Goal: Task Accomplishment & Management: Manage account settings

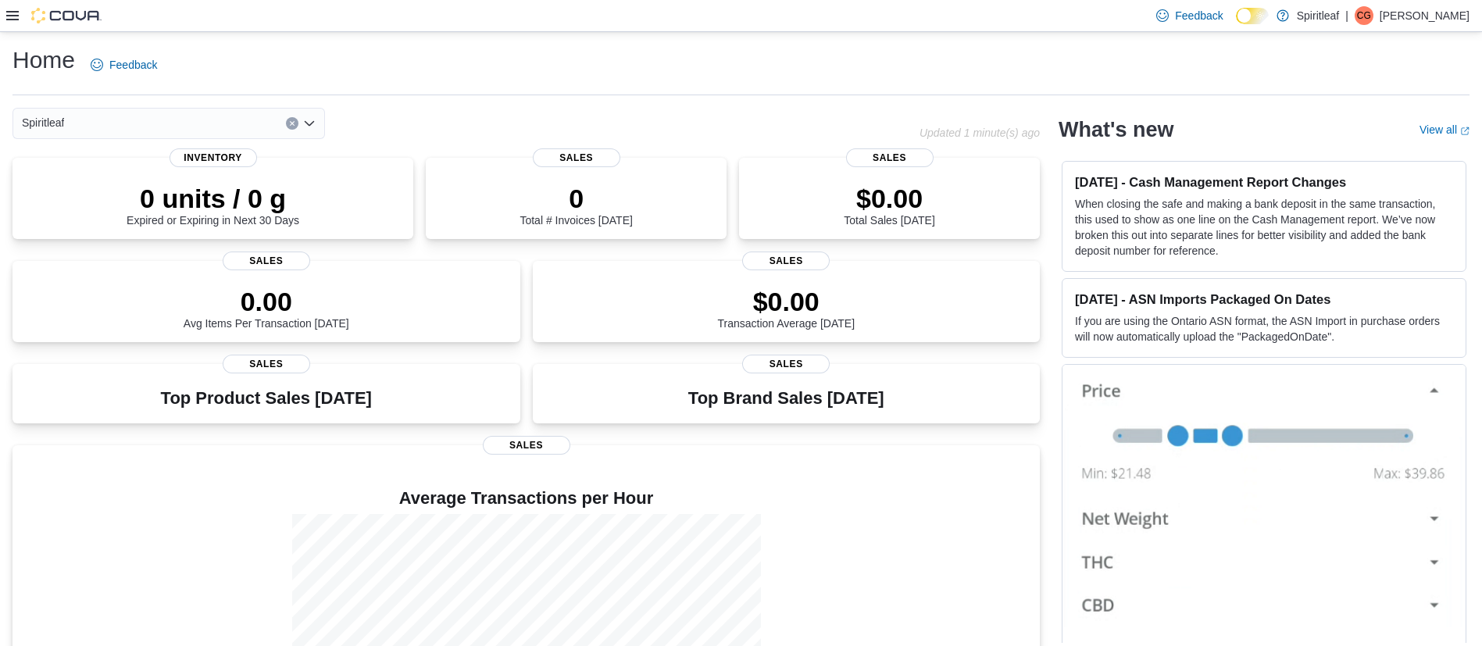
click at [18, 20] on icon at bounding box center [12, 15] width 12 height 9
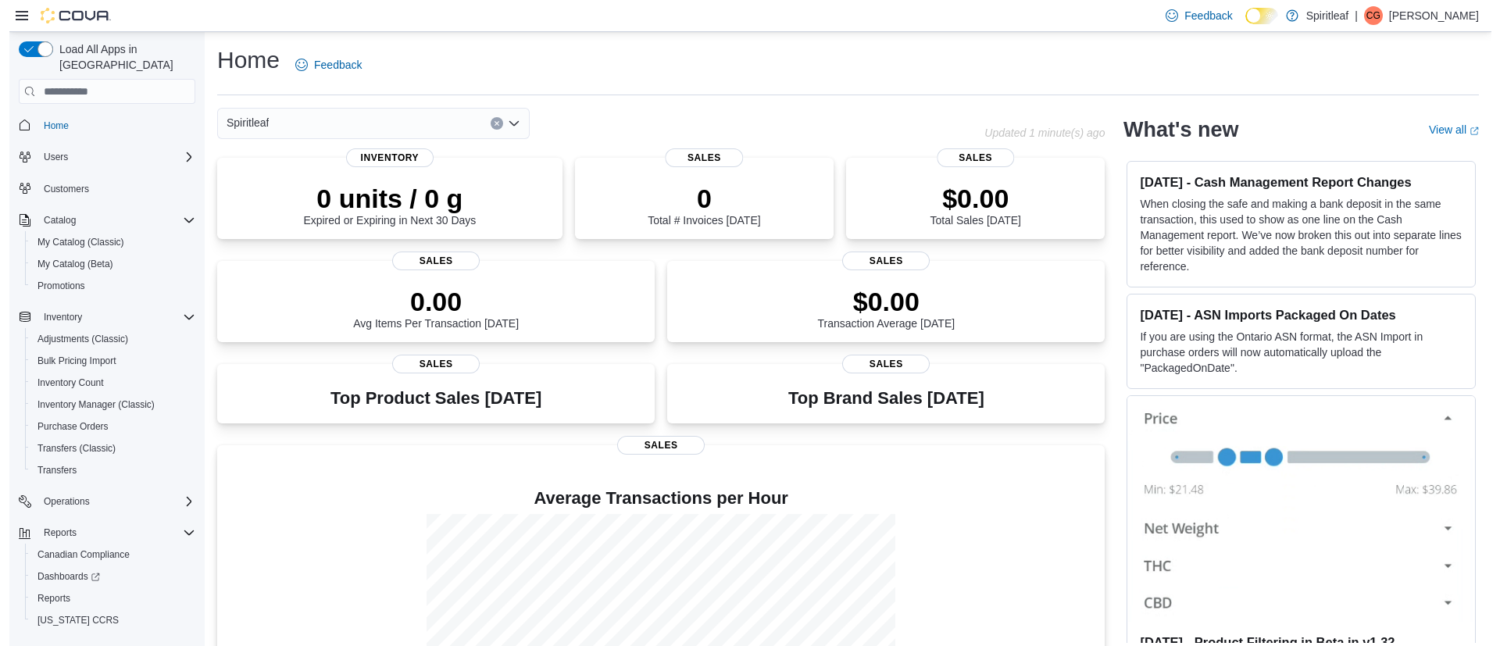
scroll to position [22, 0]
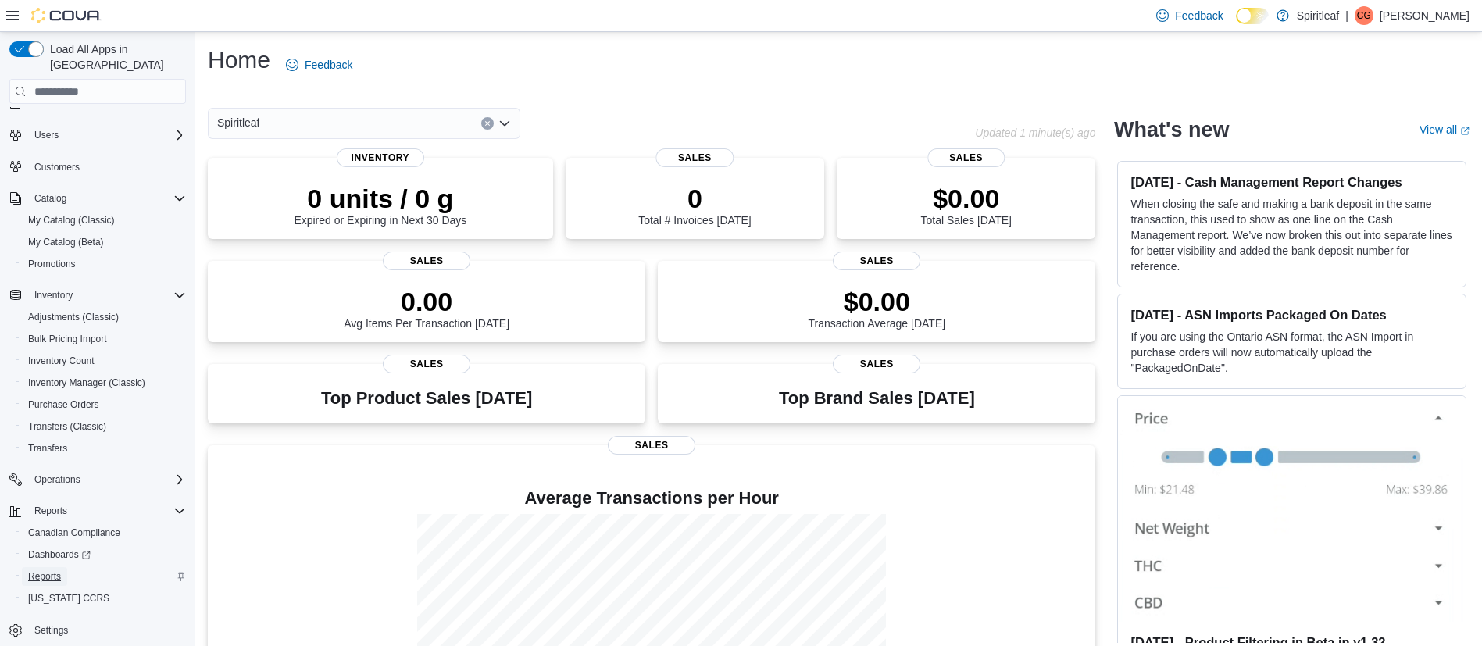
click at [35, 570] on span "Reports" at bounding box center [44, 576] width 33 height 12
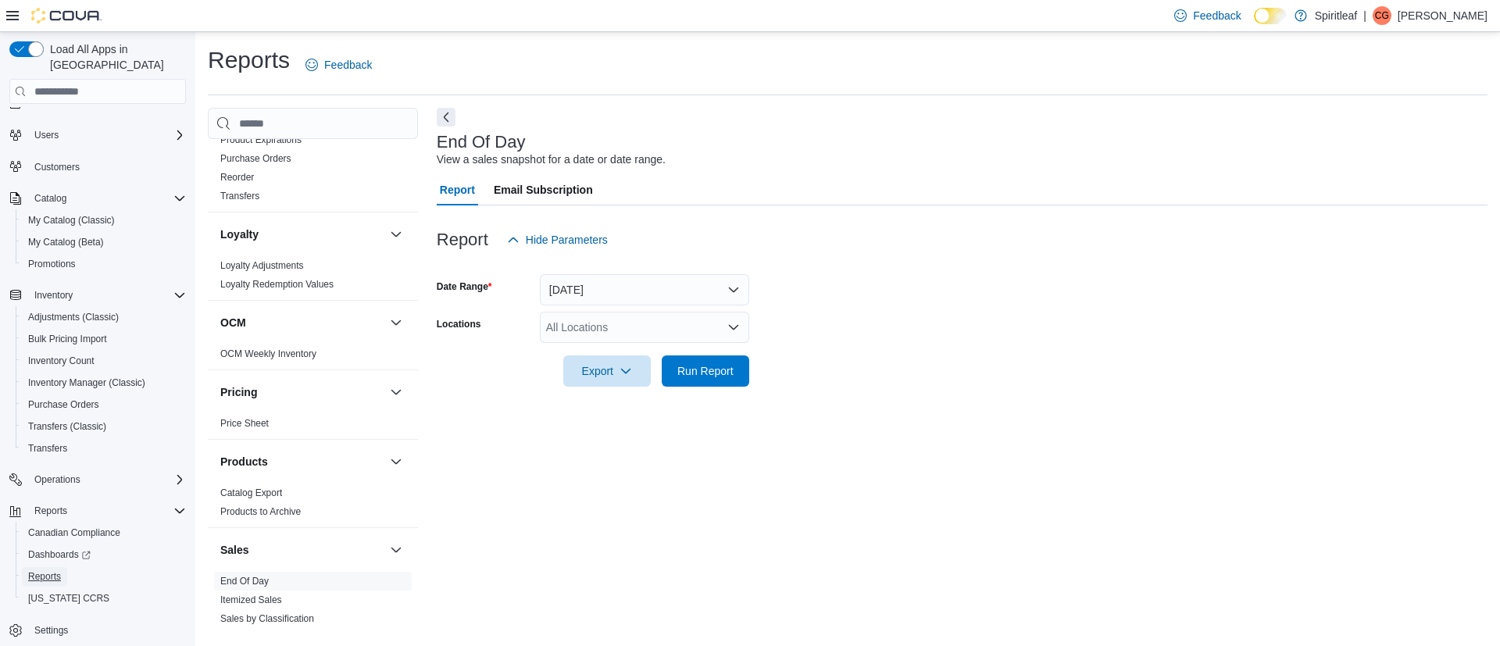
scroll to position [823, 0]
click at [64, 548] on span "Dashboards" at bounding box center [59, 554] width 62 height 12
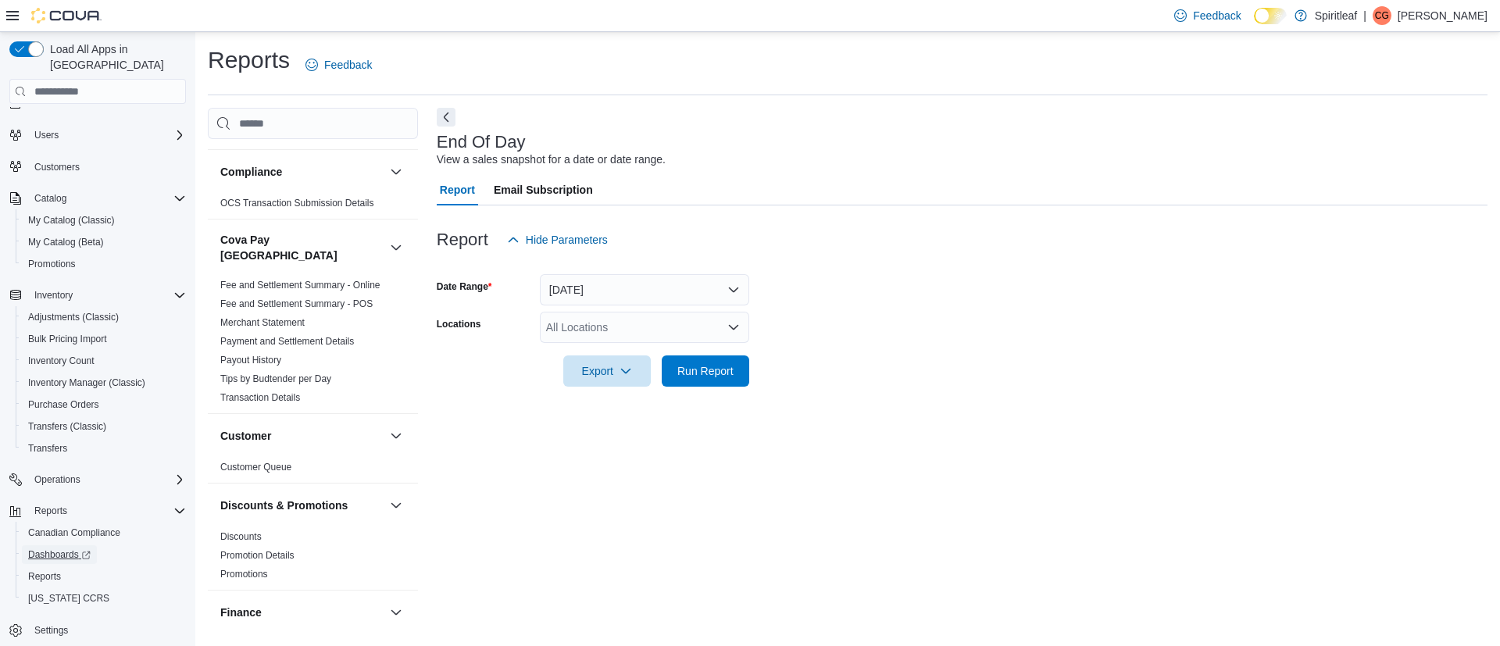
scroll to position [77, 0]
click at [34, 258] on span "Promotions" at bounding box center [52, 264] width 48 height 12
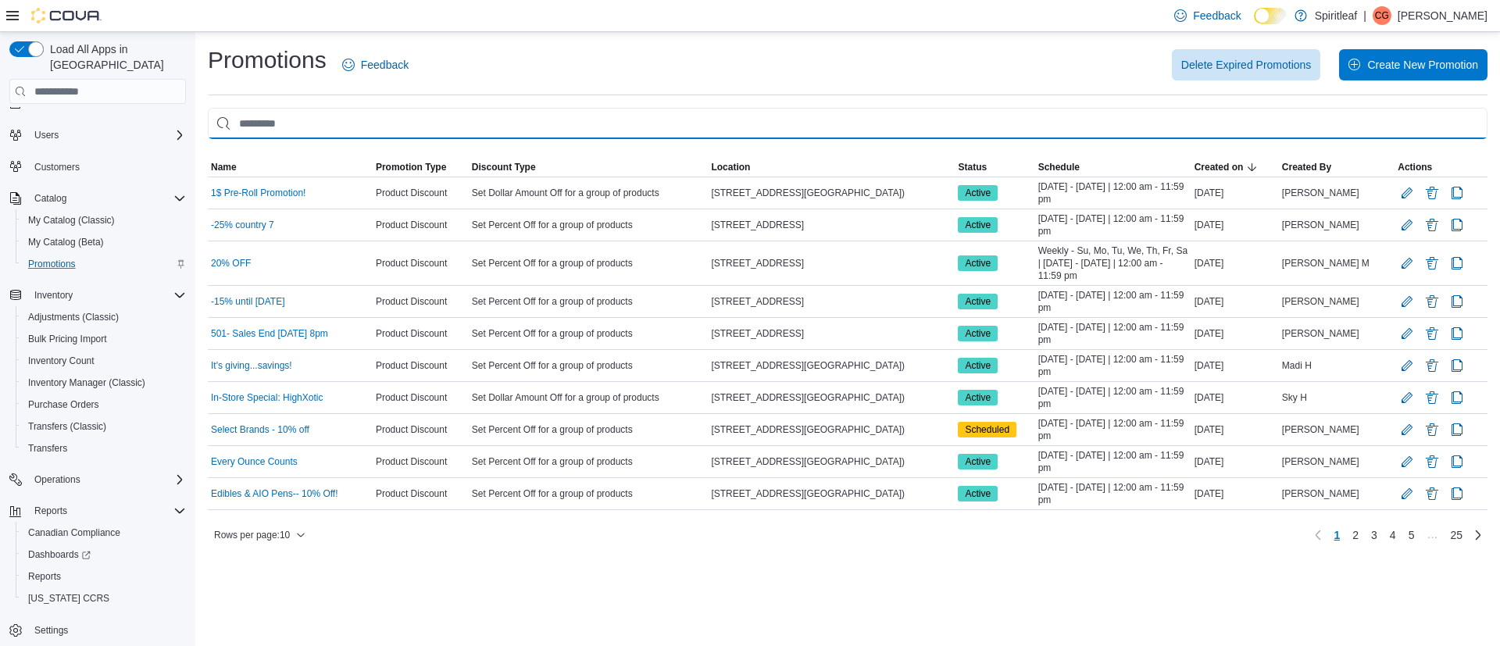
click at [511, 132] on input "This is a search bar. As you type, the results lower in the page will automatic…" at bounding box center [848, 123] width 1280 height 31
type input "*"
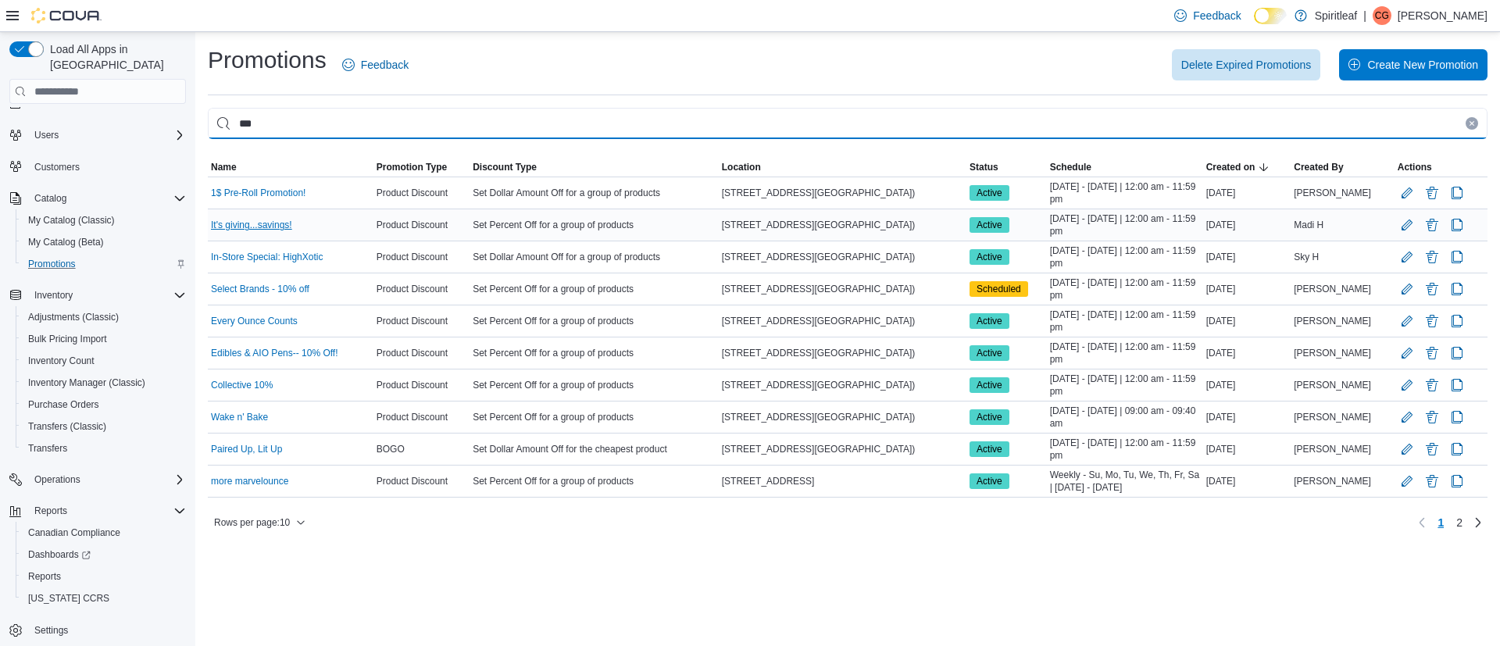
type input "***"
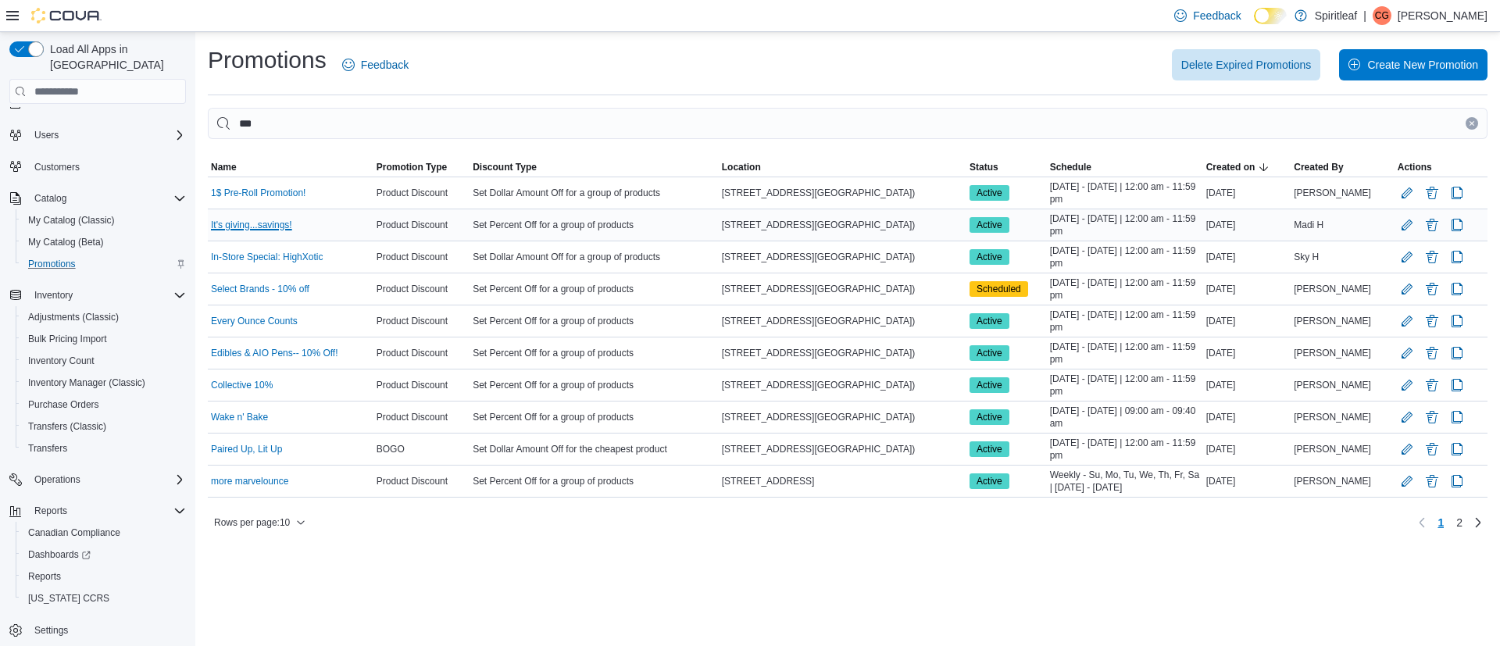
click at [250, 224] on link "It's giving...savings!" at bounding box center [251, 225] width 81 height 12
click at [243, 259] on link "In-Store Special: HighXotic" at bounding box center [267, 257] width 112 height 12
click at [271, 189] on link "1$ Pre-Roll Promotion!" at bounding box center [258, 193] width 95 height 12
click at [1426, 196] on button "Delete Promotion" at bounding box center [1432, 192] width 19 height 19
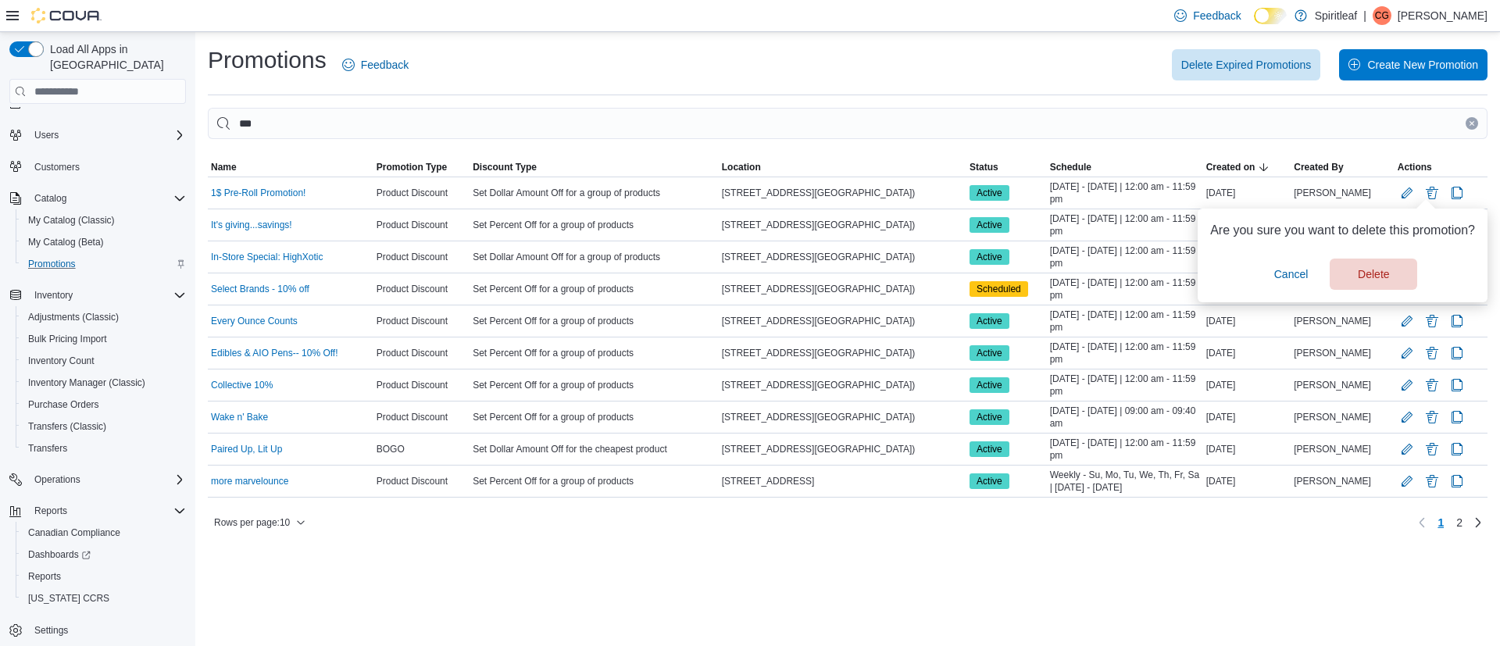
click at [1047, 96] on div "Promotions Feedback Delete Expired Promotions Create New Promotion *** Sorting …" at bounding box center [848, 290] width 1280 height 491
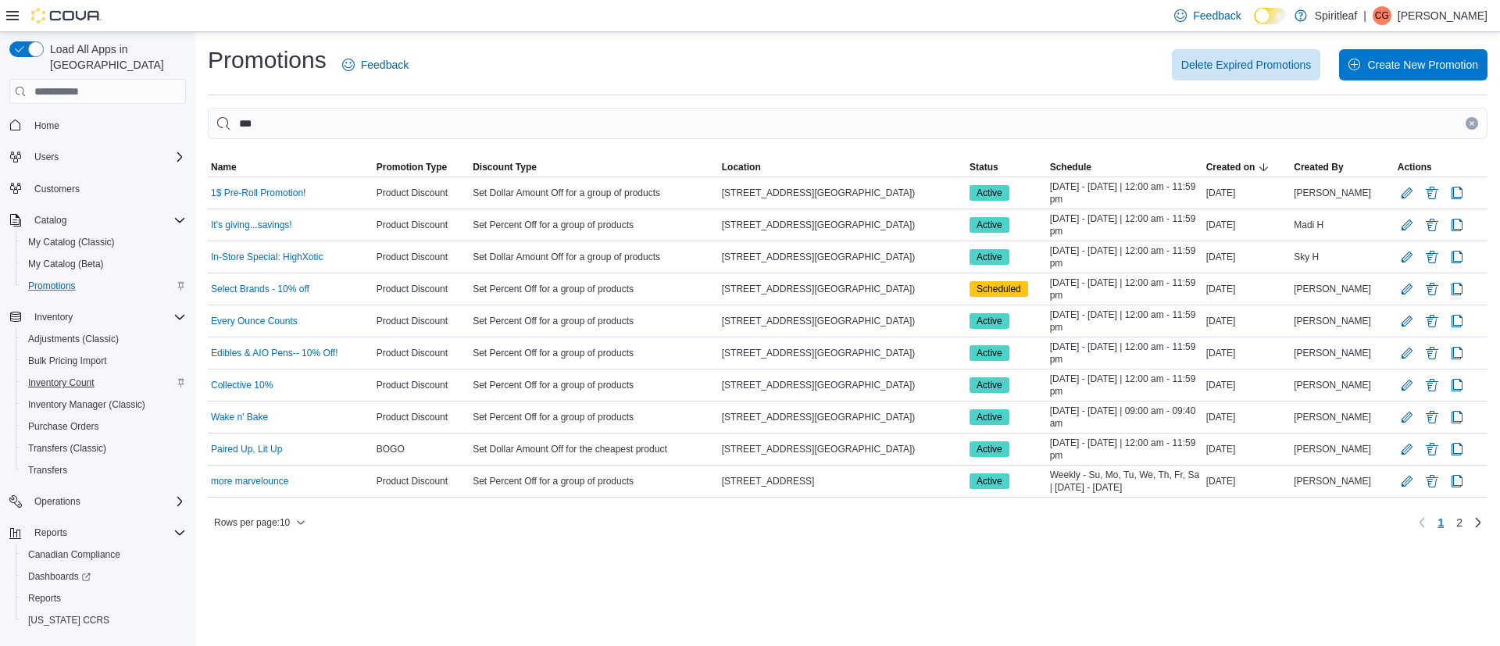
scroll to position [22, 0]
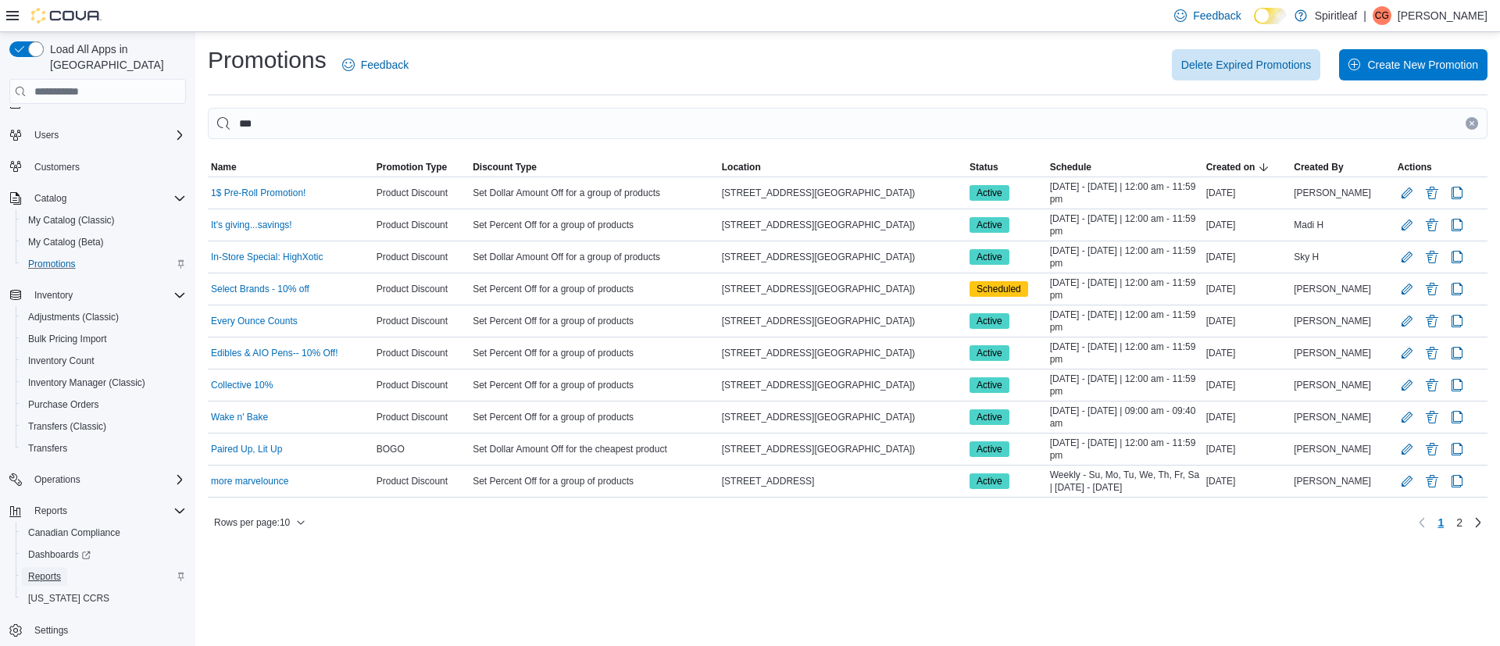
click at [49, 570] on span "Reports" at bounding box center [44, 576] width 33 height 12
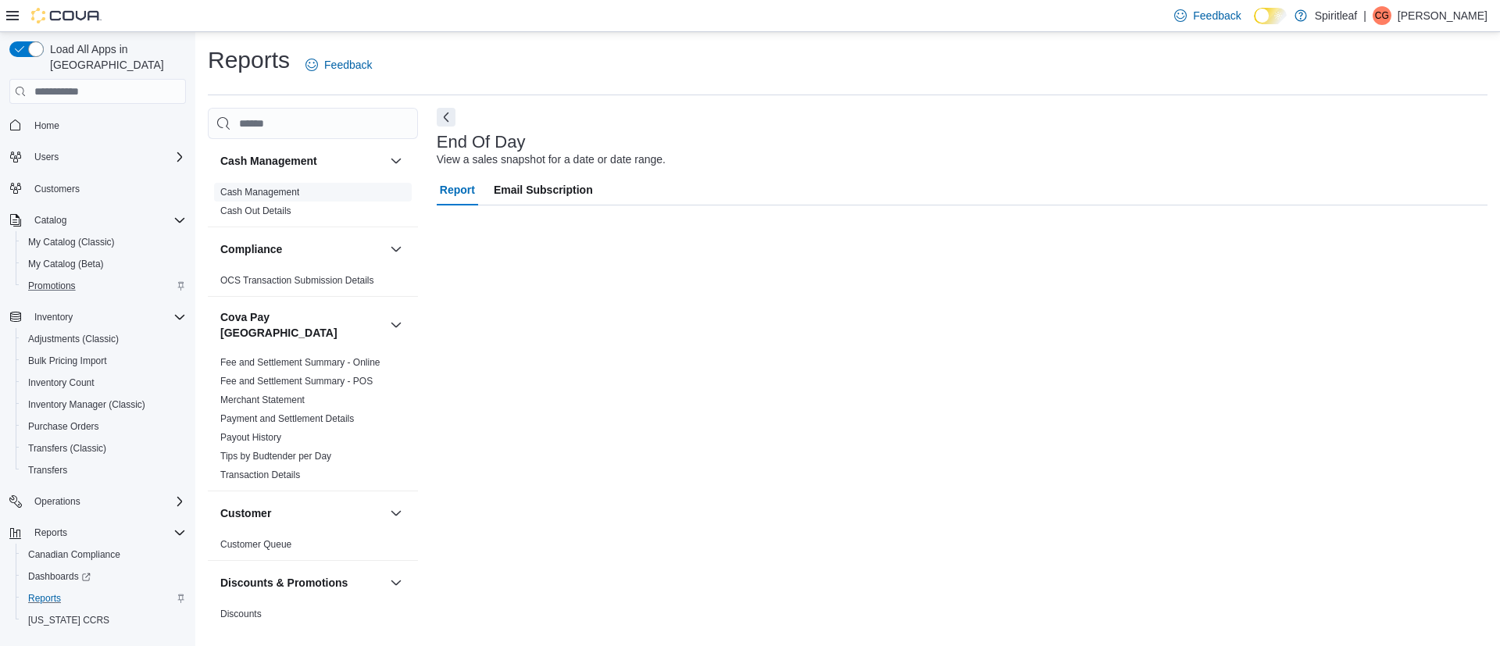
click at [267, 191] on link "Cash Management" at bounding box center [259, 192] width 79 height 11
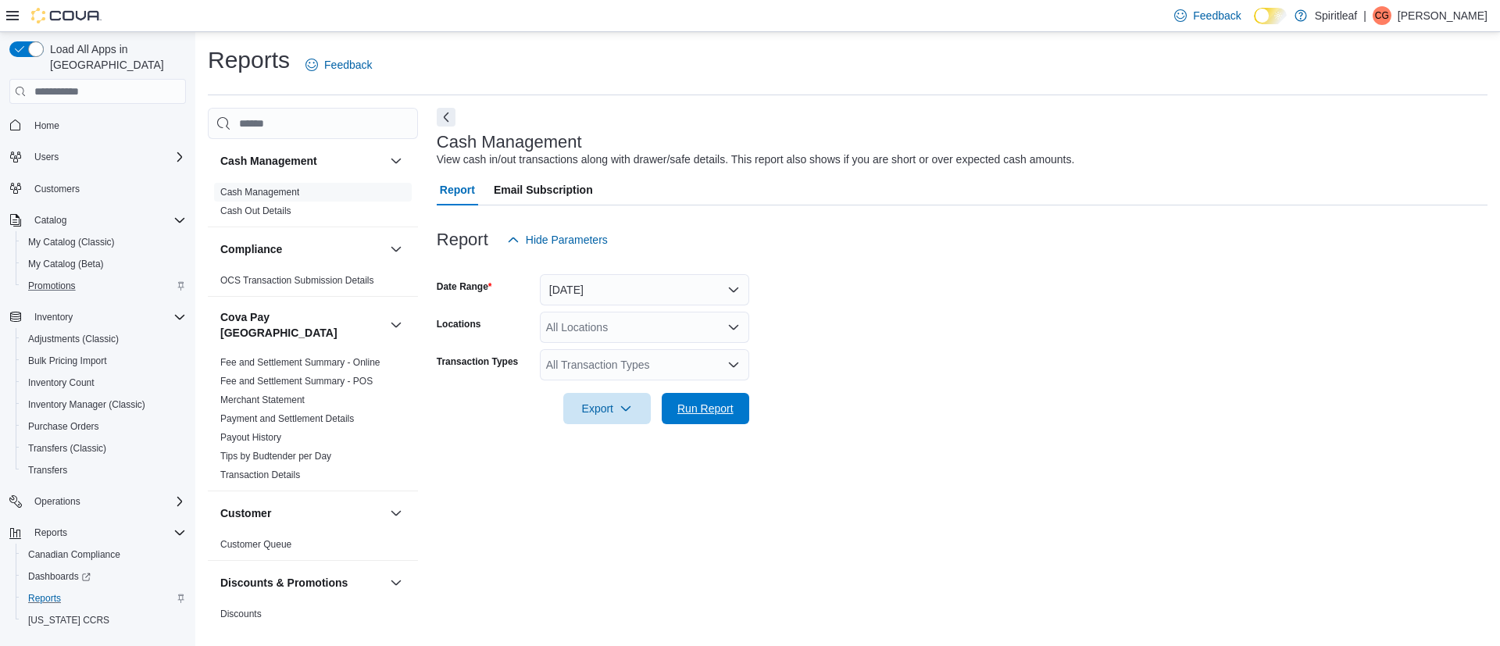
drag, startPoint x: 682, startPoint y: 414, endPoint x: 498, endPoint y: 180, distance: 297.1
click at [683, 414] on span "Run Report" at bounding box center [705, 409] width 56 height 16
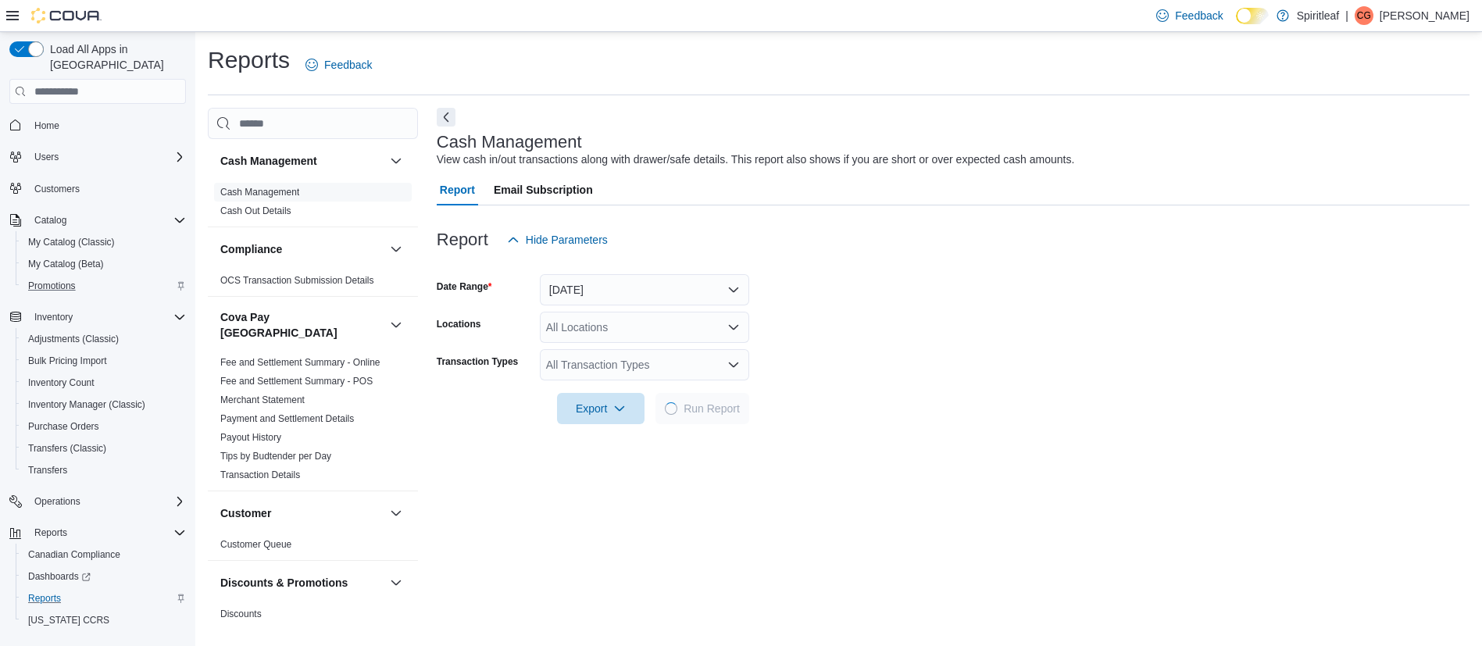
click at [9, 12] on icon at bounding box center [12, 15] width 12 height 9
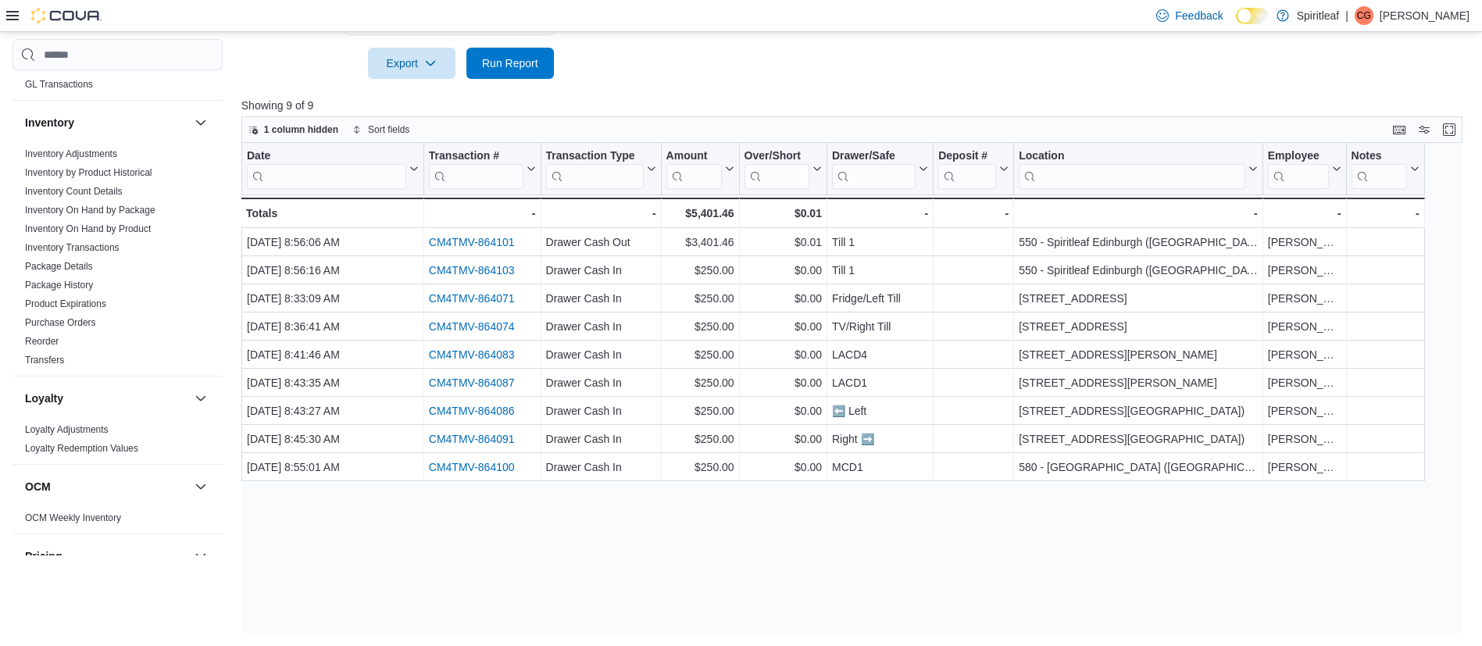
scroll to position [585, 0]
click at [111, 225] on link "Inventory On Hand by Product" at bounding box center [88, 230] width 126 height 11
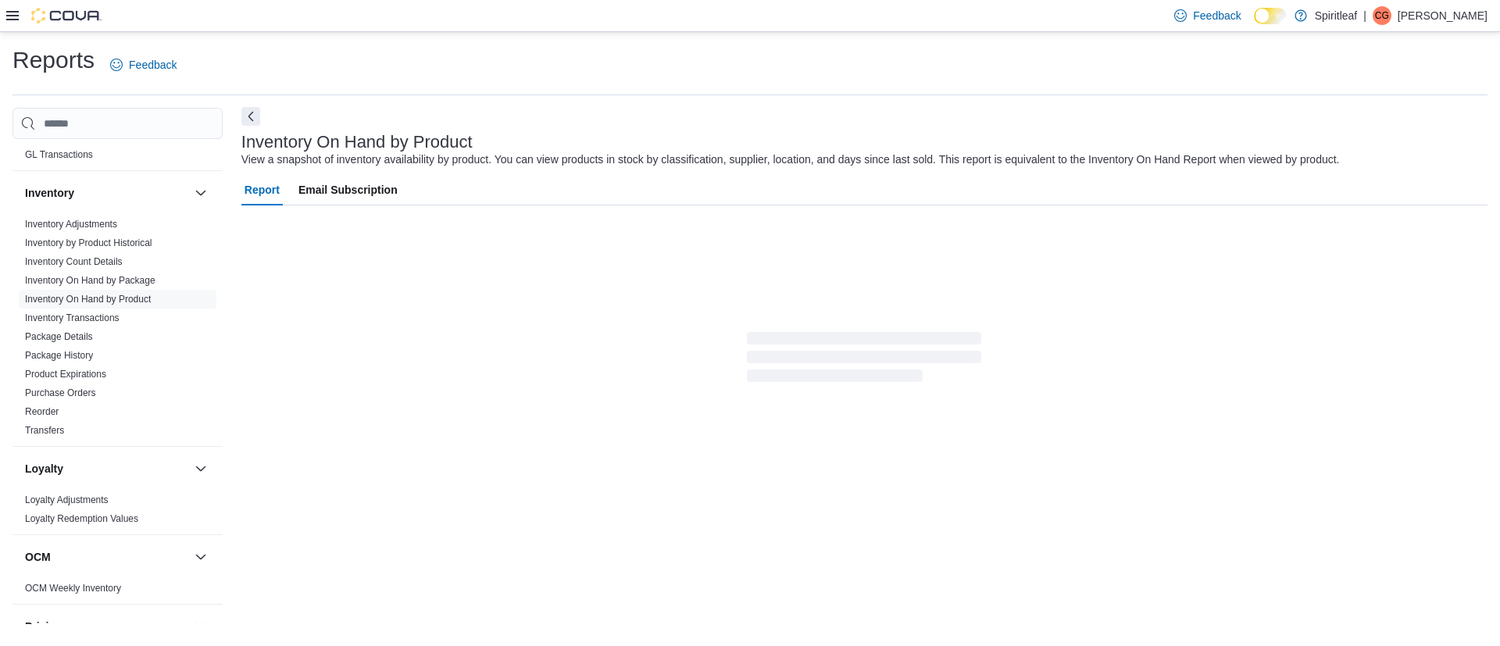
click at [250, 115] on button "Next" at bounding box center [250, 116] width 19 height 19
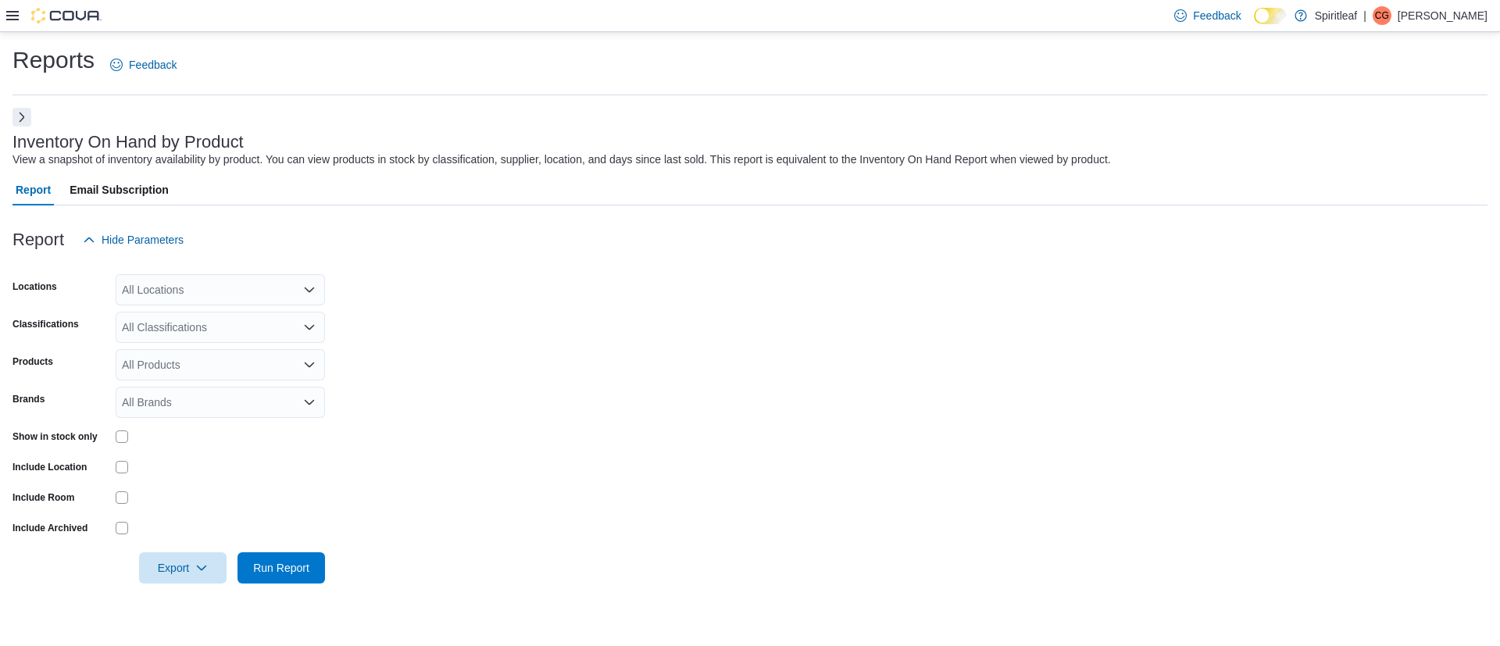
click at [216, 327] on div "All Classifications" at bounding box center [220, 327] width 209 height 31
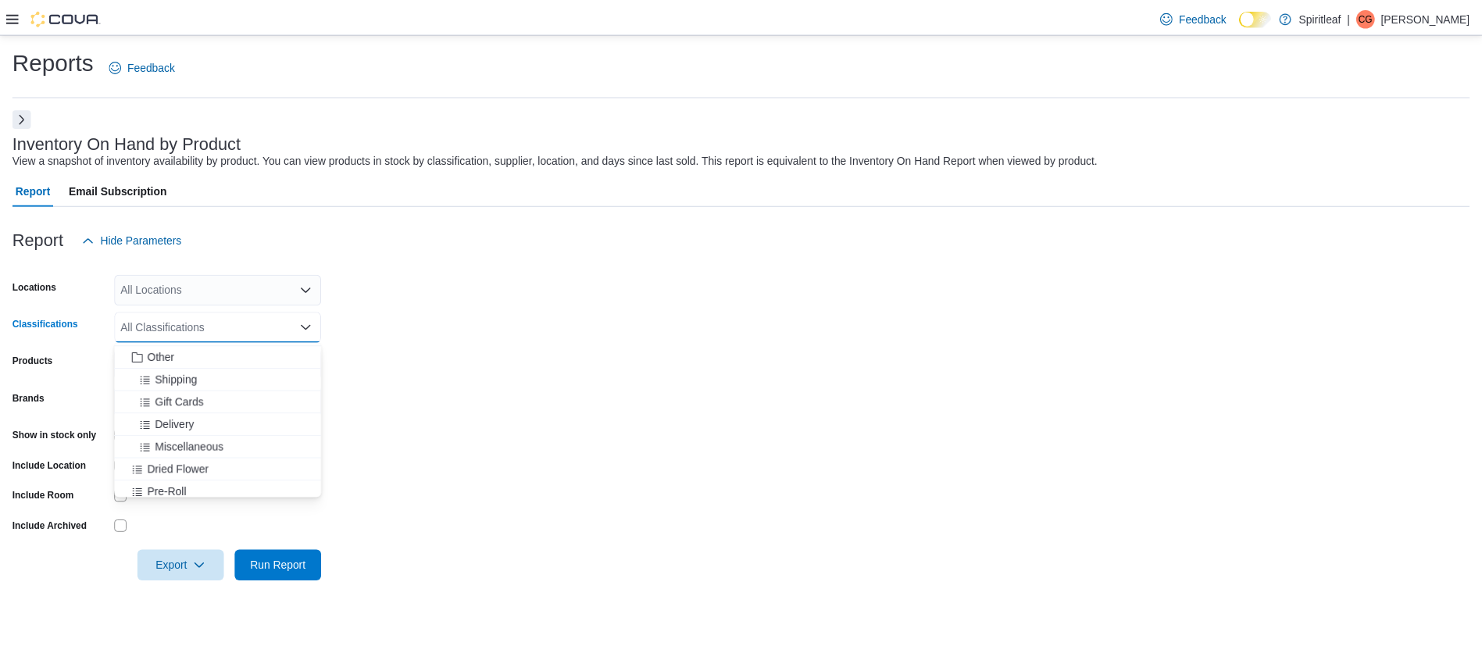
scroll to position [187, 0]
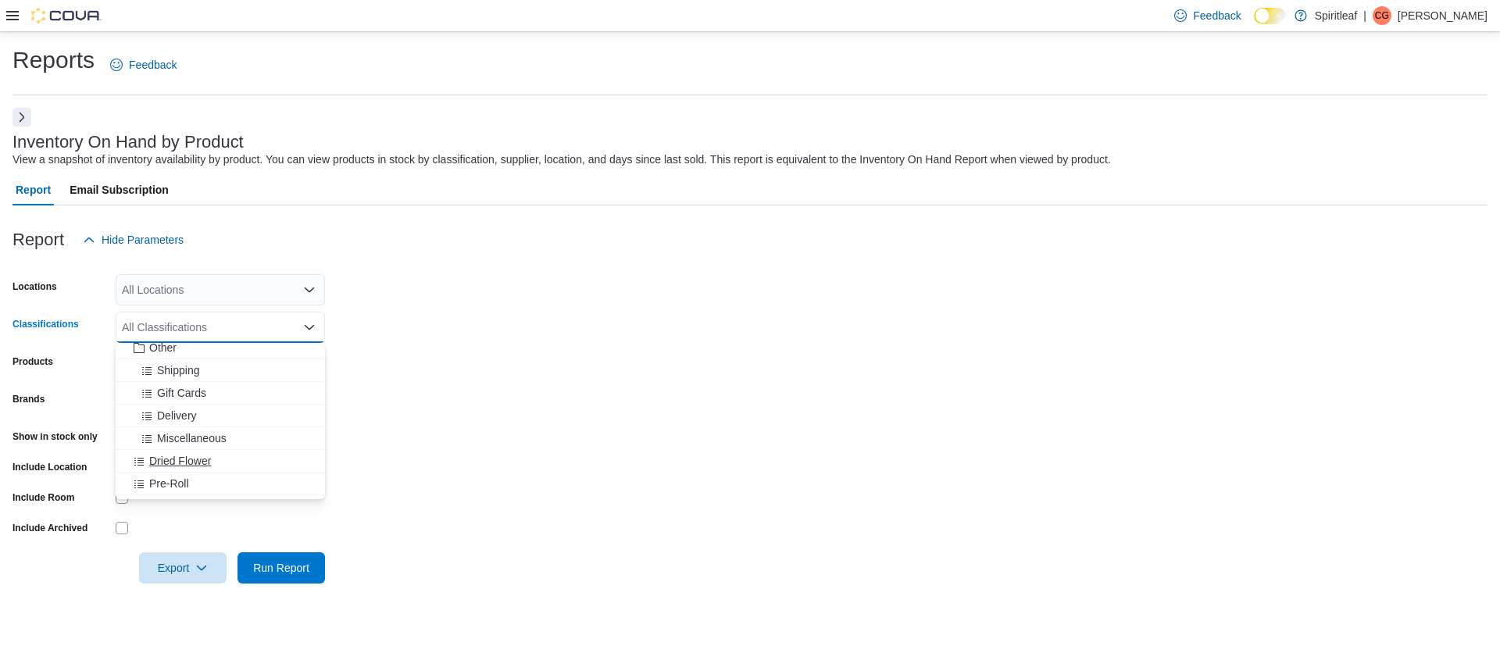
click at [189, 459] on span "Dried Flower" at bounding box center [180, 461] width 62 height 16
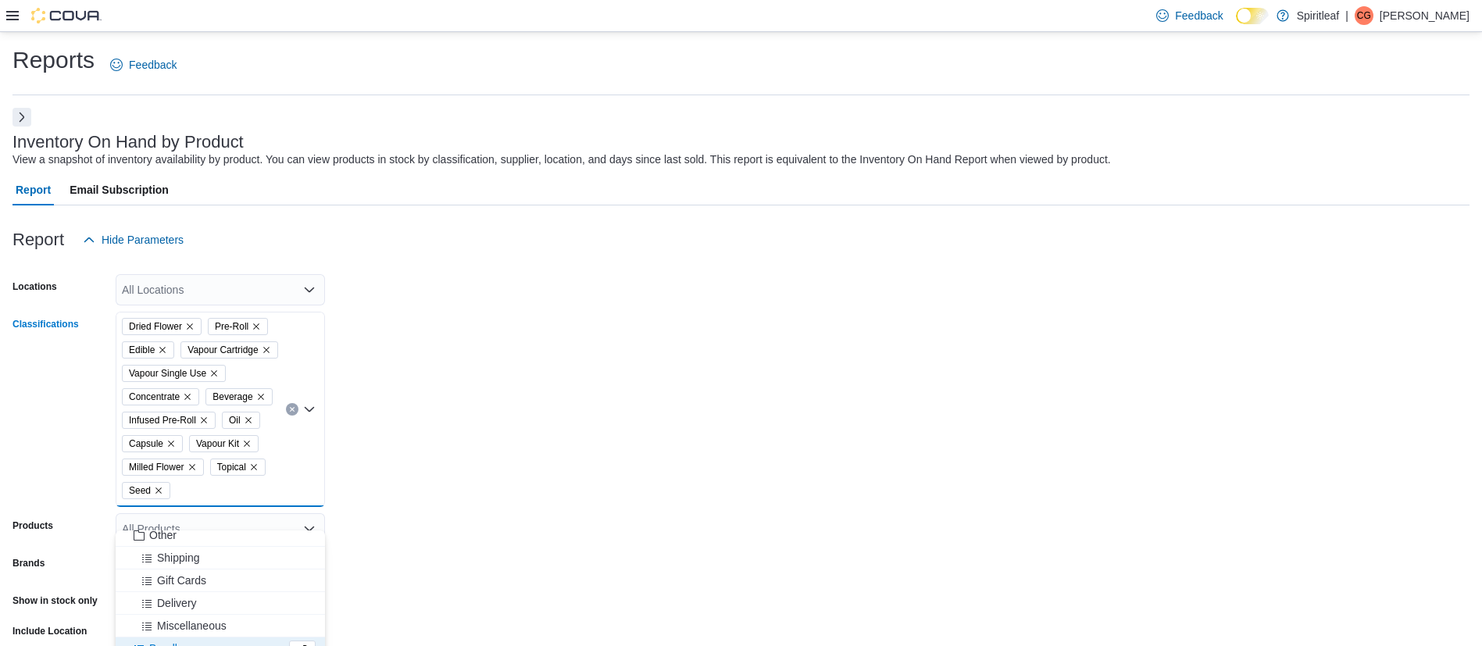
click at [157, 494] on icon "Remove Seed from selection in this group" at bounding box center [158, 491] width 6 height 6
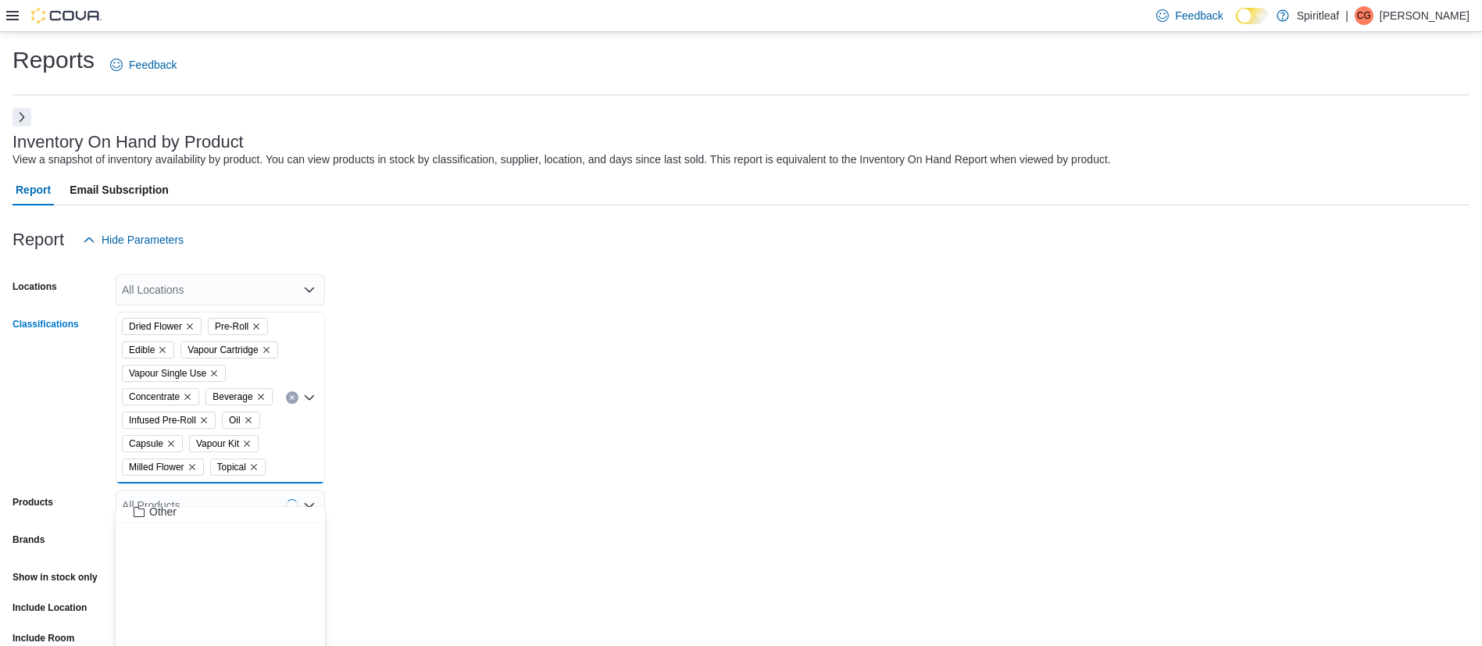
scroll to position [0, 0]
click at [248, 448] on icon "Remove Vapour Kit from selection in this group" at bounding box center [246, 443] width 9 height 9
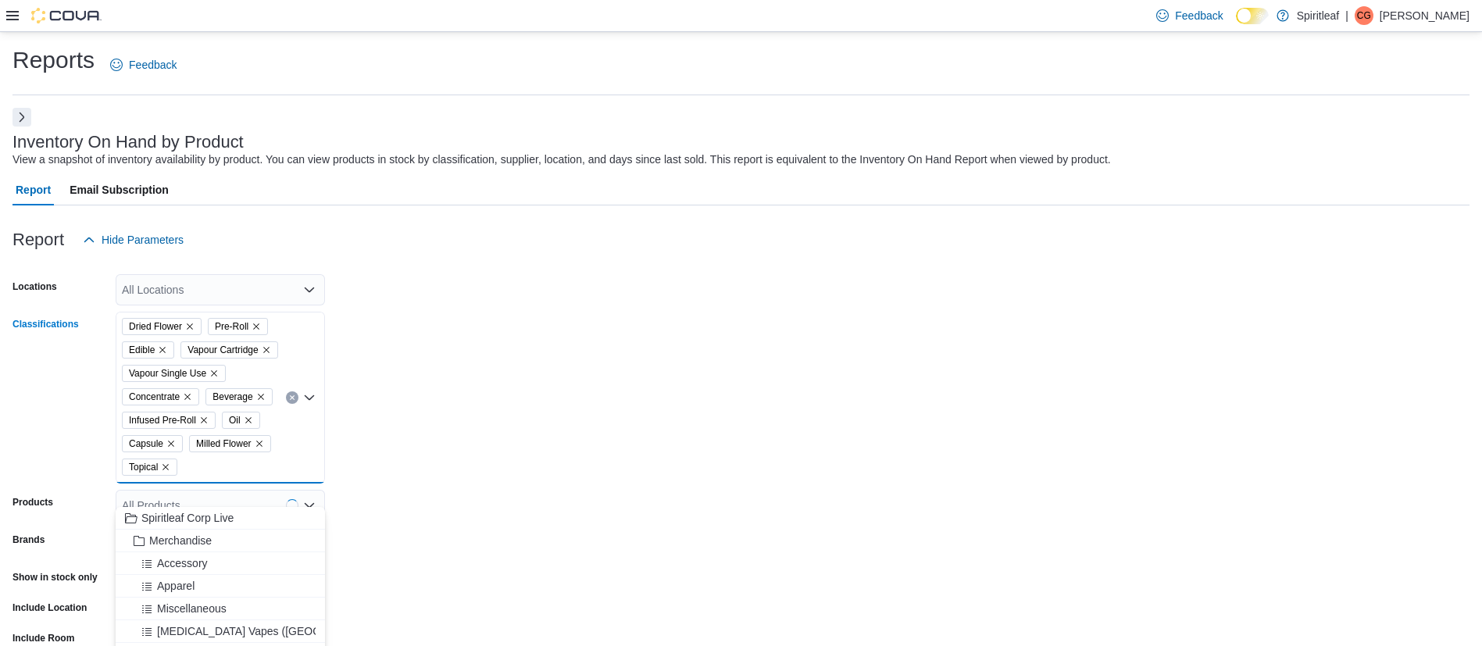
click at [487, 530] on form "Locations All Locations Classifications Dried Flower Pre-Roll Edible Vapour Car…" at bounding box center [740, 489] width 1457 height 469
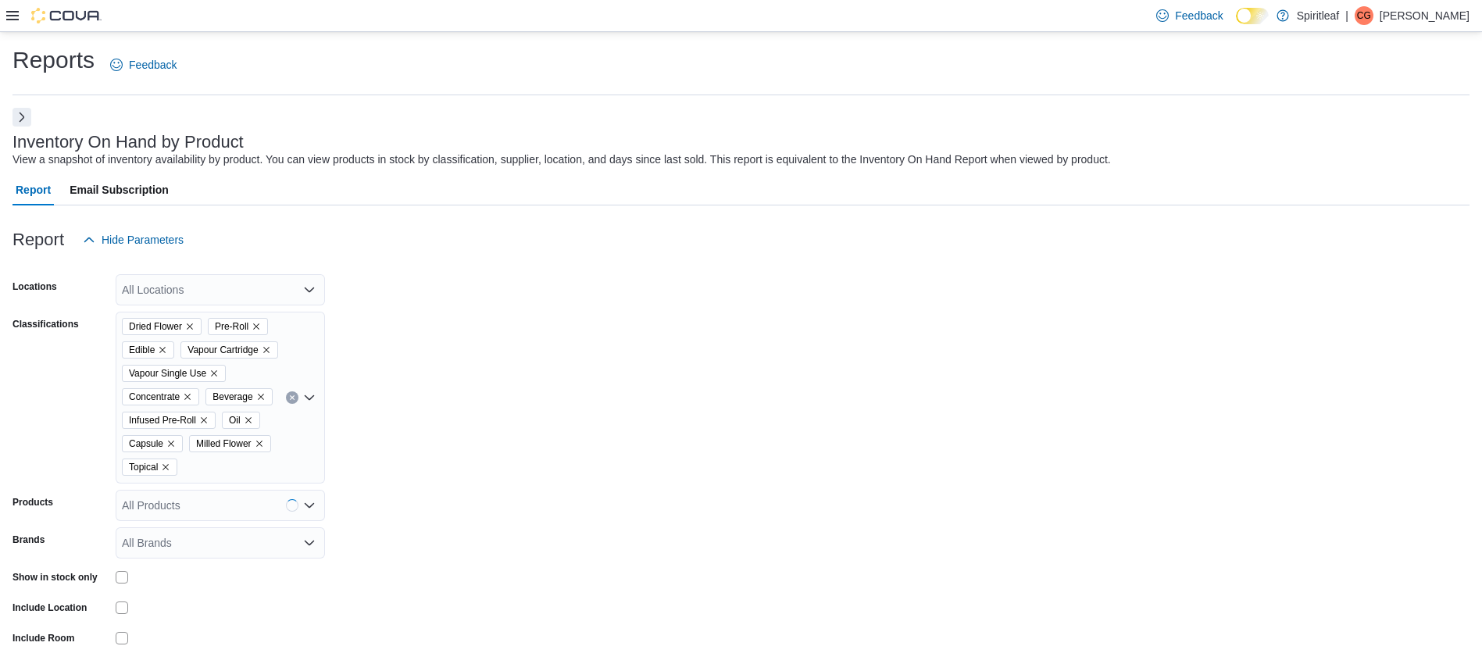
scroll to position [133, 0]
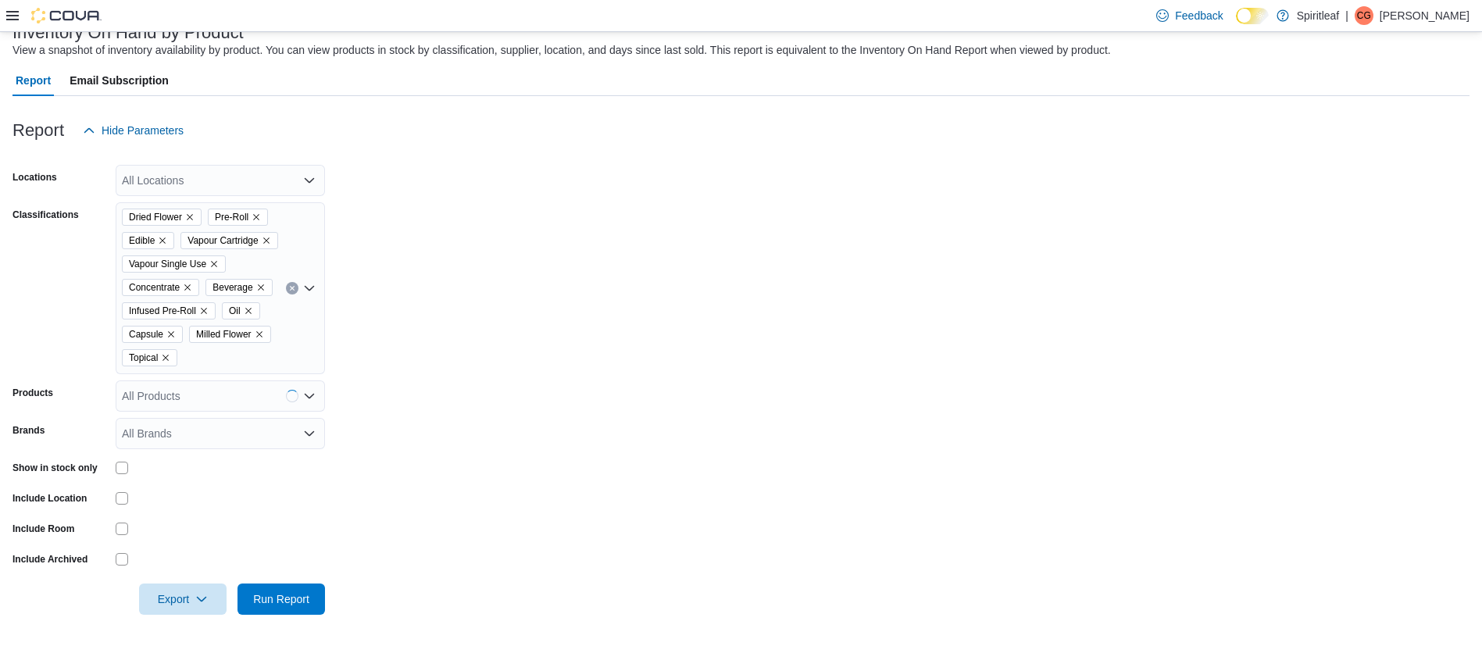
click at [129, 467] on div at bounding box center [220, 468] width 209 height 12
click at [296, 594] on span "Run Report" at bounding box center [281, 599] width 56 height 16
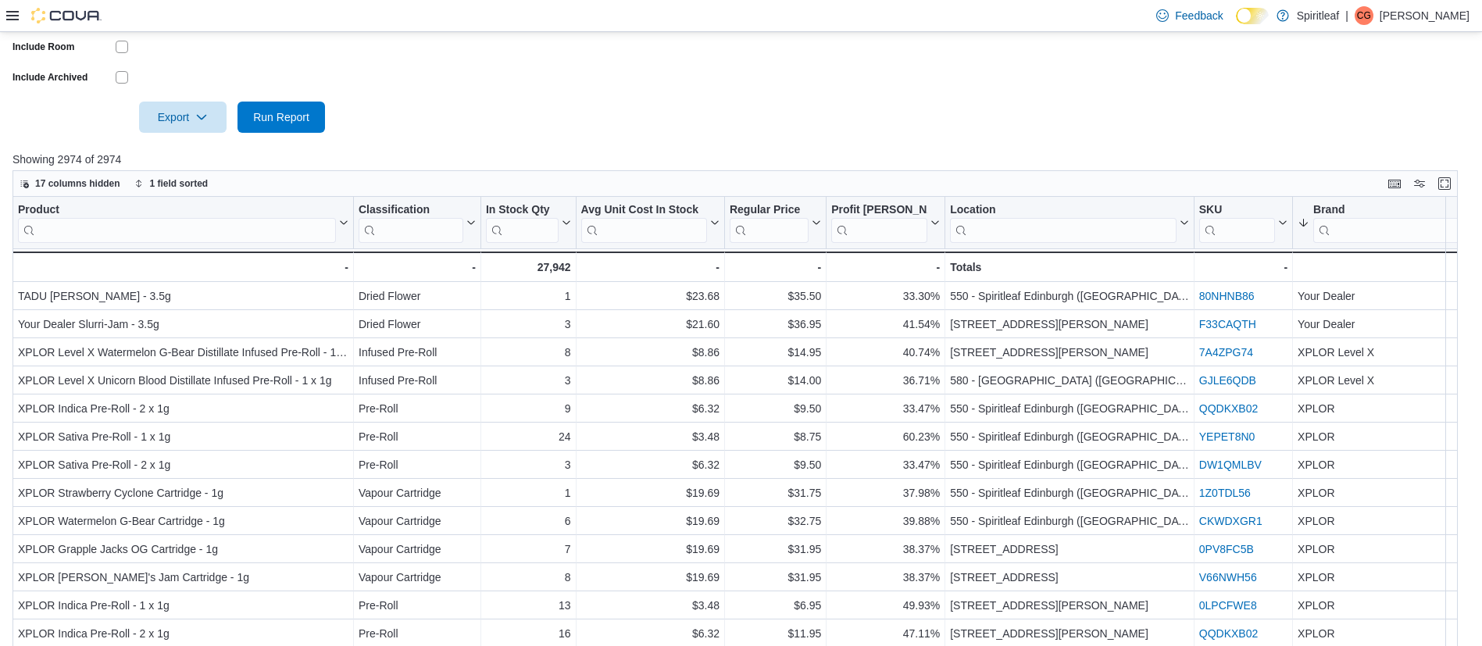
scroll to position [606, 0]
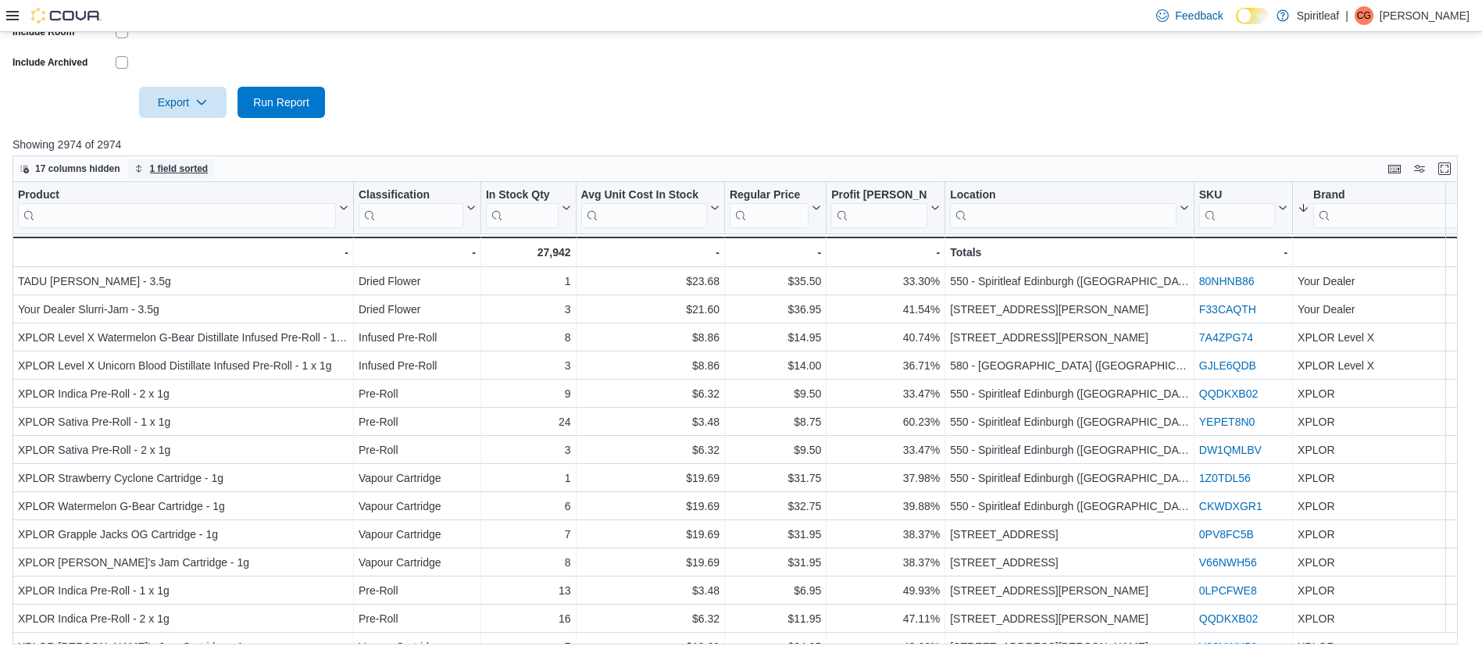
click at [187, 178] on span "1 field sorted" at bounding box center [171, 168] width 74 height 19
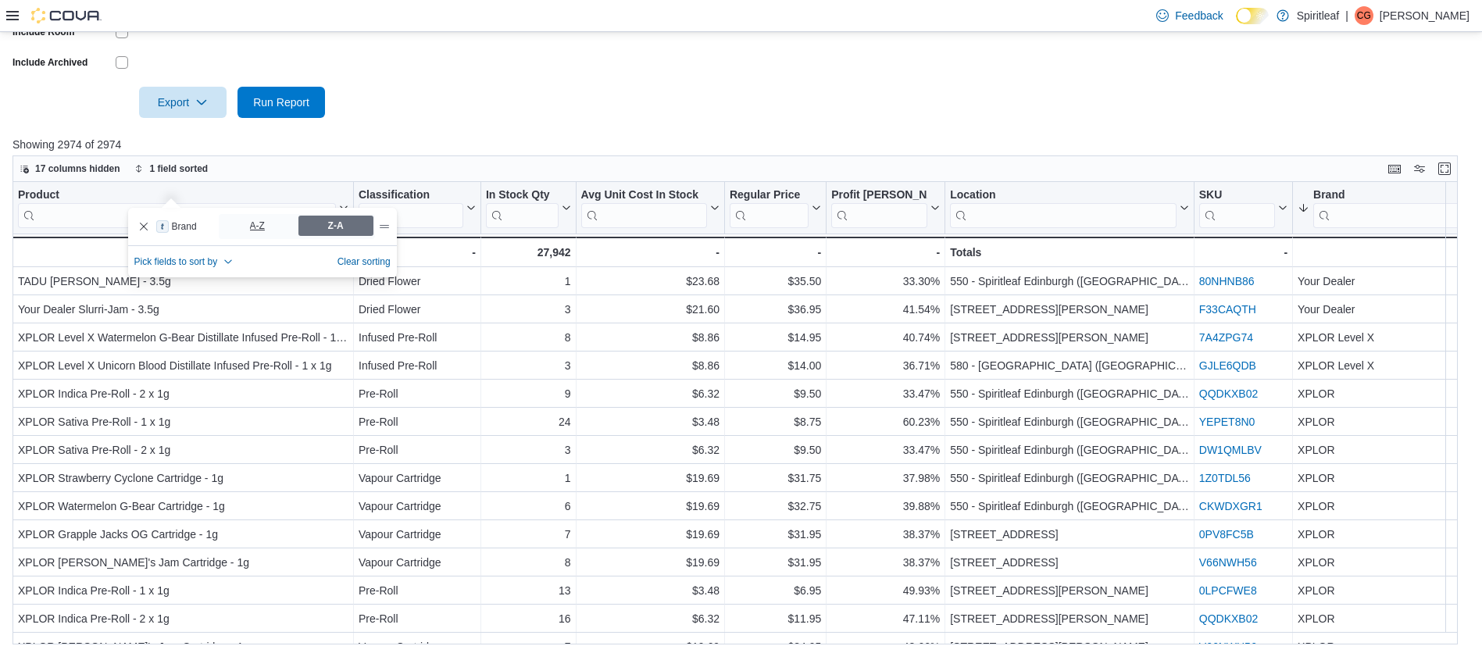
click at [257, 225] on span "A-Z" at bounding box center [258, 225] width 16 height 23
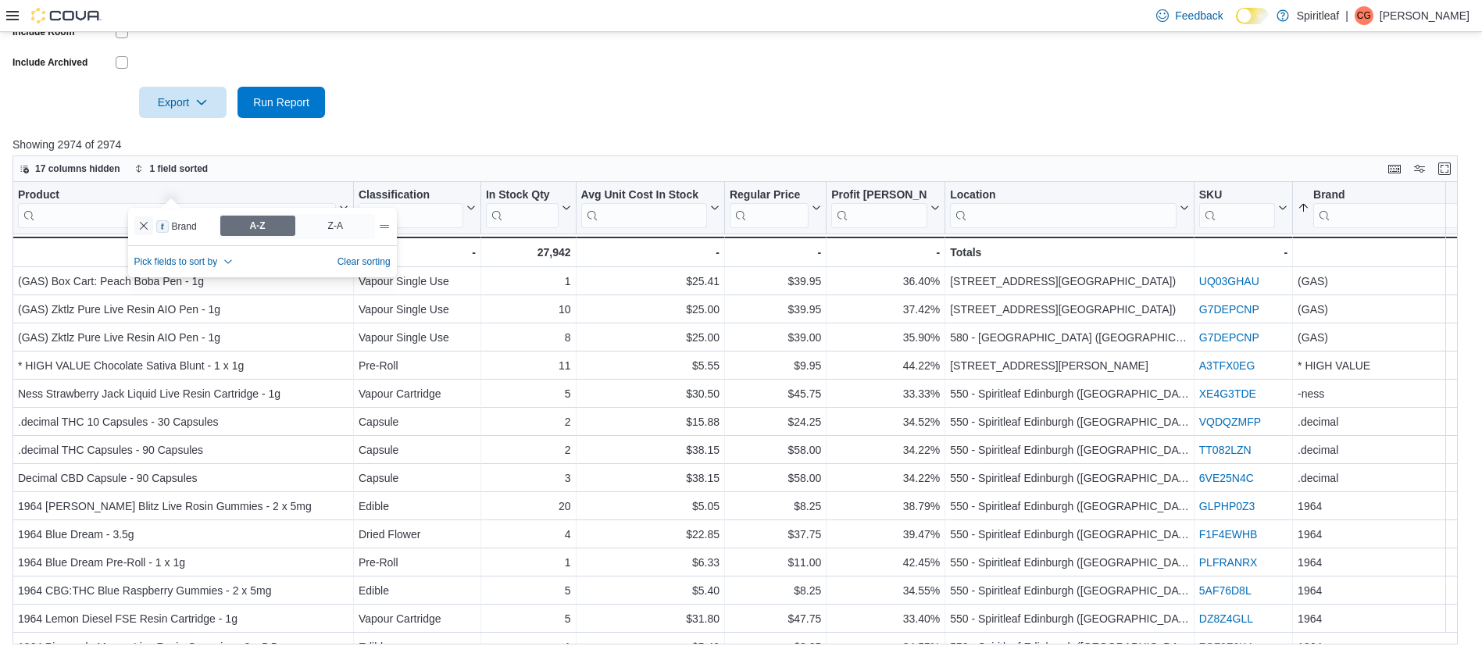
click at [142, 226] on button "Remove Brand from data grid sort" at bounding box center [143, 225] width 19 height 19
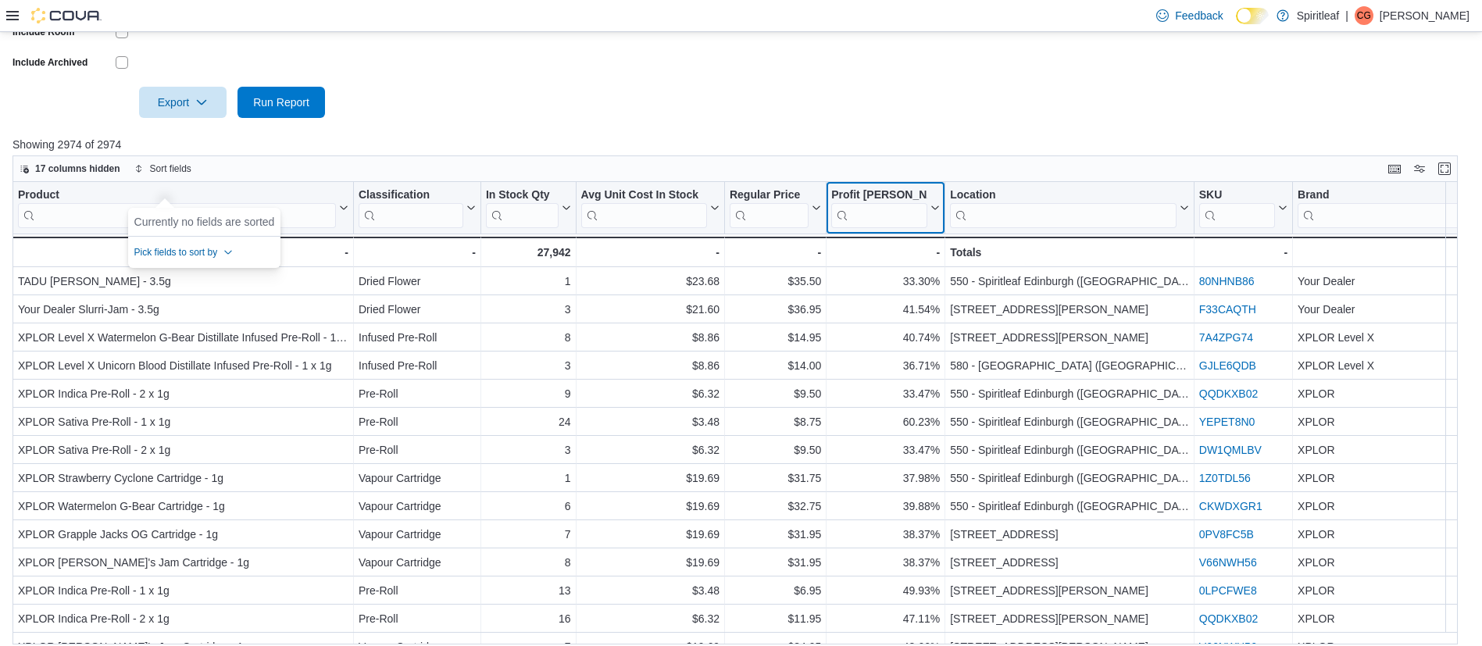
click at [929, 228] on button "Profit Margin (%)" at bounding box center [885, 208] width 109 height 40
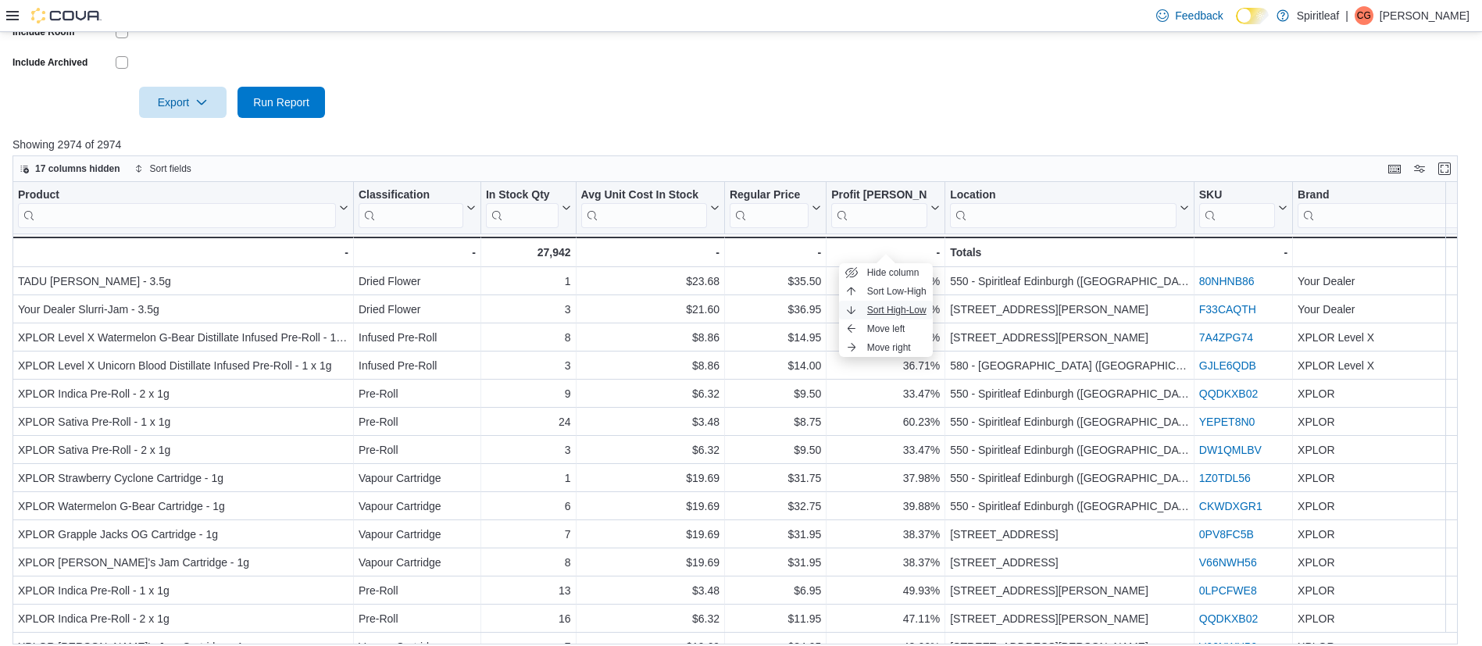
click at [875, 309] on span "Sort High-Low" at bounding box center [896, 310] width 59 height 12
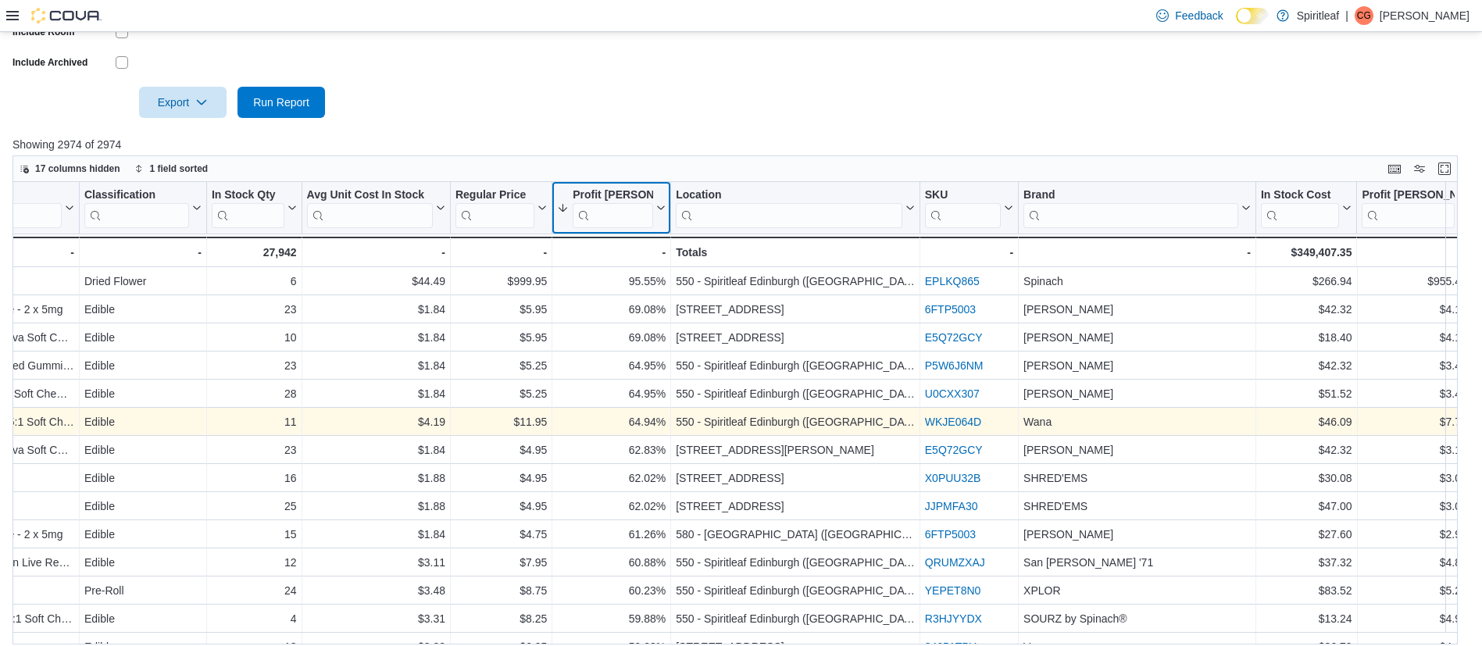
scroll to position [0, 0]
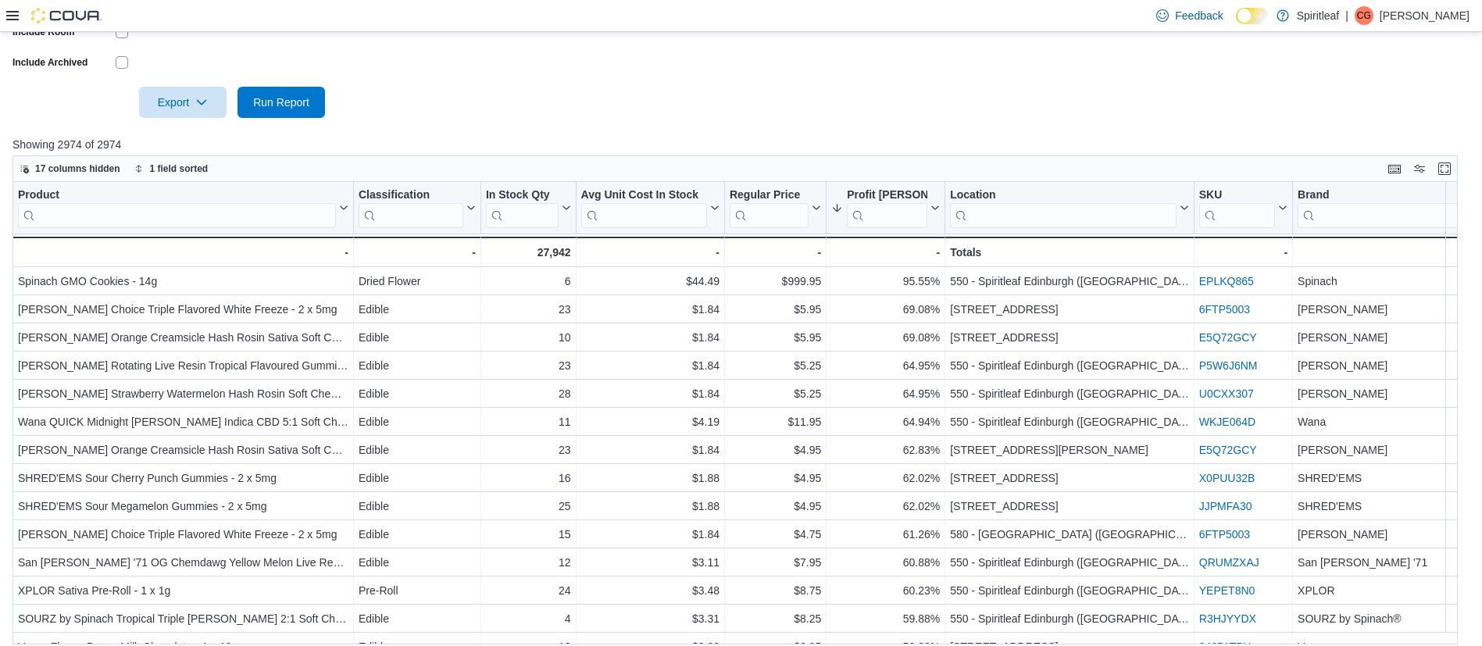
click at [266, 117] on span "Run Report" at bounding box center [281, 101] width 69 height 31
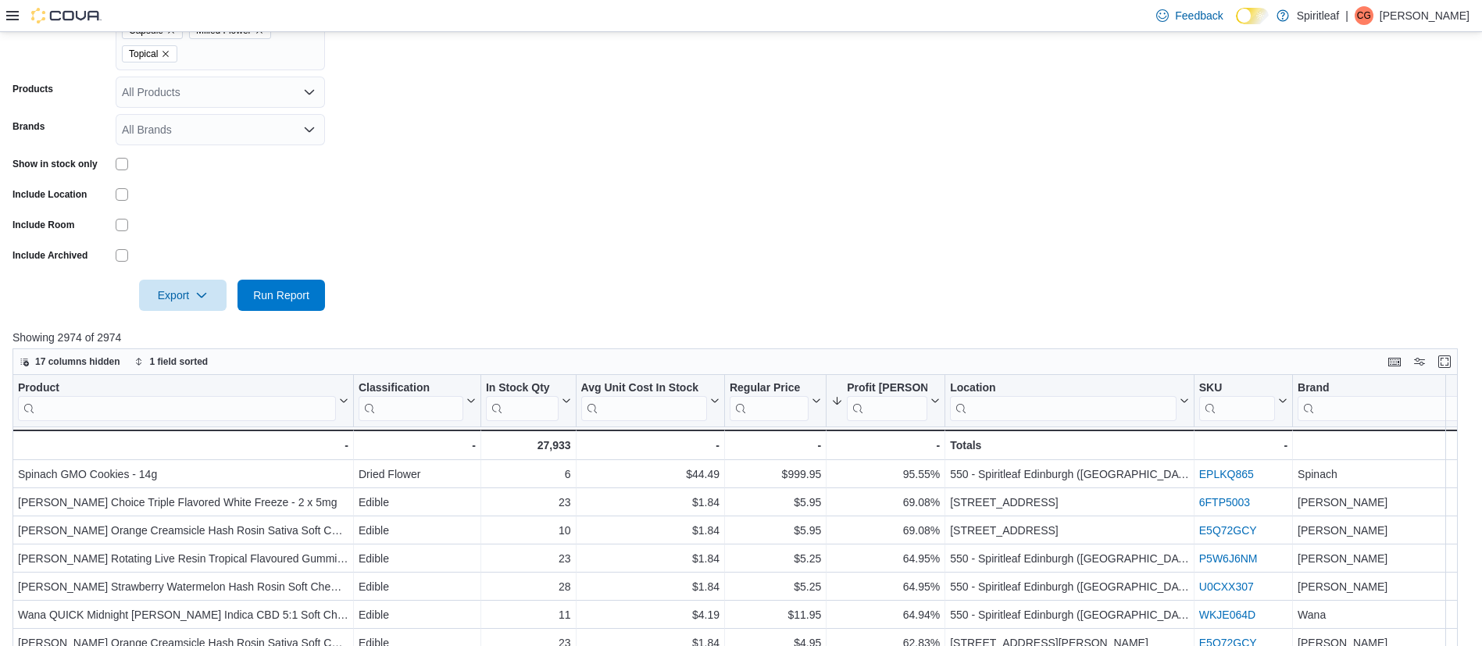
scroll to position [458, 0]
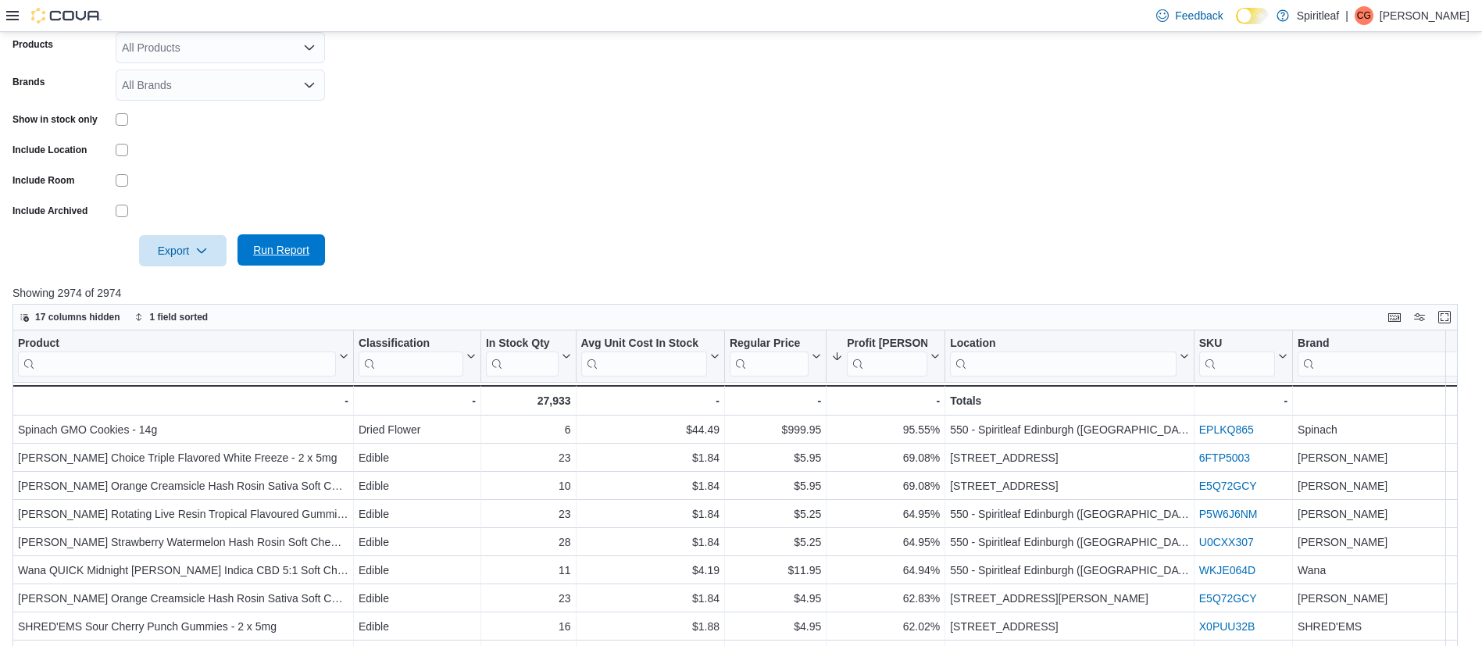
click at [273, 262] on span "Run Report" at bounding box center [281, 249] width 69 height 31
click at [281, 258] on span "Run Report" at bounding box center [281, 250] width 56 height 16
click at [263, 266] on span "Run Report" at bounding box center [281, 249] width 69 height 31
click at [278, 258] on span "Run Report" at bounding box center [281, 250] width 56 height 16
click at [300, 262] on span "Run Report" at bounding box center [281, 249] width 69 height 31
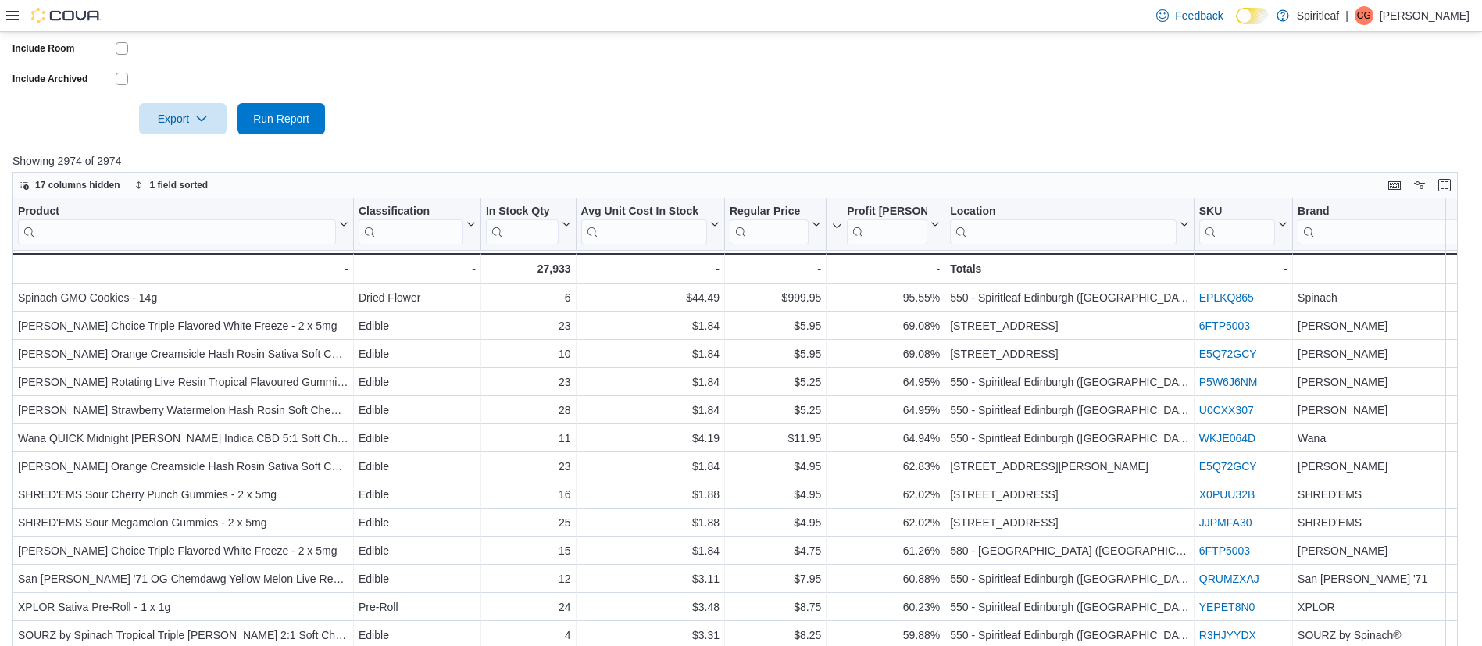
scroll to position [592, 0]
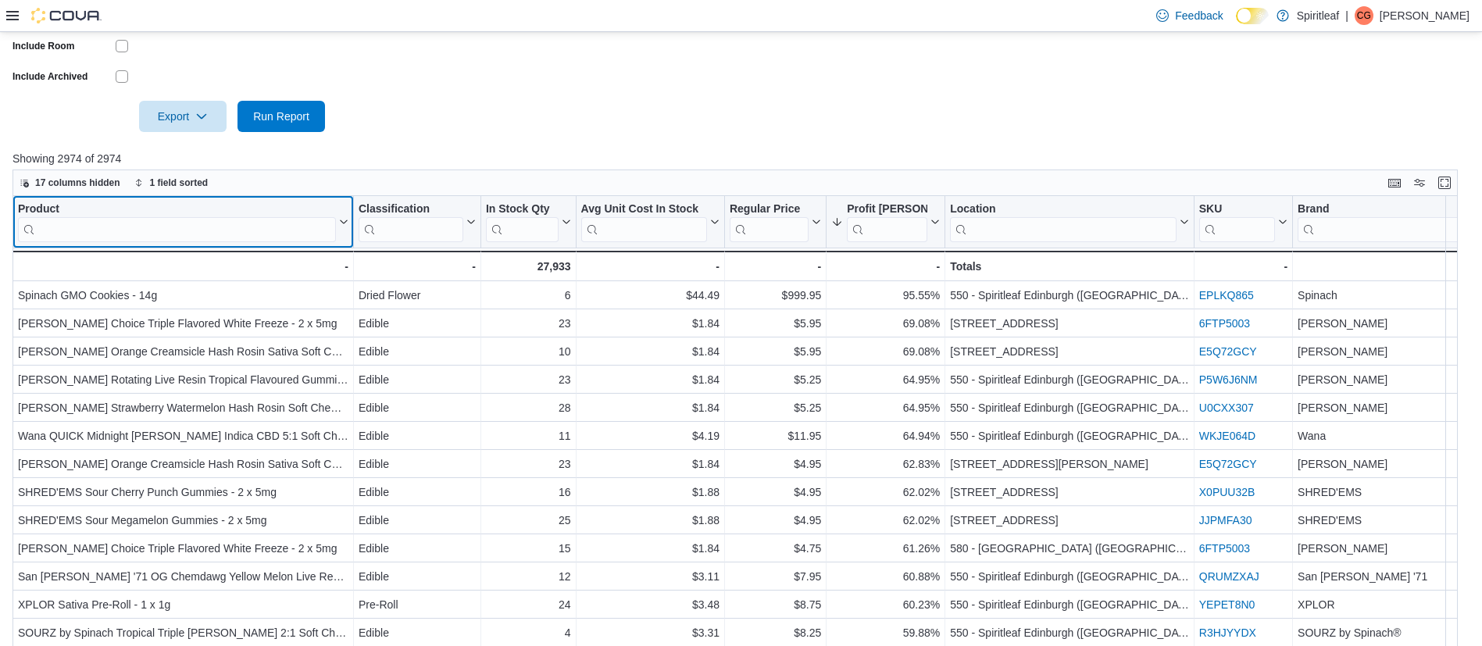
click at [234, 242] on input "search" at bounding box center [177, 229] width 318 height 25
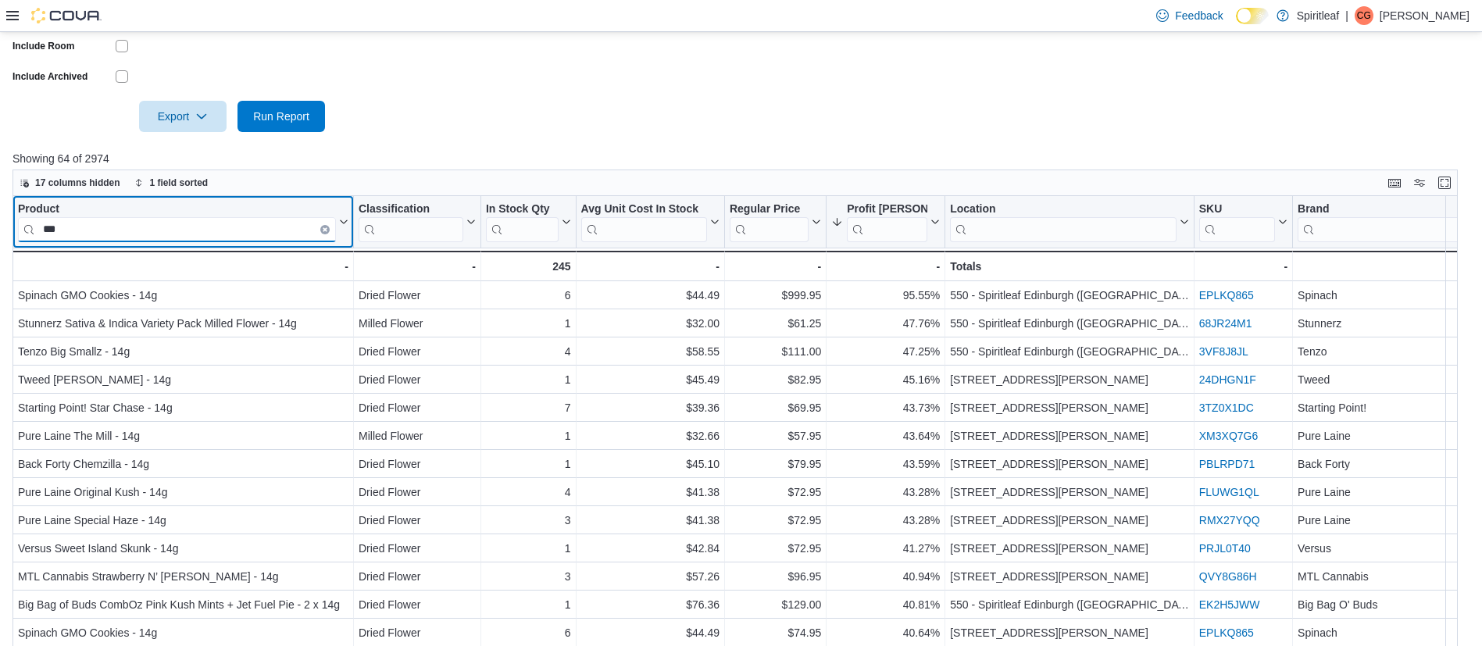
type input "***"
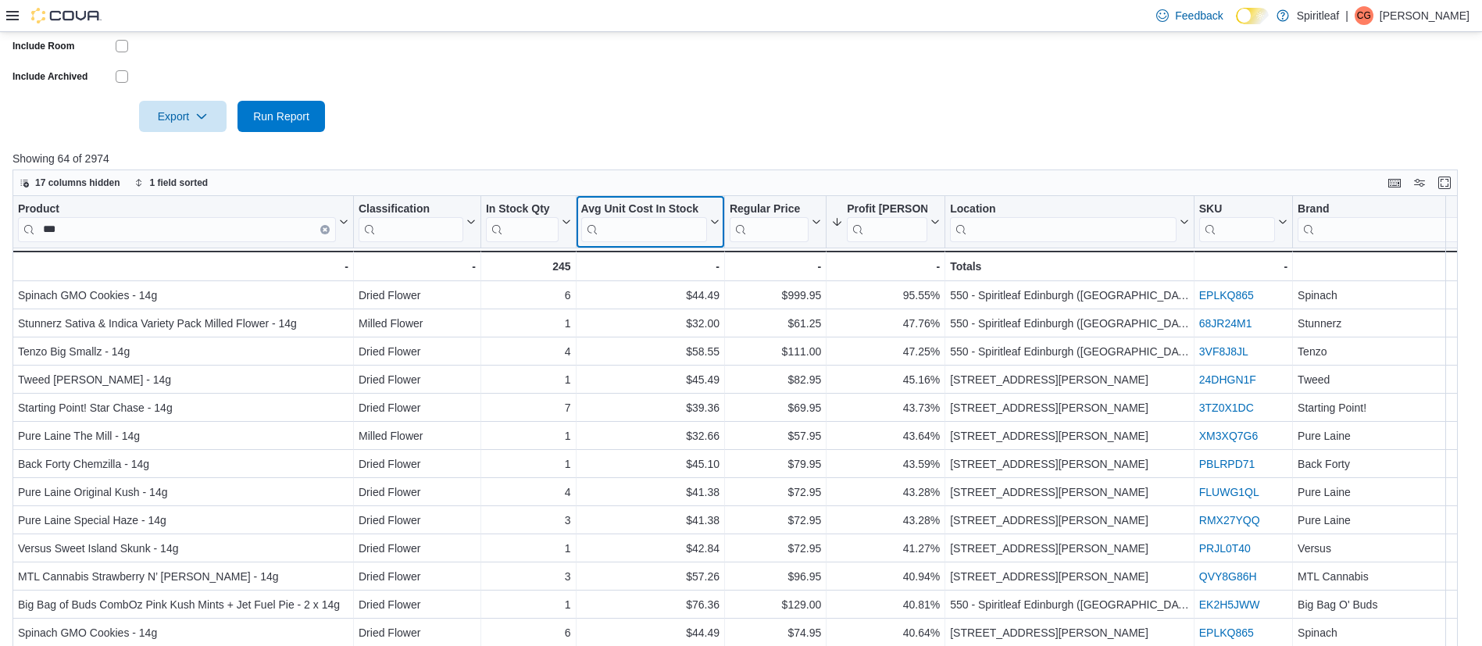
click at [716, 227] on icon at bounding box center [713, 221] width 12 height 9
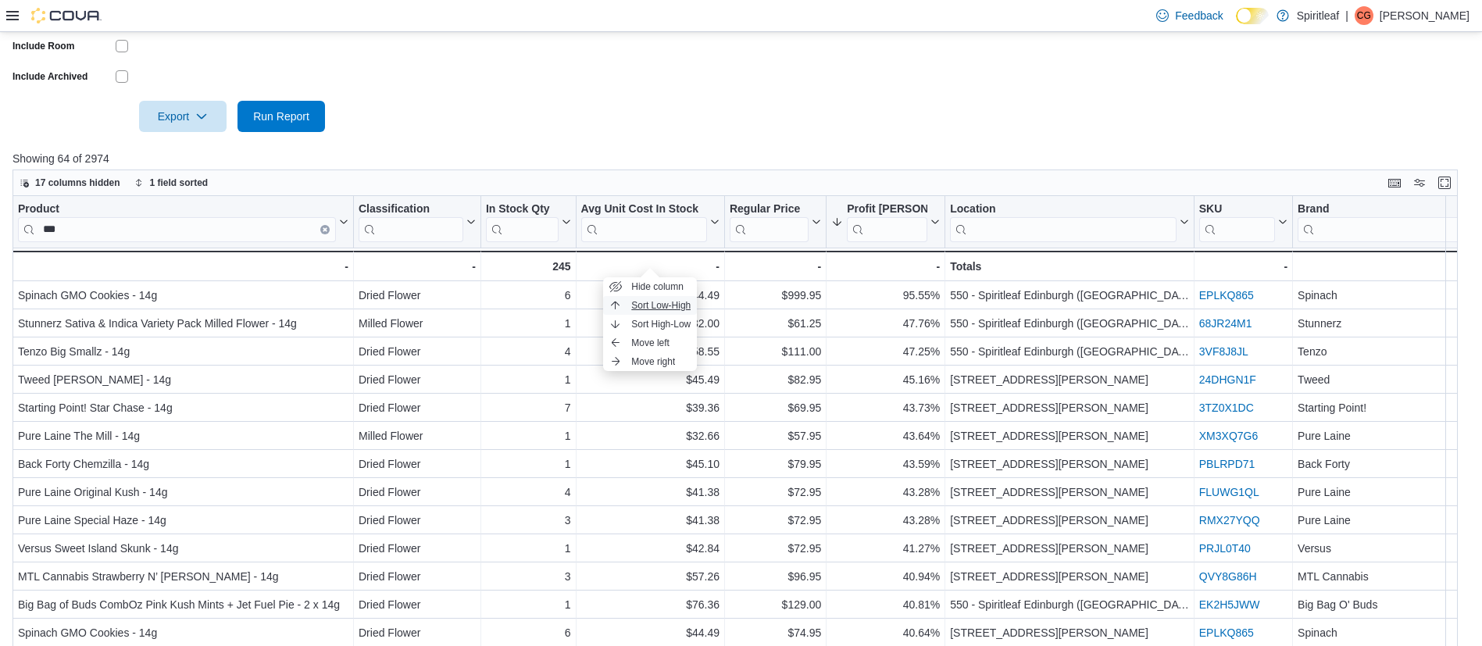
click at [668, 303] on span "Sort Low-High" at bounding box center [660, 305] width 59 height 12
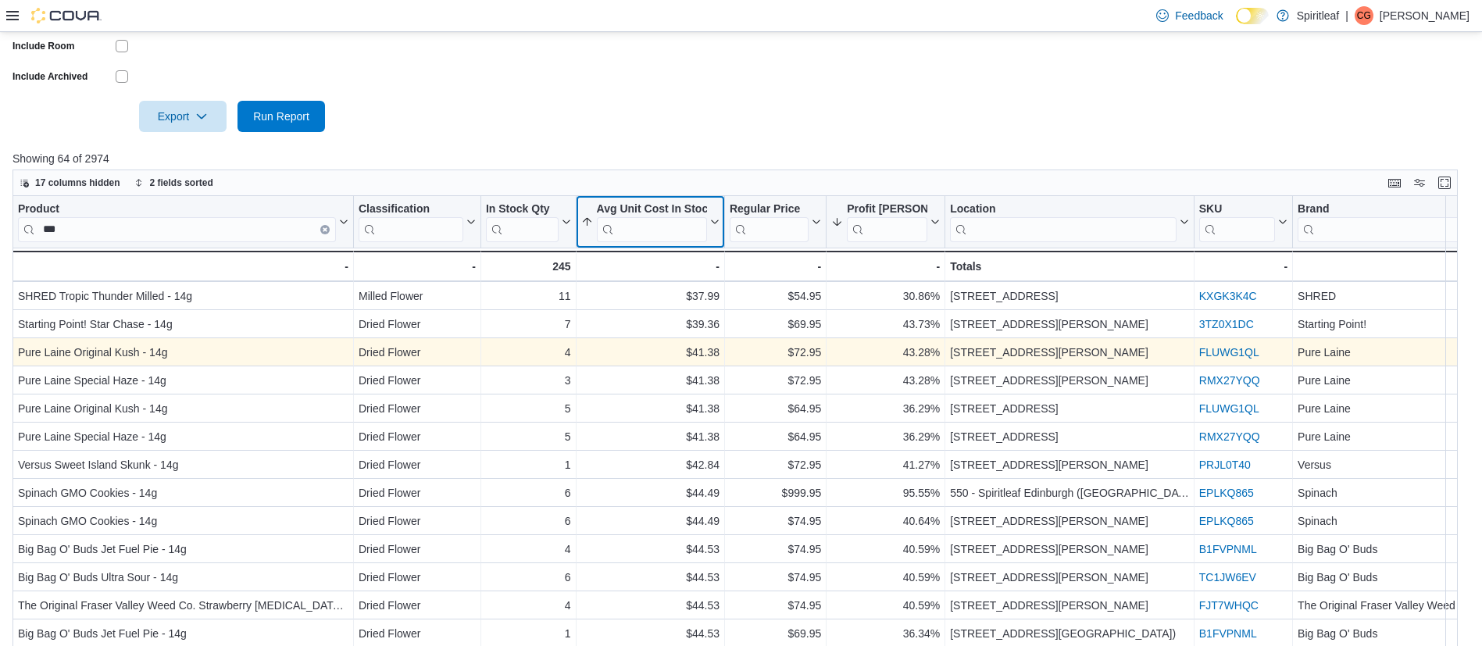
scroll to position [87, 0]
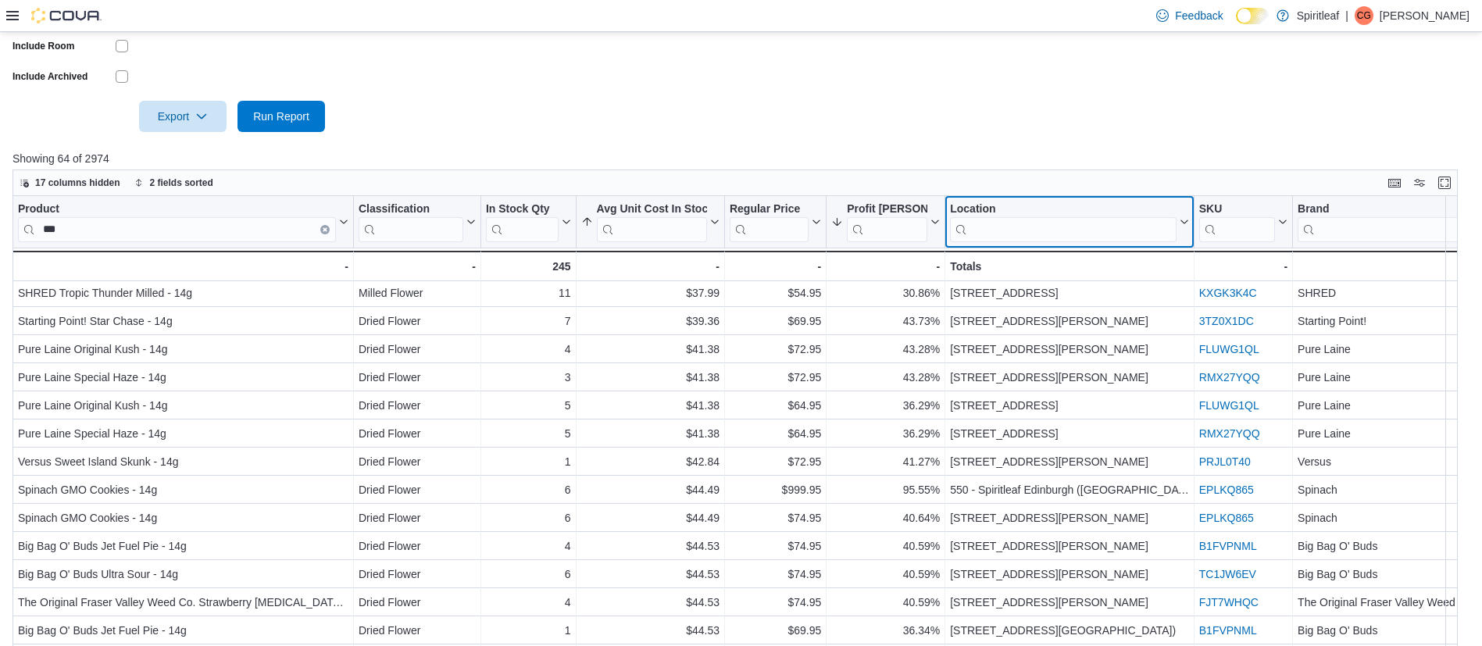
click at [1056, 242] on input "search" at bounding box center [1063, 229] width 227 height 25
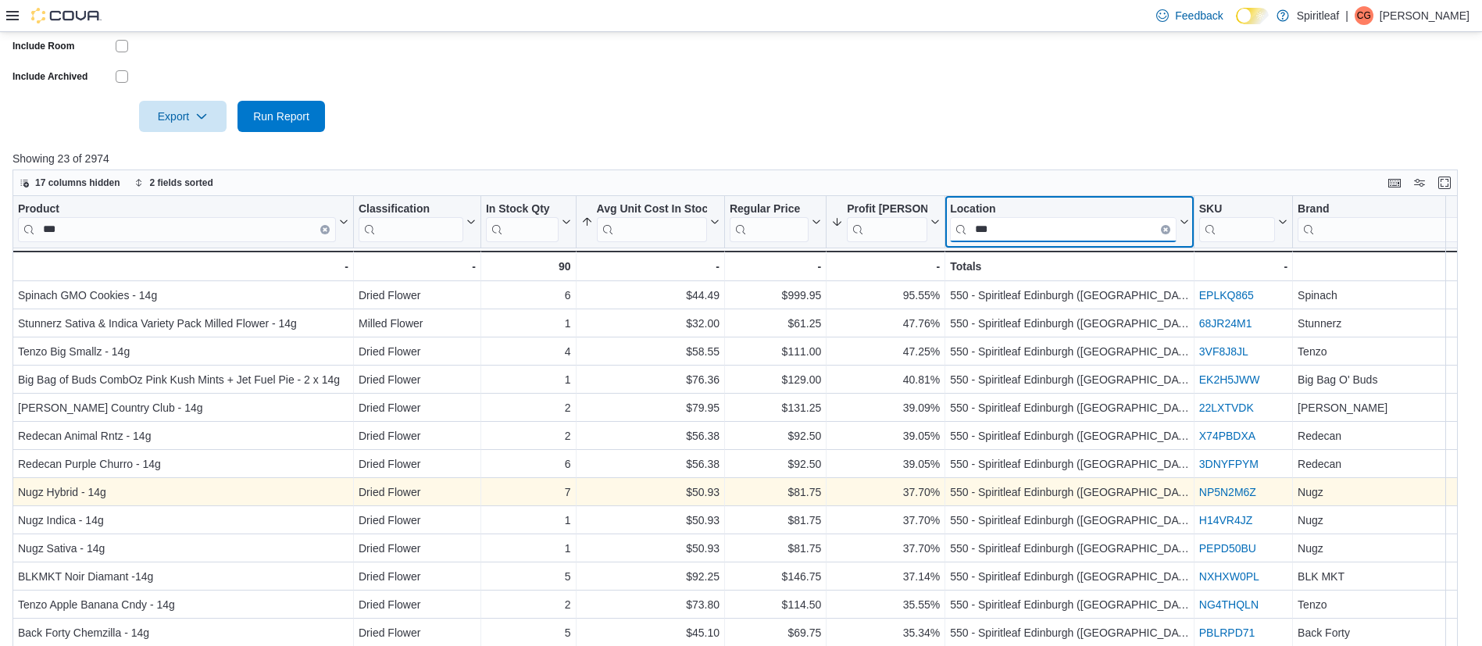
scroll to position [2, 0]
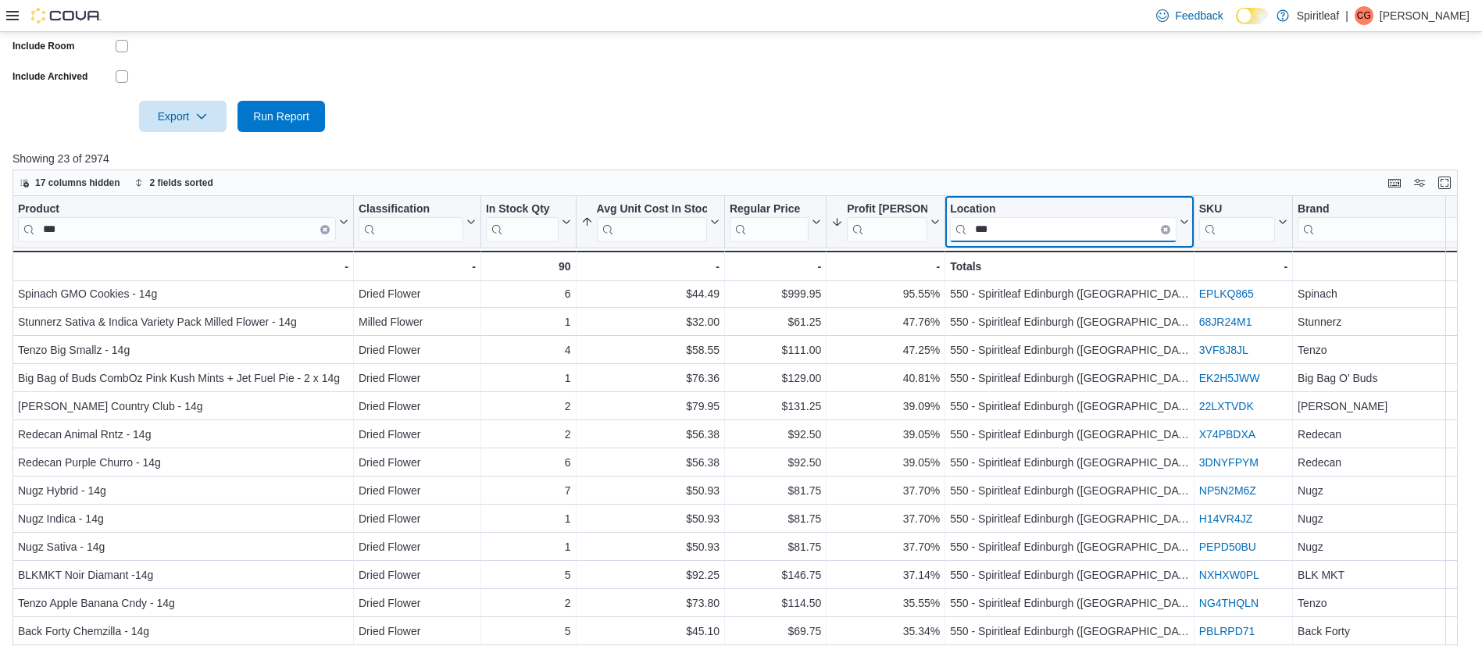
type input "***"
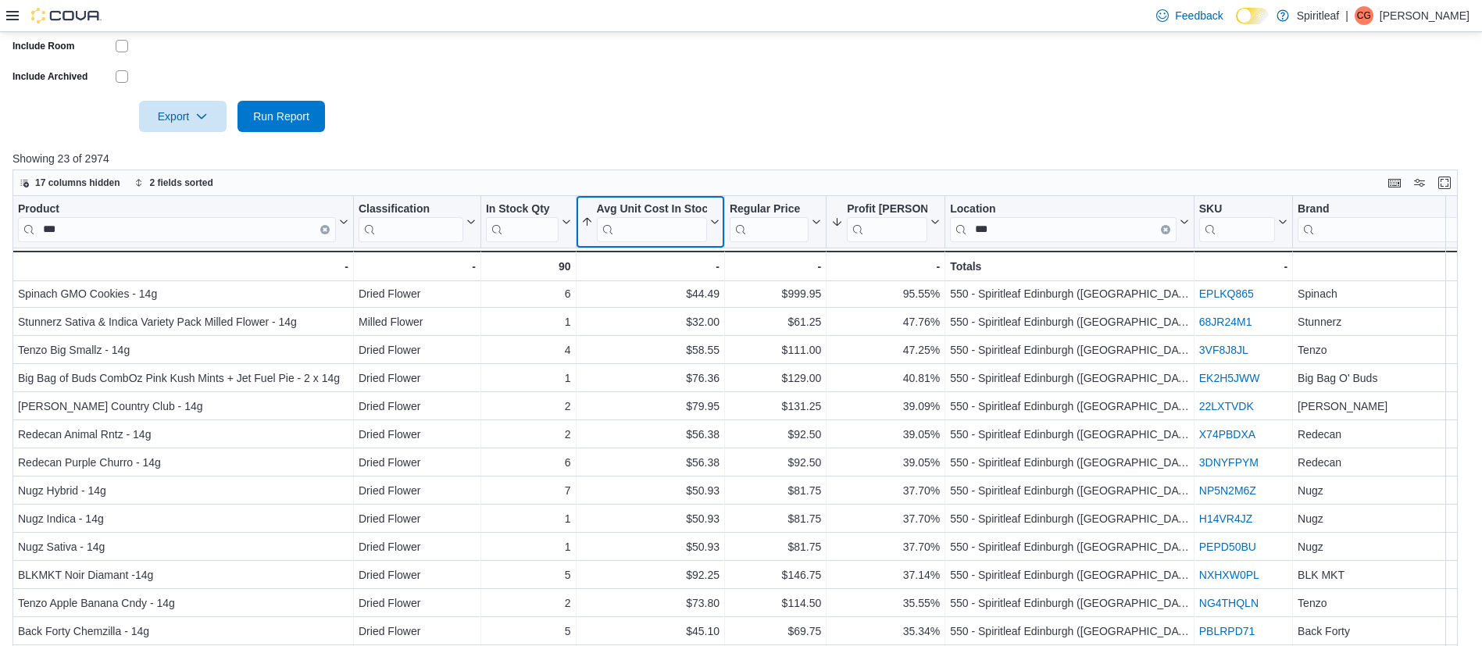
click at [711, 239] on button "Avg Unit Cost In Stock" at bounding box center [650, 222] width 138 height 40
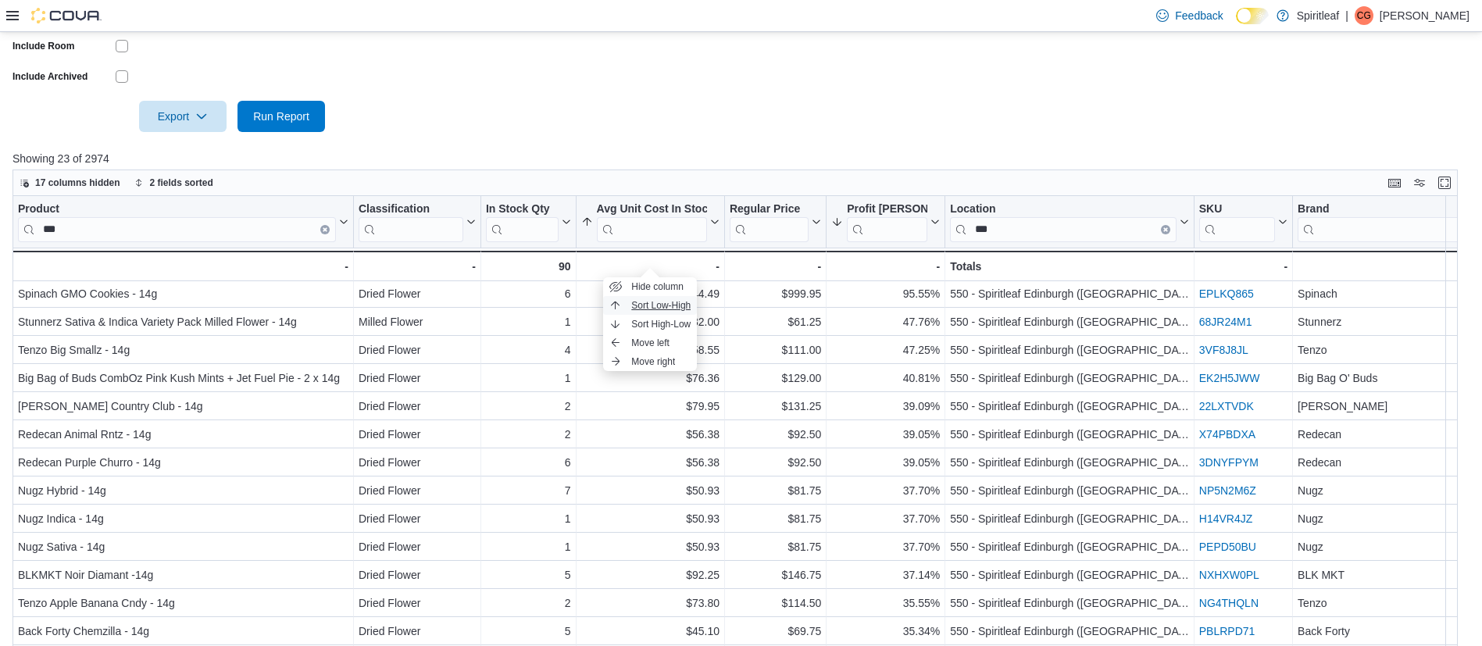
click at [662, 303] on span "Sort Low-High" at bounding box center [660, 305] width 59 height 12
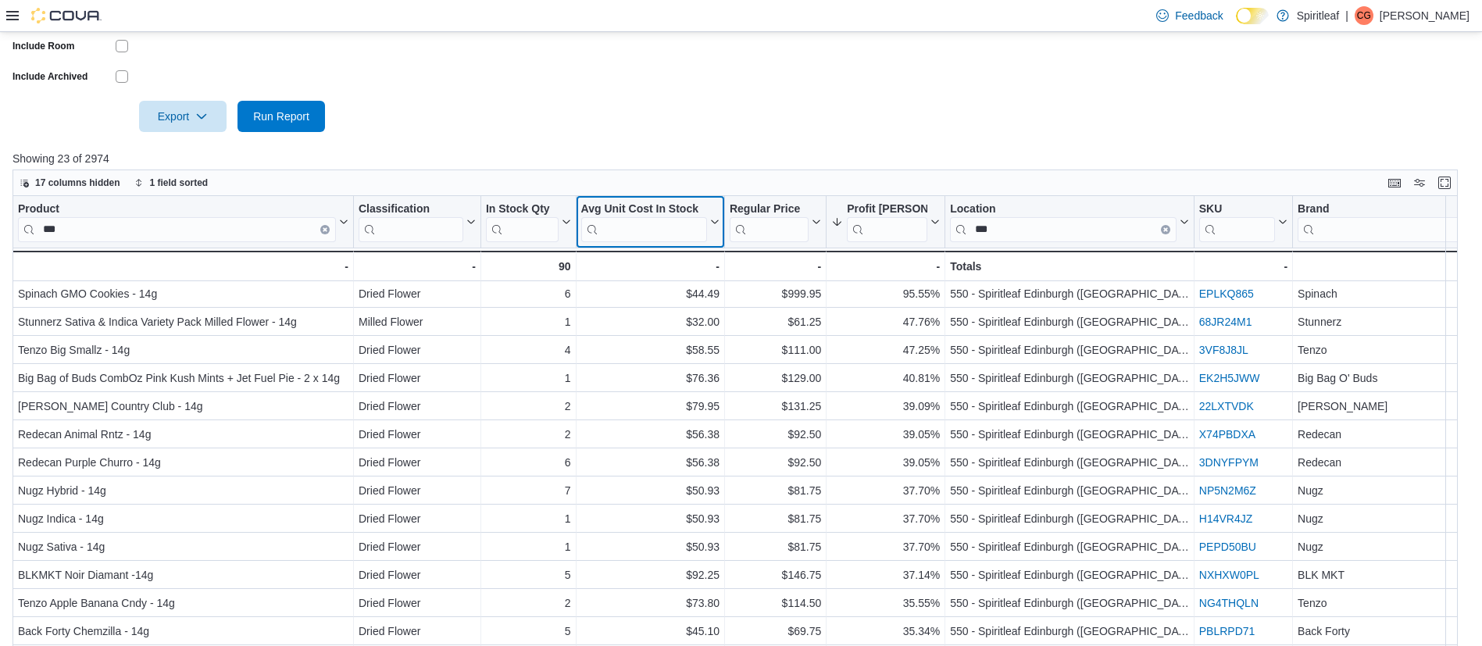
click at [714, 227] on icon at bounding box center [713, 221] width 12 height 9
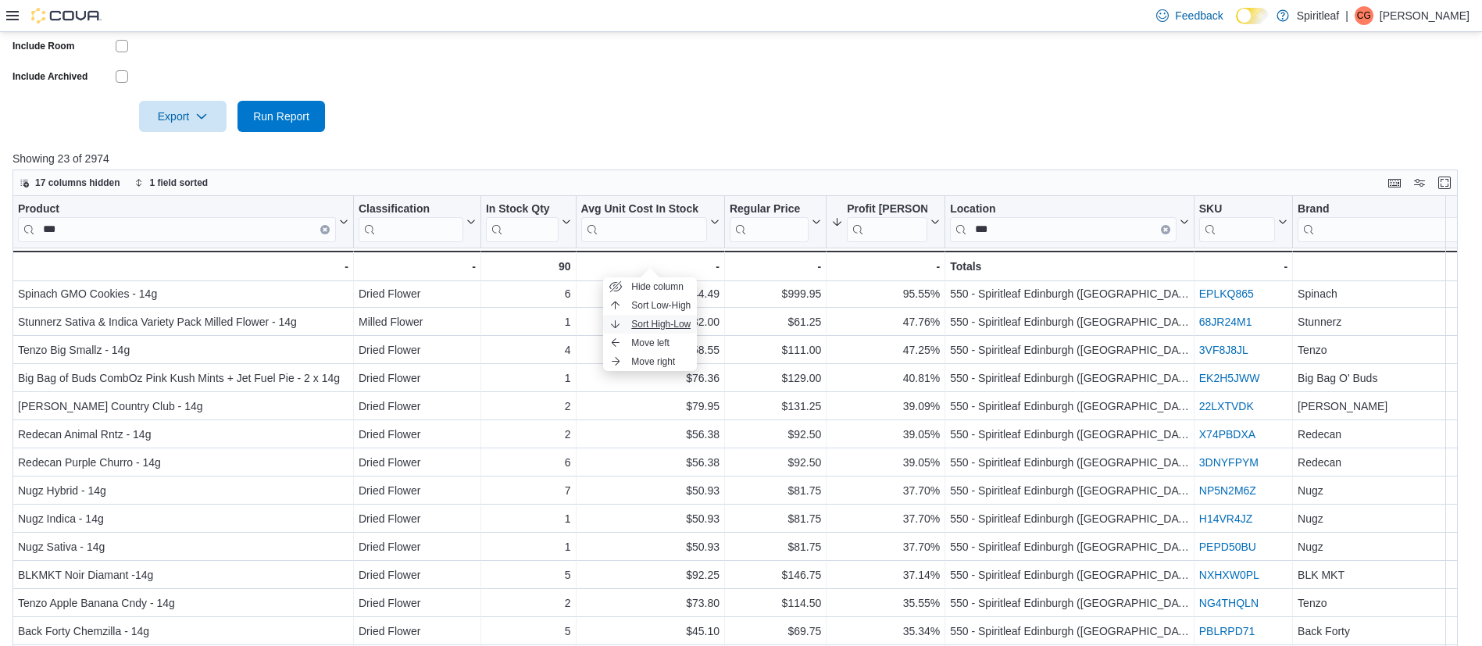
click at [654, 320] on span "Sort High-Low" at bounding box center [660, 324] width 59 height 12
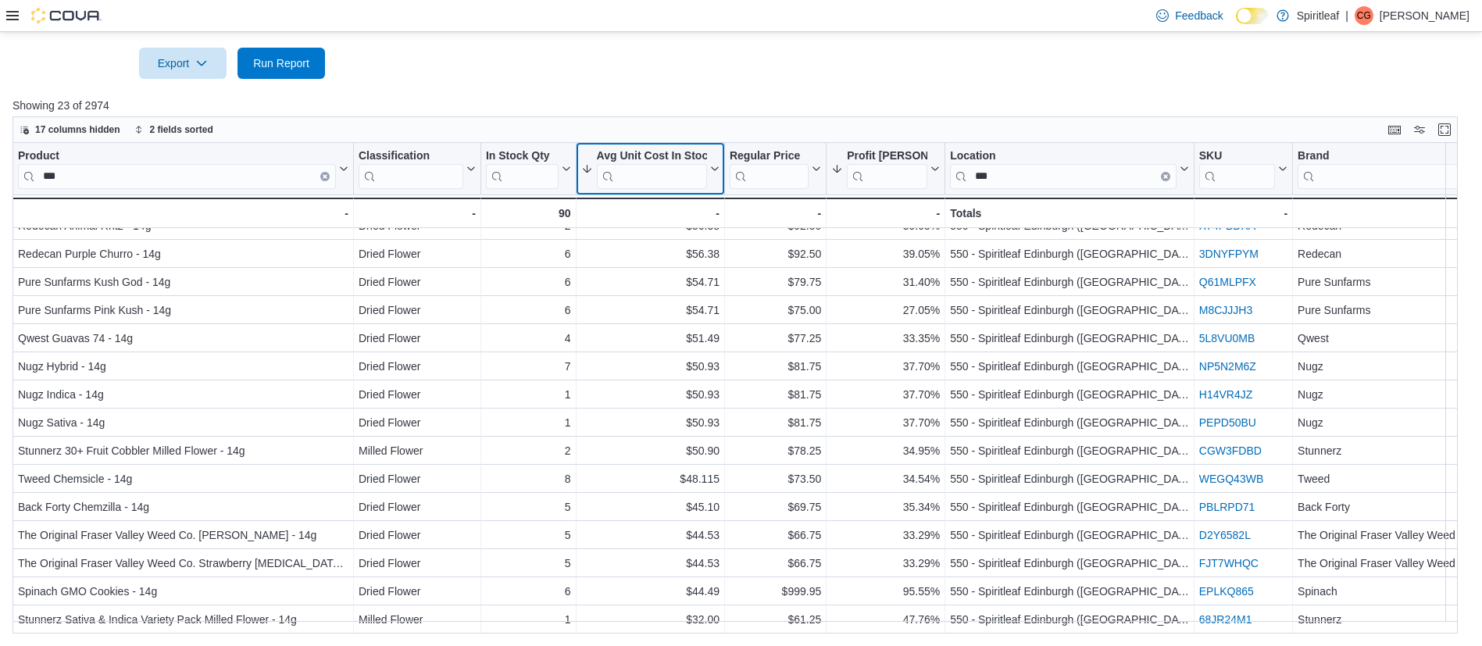
scroll to position [669, 0]
click at [280, 67] on span "Run Report" at bounding box center [281, 63] width 56 height 16
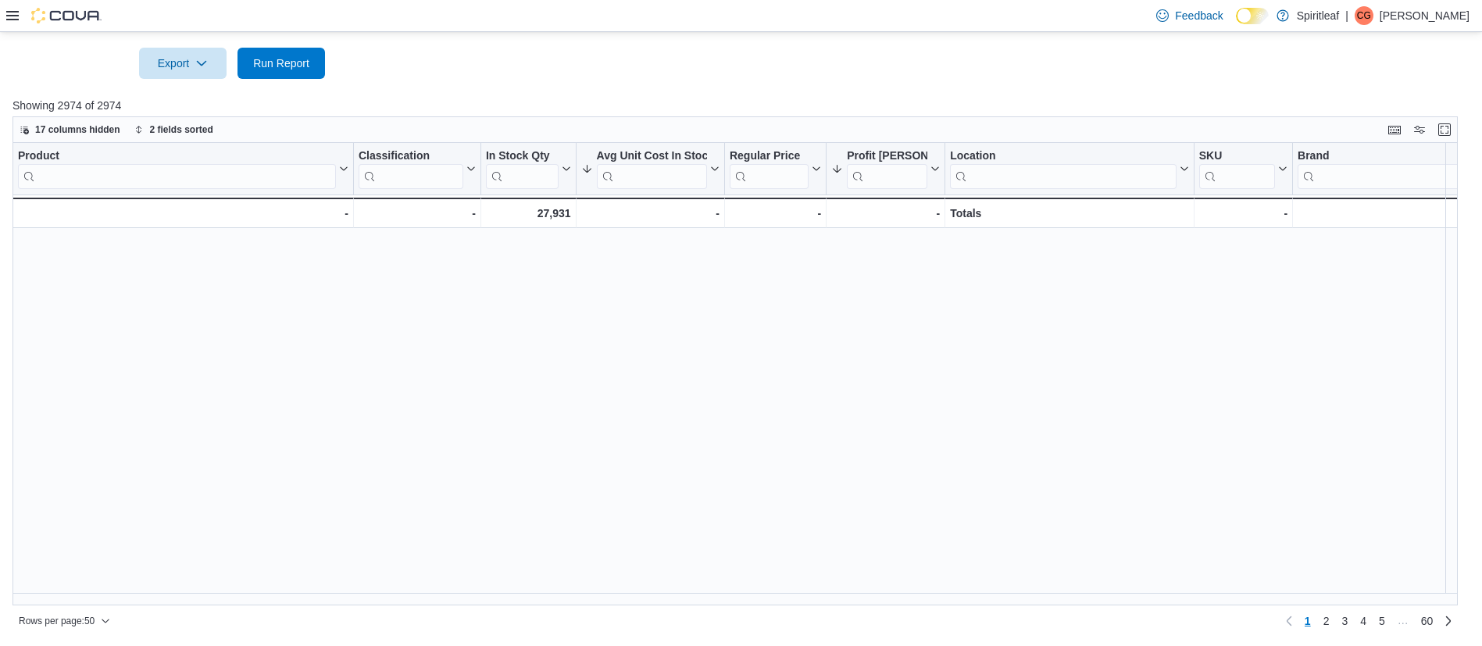
scroll to position [0, 0]
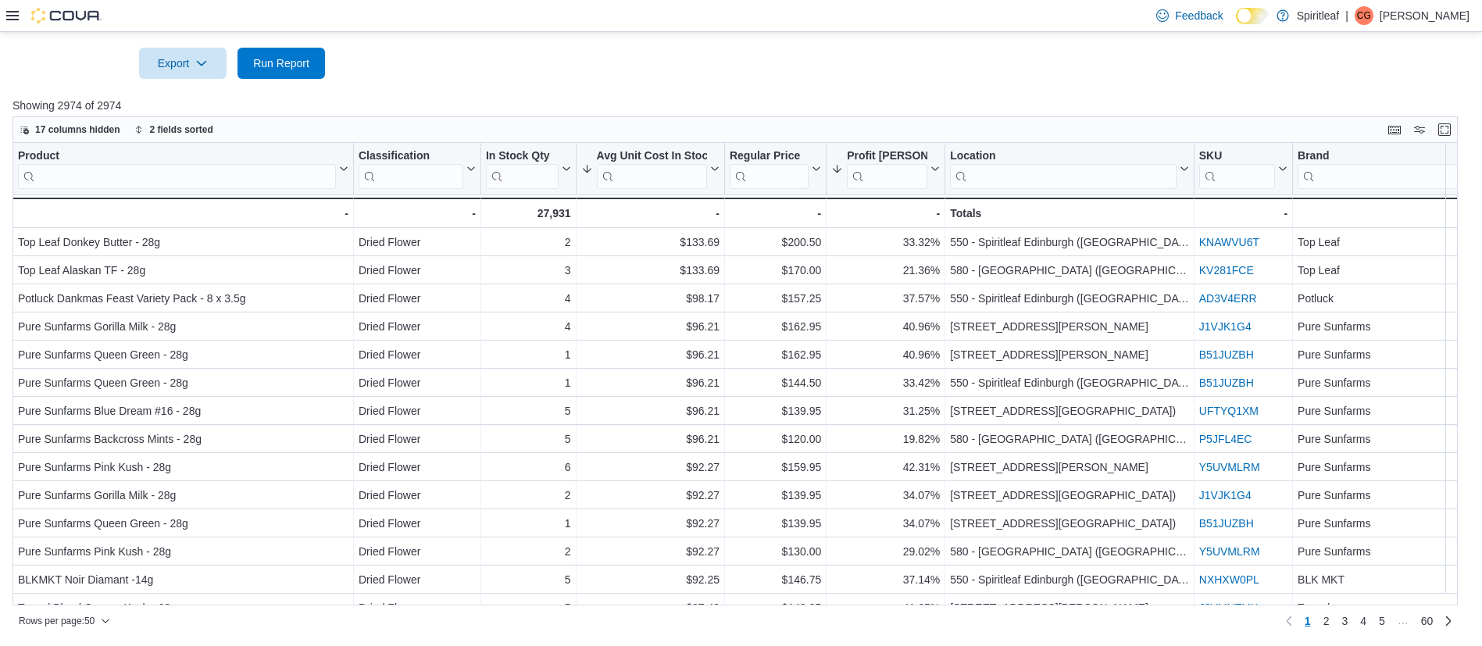
click at [159, 182] on input "search" at bounding box center [177, 176] width 318 height 25
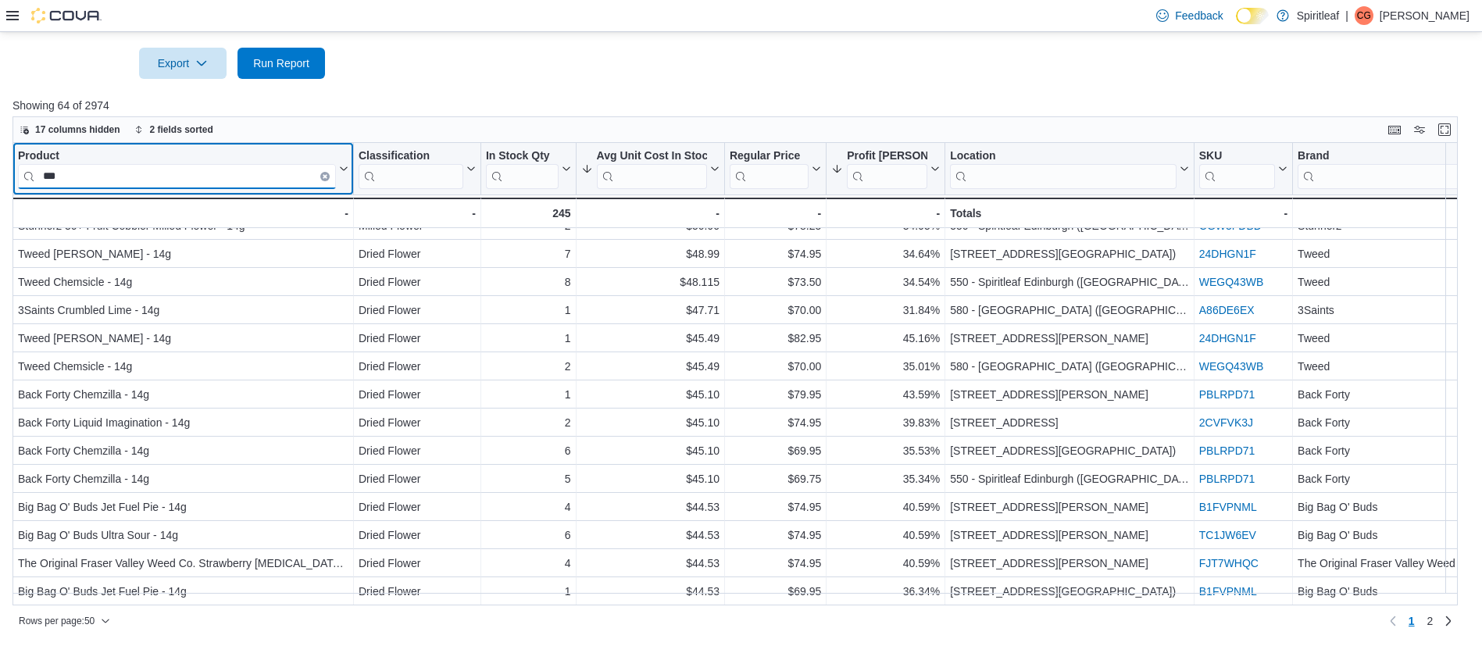
scroll to position [1041, 0]
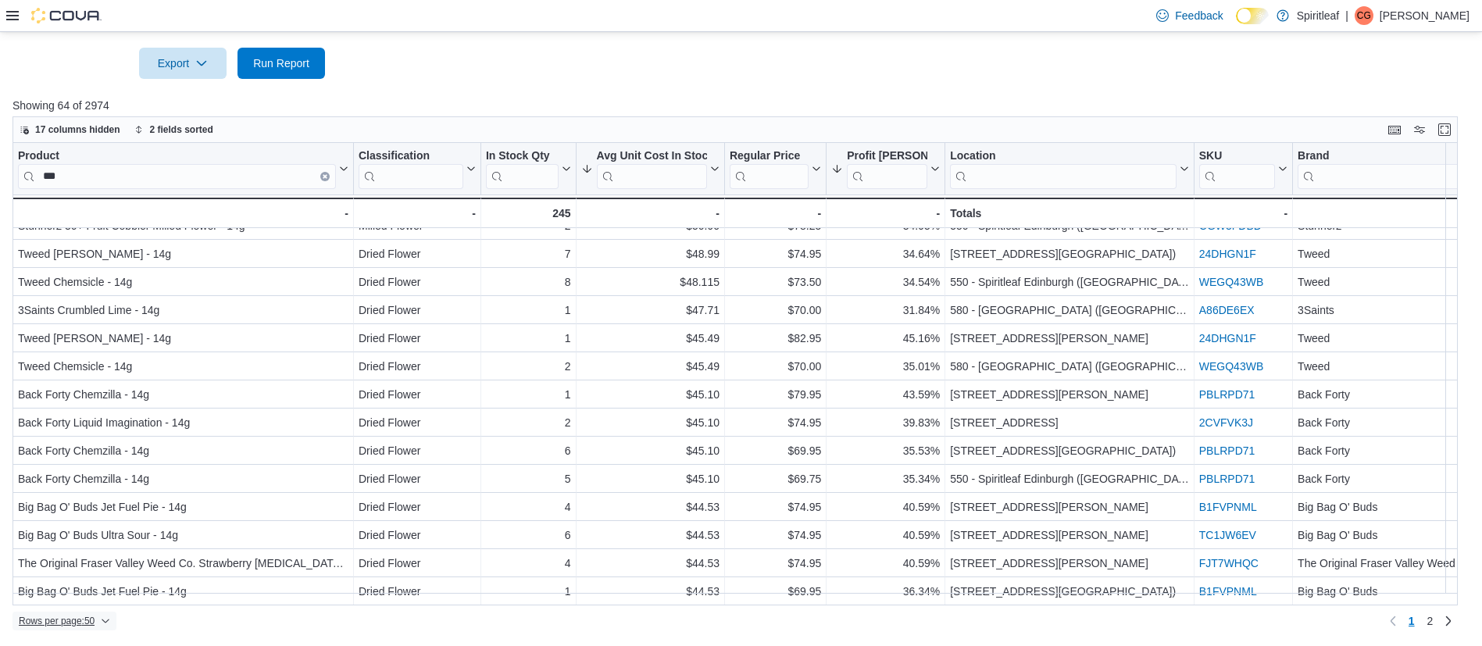
click at [70, 621] on span "Rows per page : 50" at bounding box center [57, 621] width 76 height 12
click at [90, 607] on span "100 rows" at bounding box center [85, 613] width 50 height 12
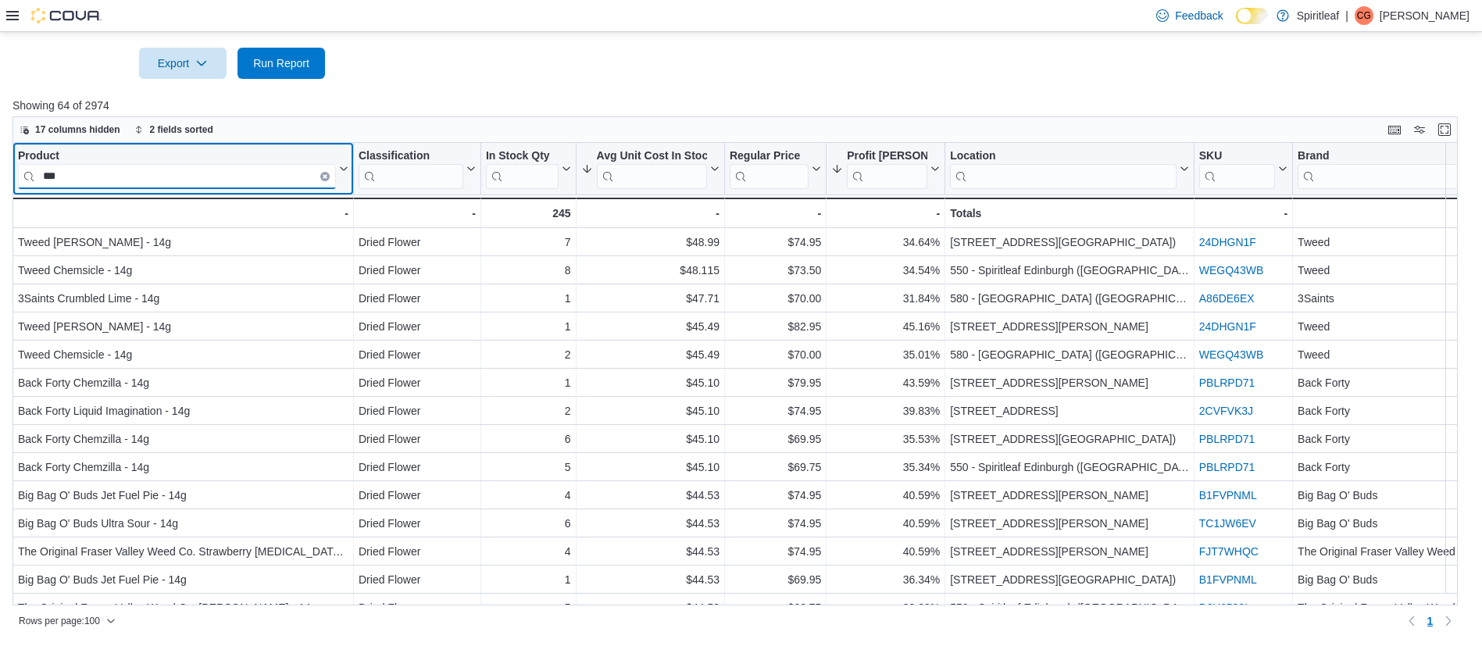
click at [227, 175] on input "***" at bounding box center [177, 176] width 318 height 25
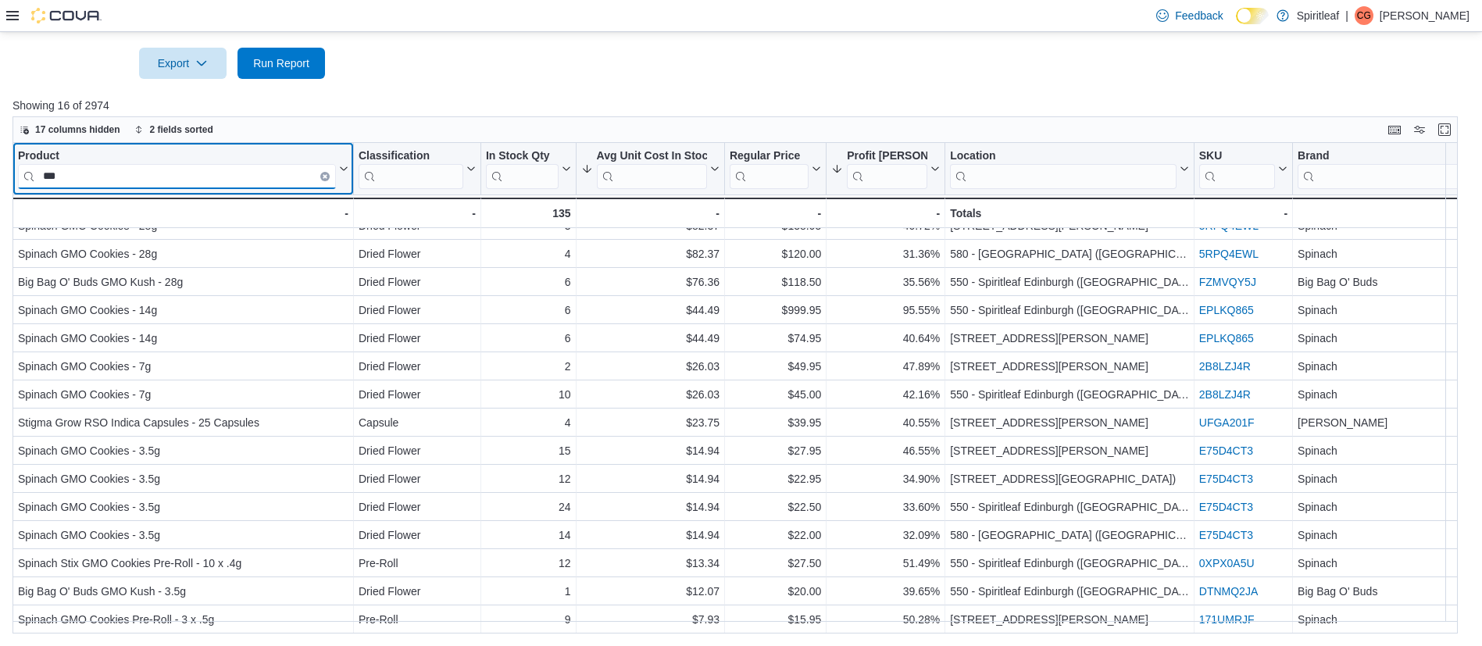
scroll to position [28, 0]
type input "***"
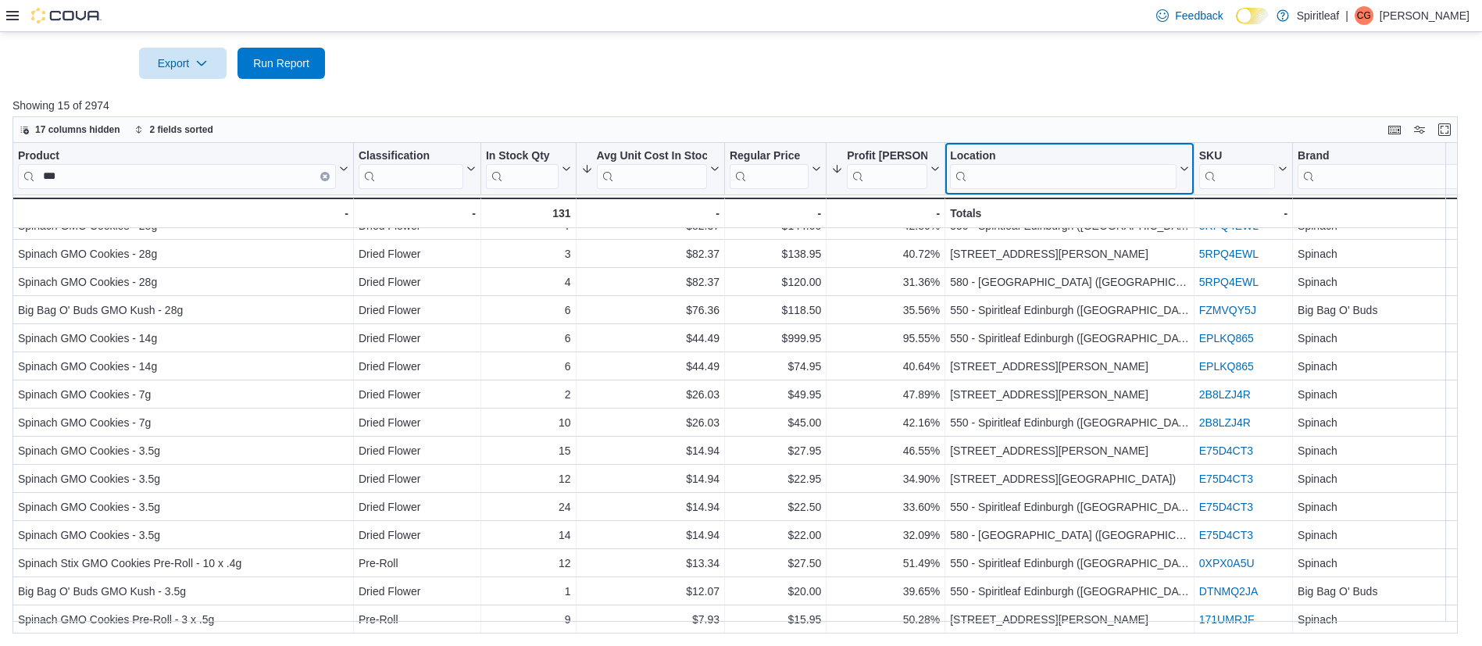
click at [1023, 183] on input "search" at bounding box center [1063, 176] width 227 height 25
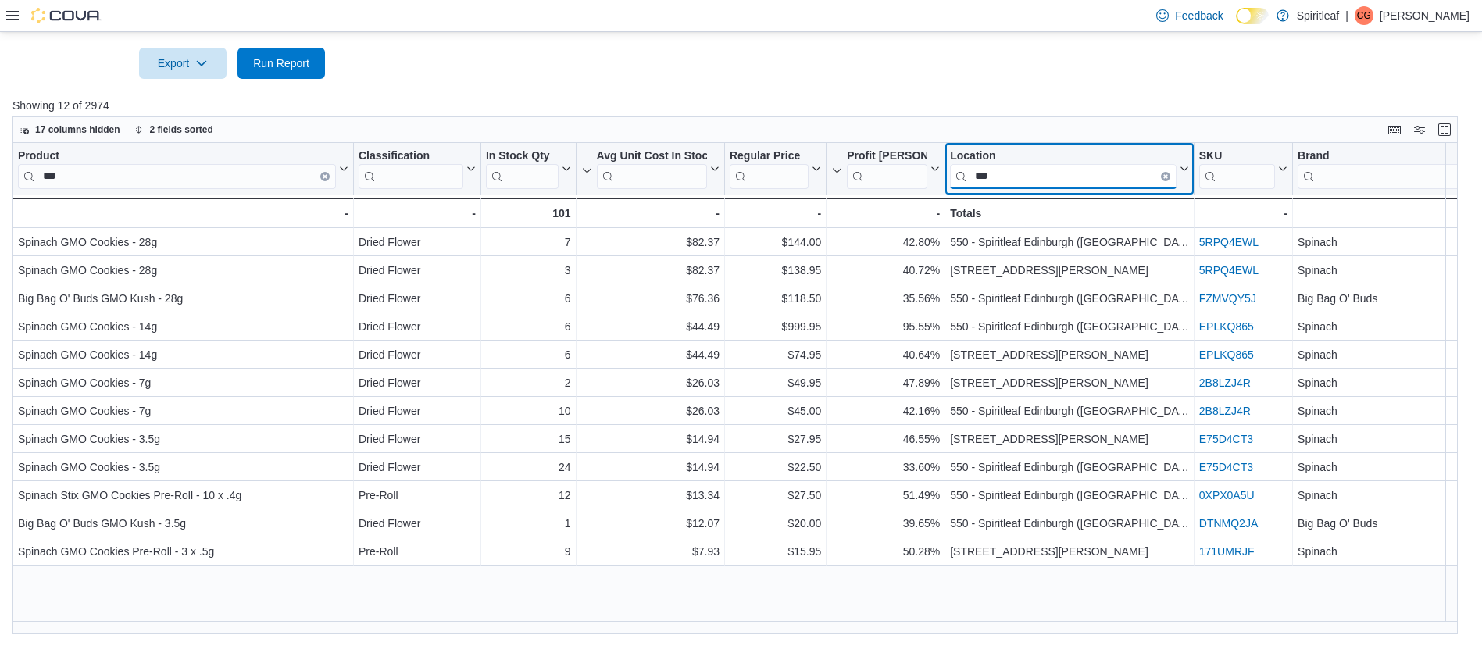
scroll to position [0, 0]
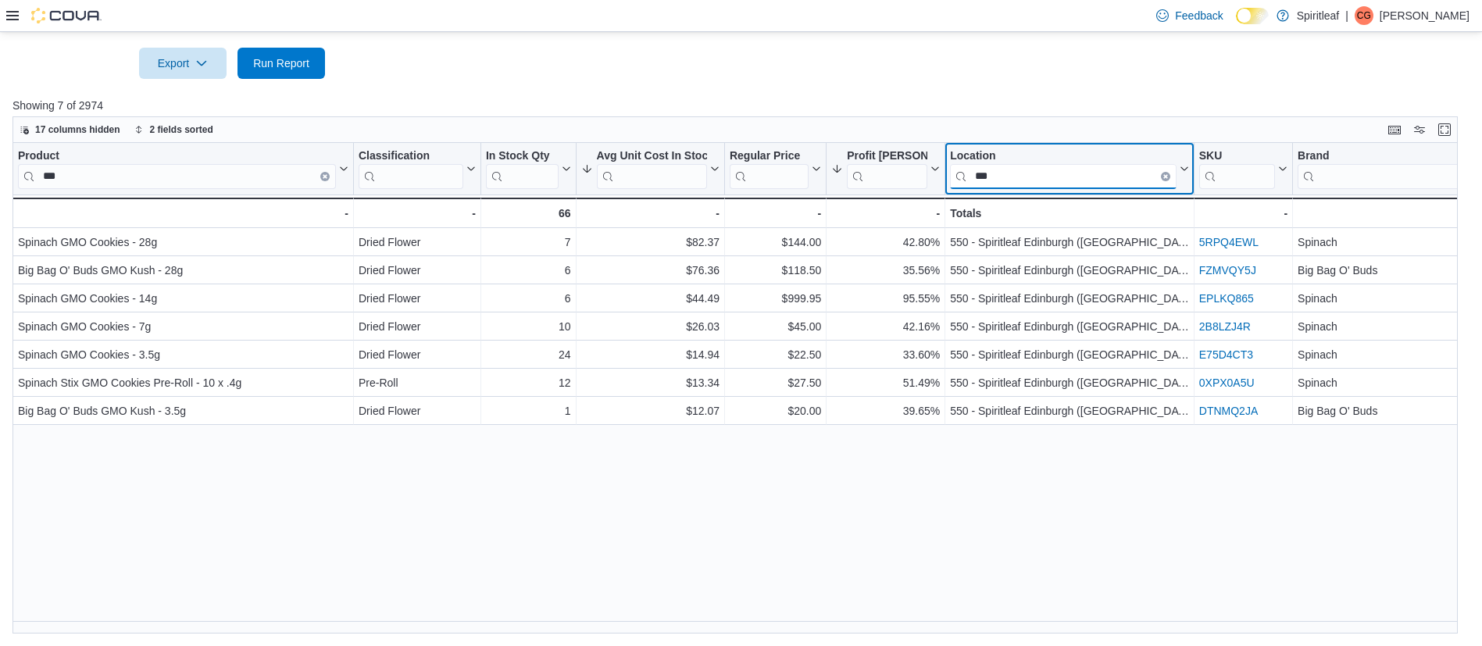
type input "***"
click at [293, 53] on span "Run Report" at bounding box center [281, 62] width 69 height 31
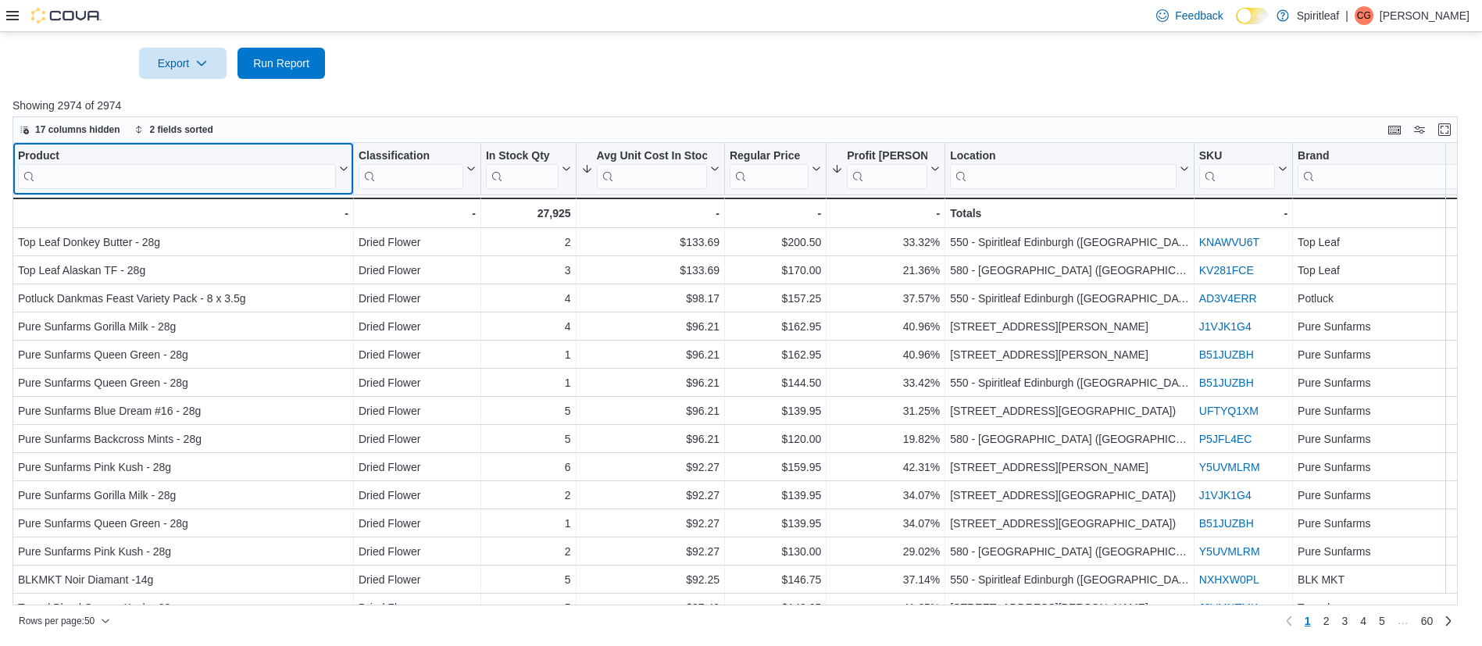
click at [148, 171] on input "search" at bounding box center [177, 176] width 318 height 25
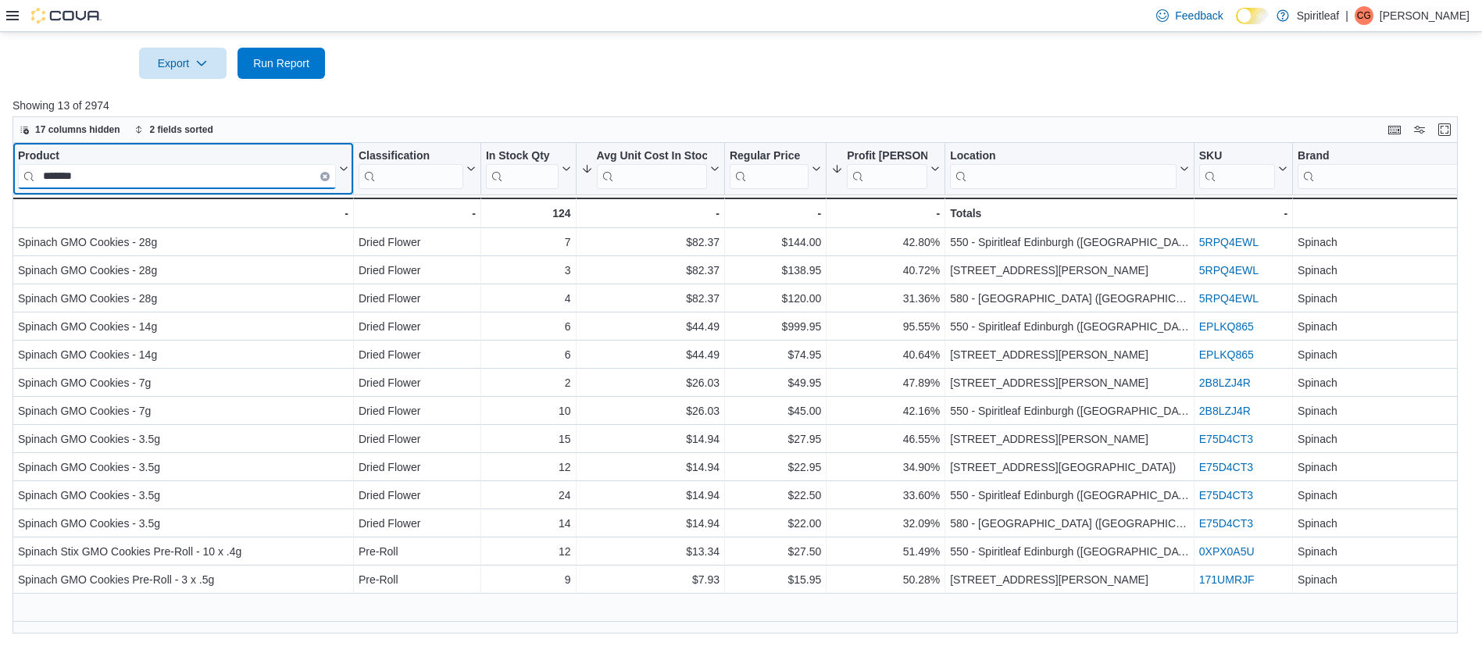
type input "*******"
click at [12, 12] on icon at bounding box center [12, 15] width 12 height 12
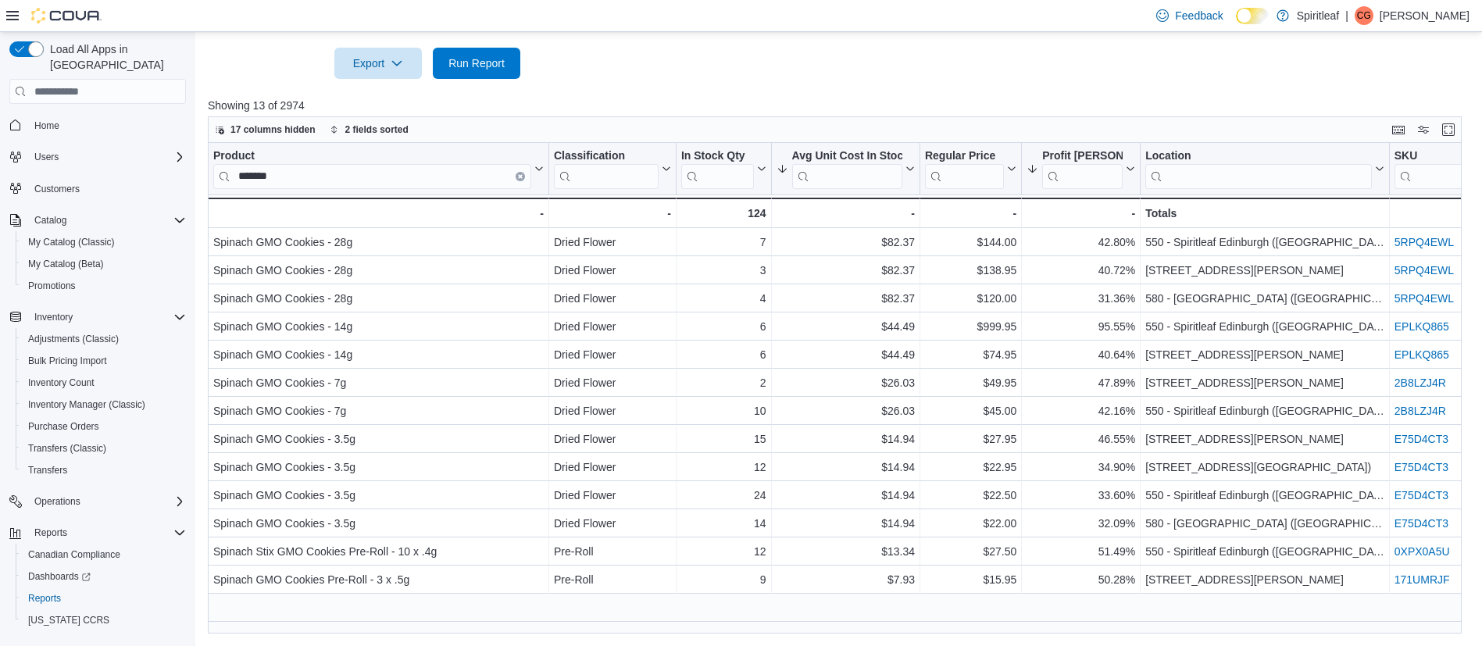
click at [12, 11] on icon at bounding box center [12, 15] width 12 height 9
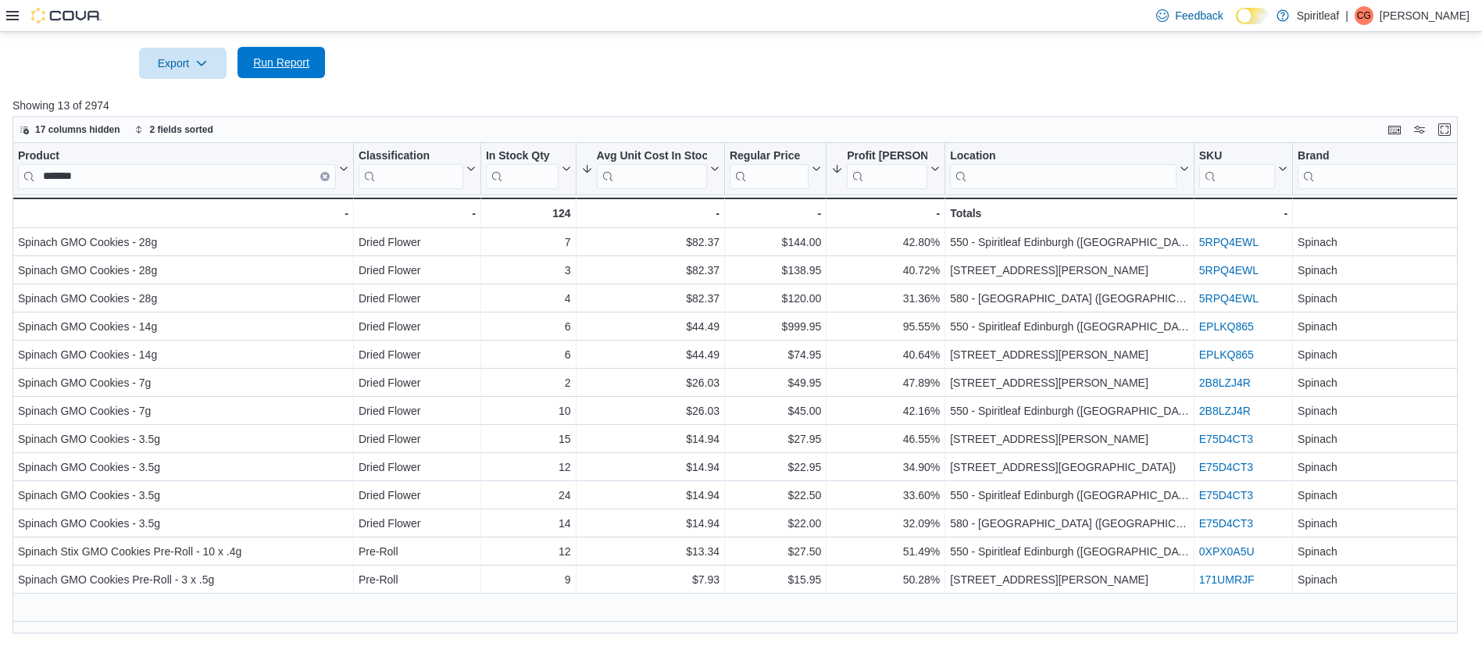
click at [277, 63] on span "Run Report" at bounding box center [281, 63] width 56 height 16
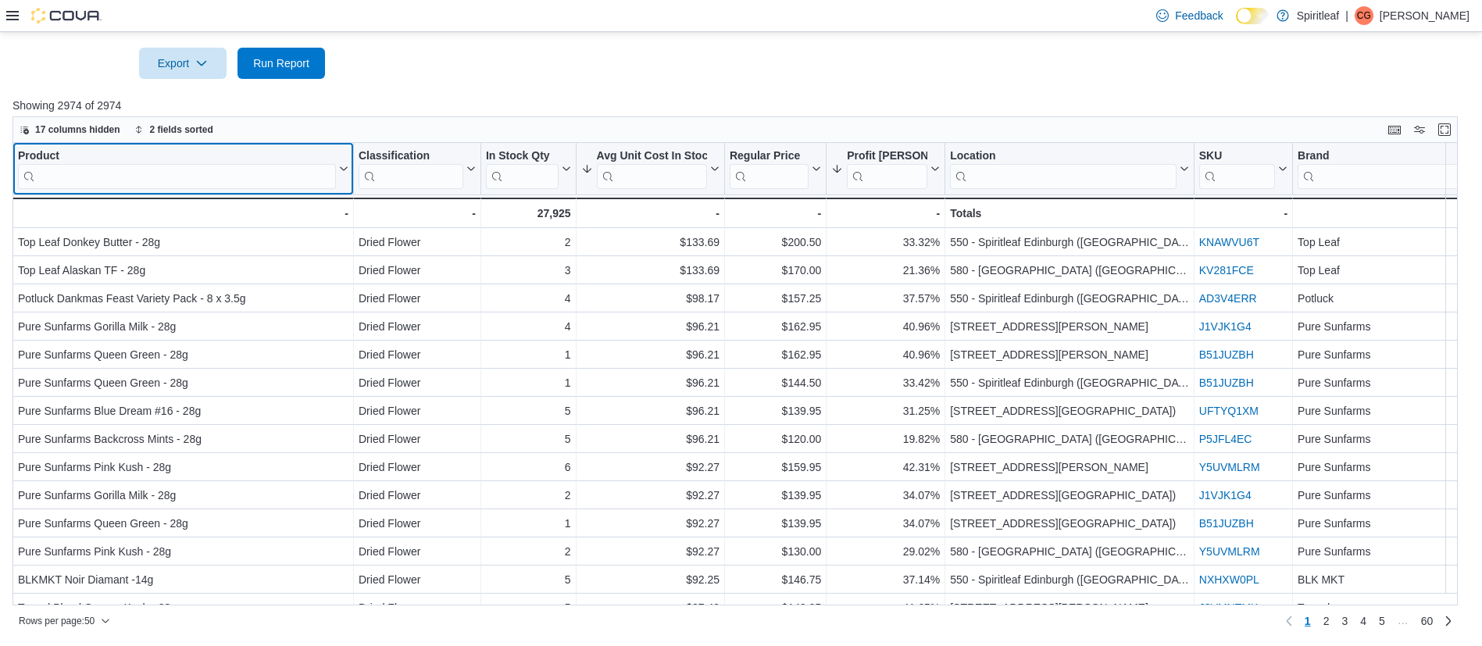
click at [227, 170] on input "search" at bounding box center [177, 176] width 318 height 25
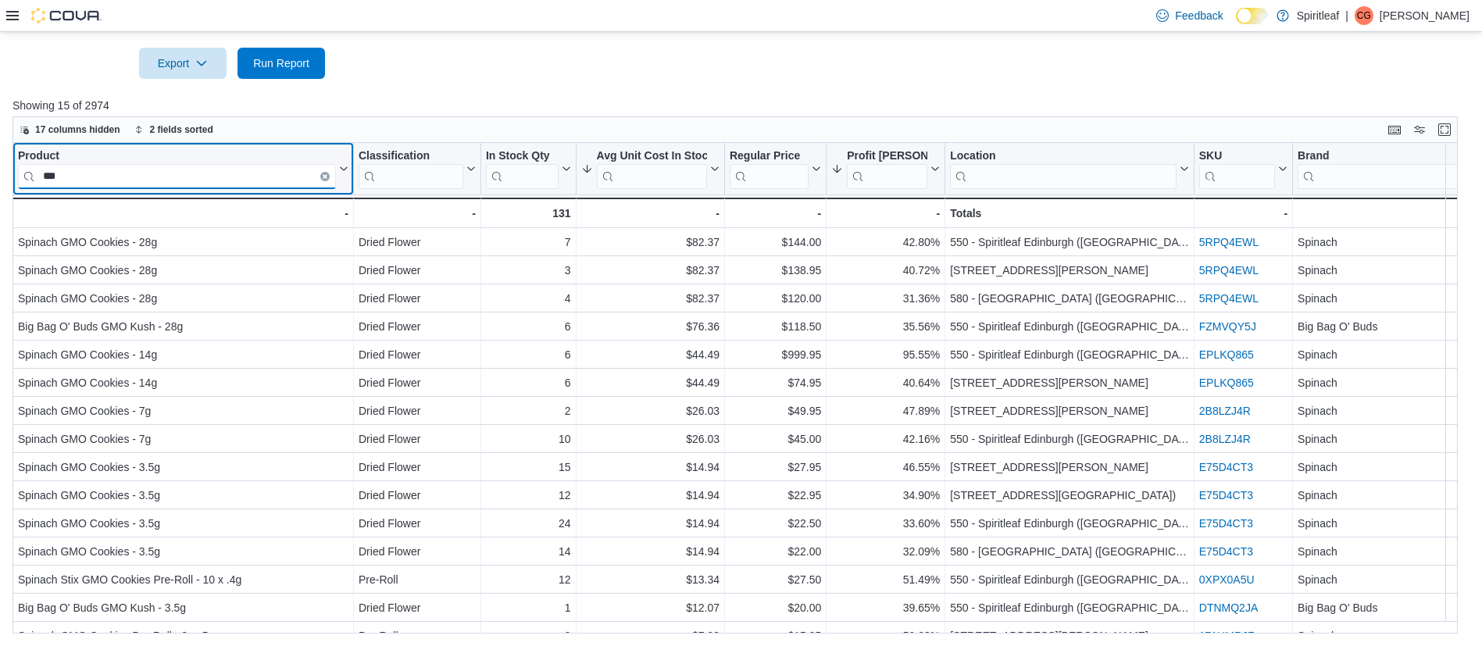
type input "***"
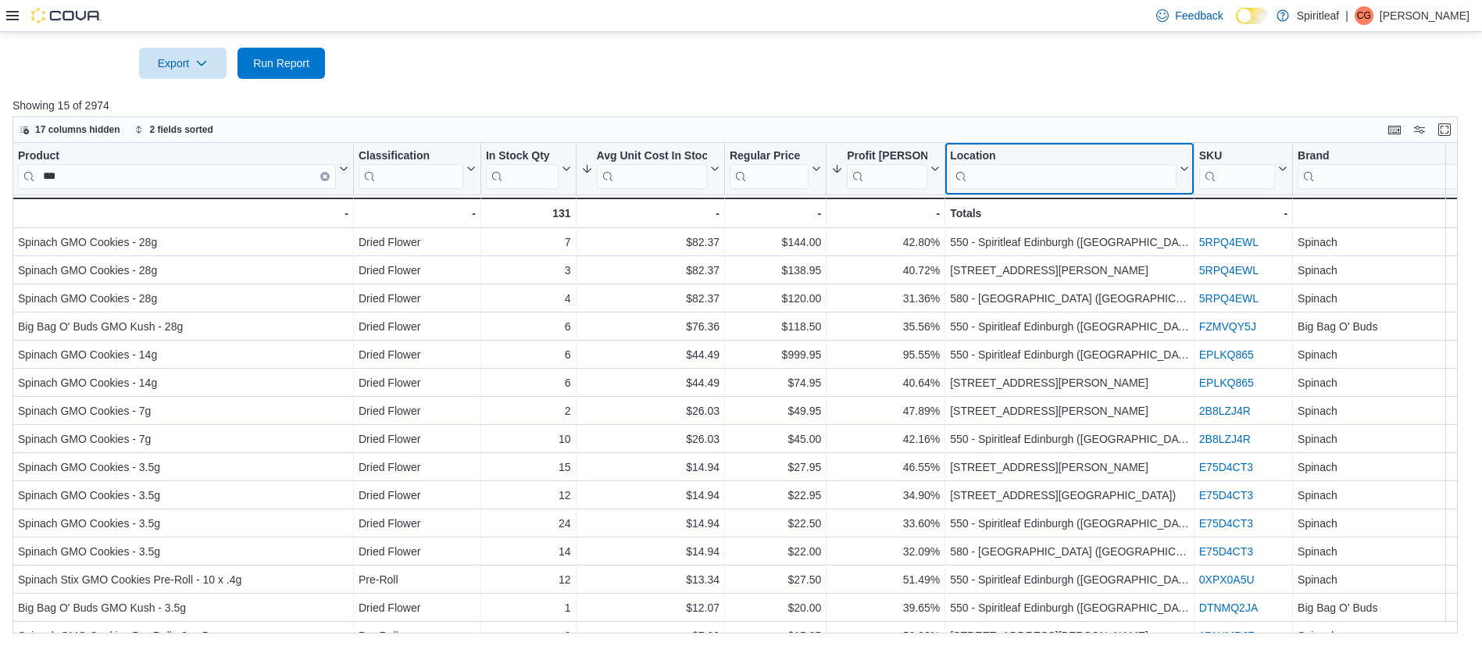
click at [1076, 178] on input "search" at bounding box center [1063, 176] width 227 height 25
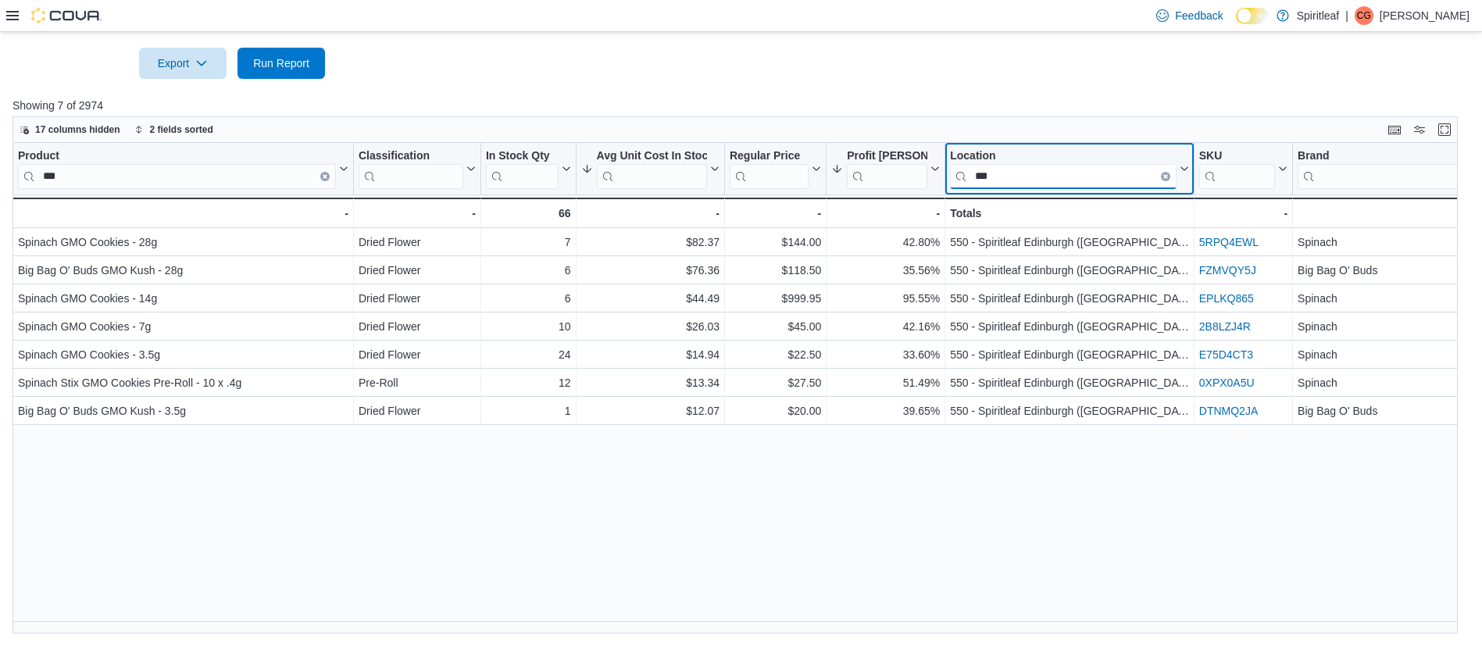
type input "***"
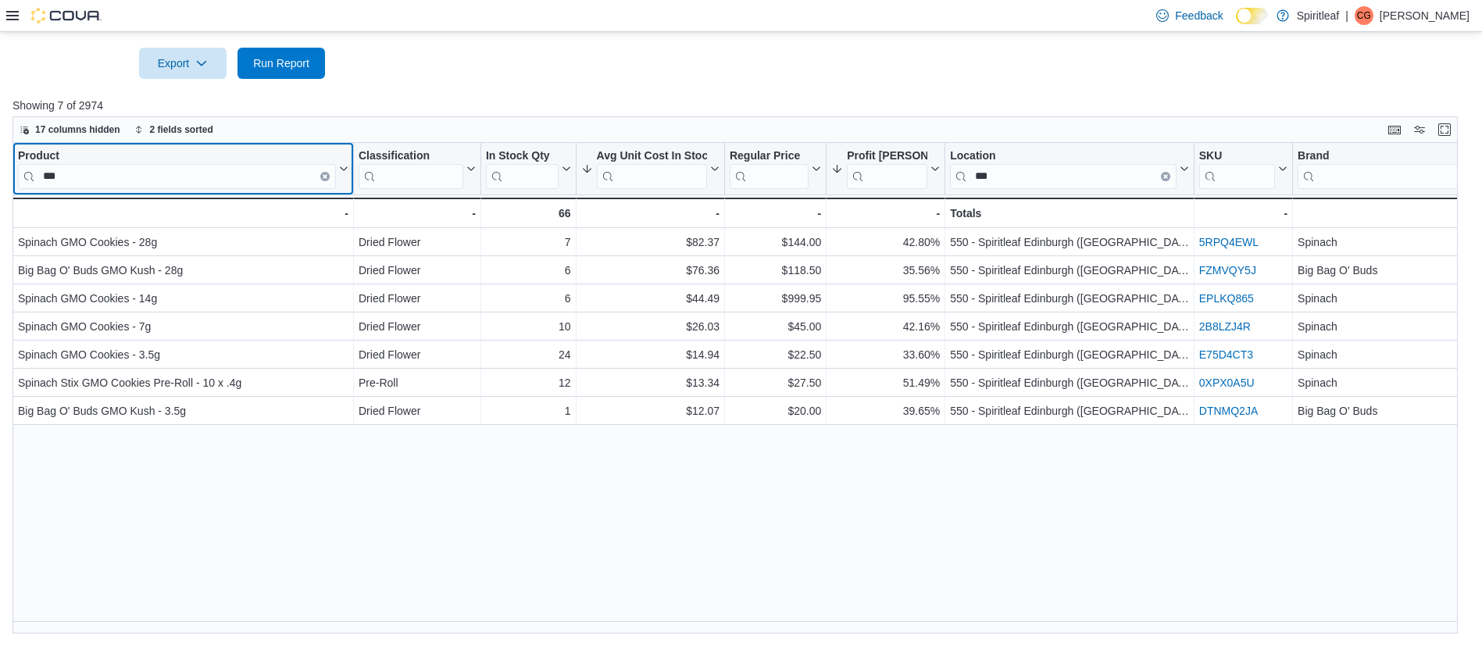
click at [205, 173] on input "***" at bounding box center [177, 176] width 318 height 25
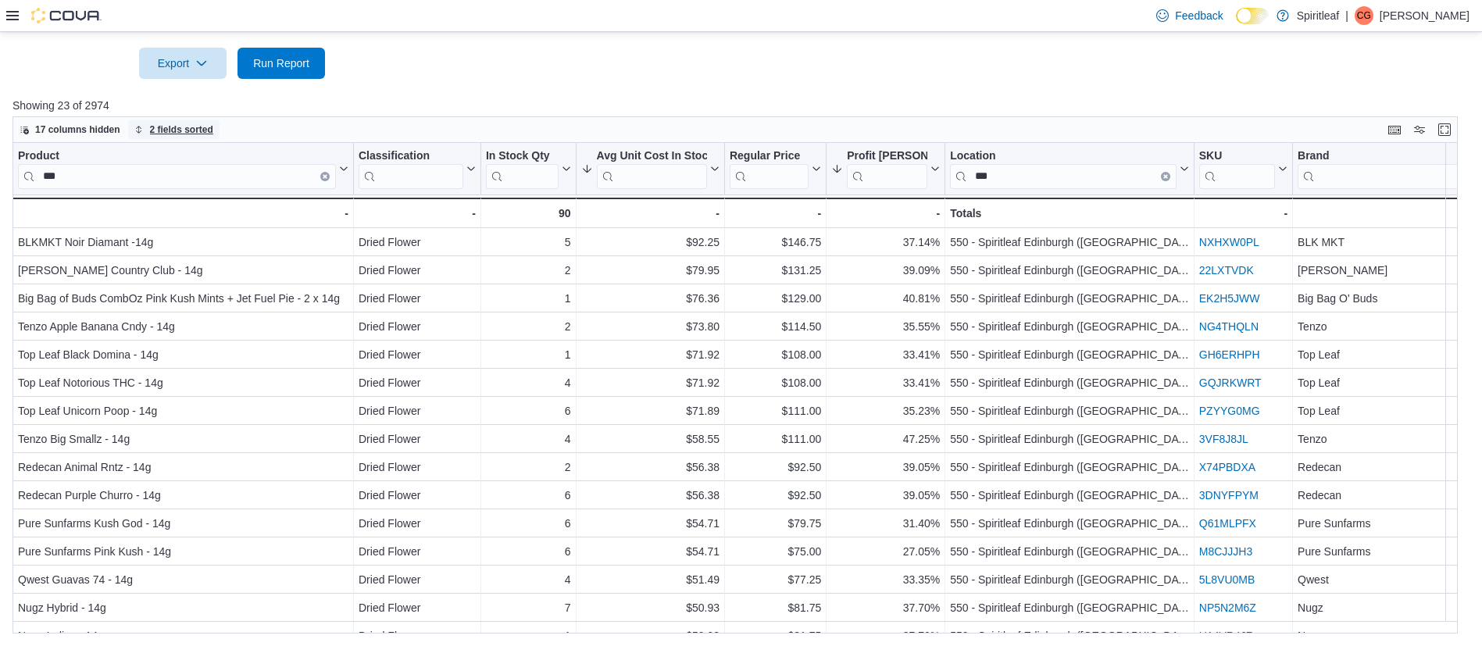
click at [200, 130] on span "2 fields sorted" at bounding box center [181, 129] width 63 height 12
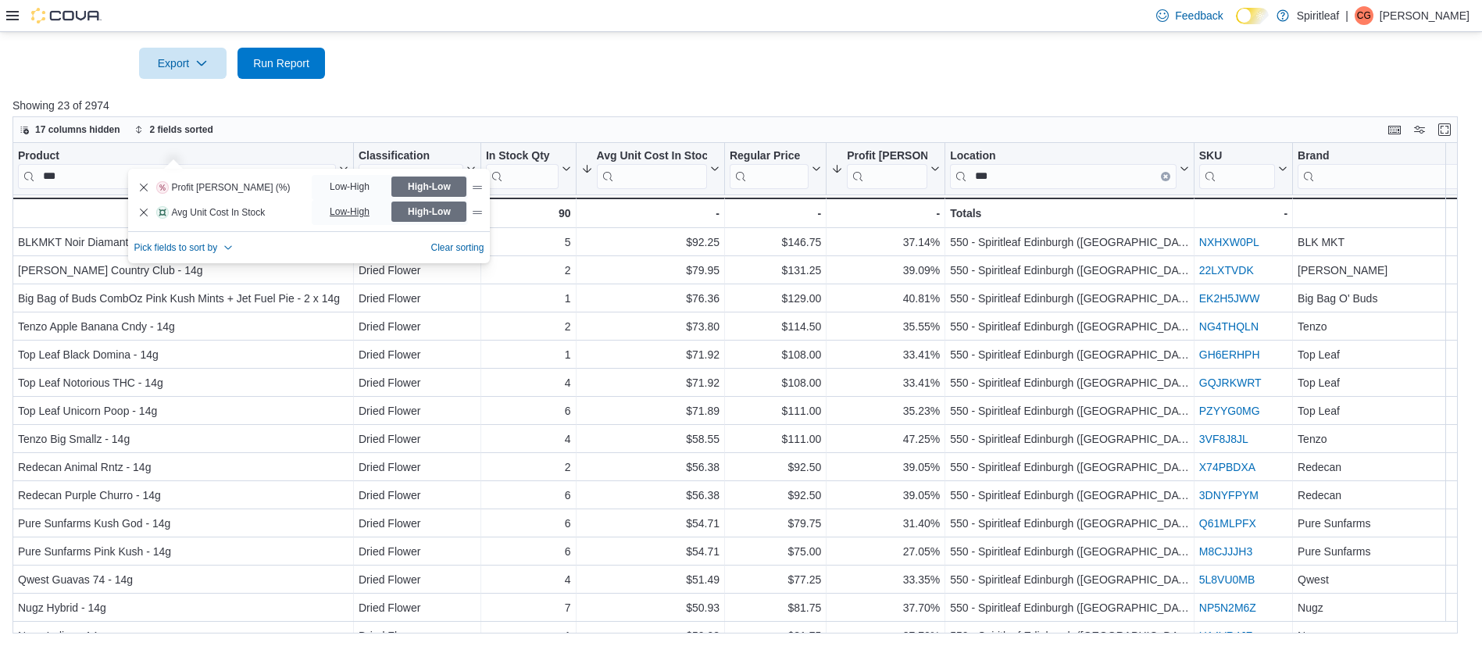
click at [341, 200] on span "Low-High" at bounding box center [351, 211] width 43 height 23
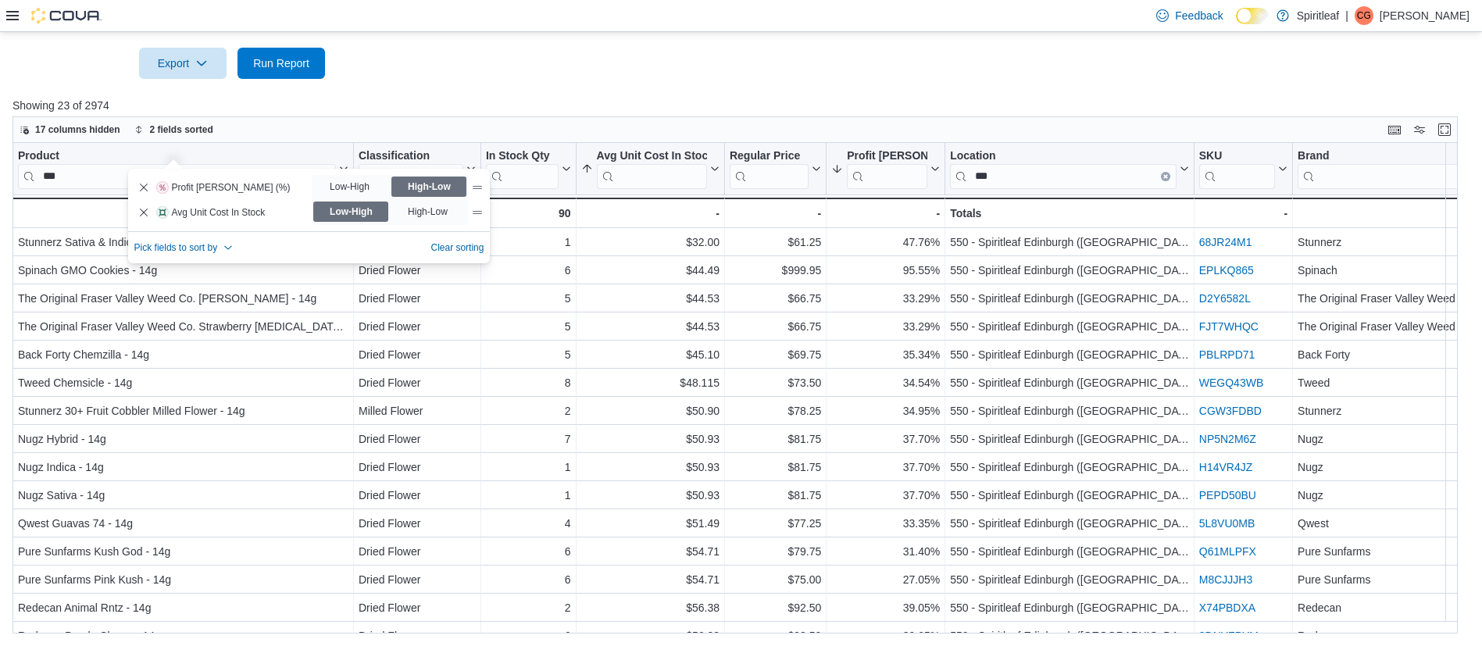
click at [458, 38] on div at bounding box center [740, 41] width 1457 height 12
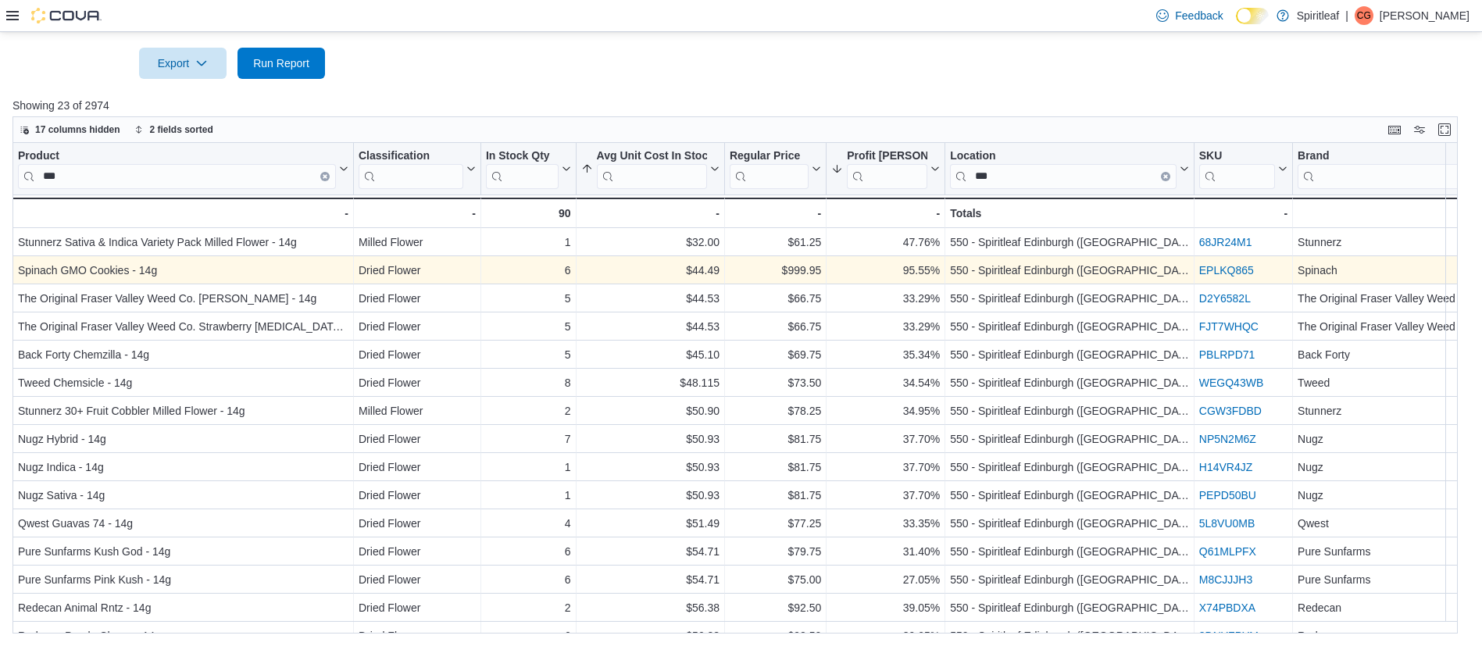
click at [1228, 259] on div "EPLKQ865 - SKU URL, column 8, row 2" at bounding box center [1243, 271] width 98 height 28
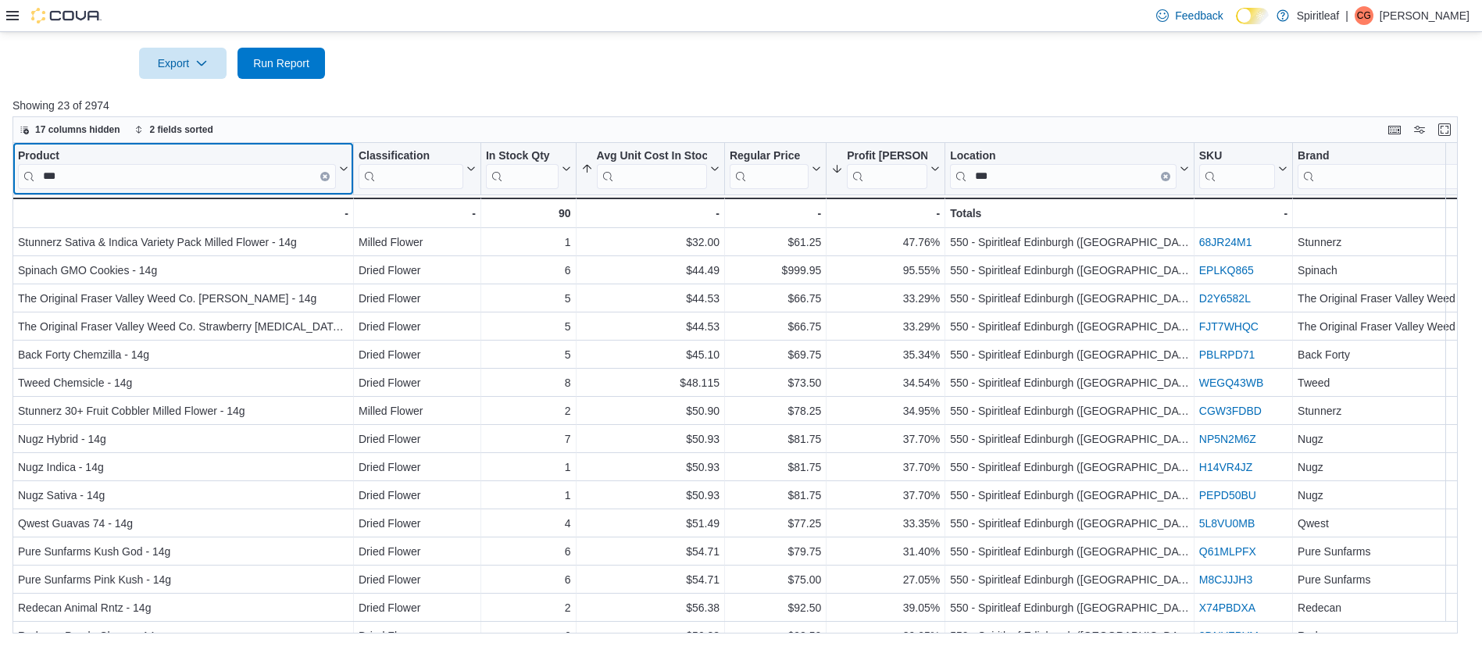
click at [194, 182] on input "***" at bounding box center [177, 176] width 318 height 25
type input "*"
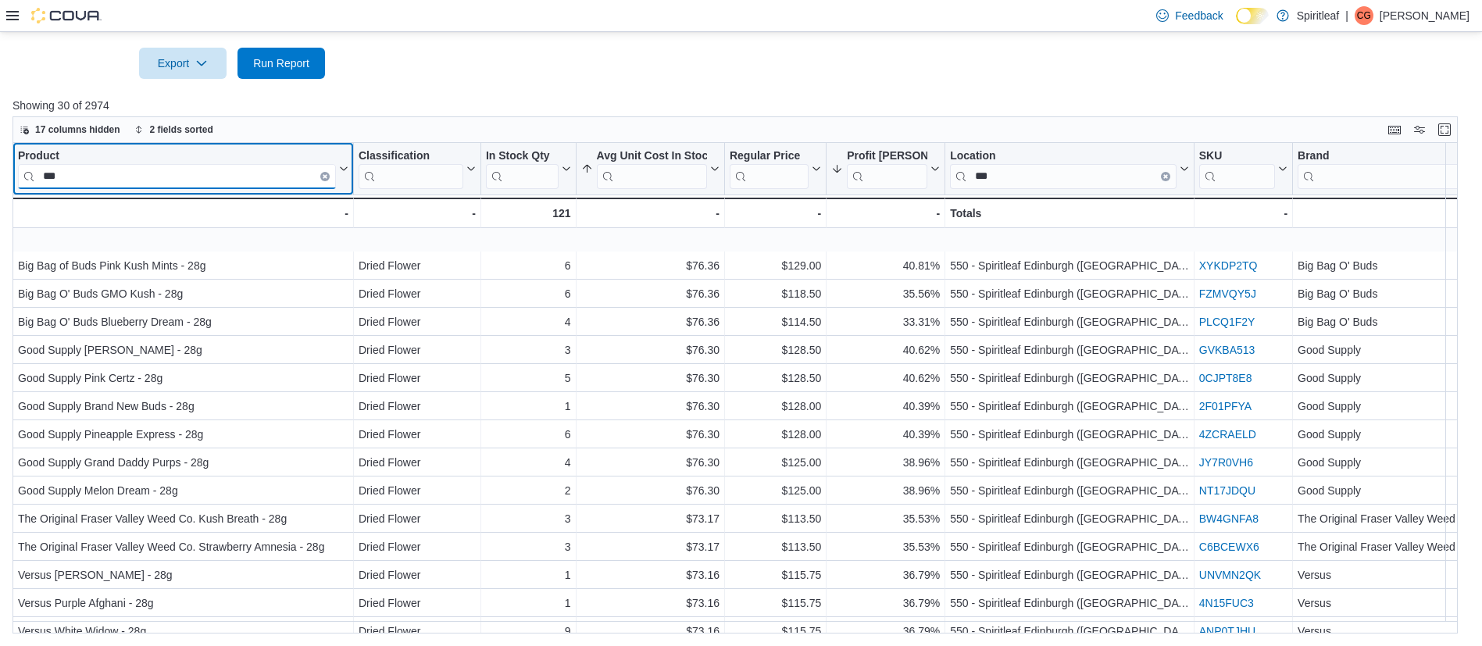
scroll to position [450, 0]
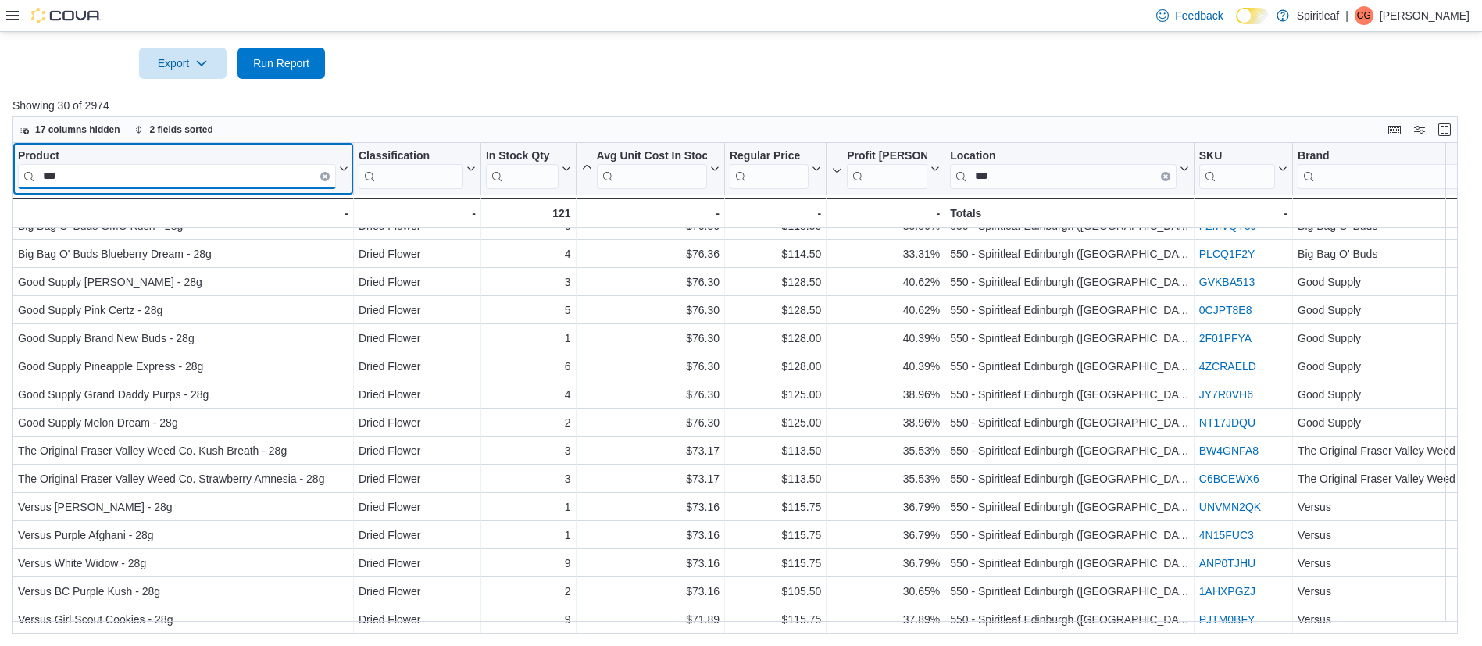
type input "***"
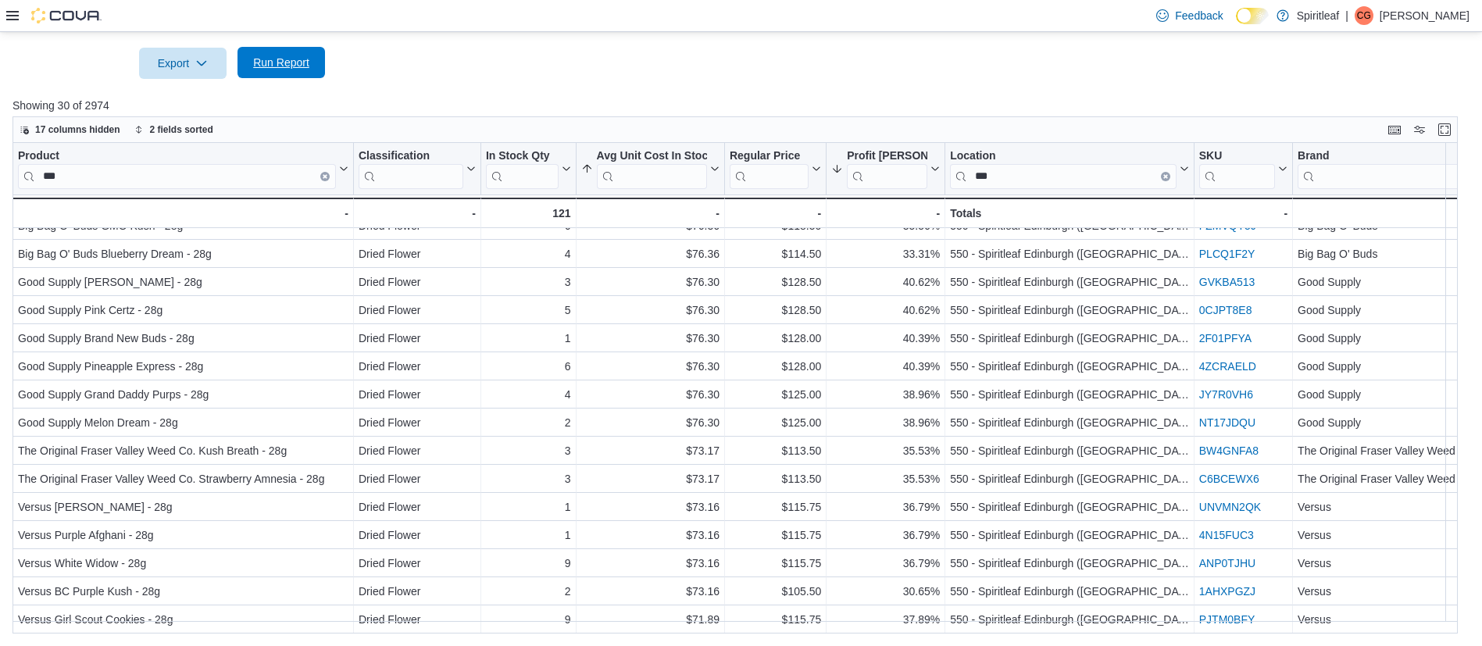
click at [287, 64] on span "Run Report" at bounding box center [281, 63] width 56 height 16
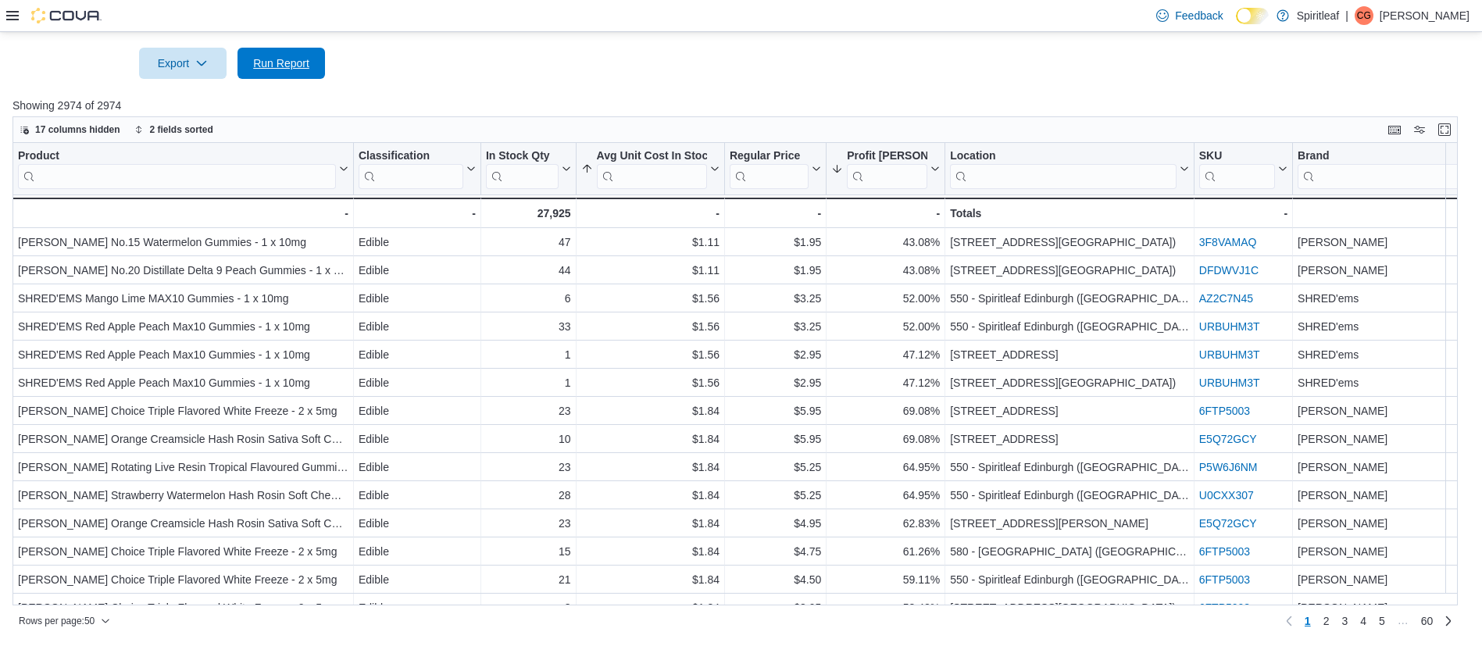
click at [263, 56] on span "Run Report" at bounding box center [281, 63] width 56 height 16
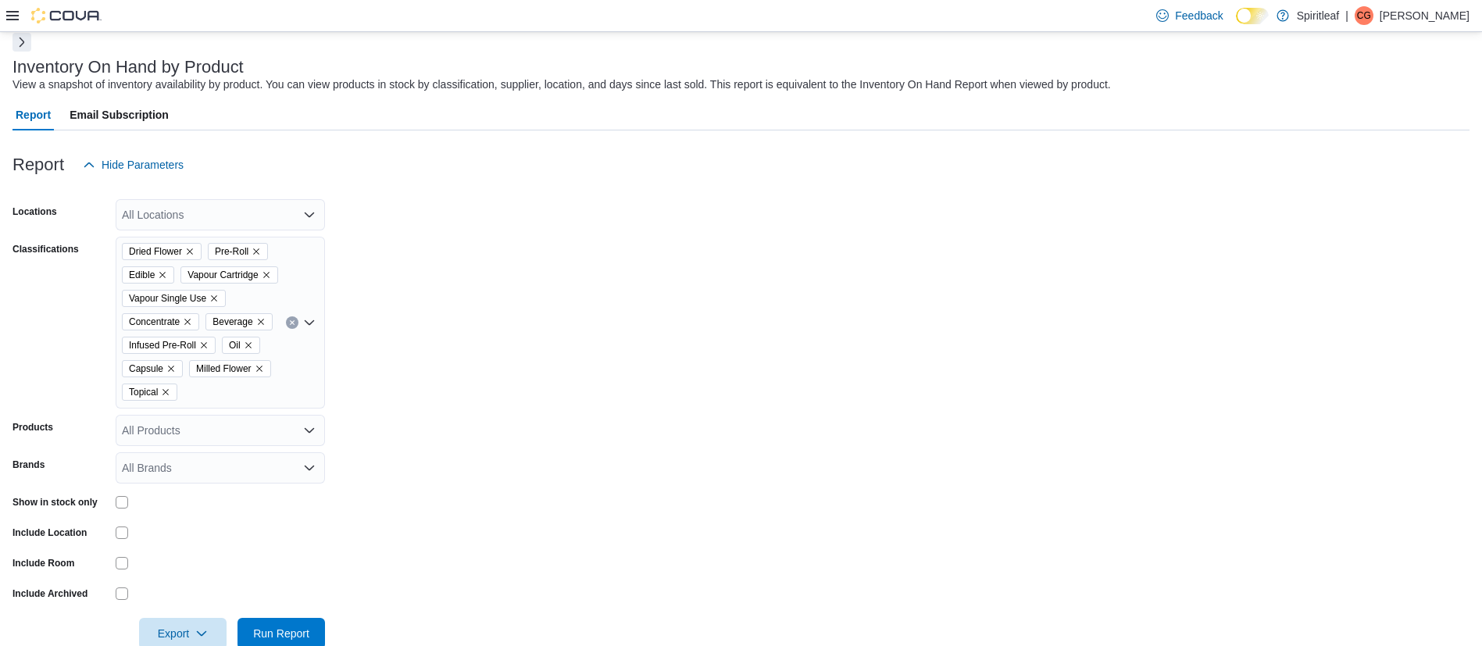
scroll to position [62, 0]
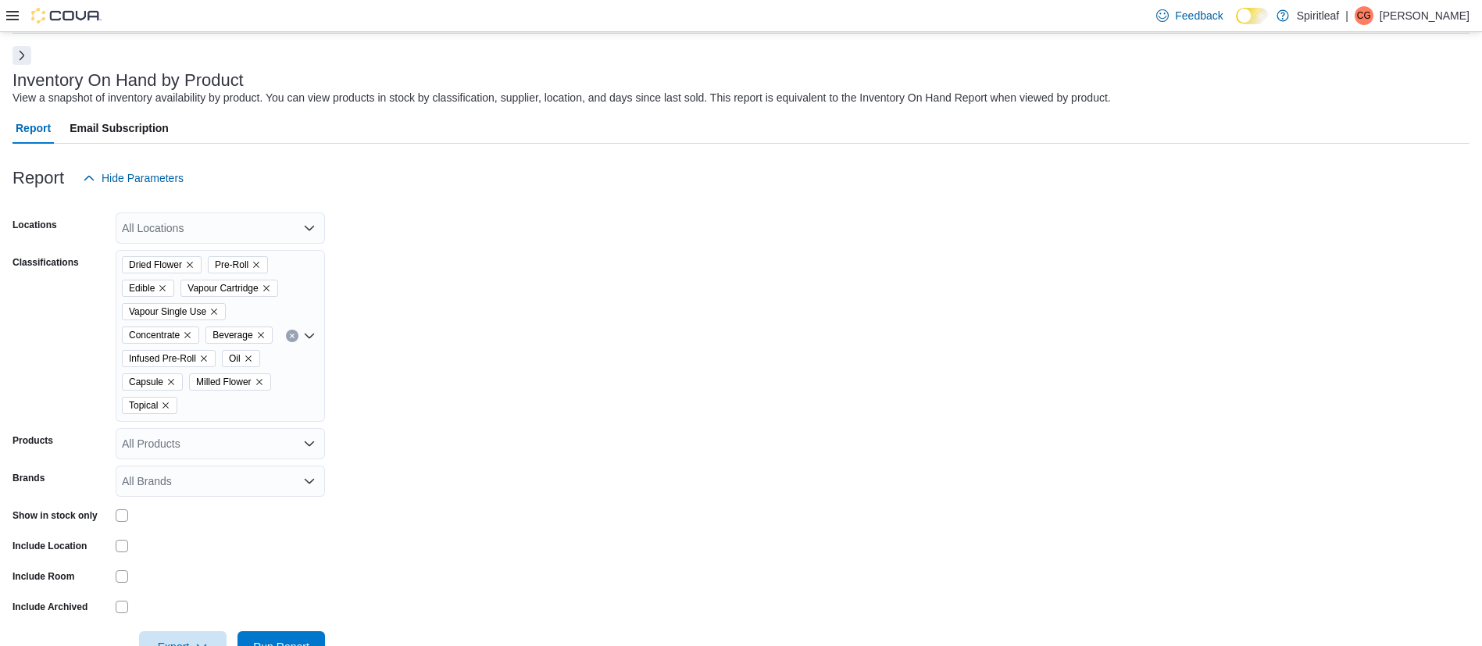
click at [194, 228] on div "All Locations" at bounding box center [220, 227] width 209 height 31
type input "***"
click at [244, 254] on span "[STREET_ADDRESS][GEOGRAPHIC_DATA])" at bounding box center [286, 255] width 226 height 16
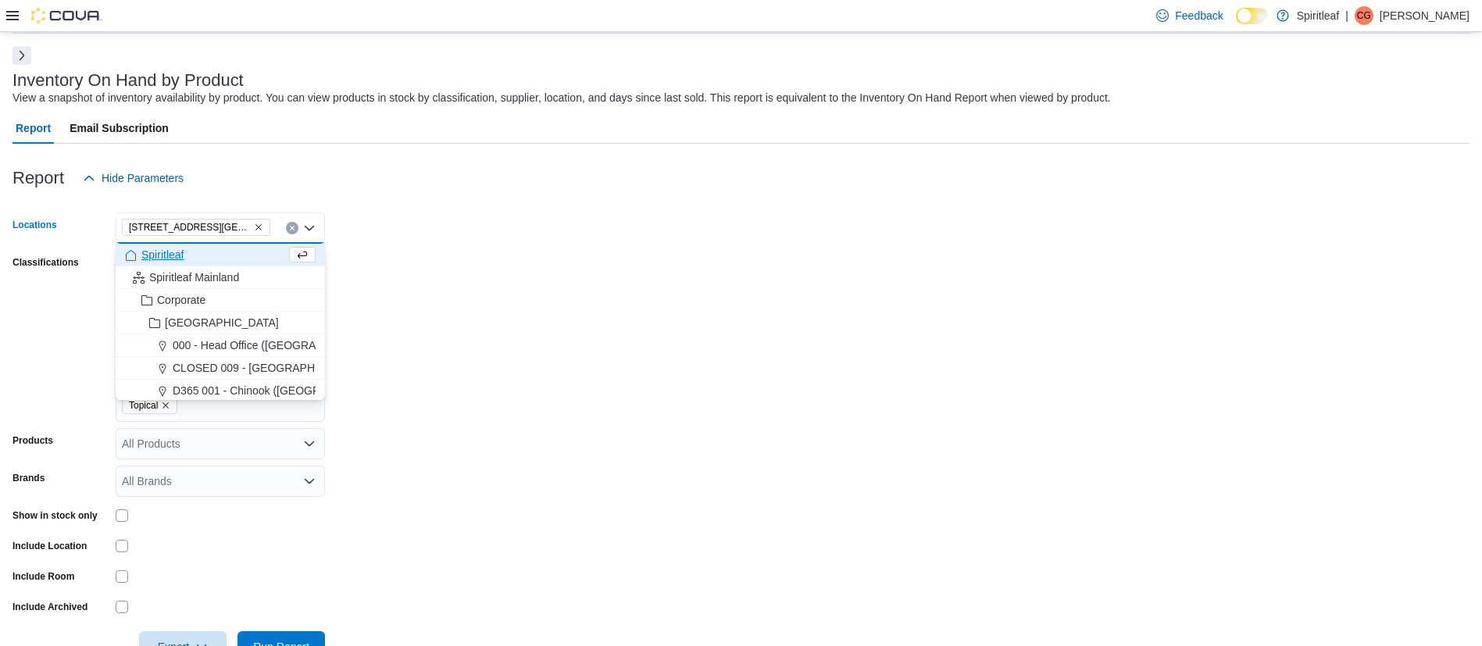
click at [454, 303] on form "Locations 567 - Spiritleaf Park Place Blvd (Barrie) Combo box. Selected. 567 - …" at bounding box center [740, 428] width 1457 height 469
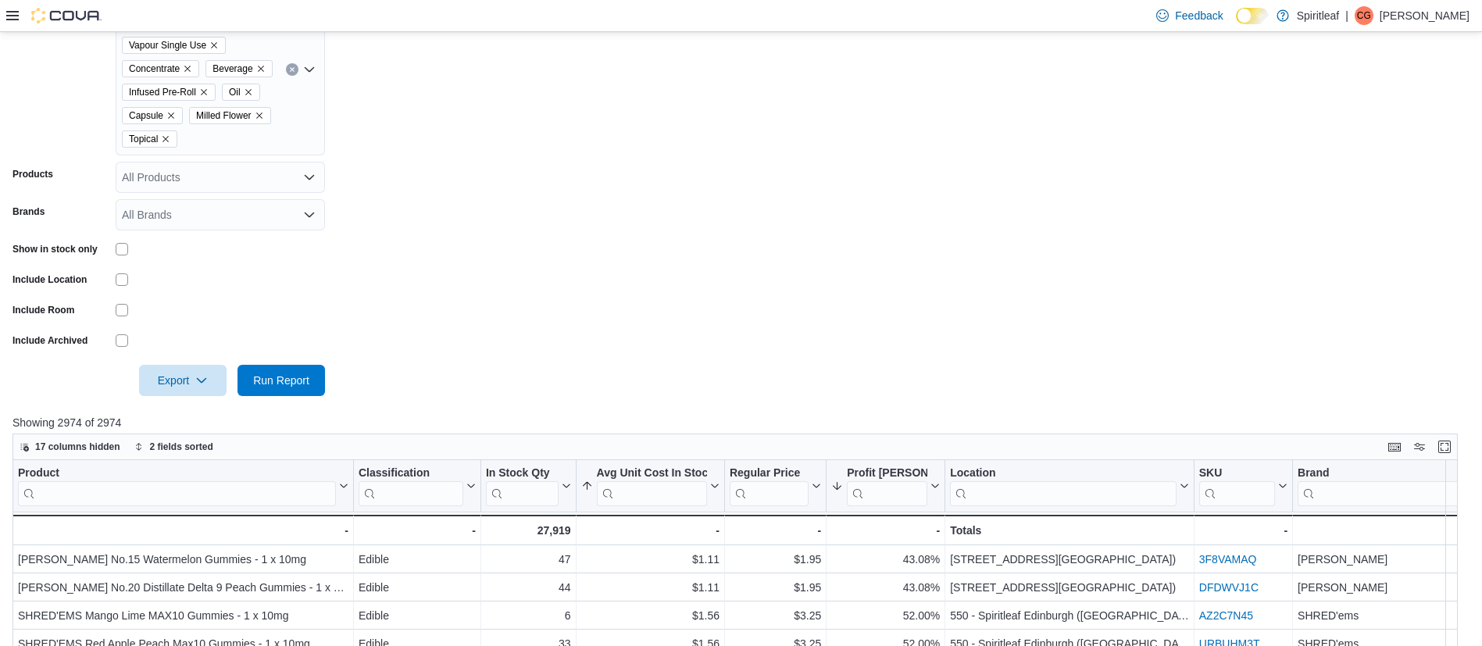
scroll to position [348, 0]
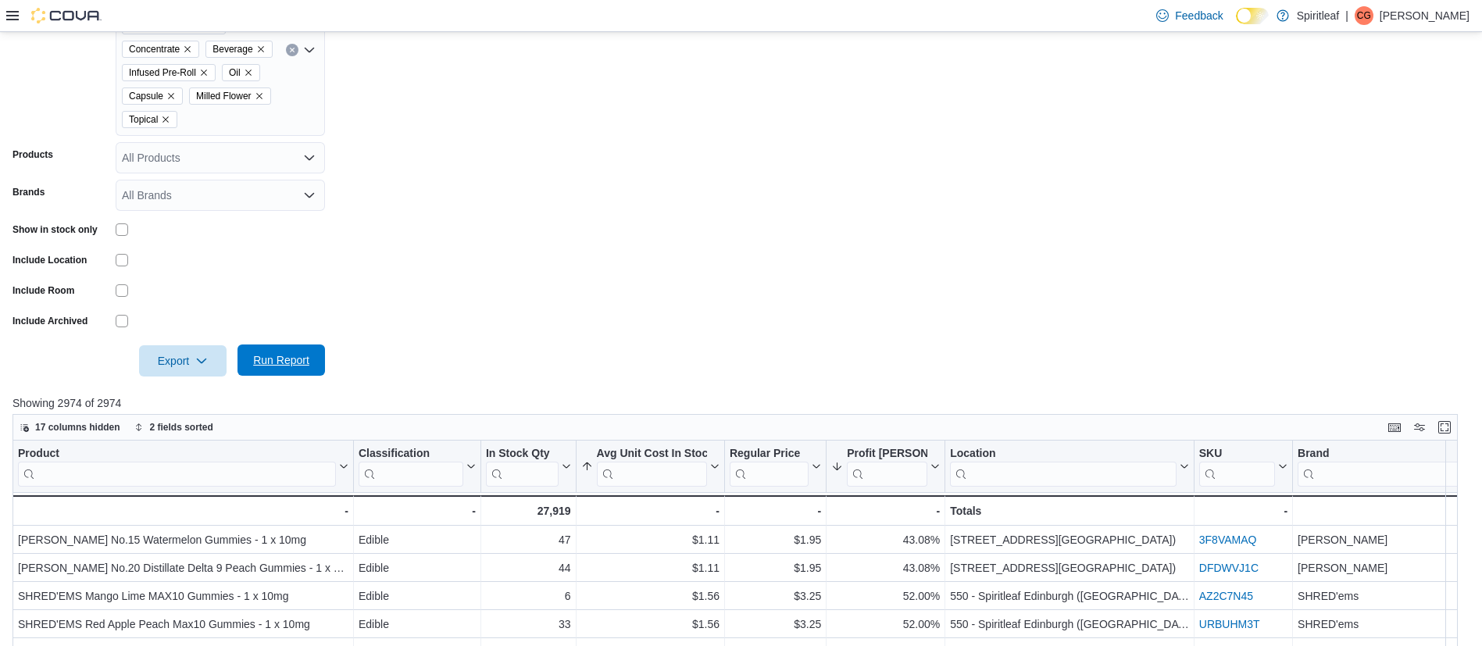
click at [304, 368] on span "Run Report" at bounding box center [281, 360] width 56 height 16
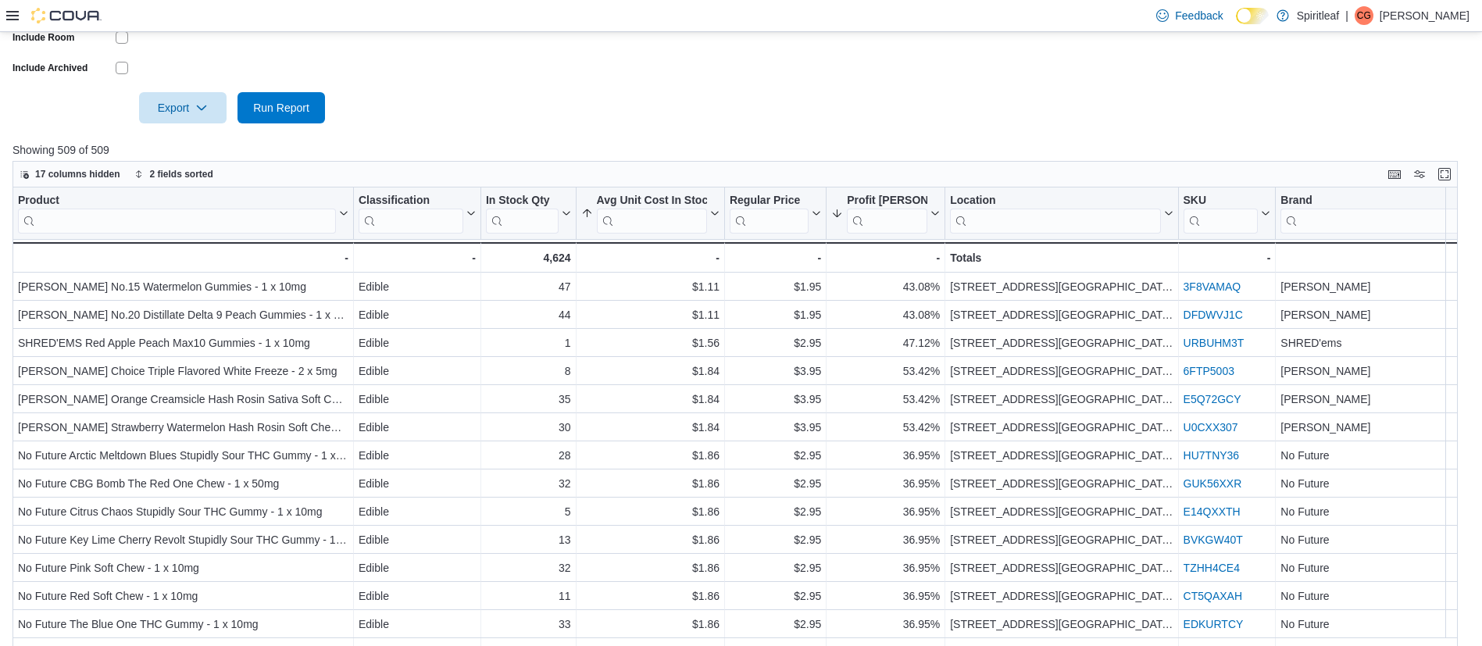
scroll to position [602, 0]
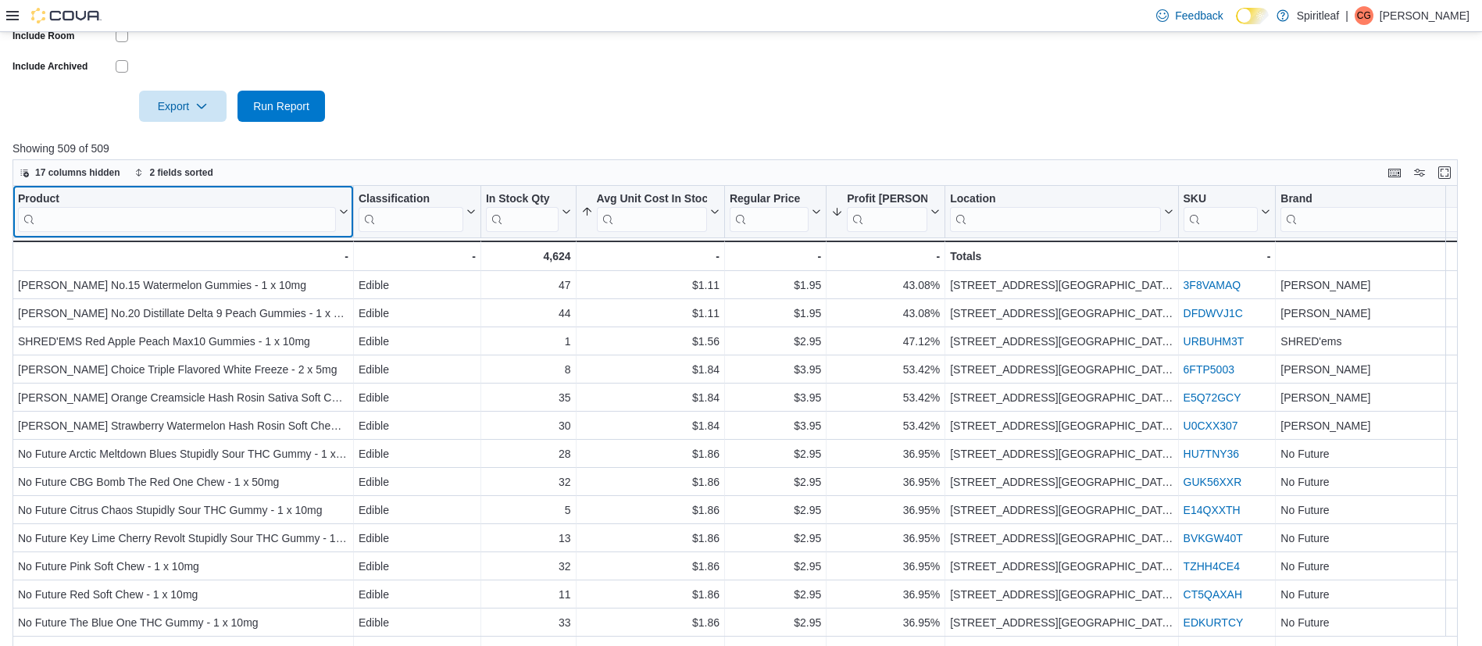
click at [248, 232] on input "search" at bounding box center [177, 219] width 318 height 25
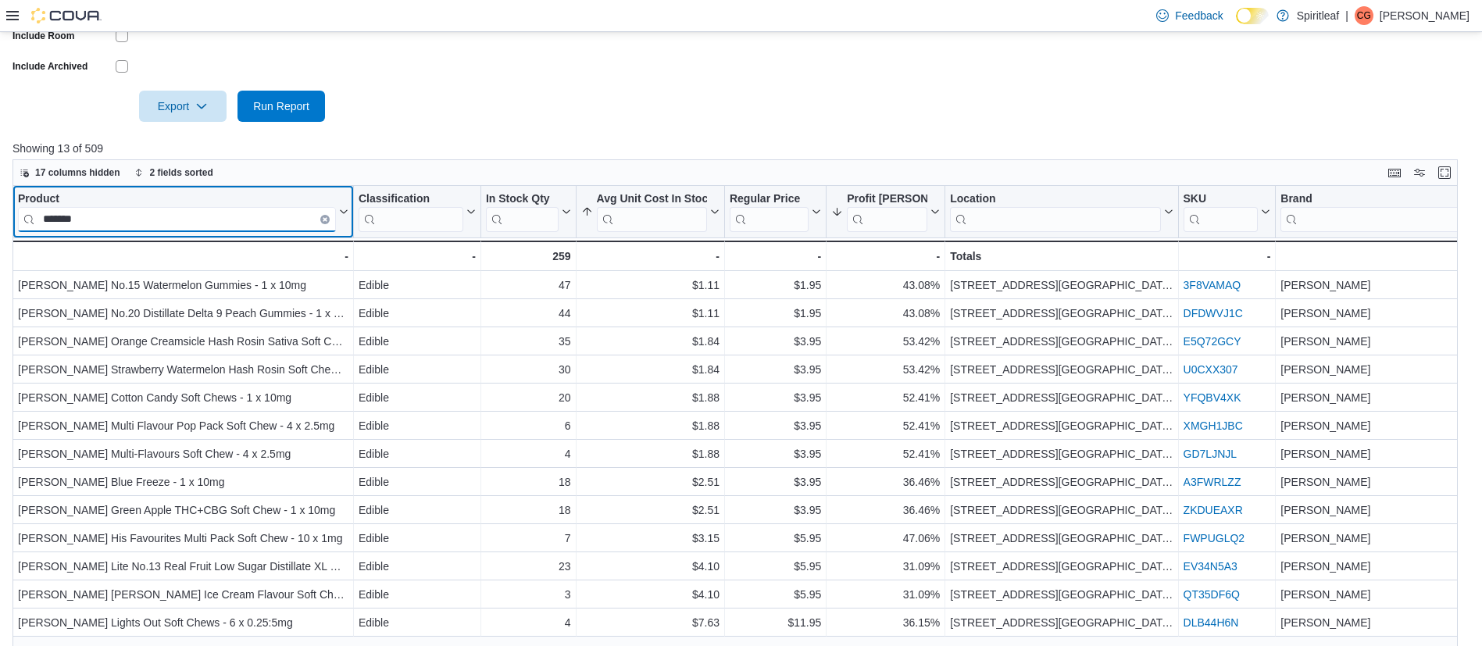
scroll to position [669, 0]
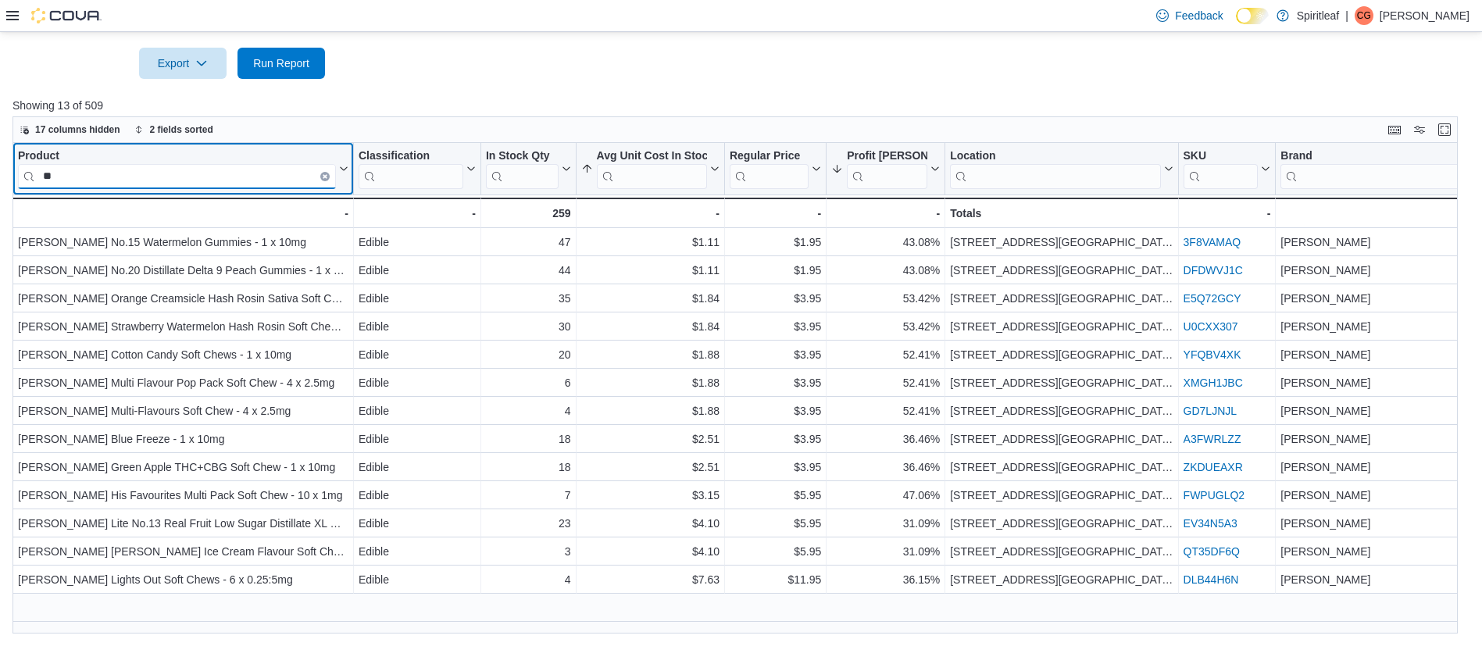
type input "*"
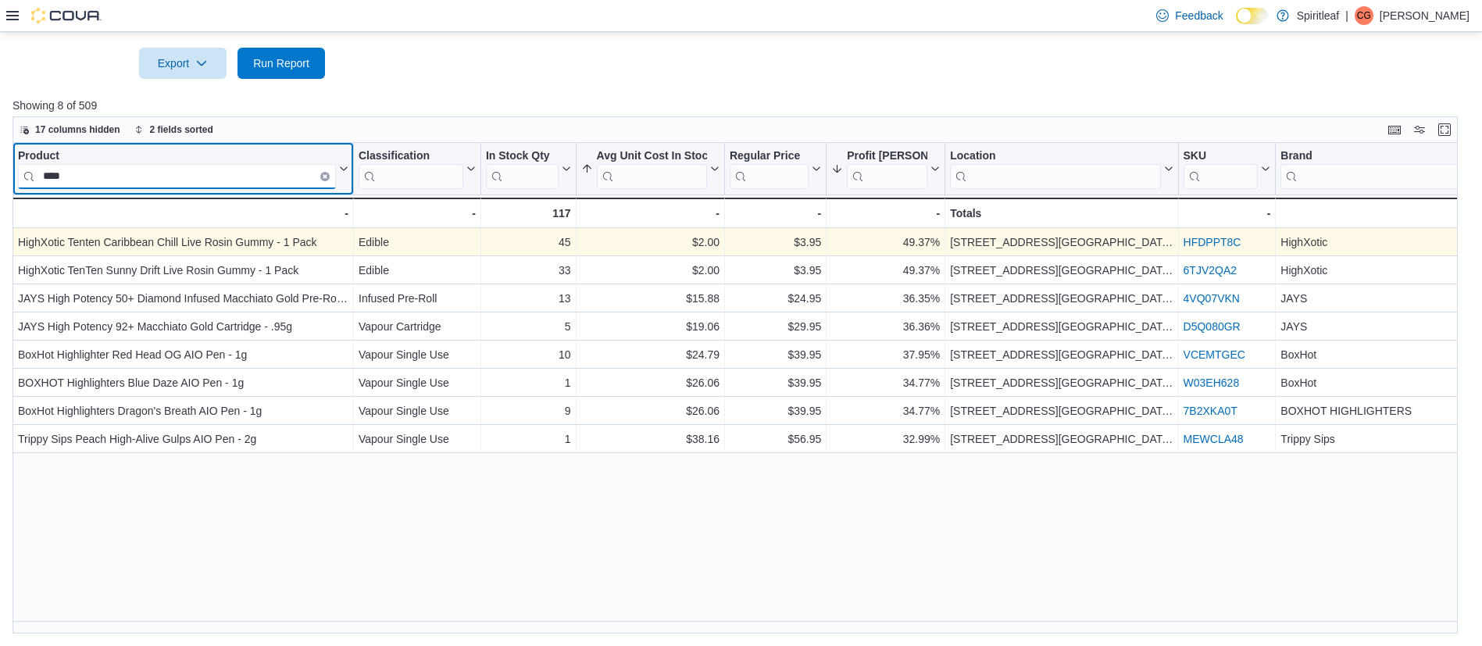
type input "****"
click at [1194, 241] on link "HFDPPT8C" at bounding box center [1213, 243] width 58 height 12
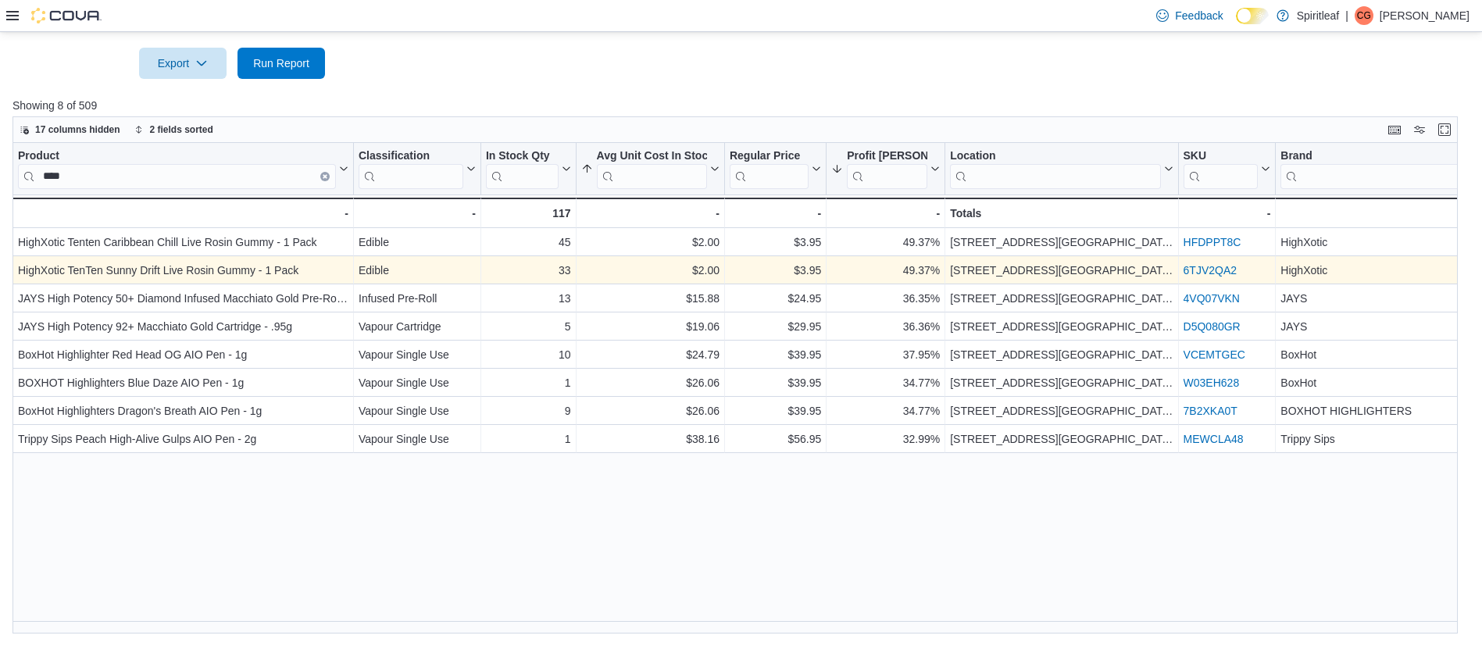
click at [1219, 275] on link "6TJV2QA2" at bounding box center [1210, 271] width 53 height 12
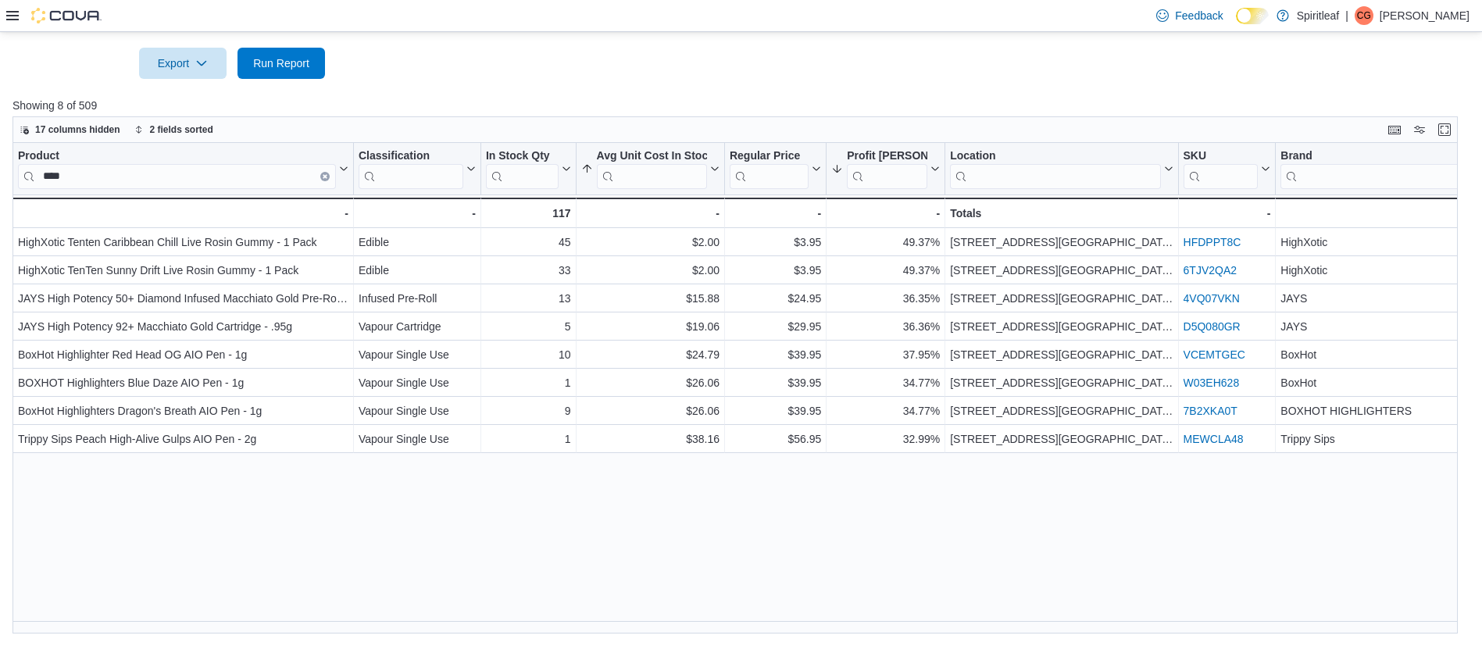
scroll to position [659, 0]
click at [273, 68] on span "Run Report" at bounding box center [281, 63] width 56 height 16
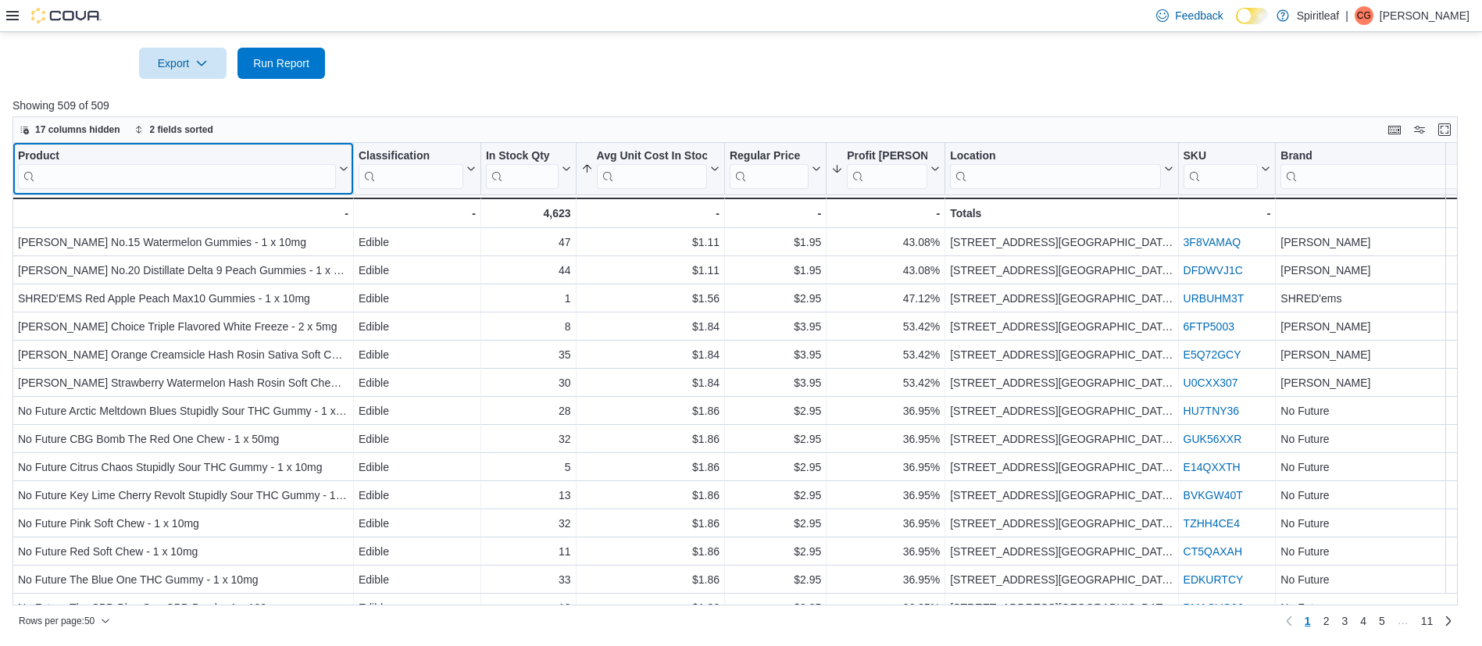
click at [266, 175] on input "search" at bounding box center [177, 176] width 318 height 25
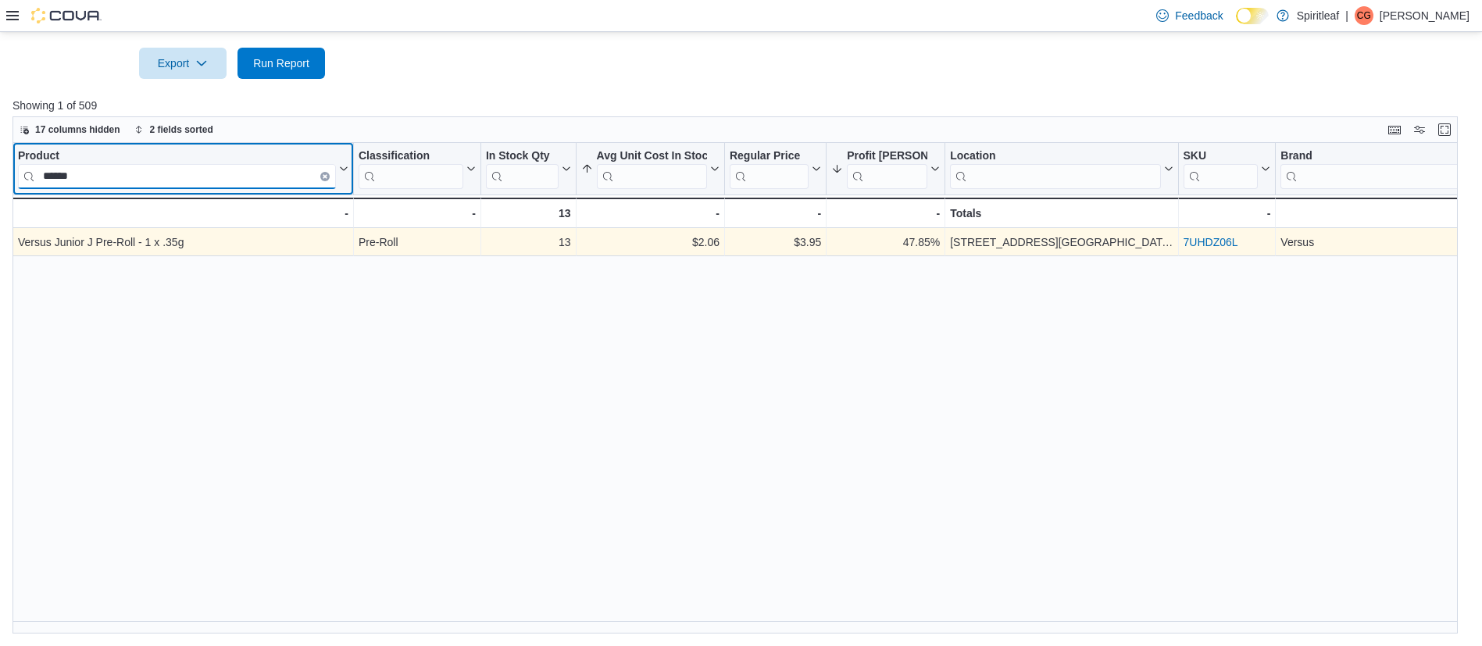
type input "******"
click at [1219, 249] on link "7UHDZ06L" at bounding box center [1211, 243] width 55 height 12
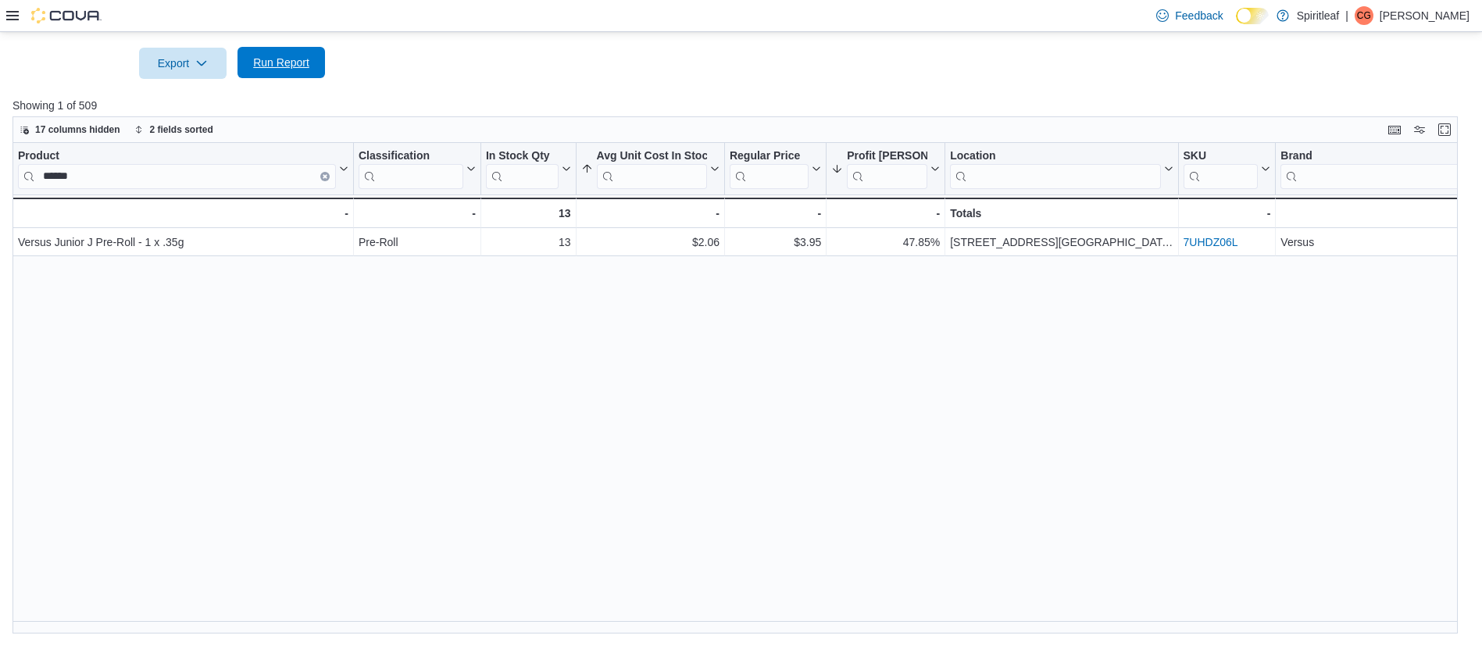
click at [262, 70] on span "Run Report" at bounding box center [281, 63] width 56 height 16
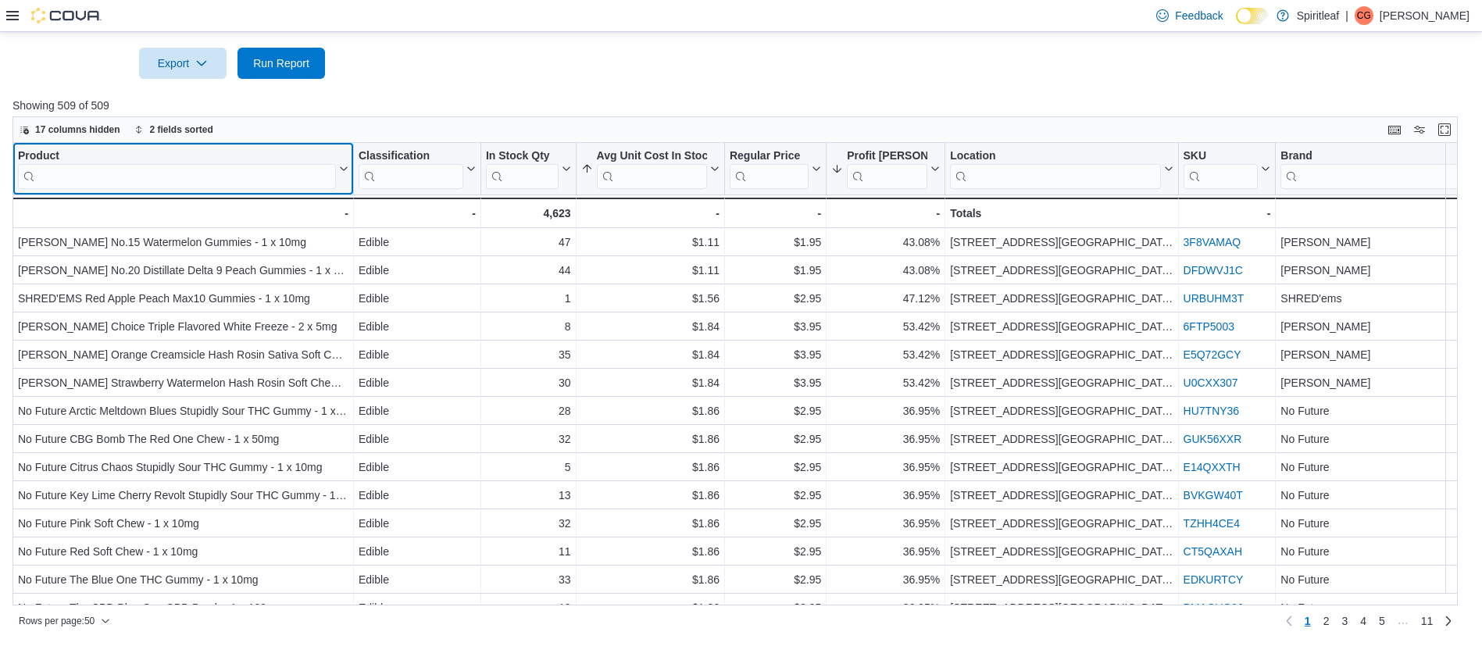
click at [198, 185] on input "search" at bounding box center [177, 176] width 318 height 25
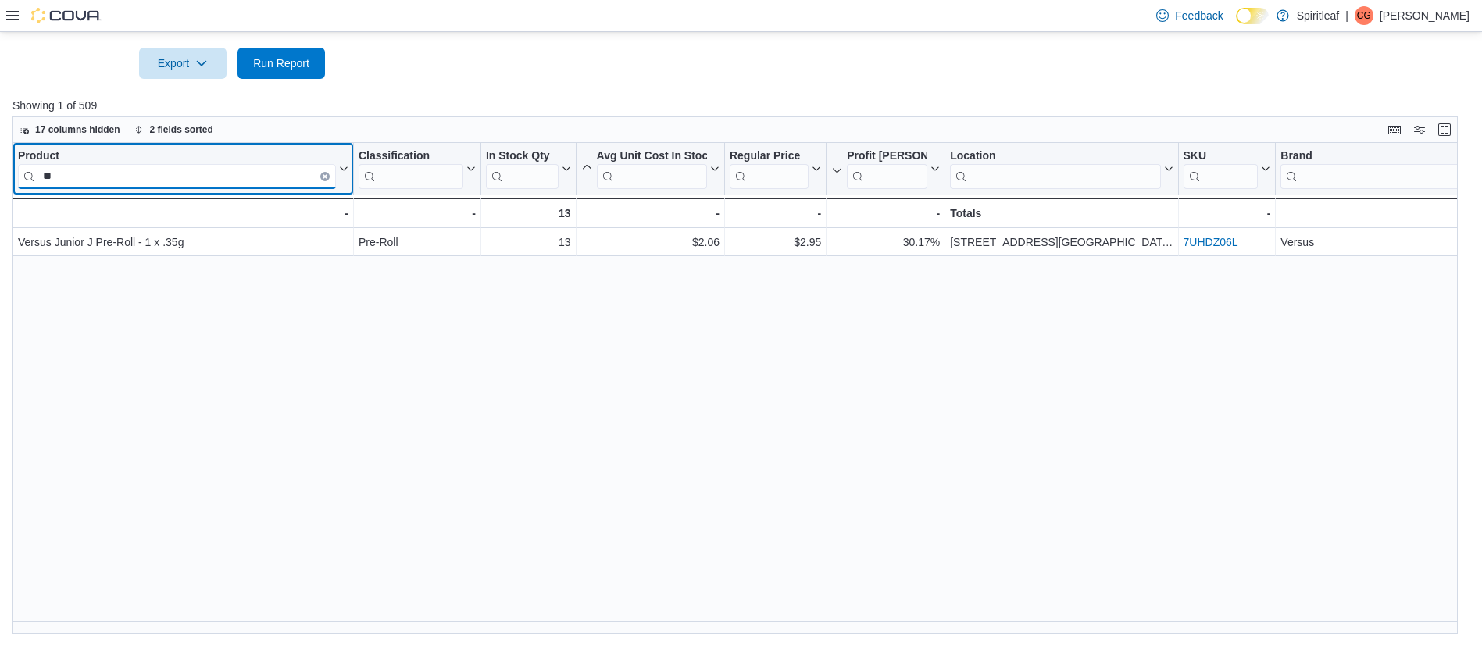
type input "*"
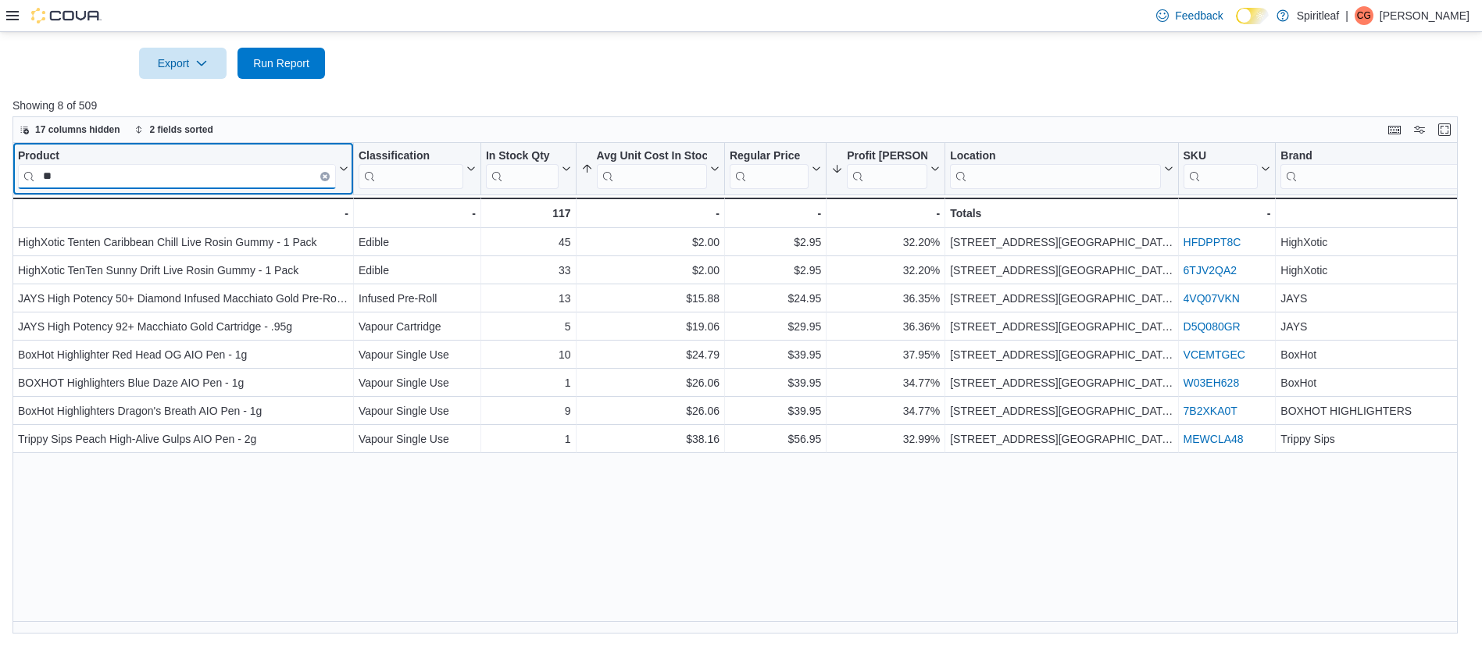
type input "*"
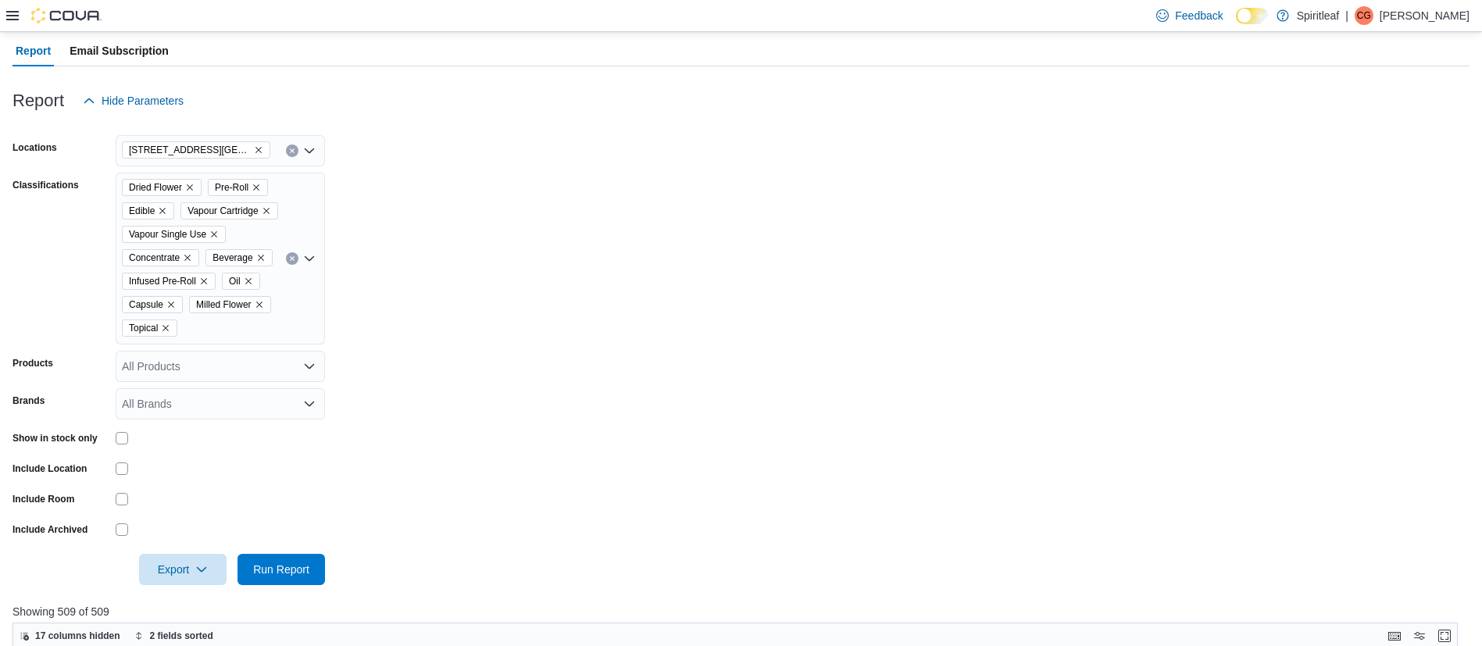
scroll to position [0, 0]
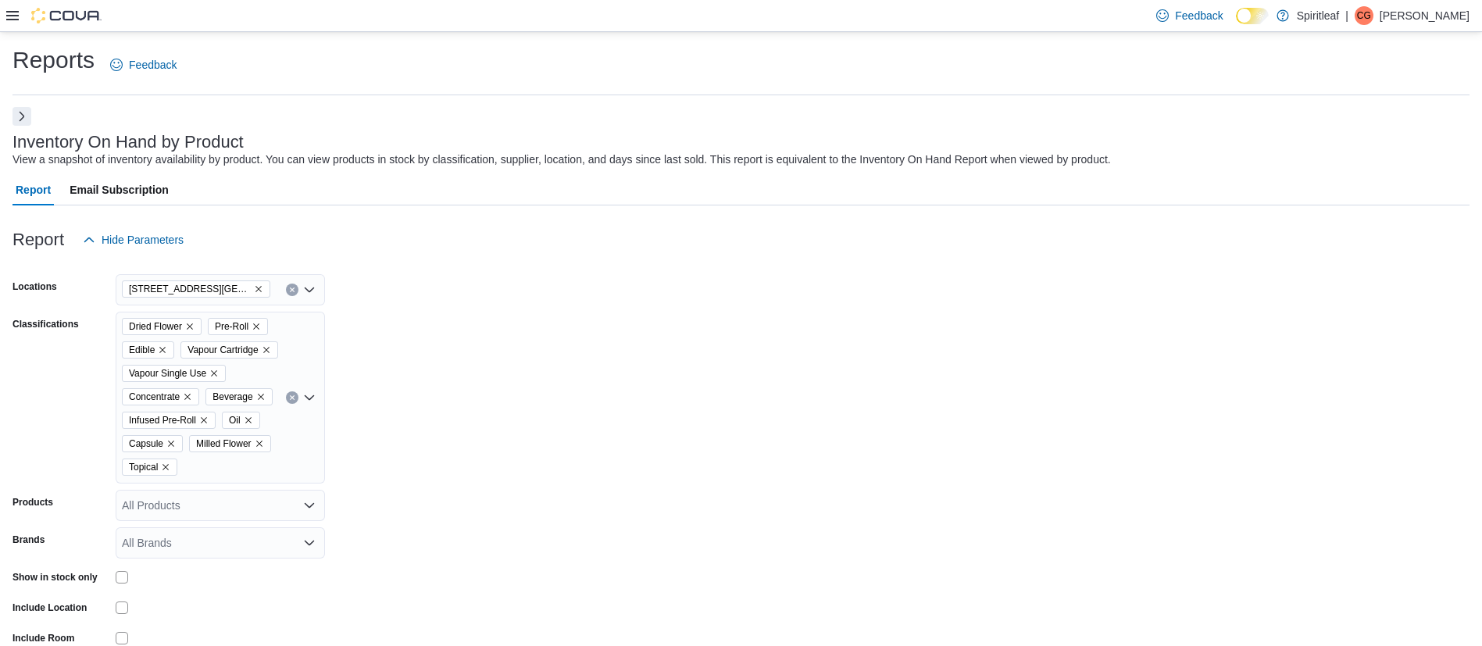
click at [23, 115] on button "Next" at bounding box center [21, 116] width 19 height 19
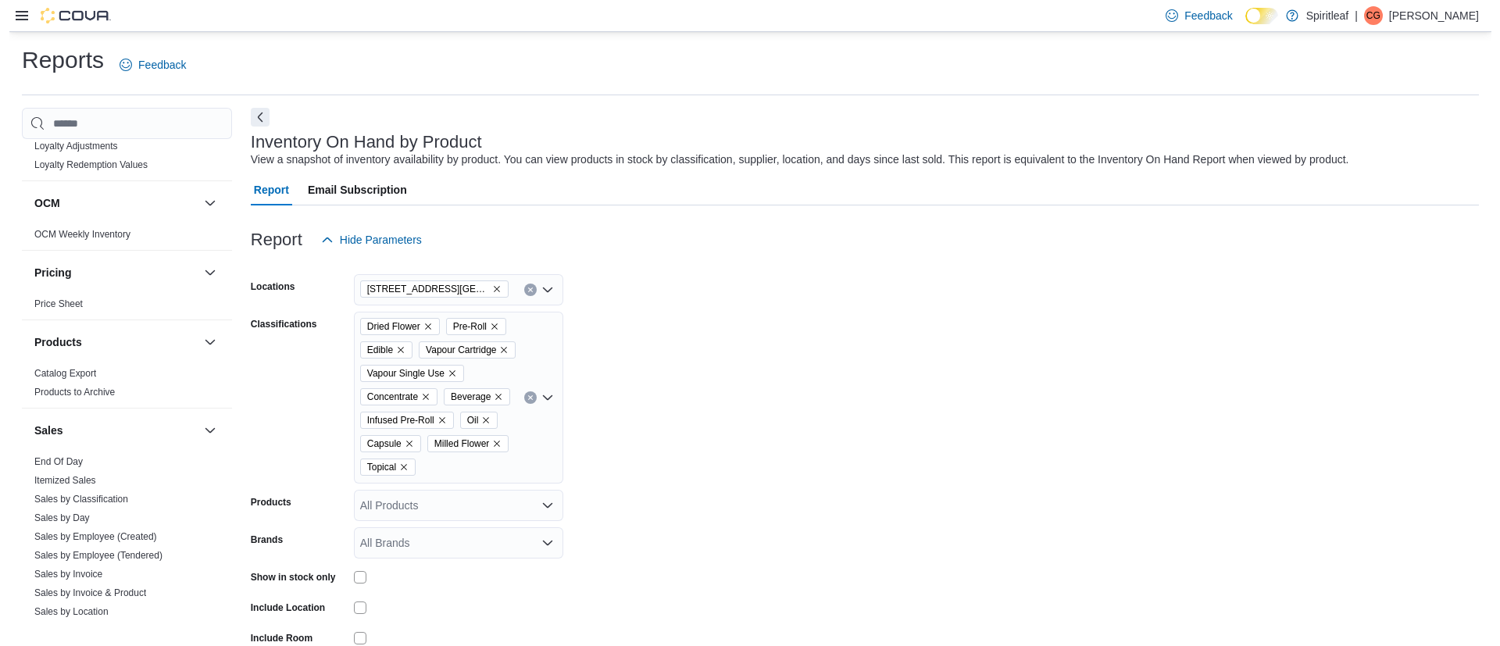
scroll to position [1128, 0]
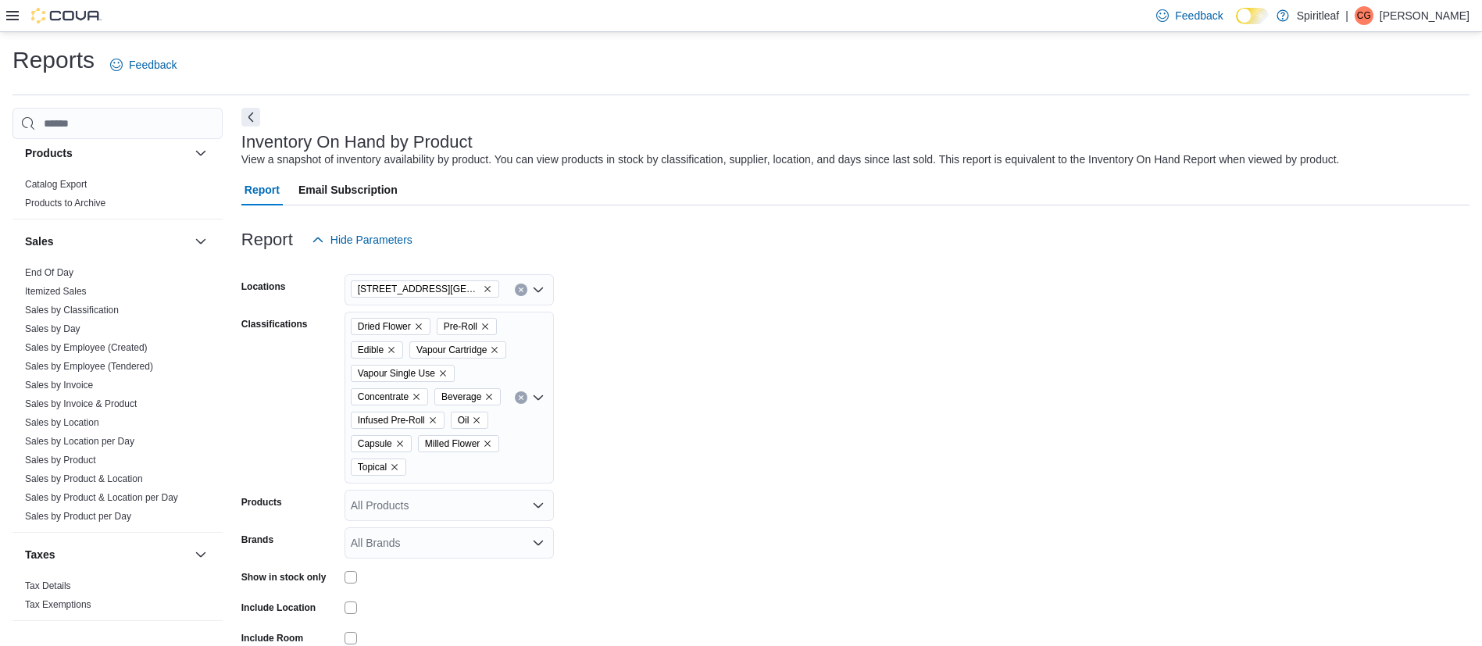
drag, startPoint x: 87, startPoint y: 405, endPoint x: 145, endPoint y: 202, distance: 212.1
click at [87, 417] on link "Sales by Location" at bounding box center [62, 422] width 74 height 11
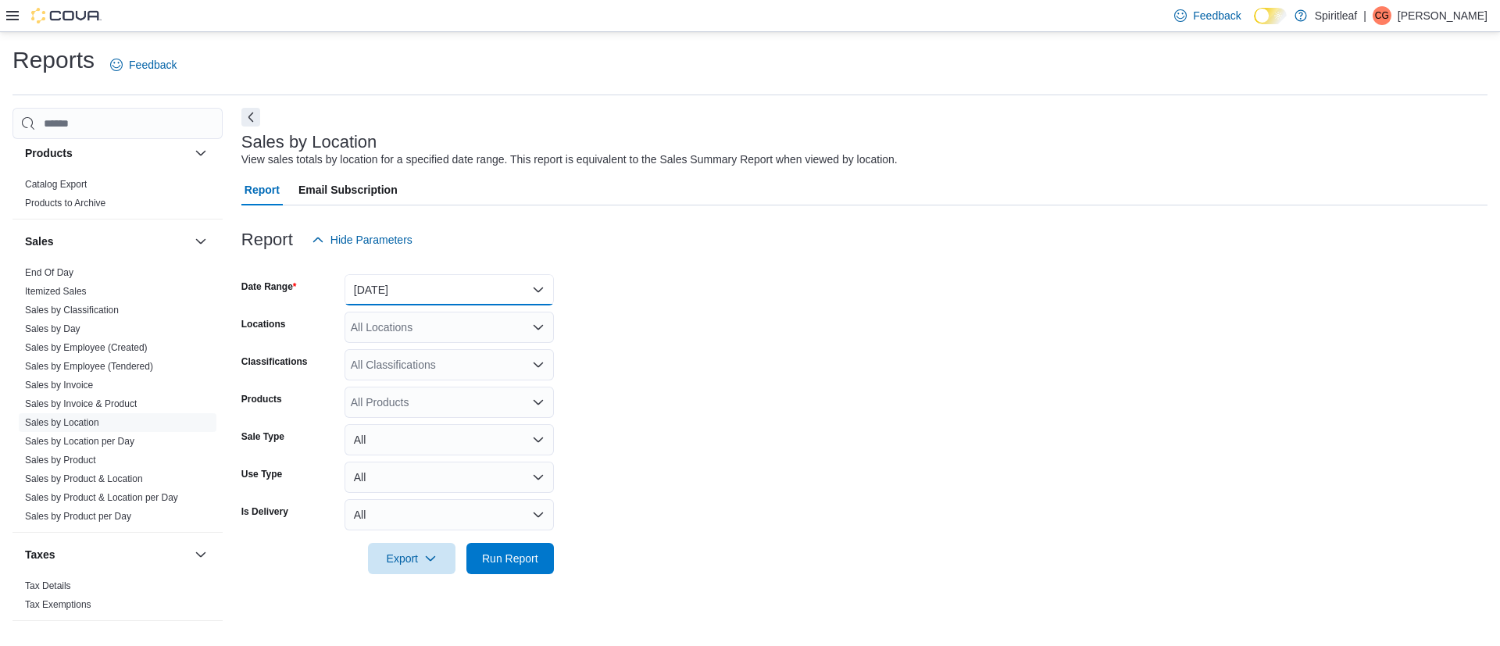
click at [495, 294] on button "Yesterday" at bounding box center [449, 289] width 209 height 31
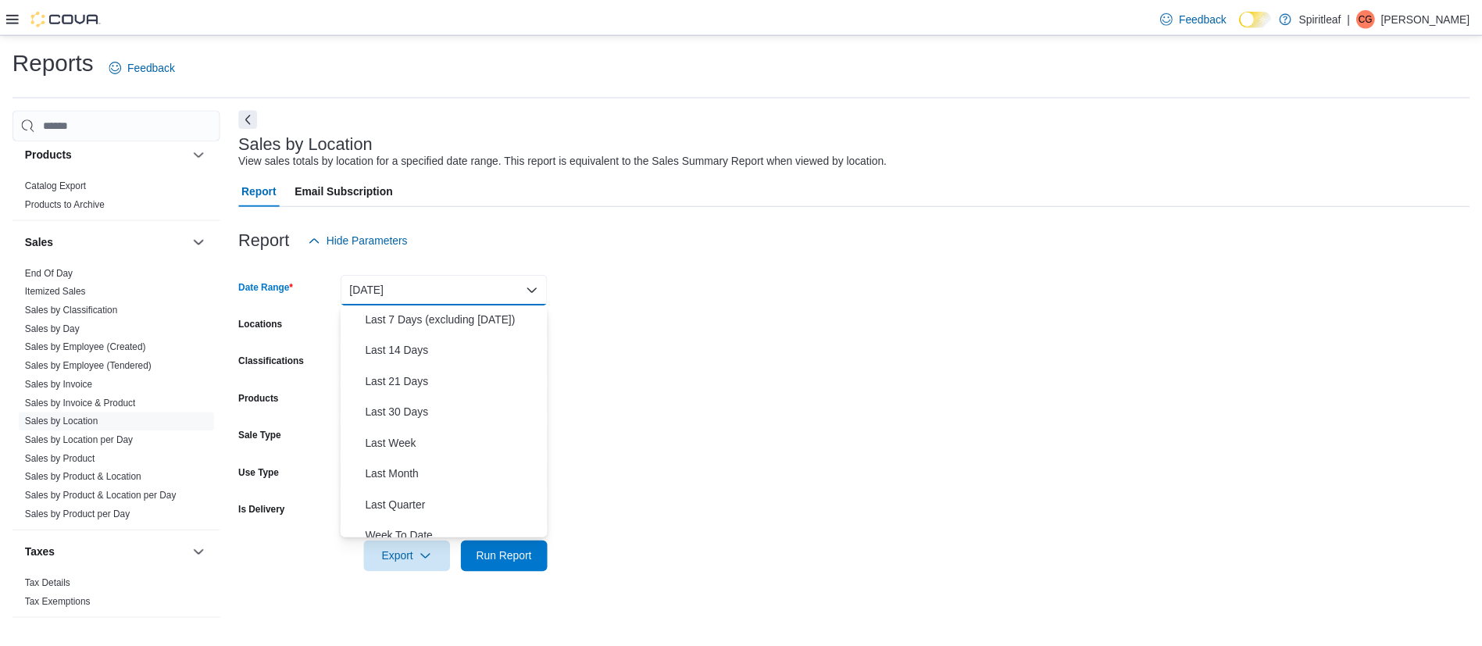
scroll to position [234, 0]
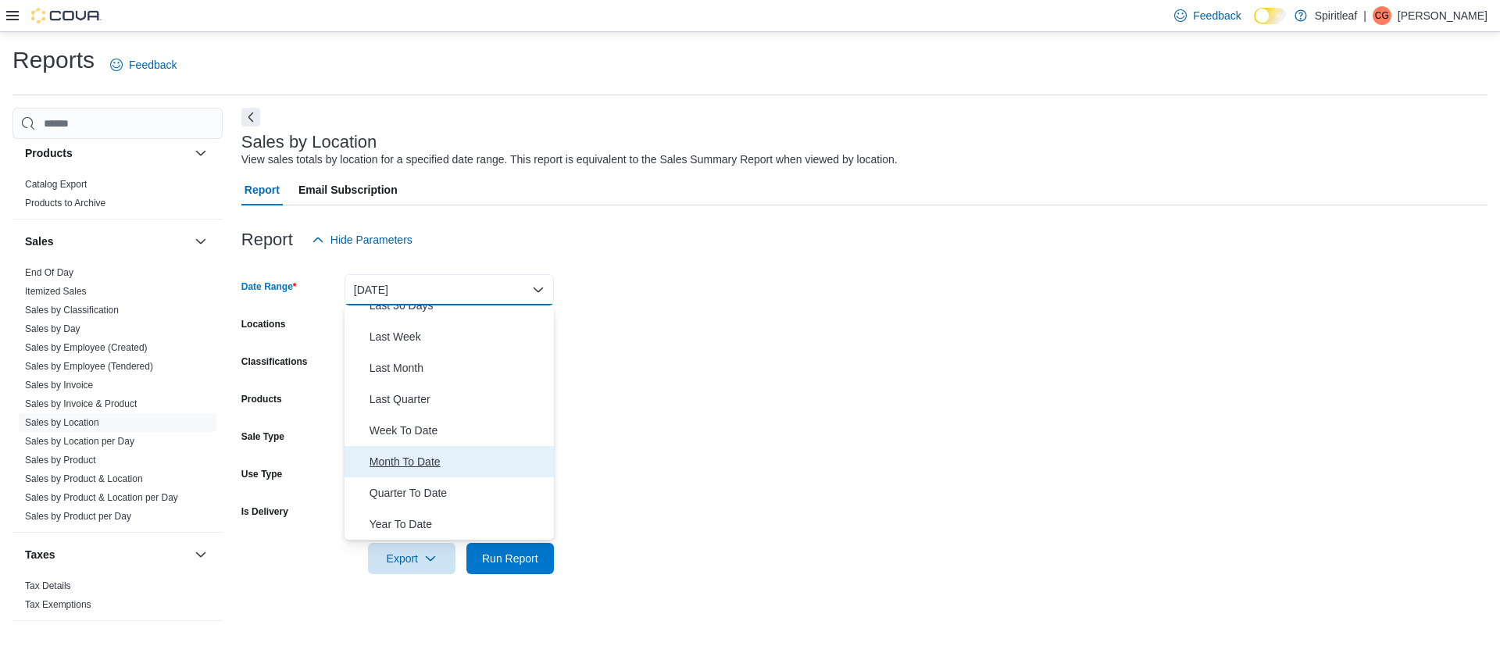
click at [419, 460] on span "Month To Date" at bounding box center [459, 461] width 178 height 19
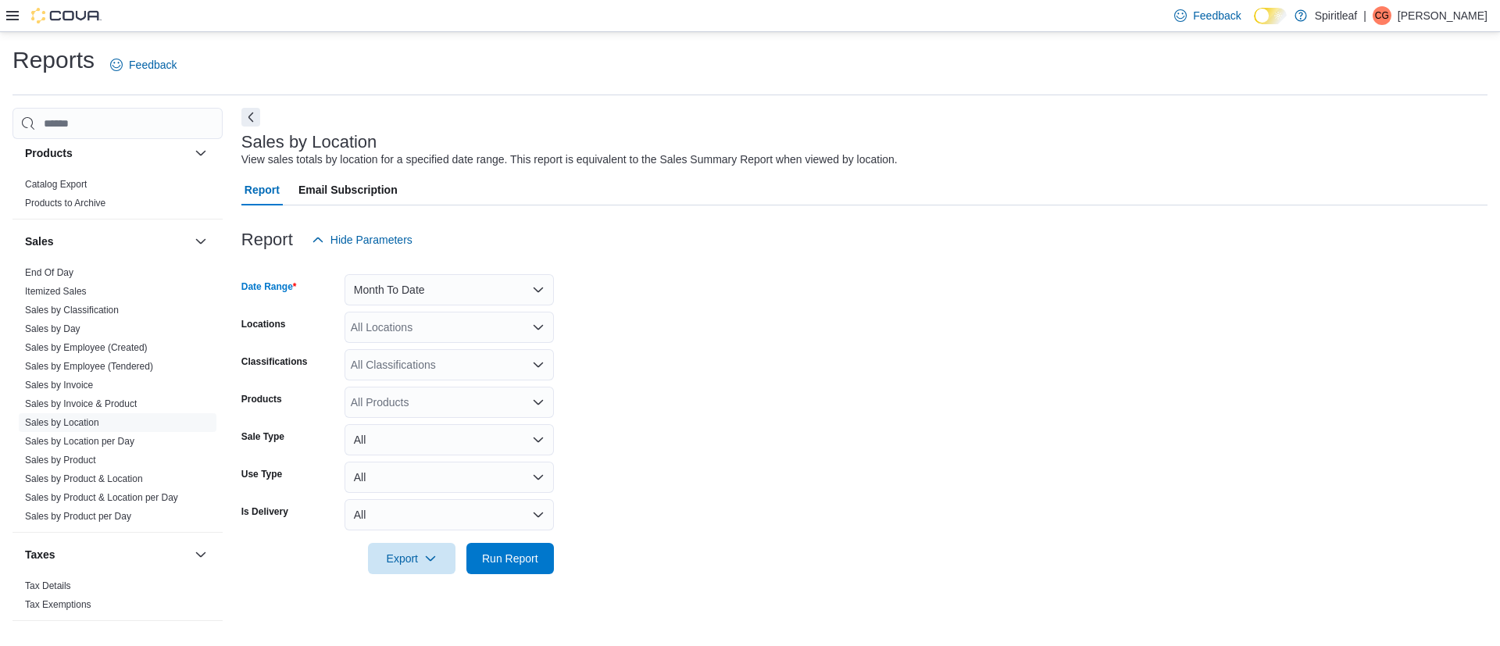
click at [656, 442] on form "Date Range Month To Date Locations All Locations Classifications All Classifica…" at bounding box center [864, 414] width 1246 height 319
click at [528, 568] on span "Run Report" at bounding box center [510, 557] width 69 height 31
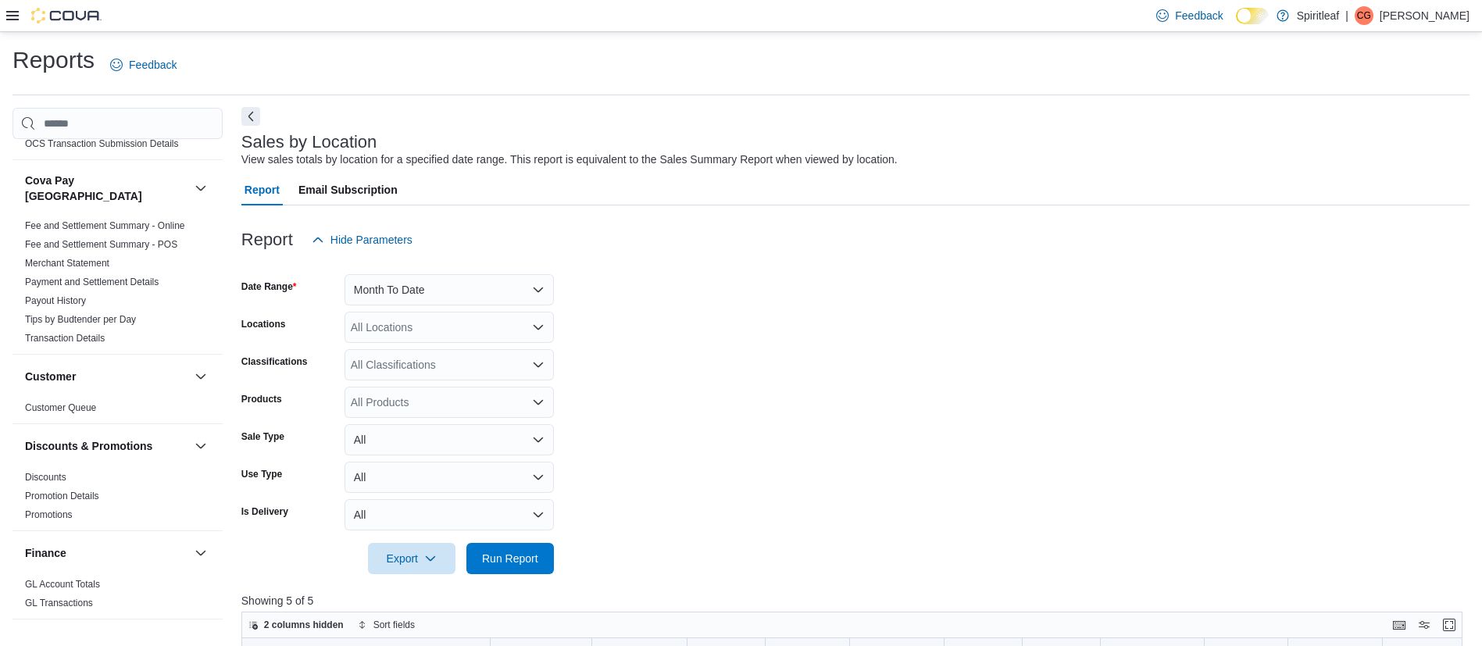
click at [254, 116] on button "Next" at bounding box center [250, 116] width 19 height 19
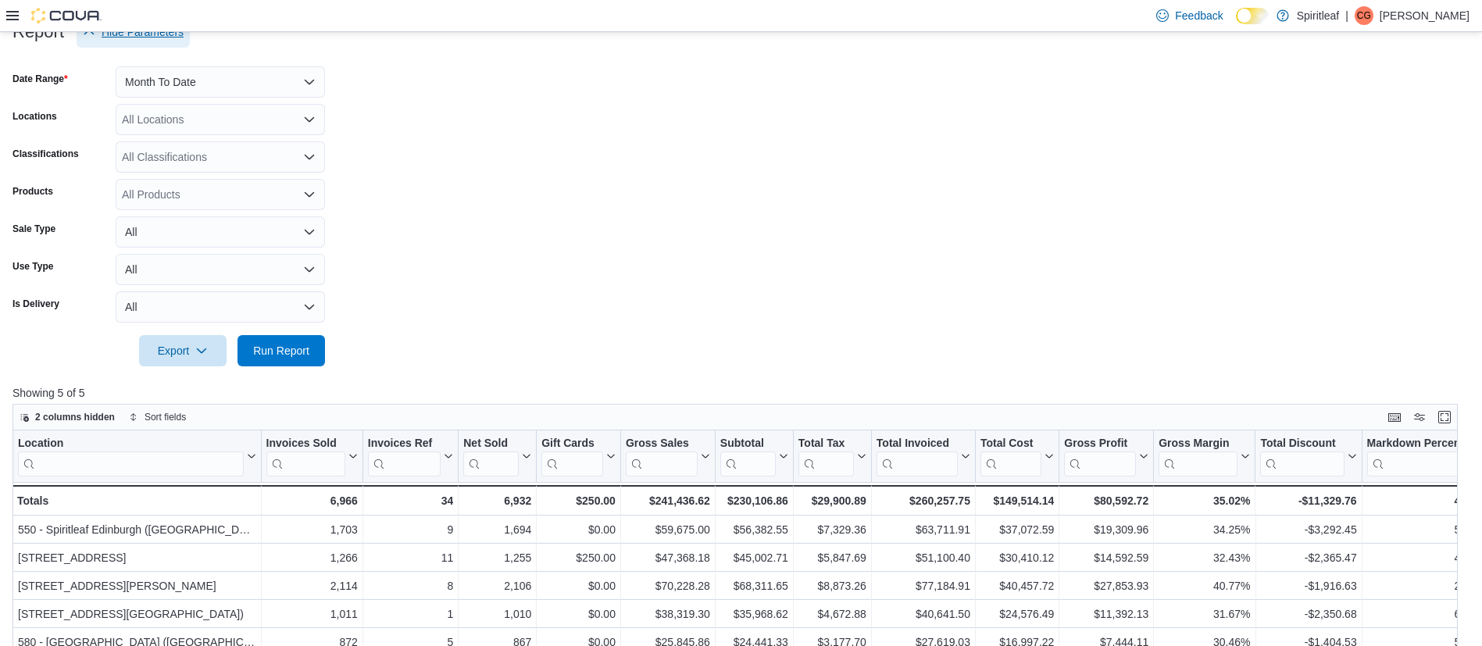
click at [161, 36] on span "Hide Parameters" at bounding box center [143, 32] width 82 height 16
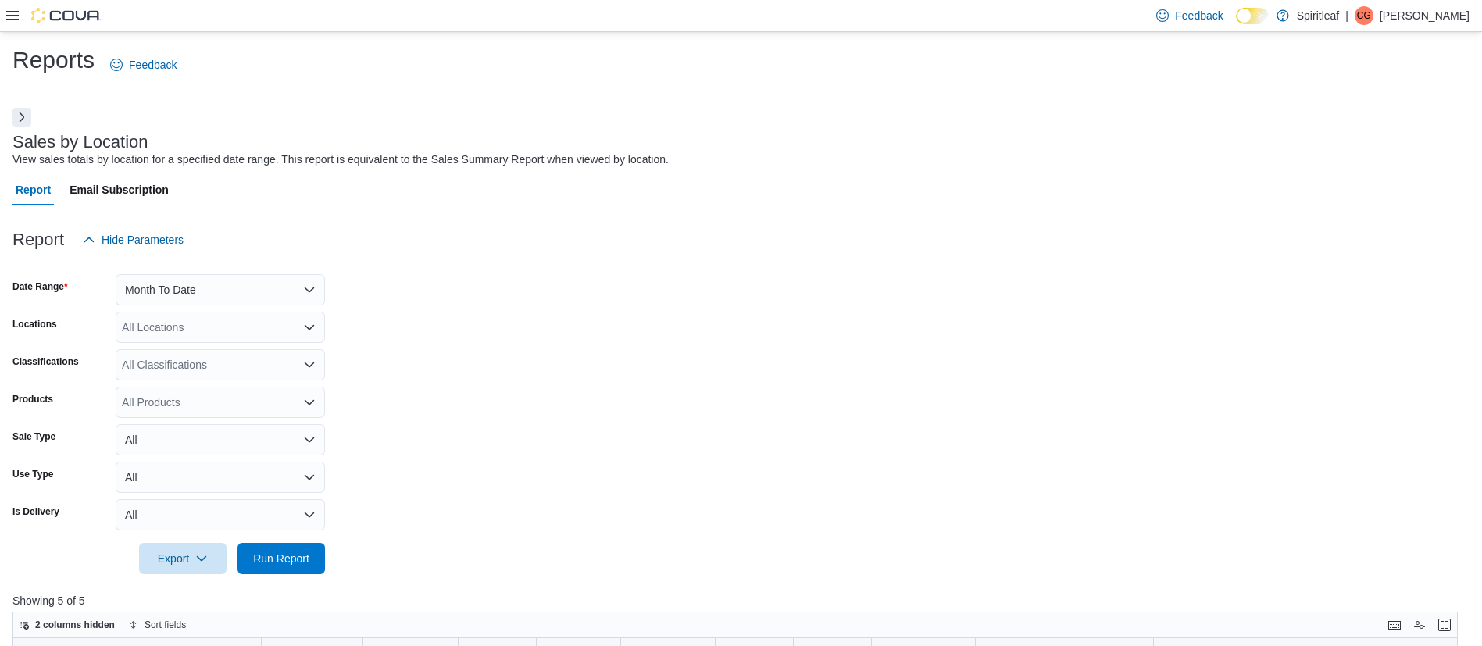
click at [436, 244] on div "Report Hide Parameters" at bounding box center [740, 239] width 1457 height 31
click at [223, 291] on button "Month To Date" at bounding box center [220, 289] width 209 height 31
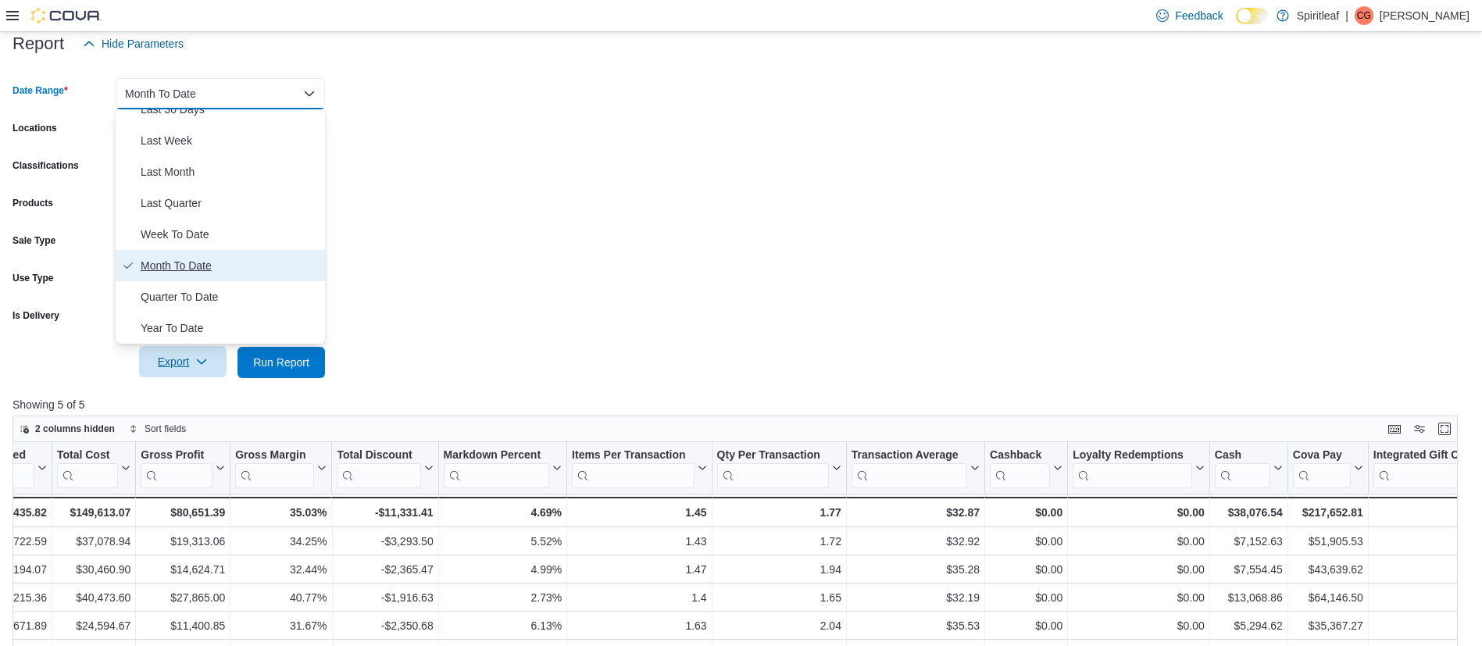
scroll to position [197, 0]
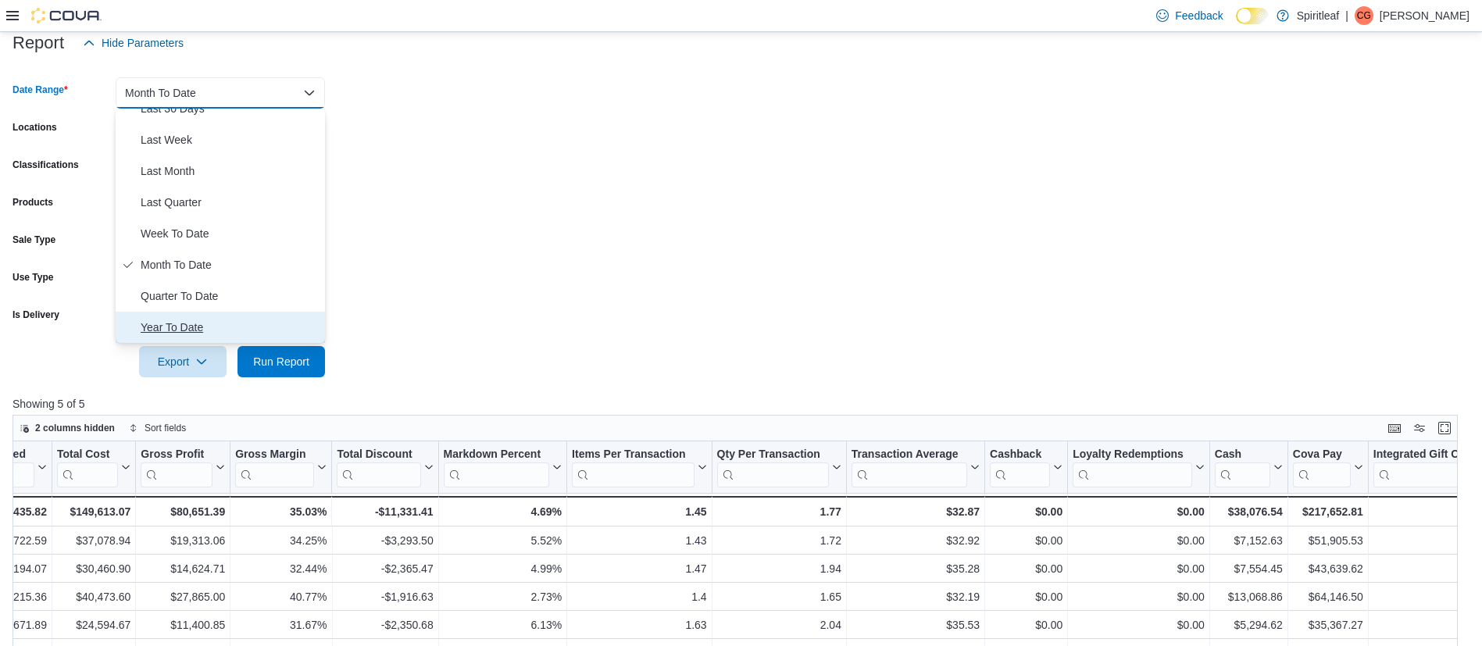
click at [155, 334] on span "Year To Date" at bounding box center [230, 327] width 178 height 19
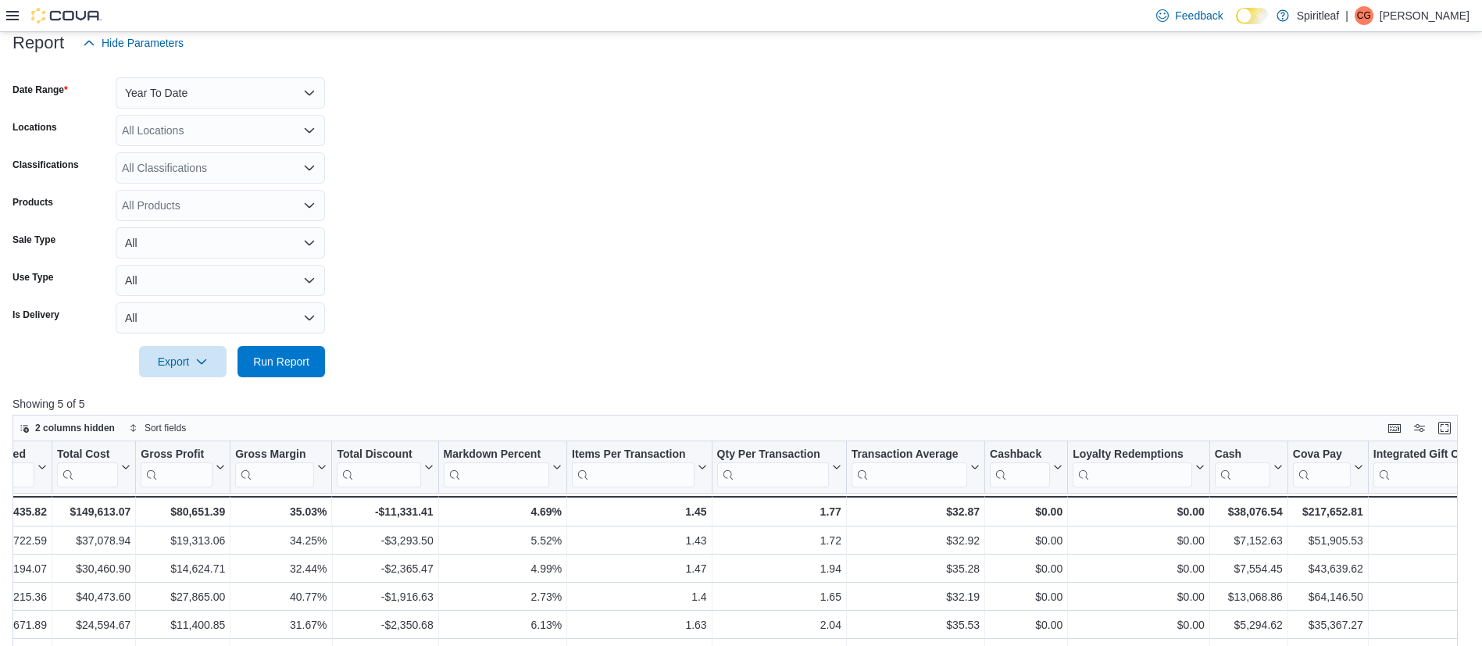
click at [480, 391] on div at bounding box center [740, 386] width 1457 height 19
click at [259, 355] on span "Run Report" at bounding box center [281, 361] width 56 height 16
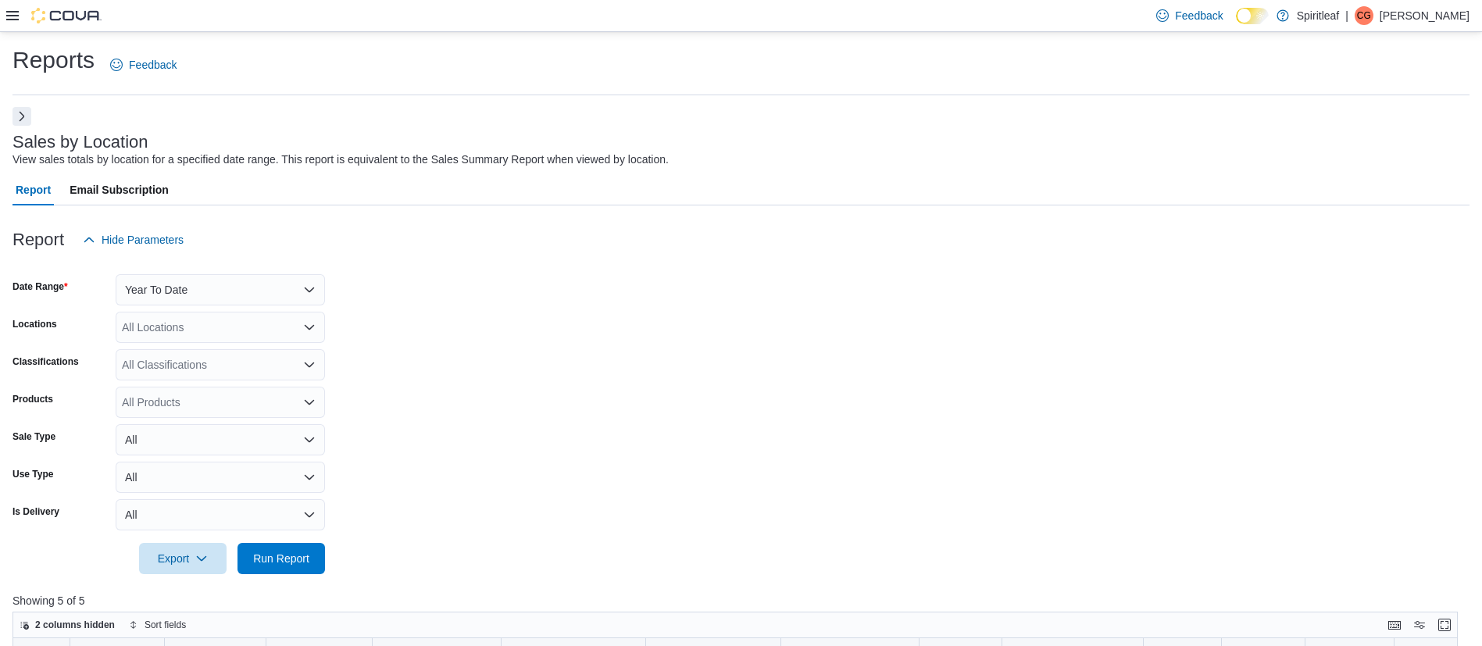
click at [21, 117] on button "Next" at bounding box center [21, 116] width 19 height 19
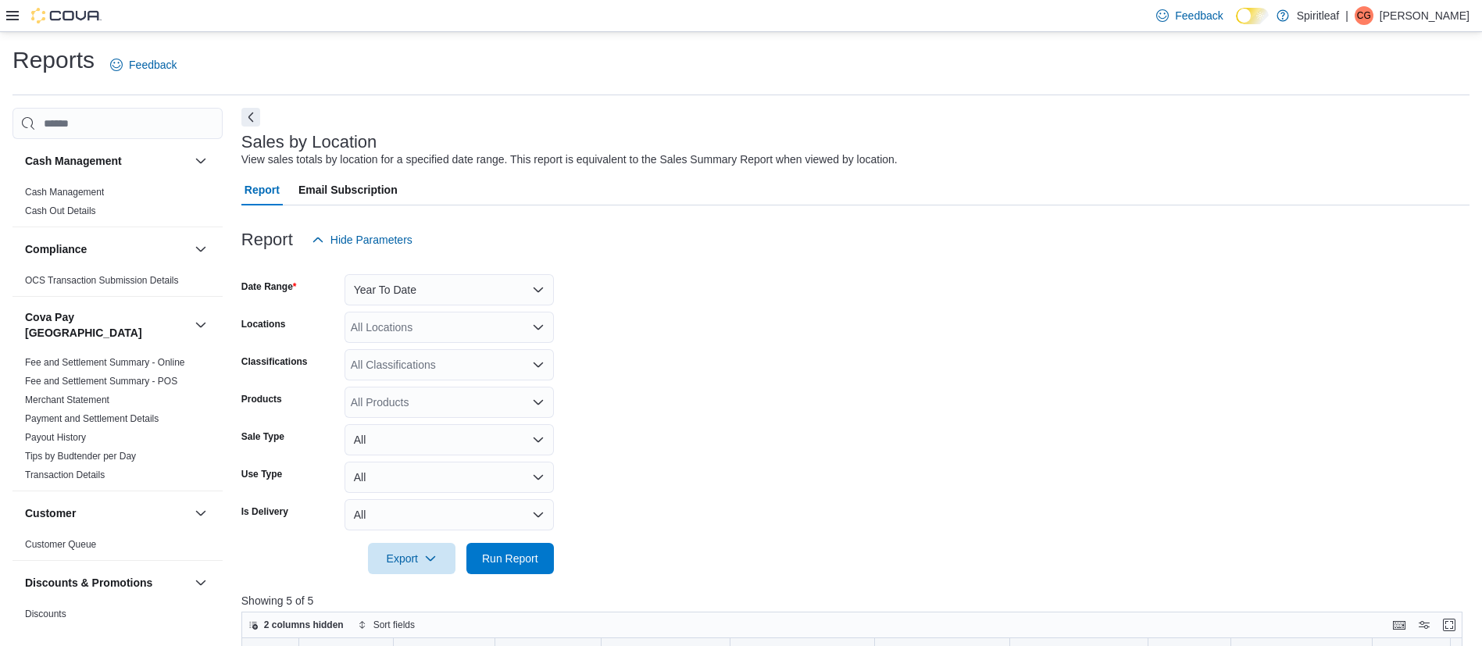
click at [623, 277] on form "Date Range Year To Date Locations All Locations Classifications All Classificat…" at bounding box center [855, 414] width 1228 height 319
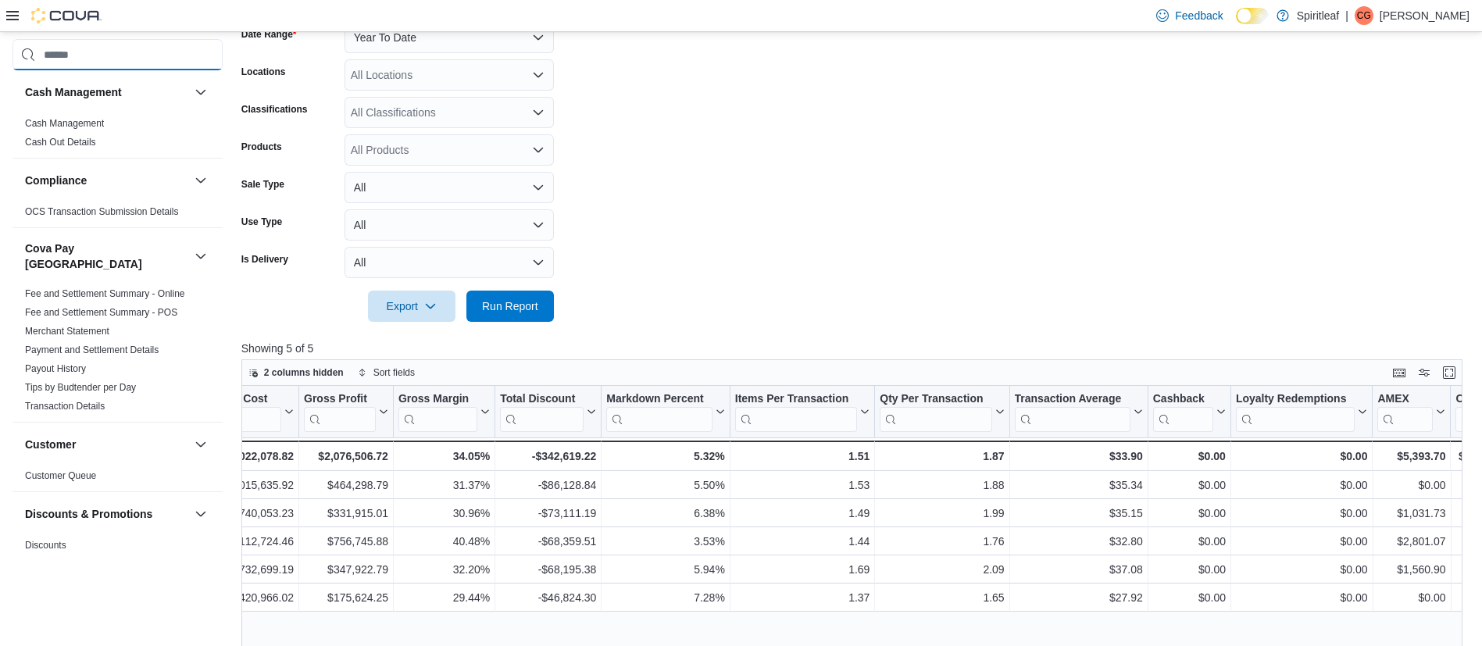
click at [91, 64] on input "search" at bounding box center [117, 54] width 210 height 31
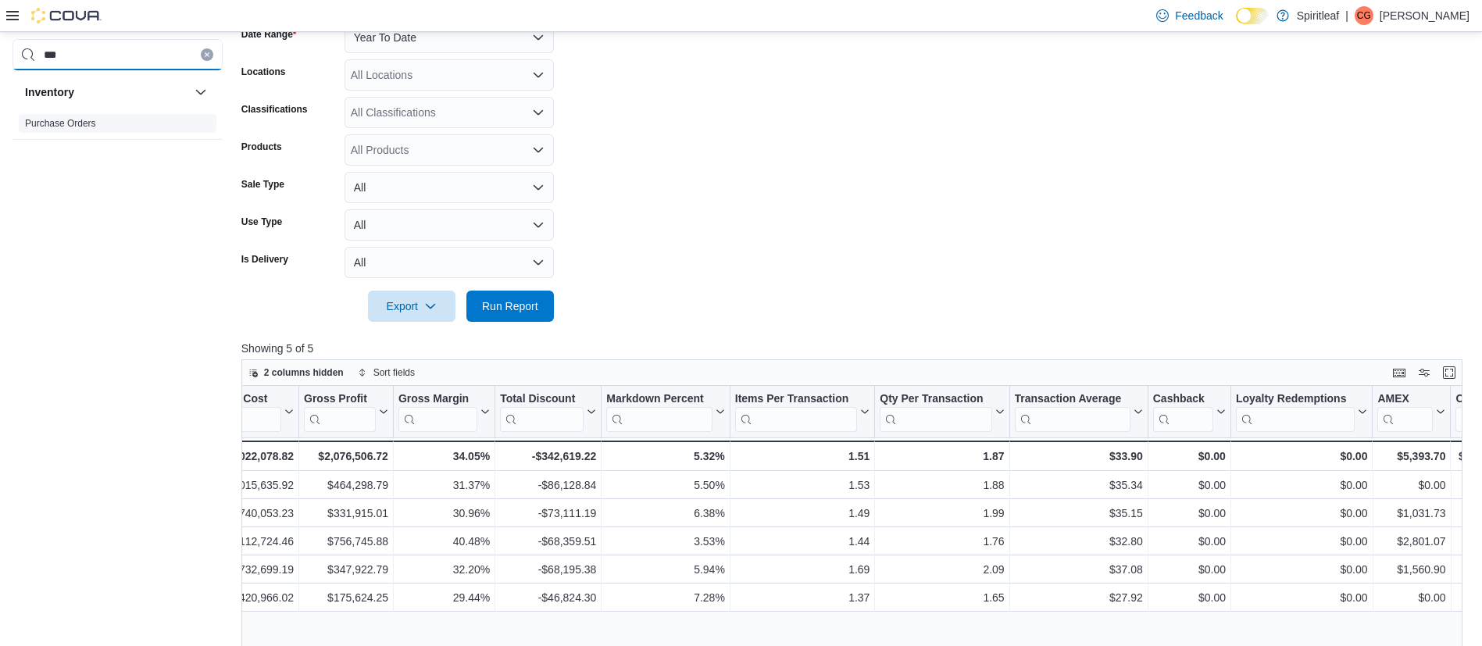
type input "***"
click at [55, 120] on link "Purchase Orders" at bounding box center [60, 123] width 71 height 11
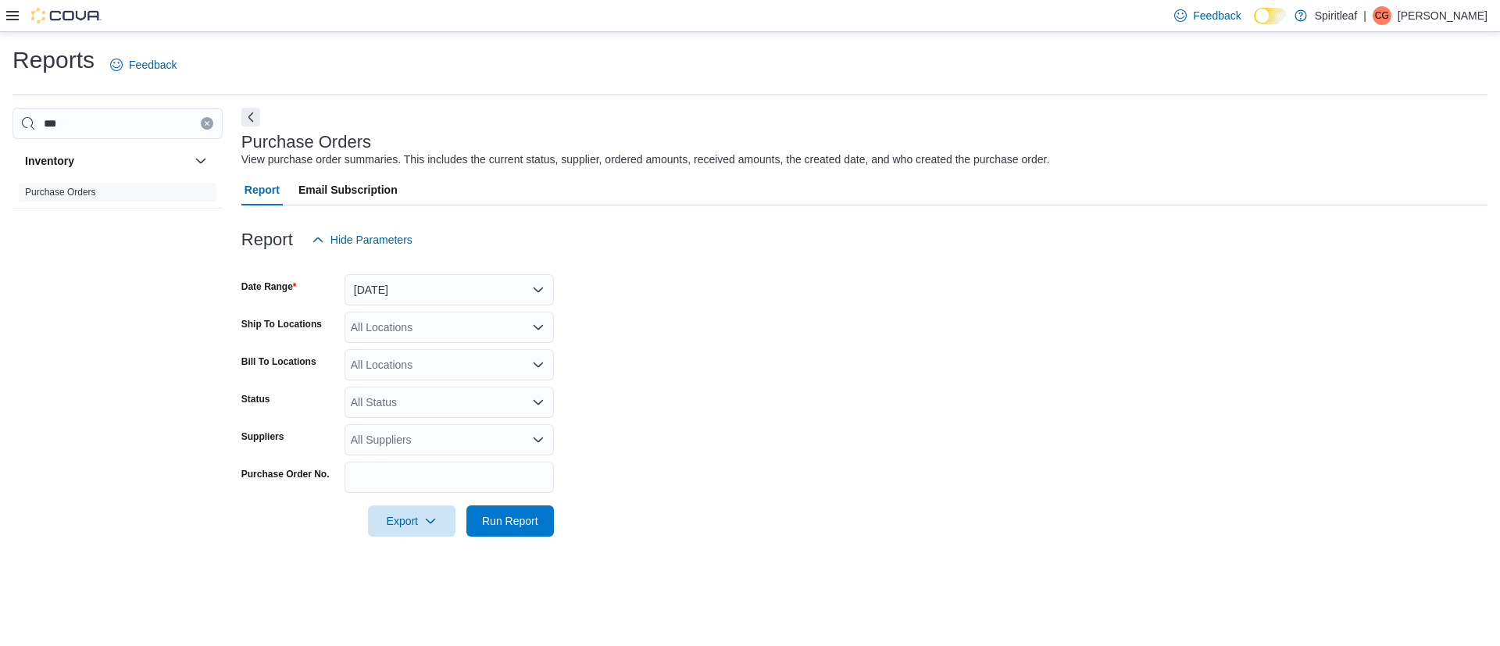
click at [9, 14] on icon at bounding box center [12, 15] width 12 height 12
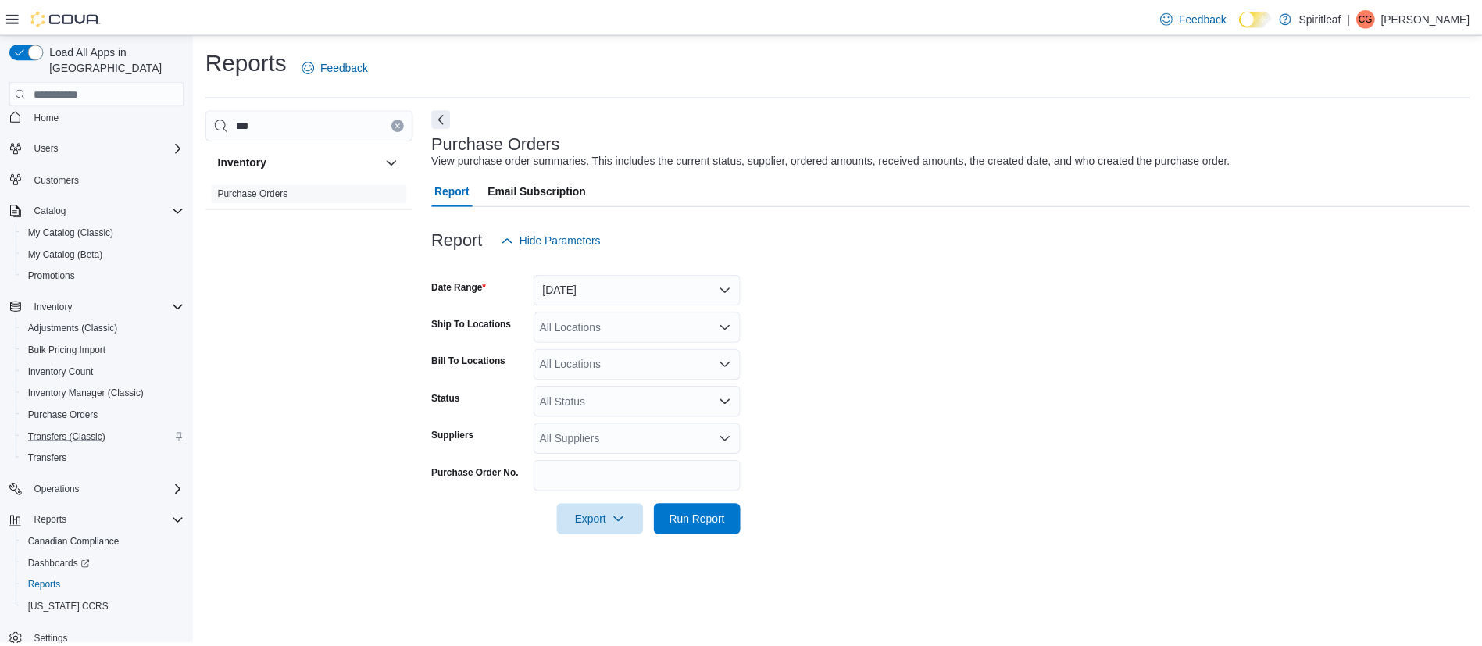
scroll to position [12, 0]
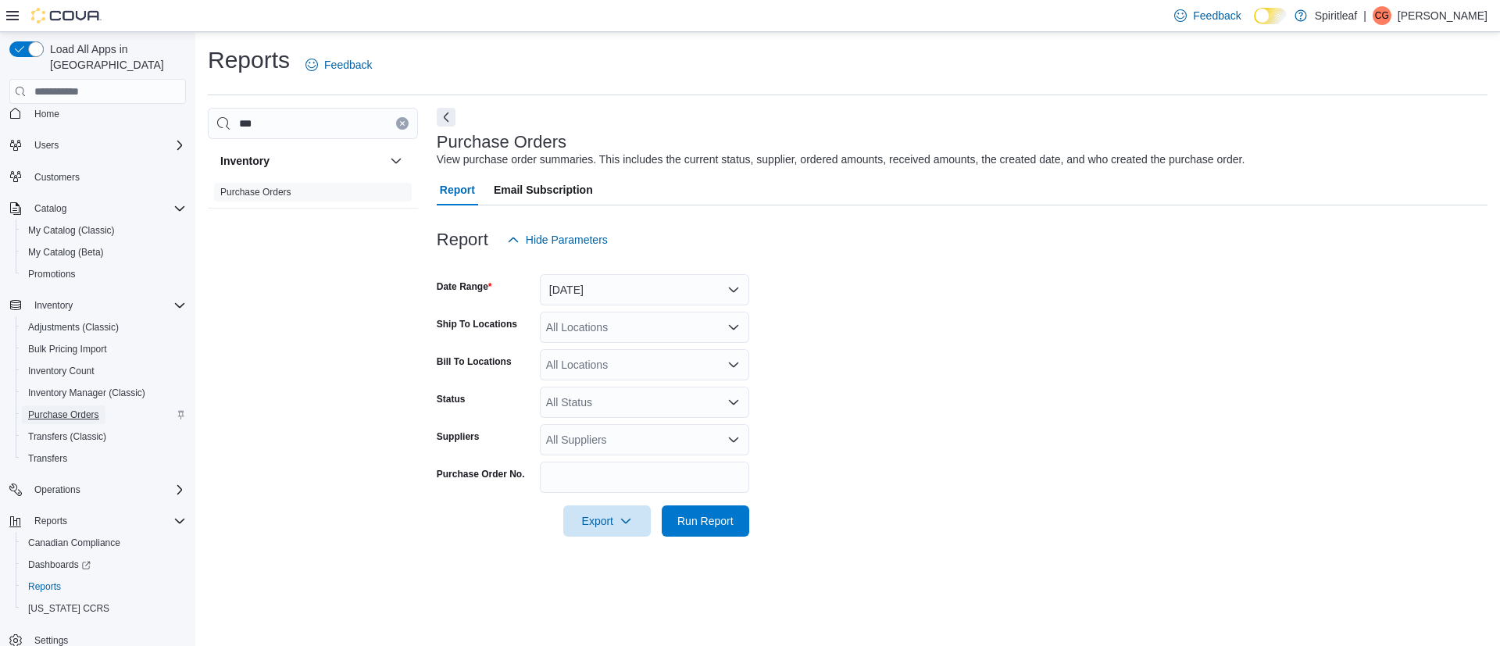
click at [50, 409] on span "Purchase Orders" at bounding box center [63, 415] width 71 height 12
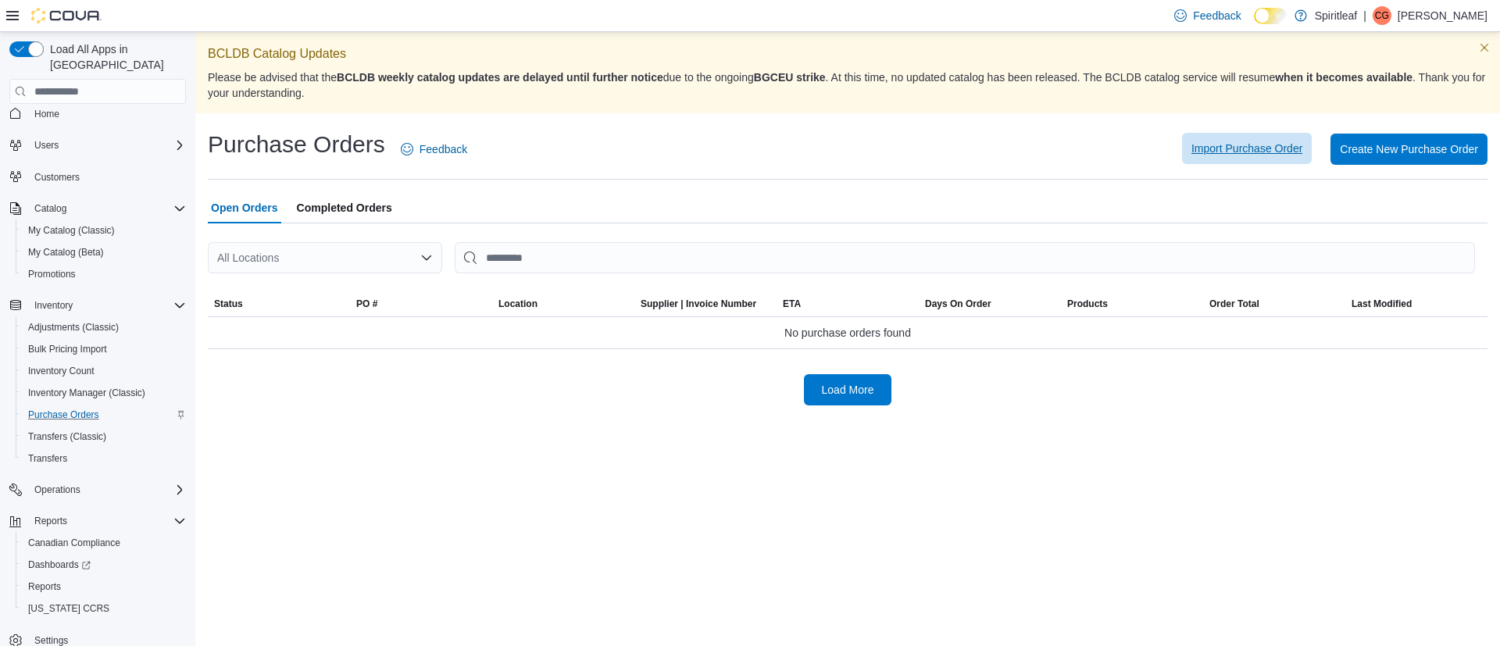
click at [1226, 148] on span "Import Purchase Order" at bounding box center [1246, 149] width 111 height 16
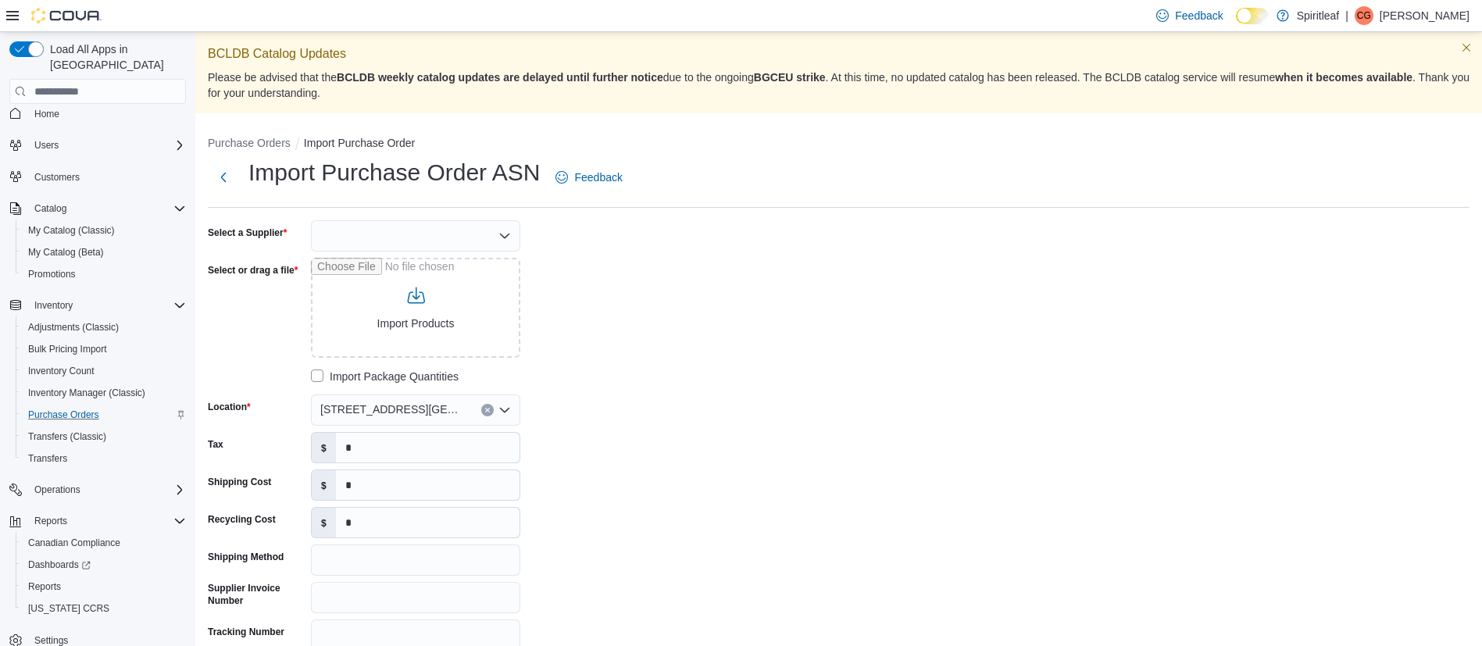
click at [398, 239] on div at bounding box center [415, 235] width 209 height 31
type input "***"
click at [426, 252] on button "OCS" at bounding box center [415, 263] width 209 height 23
click at [795, 334] on div "Select a Supplier OCS Combo box. Selected. OCS. Press Backspace to delete OCS. …" at bounding box center [839, 454] width 1262 height 468
click at [374, 216] on div "Import Purchase Order ASN Feedback Select a Supplier OCS Select or drag a file …" at bounding box center [839, 502] width 1262 height 691
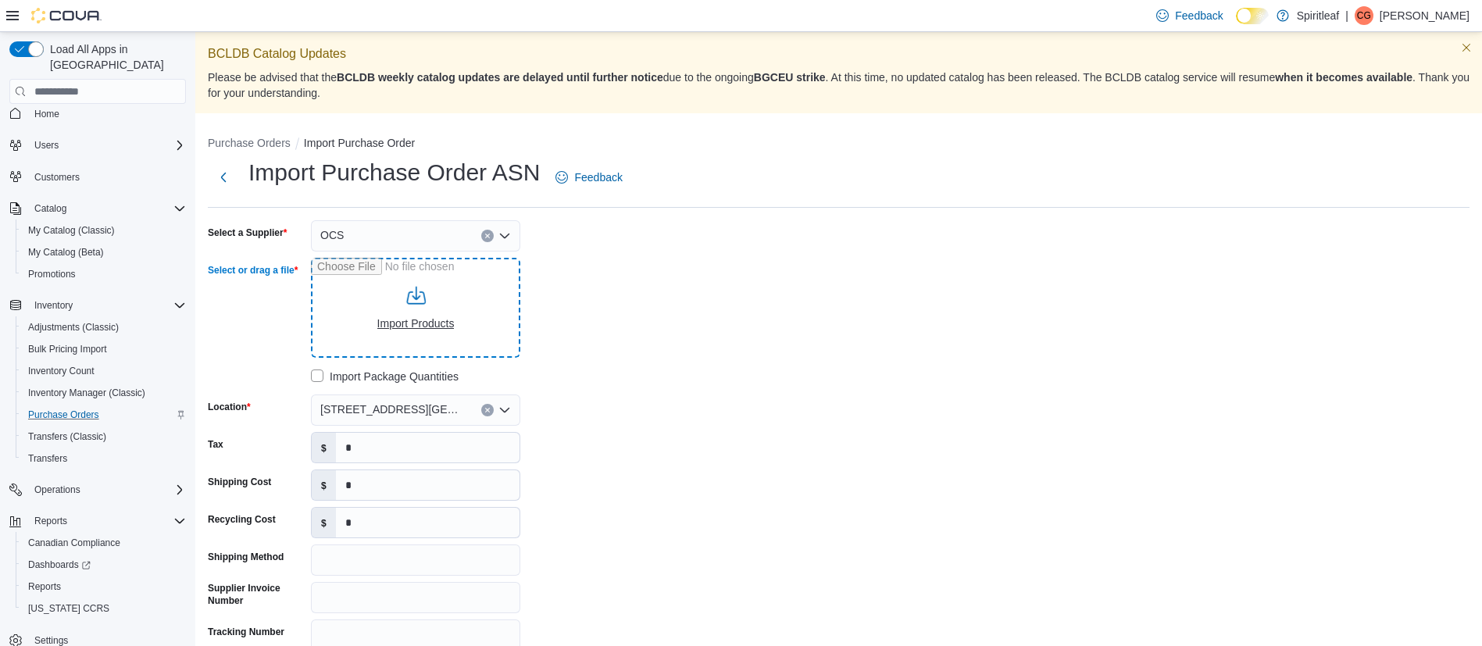
click at [424, 320] on input "Select or drag a file" at bounding box center [415, 308] width 209 height 100
type input "**********"
click at [768, 464] on div "Select a Supplier OCS Select or drag a file OCS Shippment Oct 11th - FT.csv Rem…" at bounding box center [839, 454] width 1262 height 468
type input "**********"
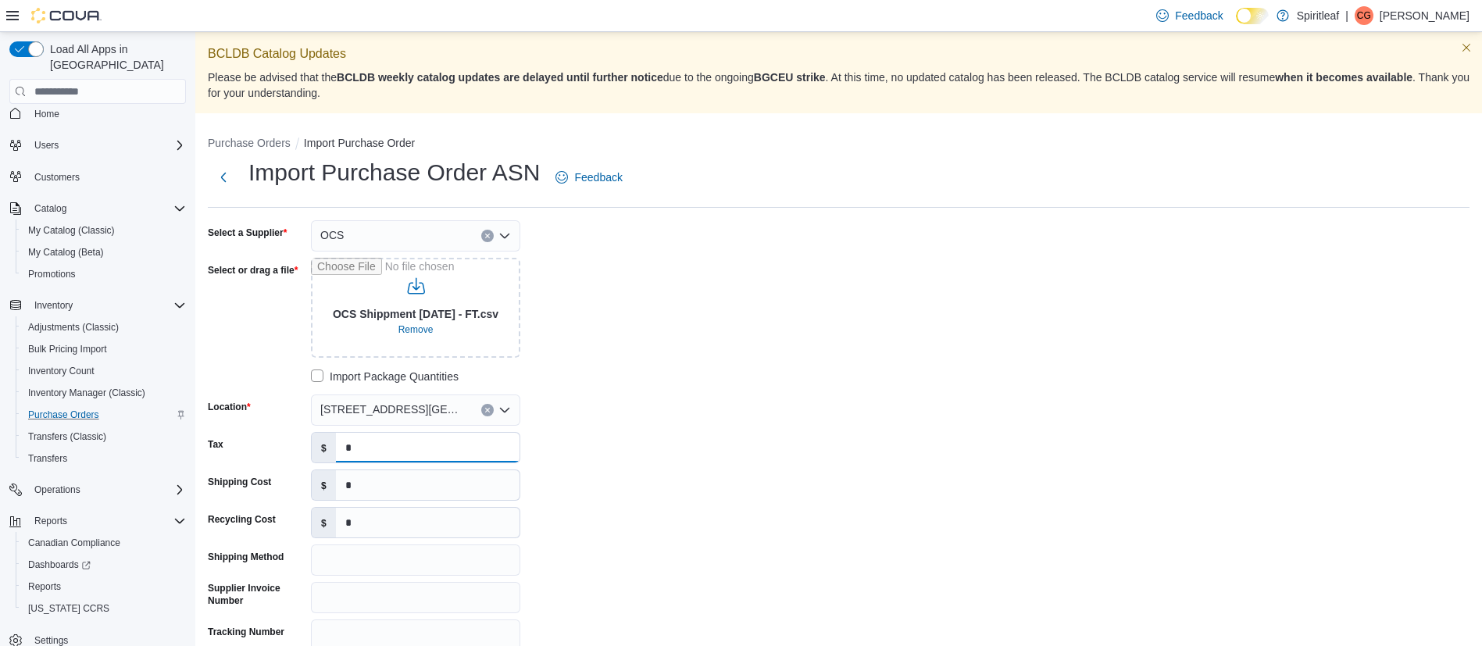
click at [362, 445] on input "*" at bounding box center [428, 448] width 184 height 30
type input "*******"
click at [653, 453] on div "**********" at bounding box center [442, 454] width 469 height 468
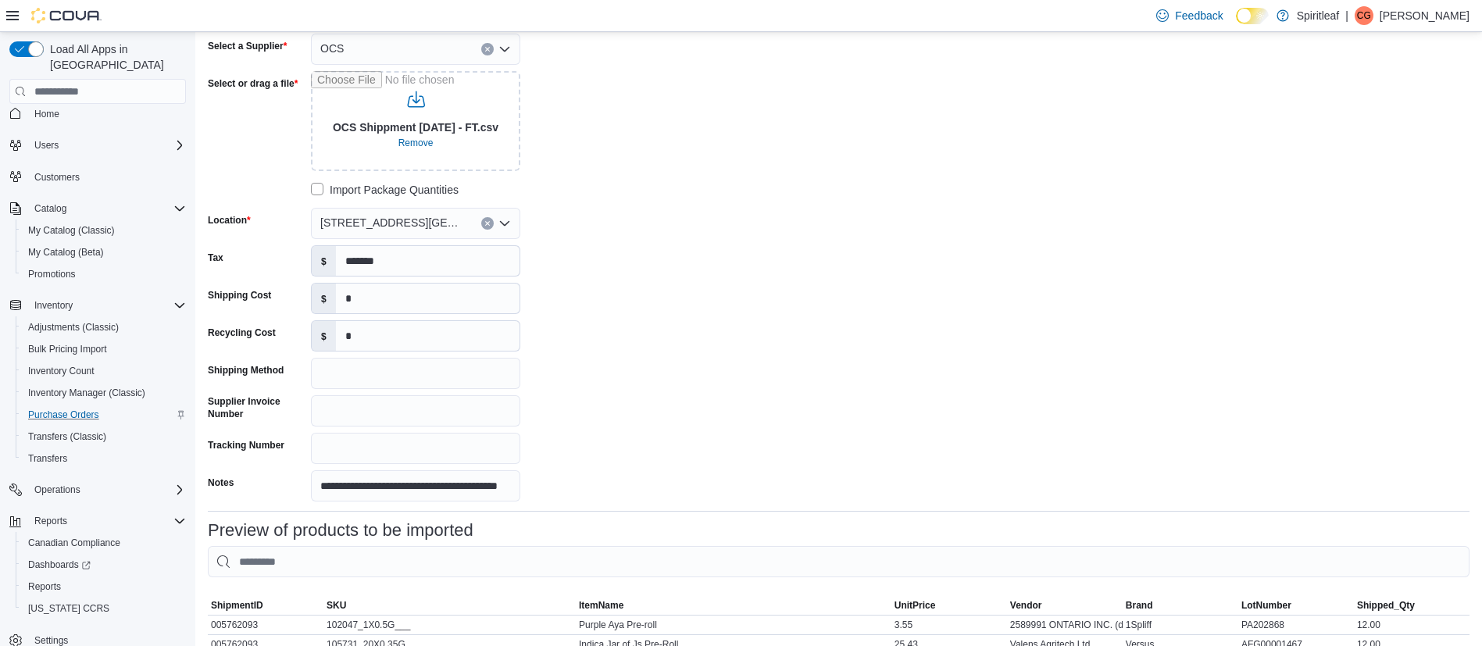
scroll to position [187, 0]
click at [405, 407] on input "Supplier Invoice Number" at bounding box center [415, 410] width 209 height 31
type input "**********"
click at [646, 423] on div "**********" at bounding box center [442, 267] width 469 height 468
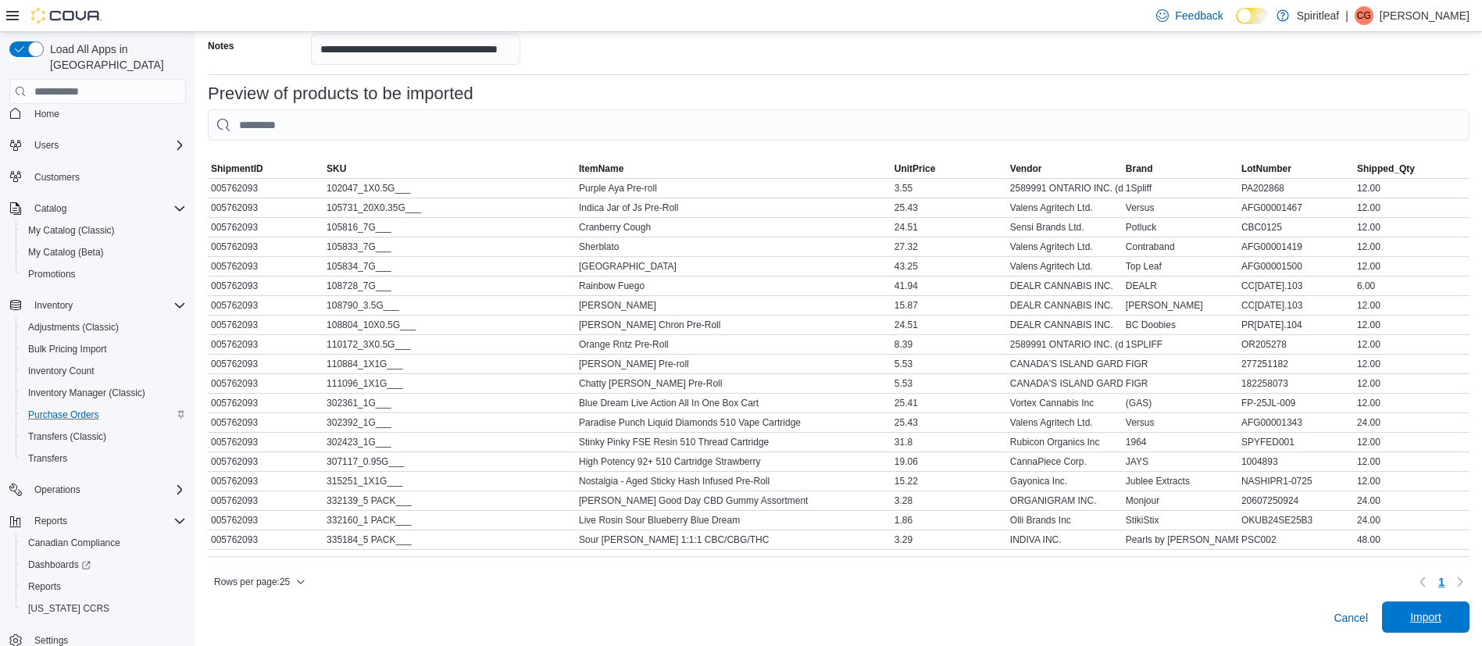
click at [1441, 612] on span "Import" at bounding box center [1425, 617] width 31 height 16
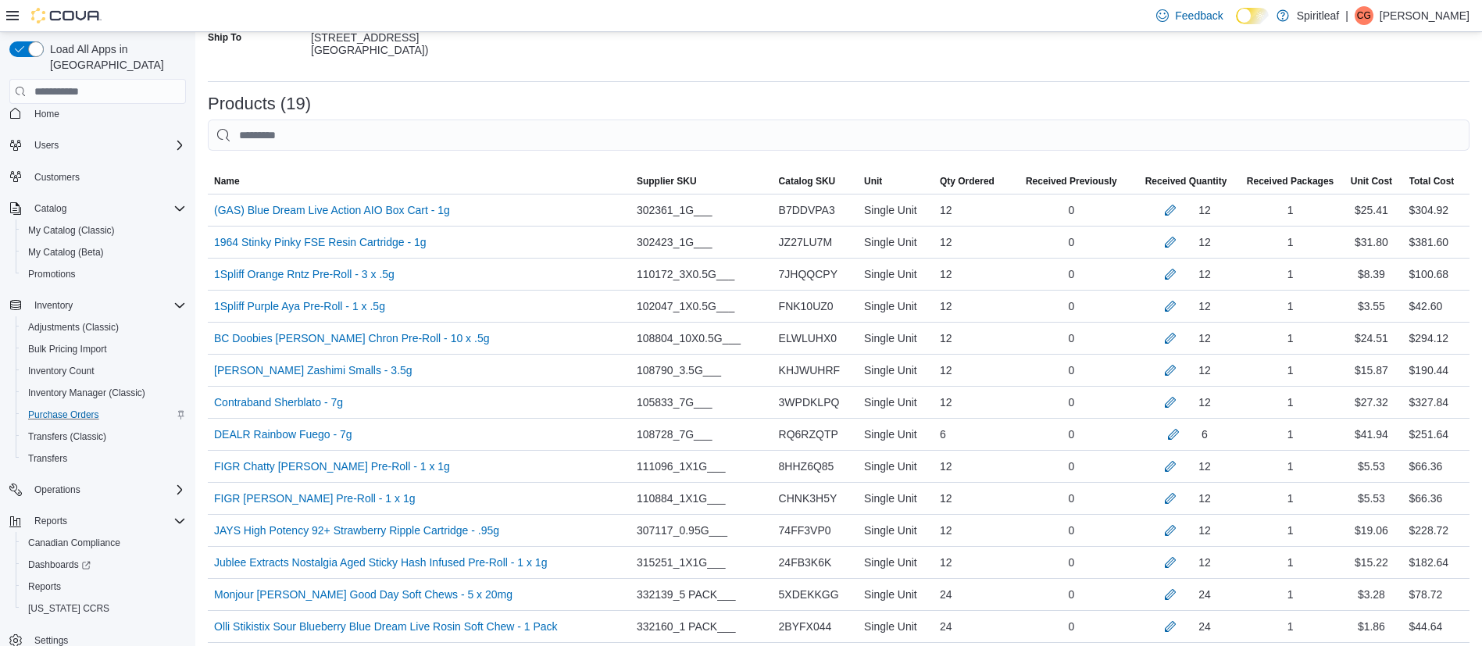
scroll to position [790, 0]
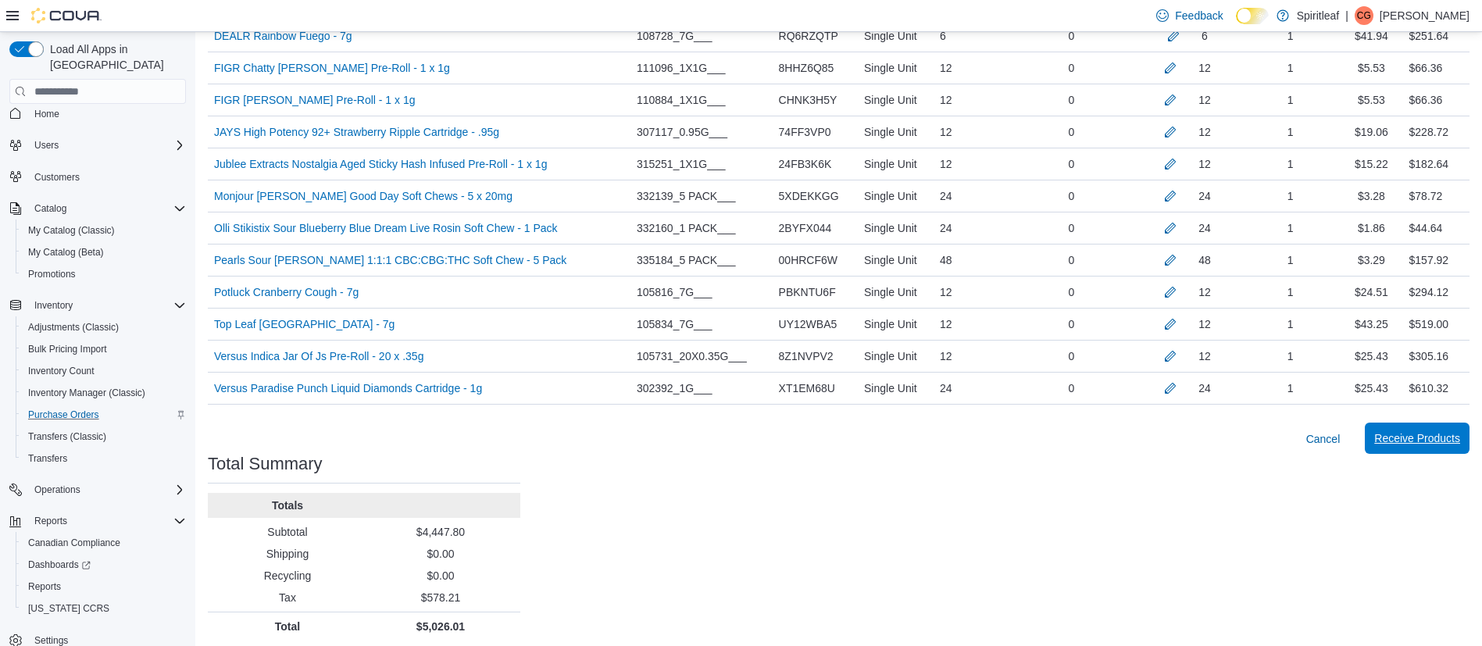
click at [1433, 436] on span "Receive Products" at bounding box center [1417, 438] width 86 height 16
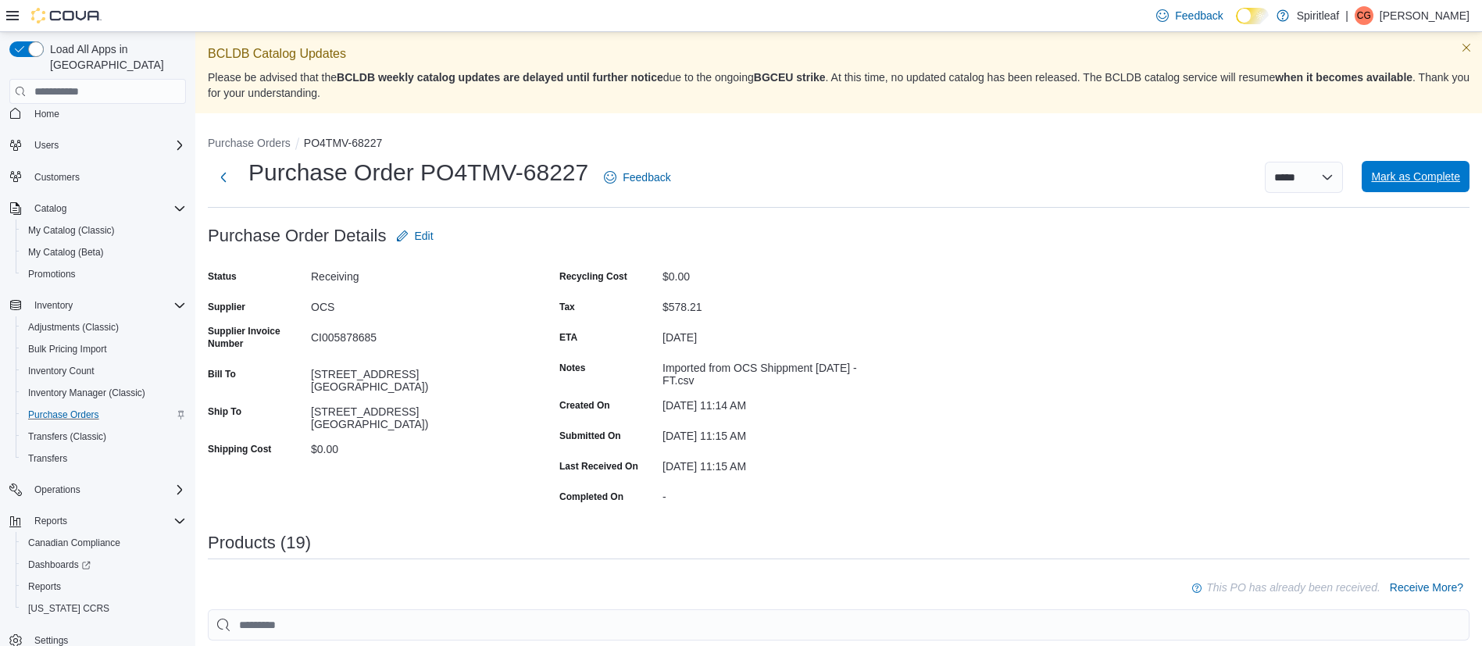
click at [1450, 170] on span "Mark as Complete" at bounding box center [1415, 177] width 89 height 16
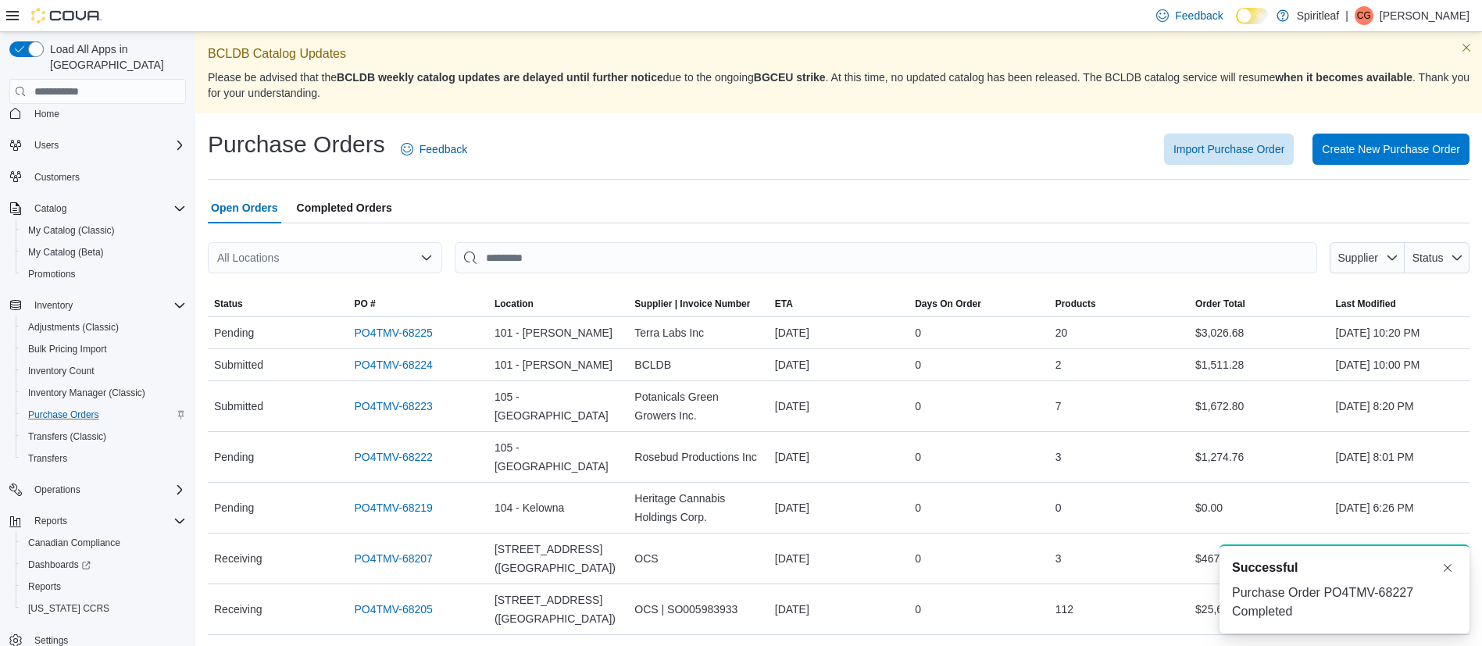
click at [9, 15] on icon at bounding box center [12, 15] width 12 height 9
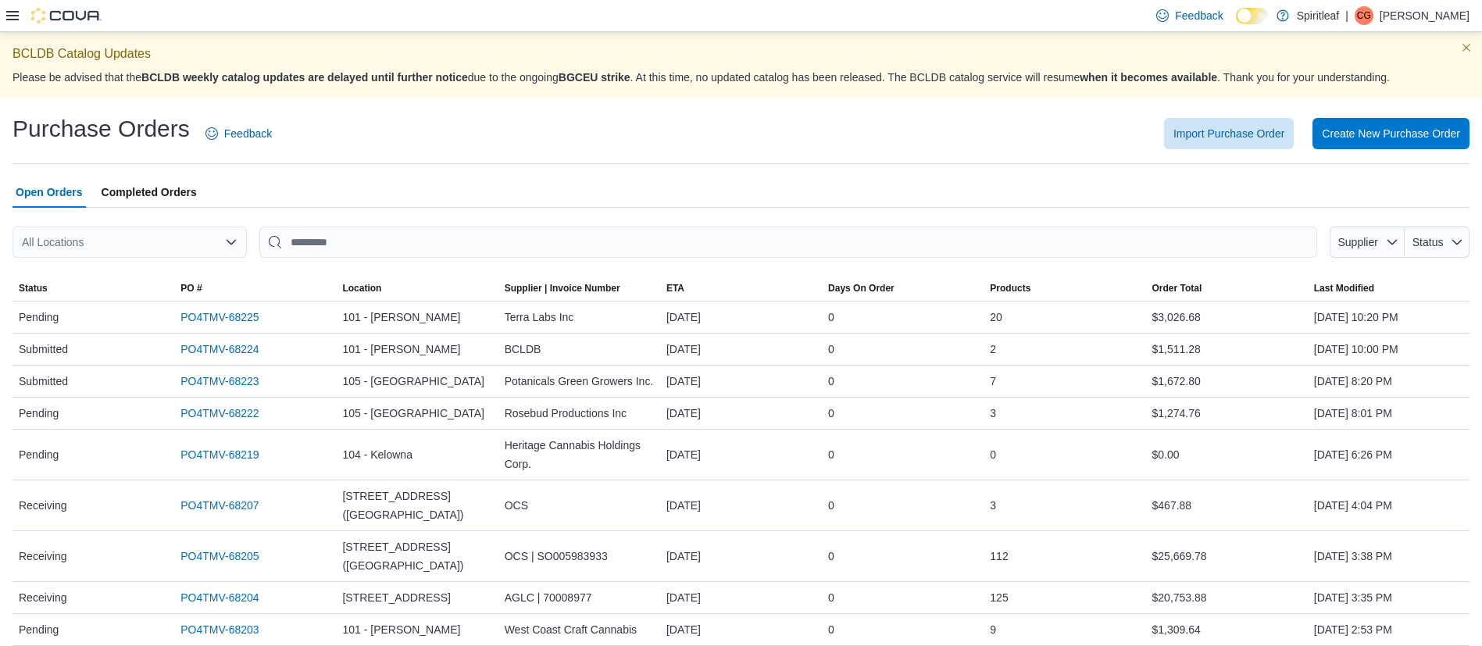
click at [12, 11] on icon at bounding box center [12, 15] width 12 height 9
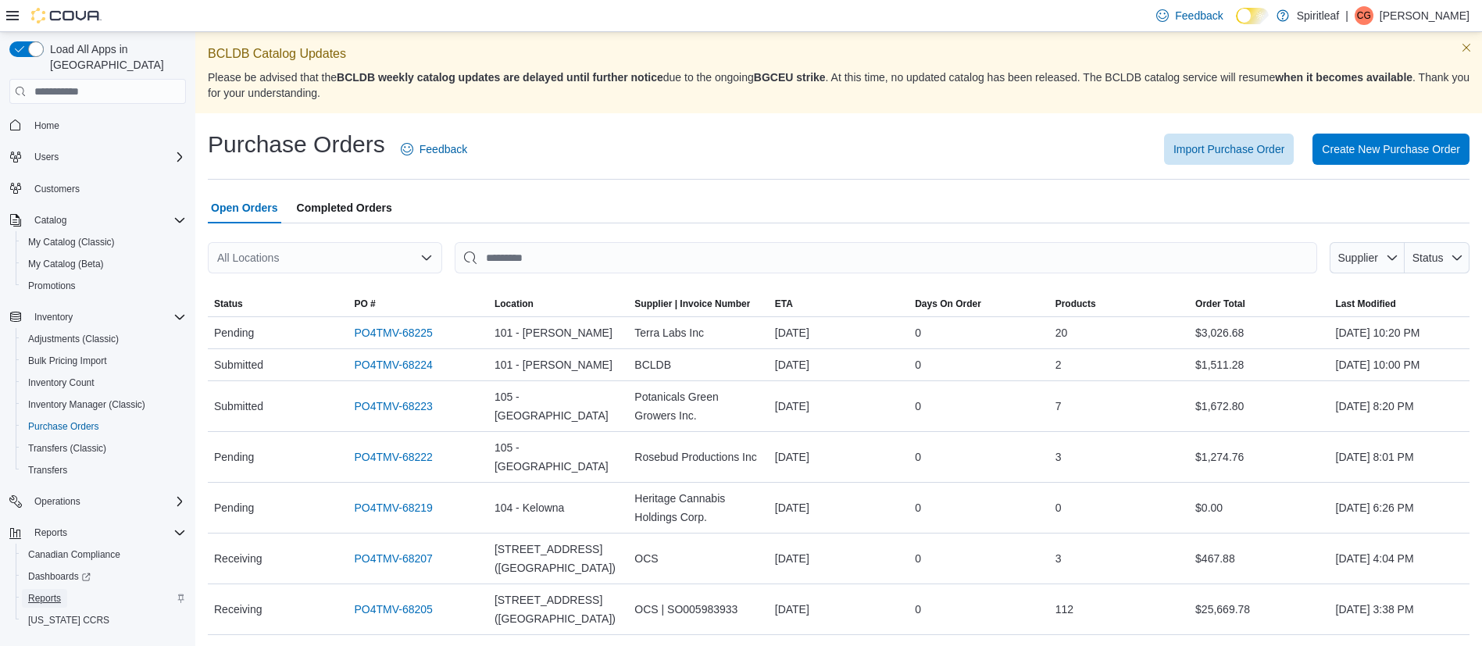
click at [51, 592] on span "Reports" at bounding box center [44, 598] width 33 height 12
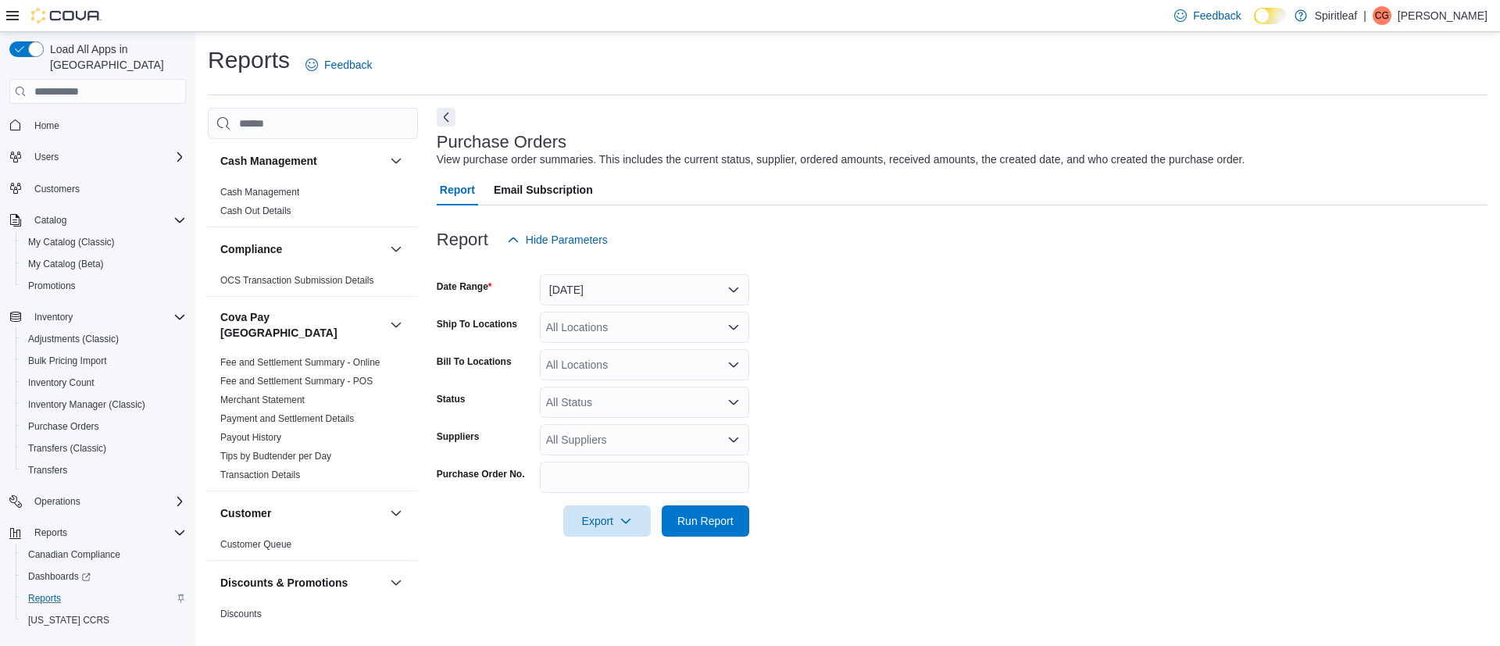
click at [923, 370] on form "Date Range Yesterday Ship To Locations All Locations Bill To Locations All Loca…" at bounding box center [962, 395] width 1051 height 281
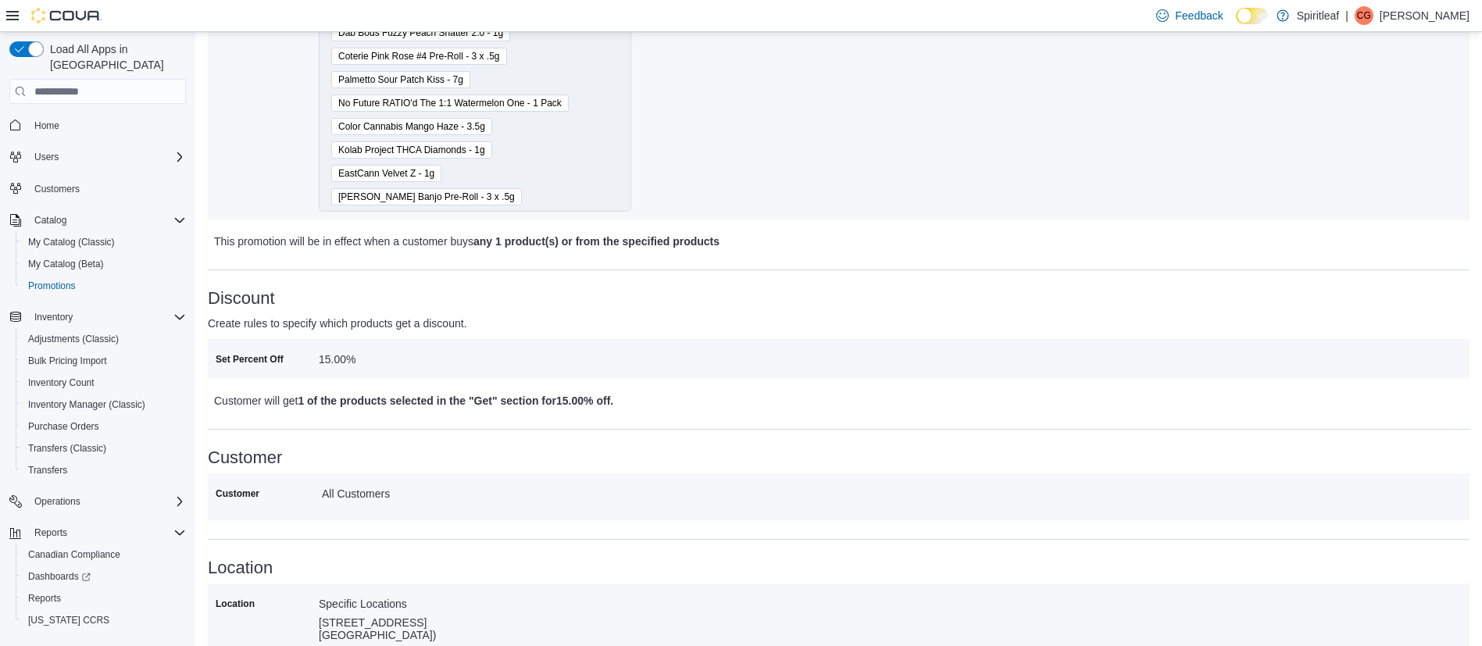
scroll to position [490, 0]
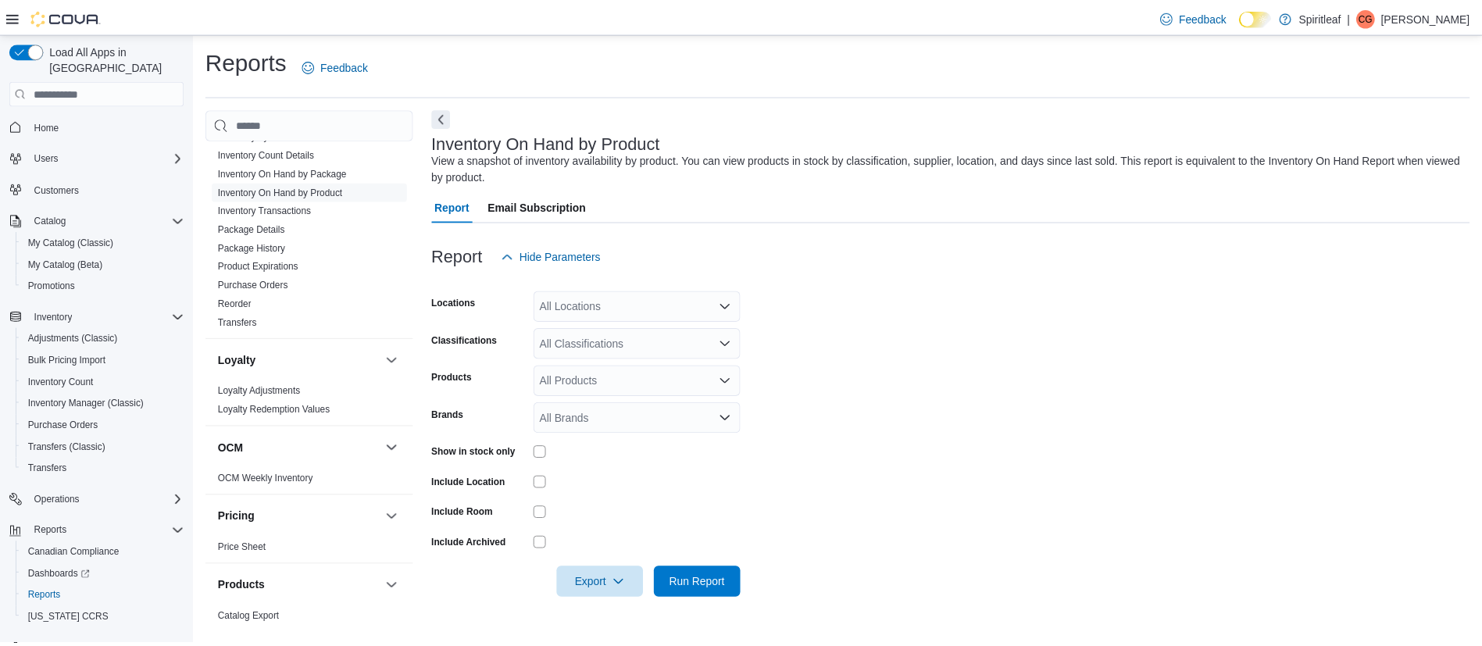
scroll to position [1128, 0]
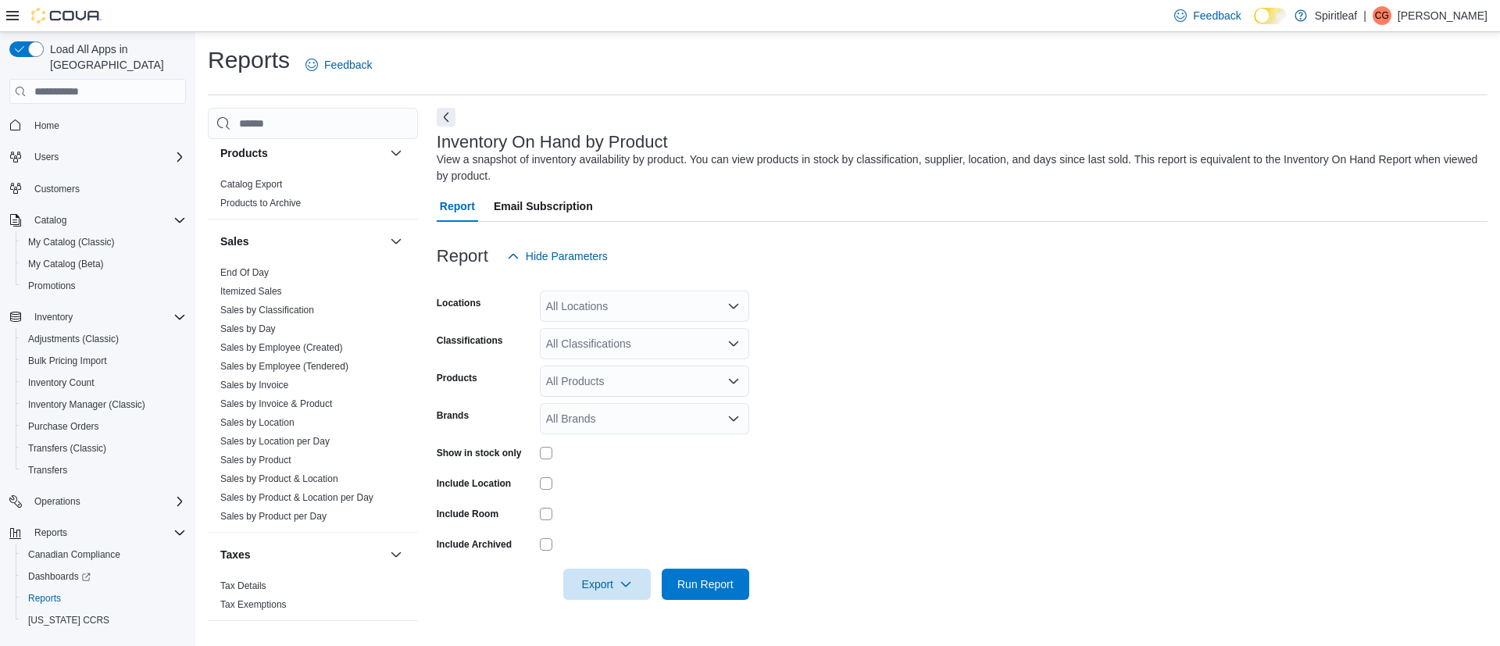
drag, startPoint x: 263, startPoint y: 372, endPoint x: 470, endPoint y: 132, distance: 316.8
click at [263, 380] on link "Sales by Invoice" at bounding box center [254, 385] width 68 height 11
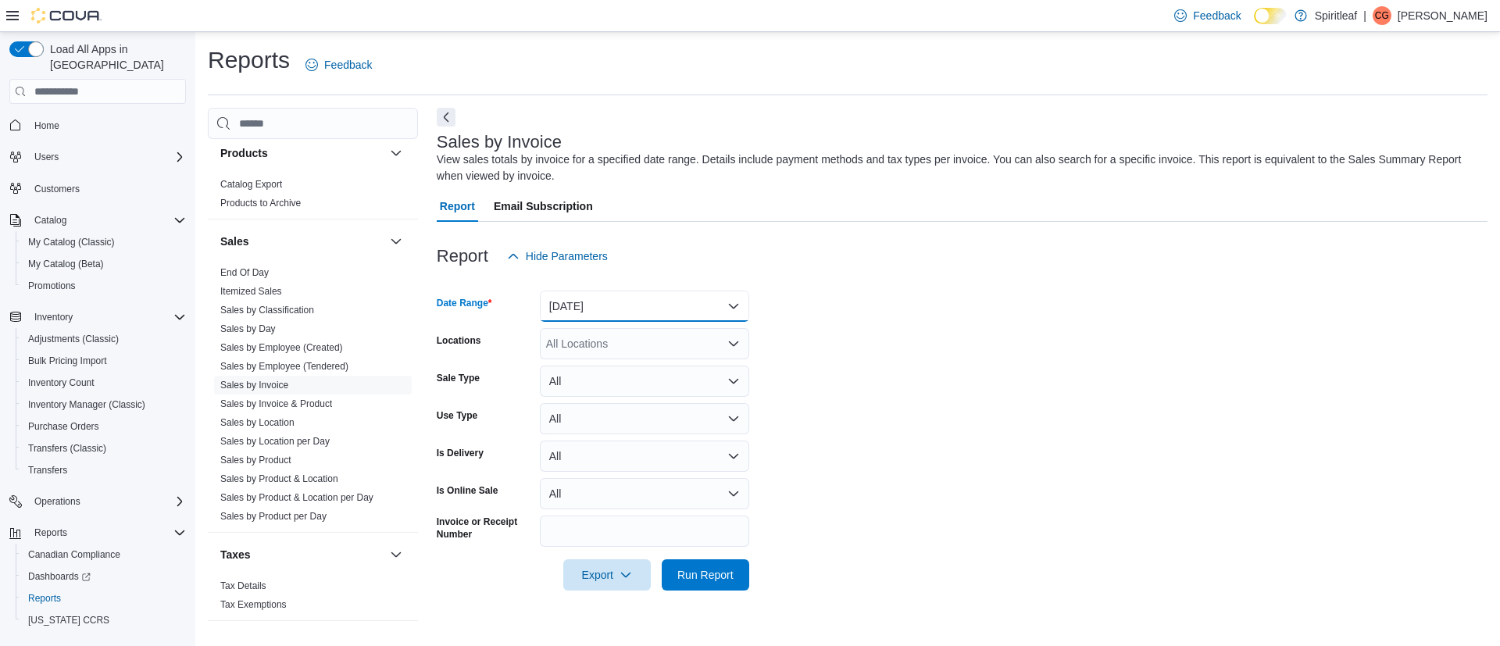
click at [588, 308] on button "Yesterday" at bounding box center [644, 306] width 209 height 31
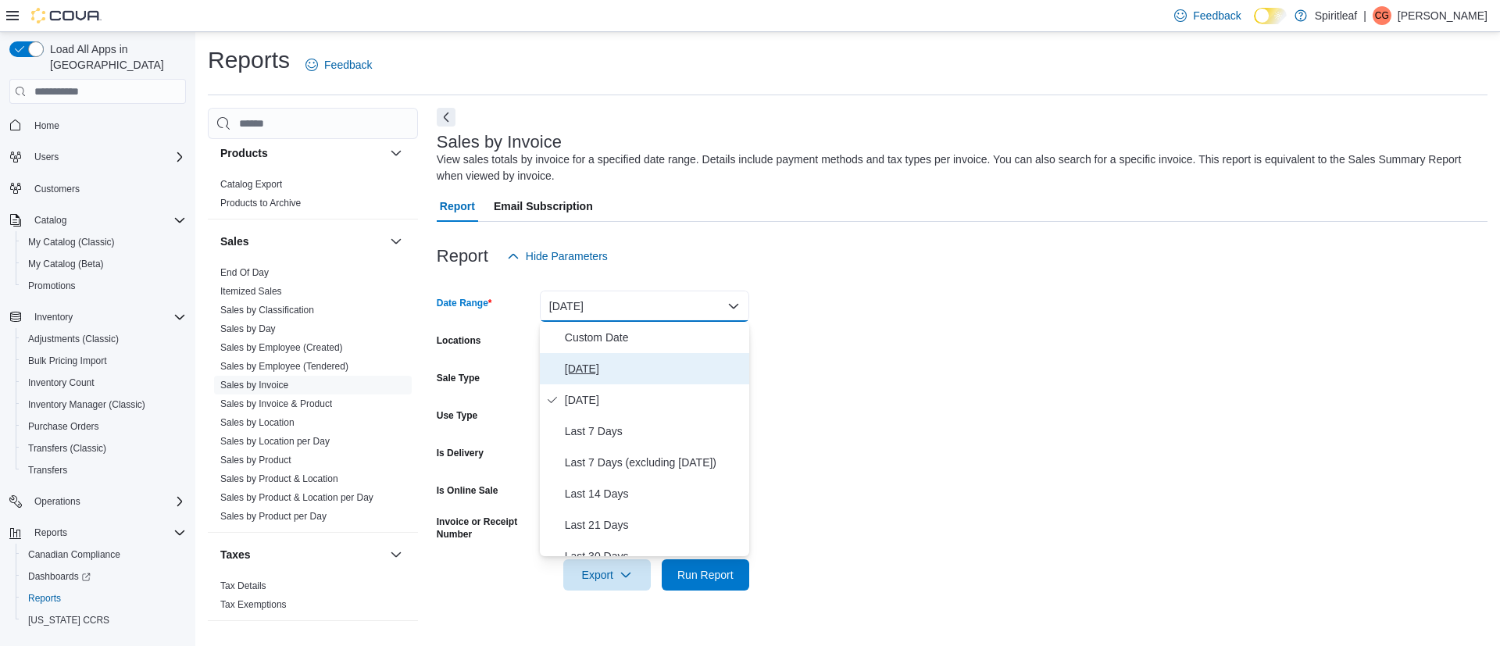
click at [578, 364] on span "Today" at bounding box center [654, 368] width 178 height 19
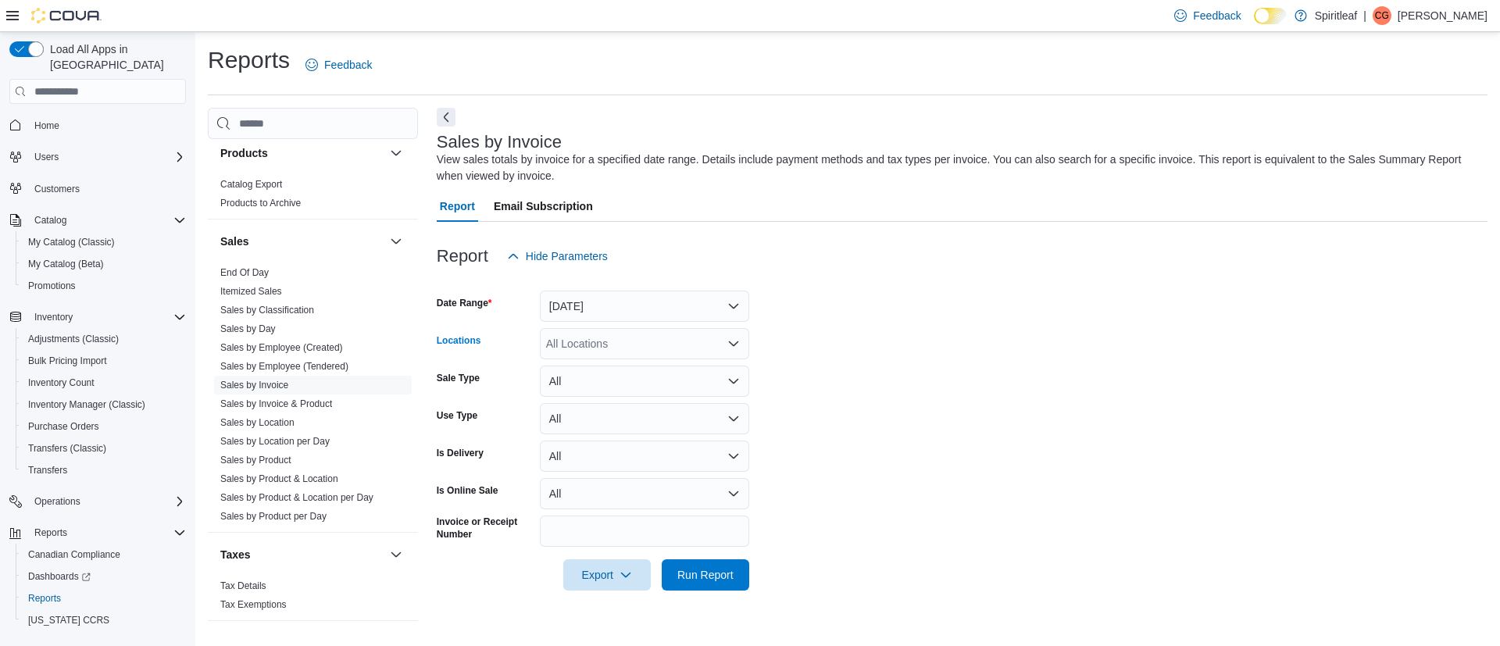
click at [575, 352] on div "All Locations" at bounding box center [644, 343] width 209 height 31
type input "***"
click at [584, 369] on icon "Choose from the following options" at bounding box center [586, 372] width 12 height 12
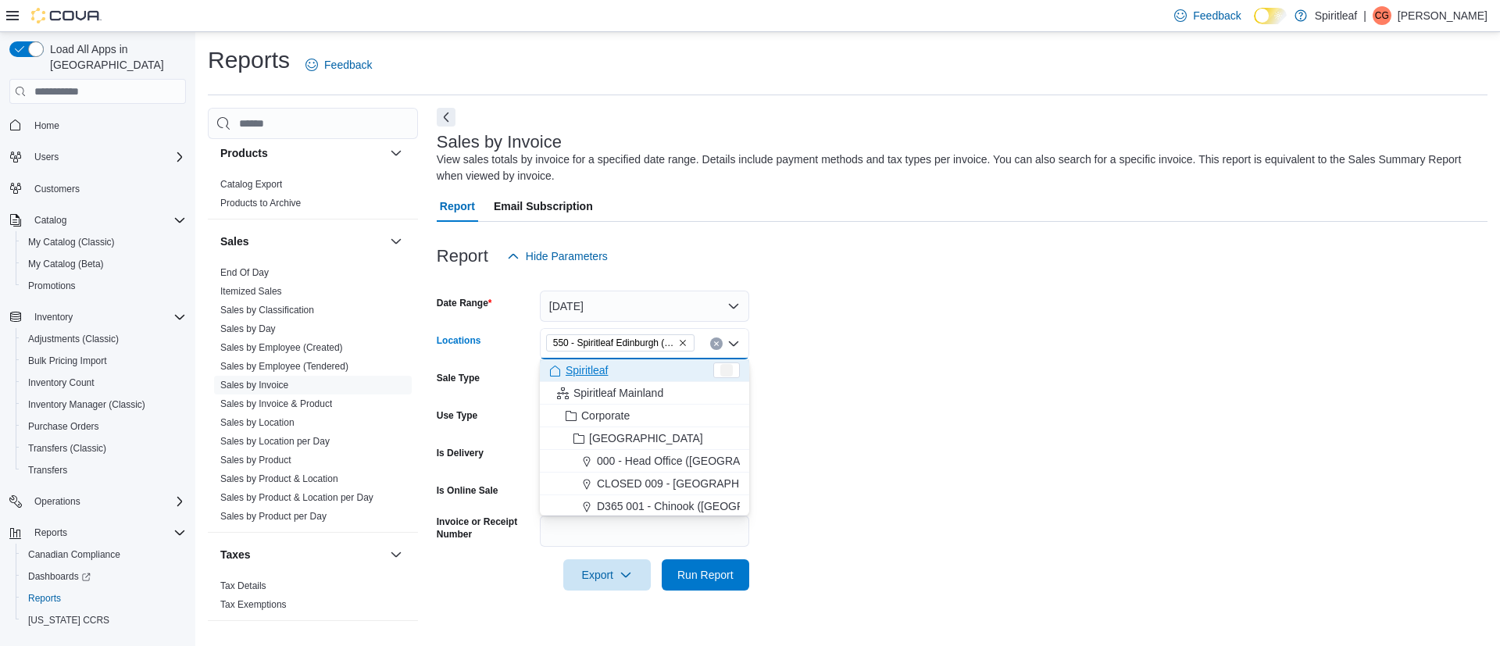
click at [1014, 412] on form "Date Range Today Locations 550 - Spiritleaf Edinburgh (South Guelph) Combo box.…" at bounding box center [962, 431] width 1051 height 319
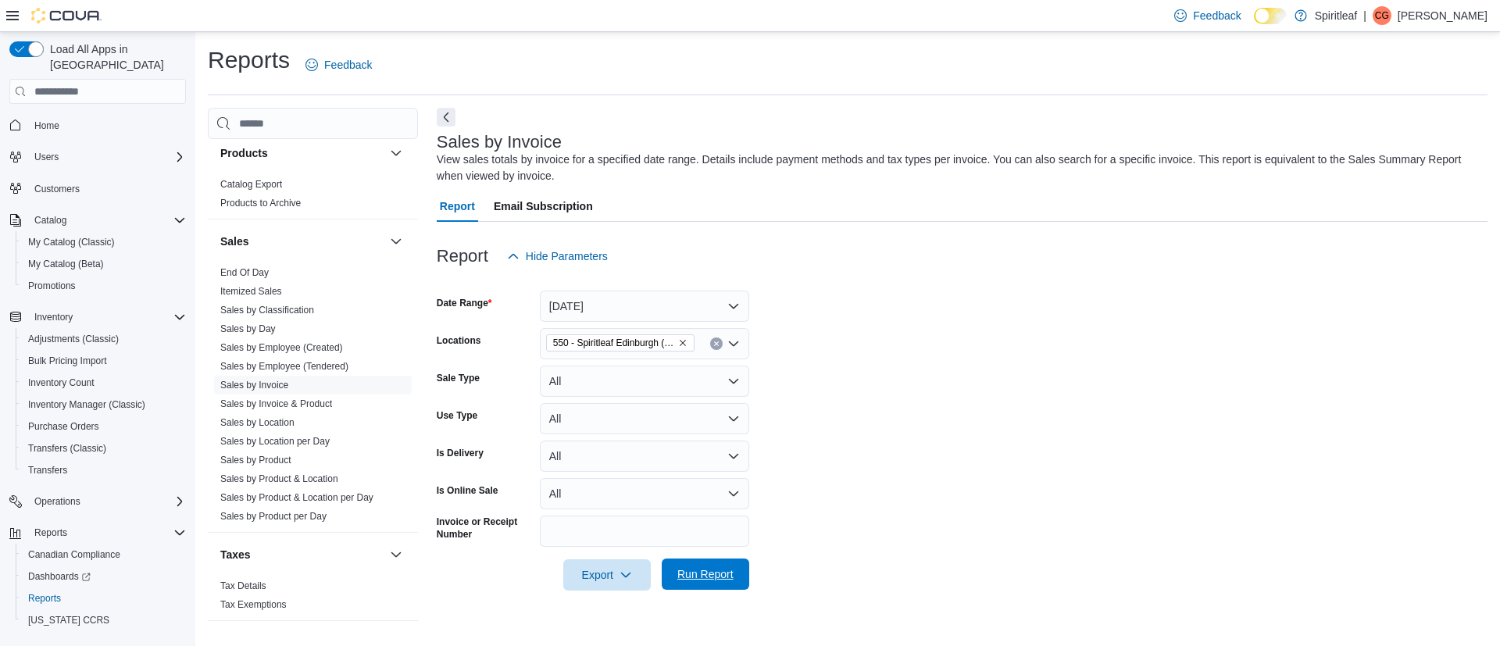
click at [719, 577] on span "Run Report" at bounding box center [705, 574] width 56 height 16
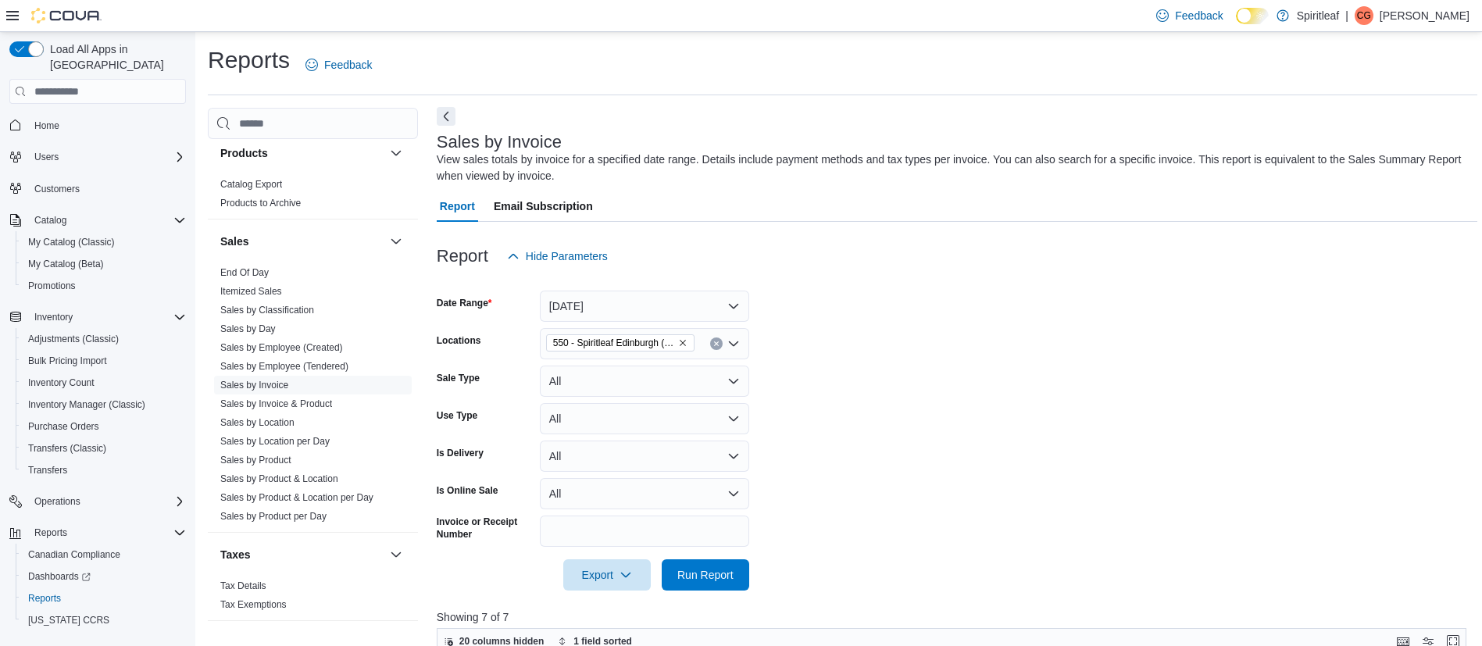
click at [446, 120] on button "Next" at bounding box center [446, 116] width 19 height 19
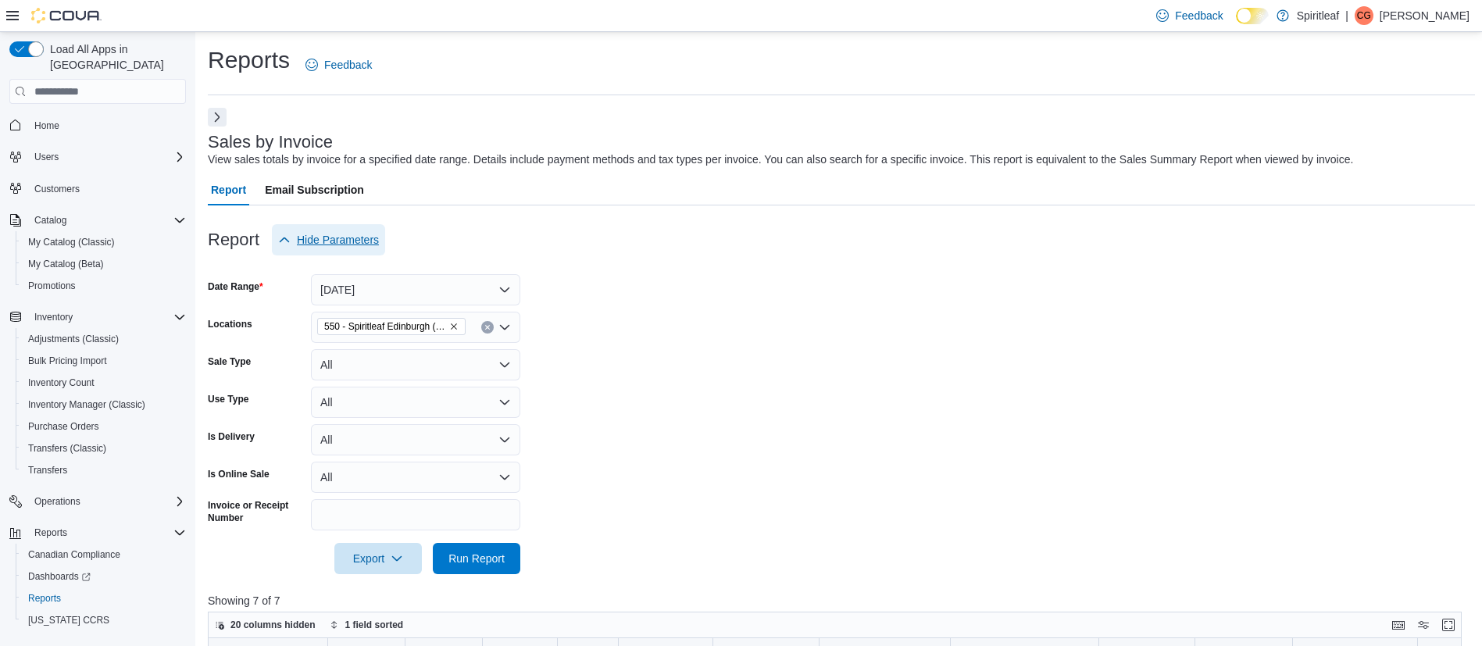
click at [330, 235] on span "Hide Parameters" at bounding box center [338, 240] width 82 height 16
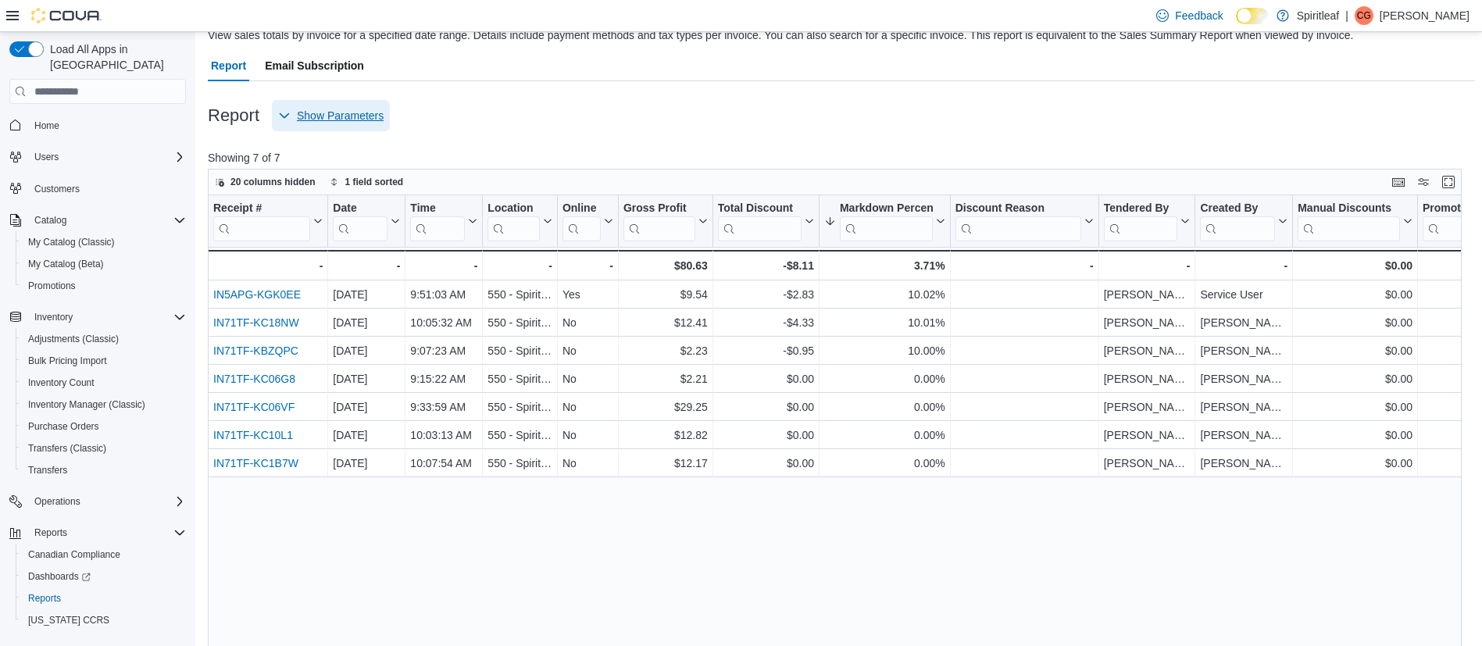
scroll to position [127, 0]
click at [359, 108] on span "Show Parameters" at bounding box center [340, 113] width 87 height 16
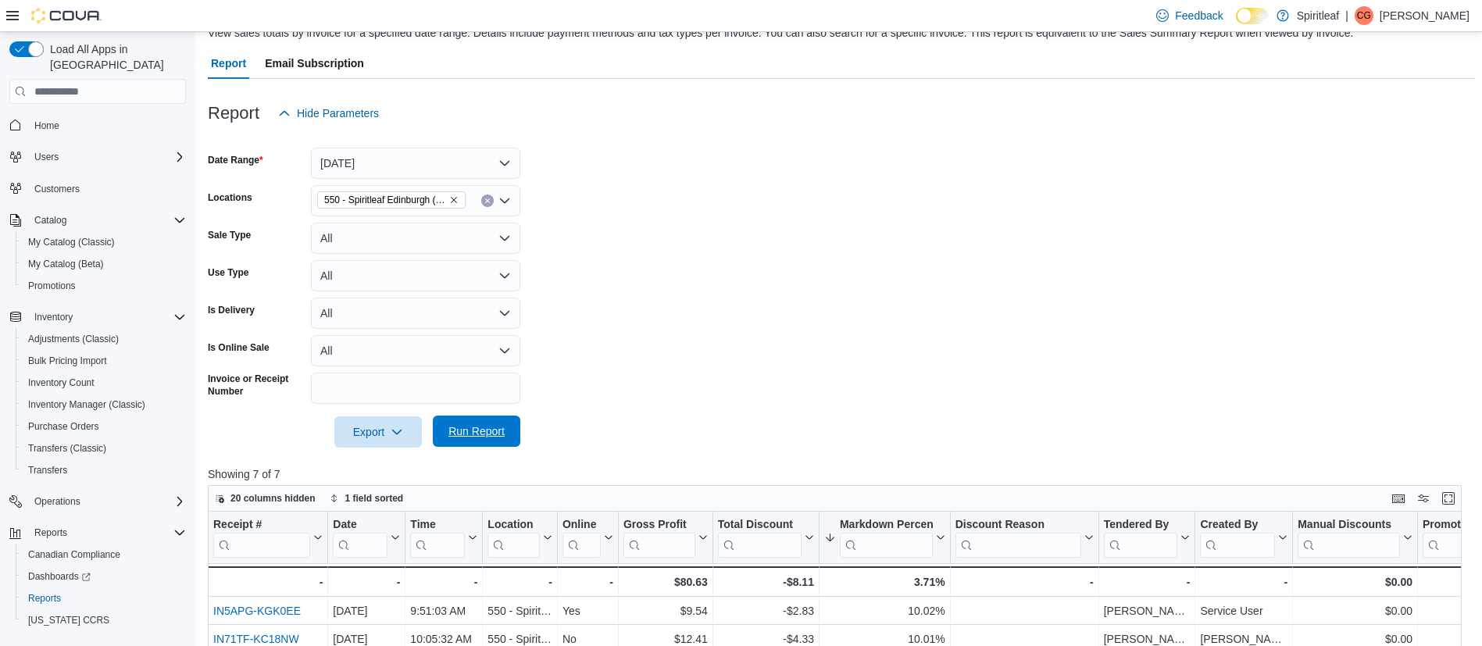
click at [494, 428] on span "Run Report" at bounding box center [476, 431] width 56 height 16
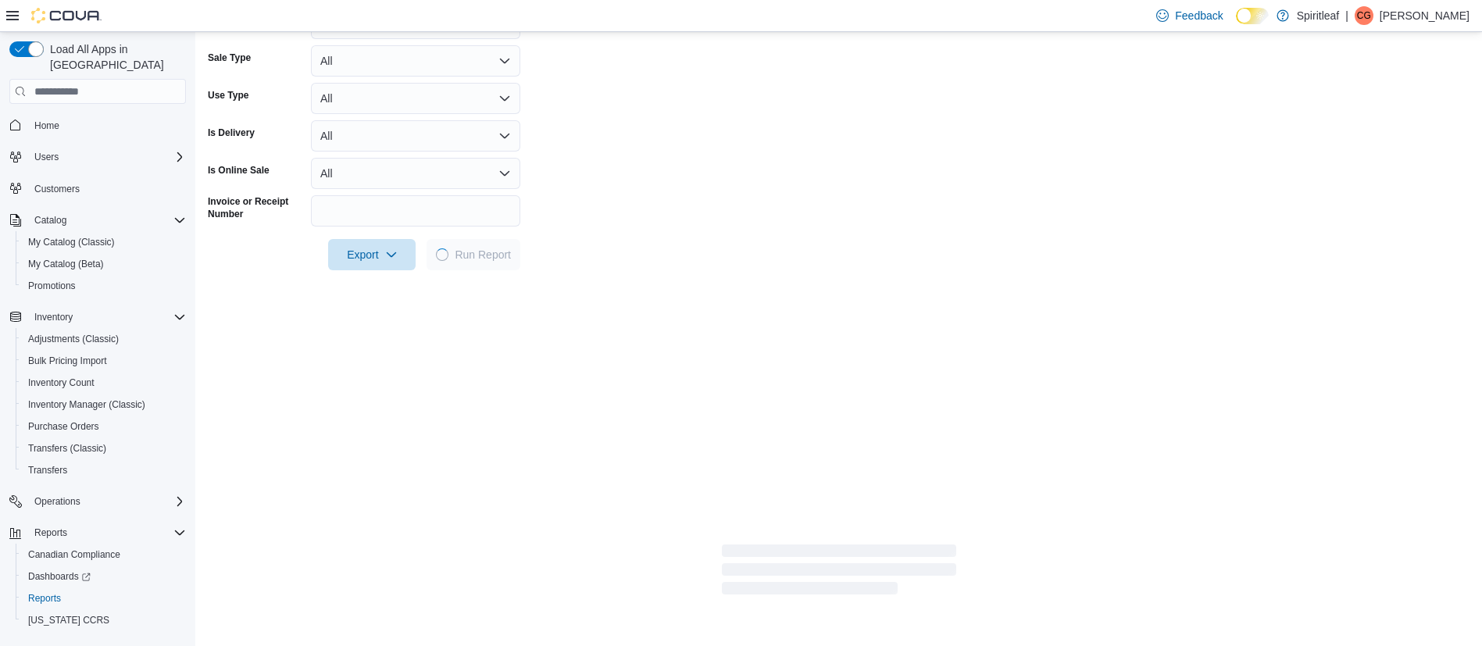
scroll to position [305, 0]
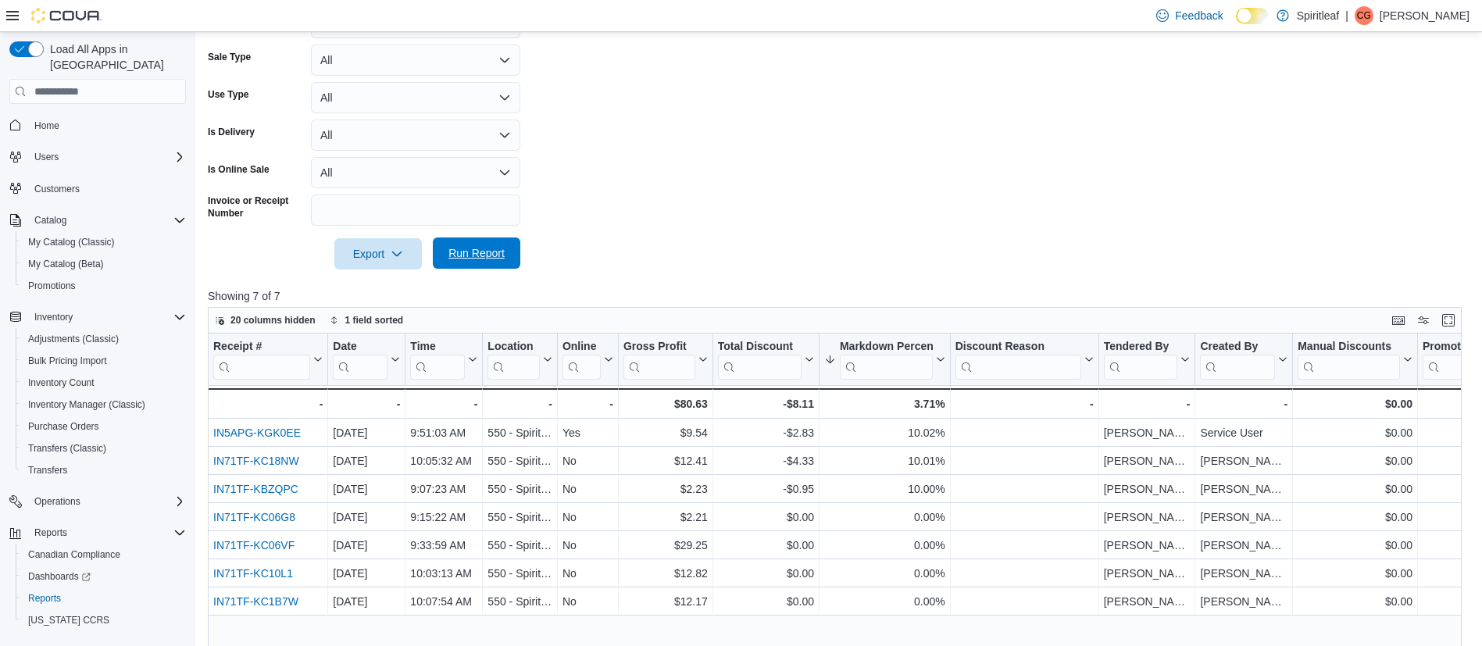
click at [497, 250] on span "Run Report" at bounding box center [476, 253] width 56 height 16
click at [464, 248] on span "Run Report" at bounding box center [476, 253] width 56 height 16
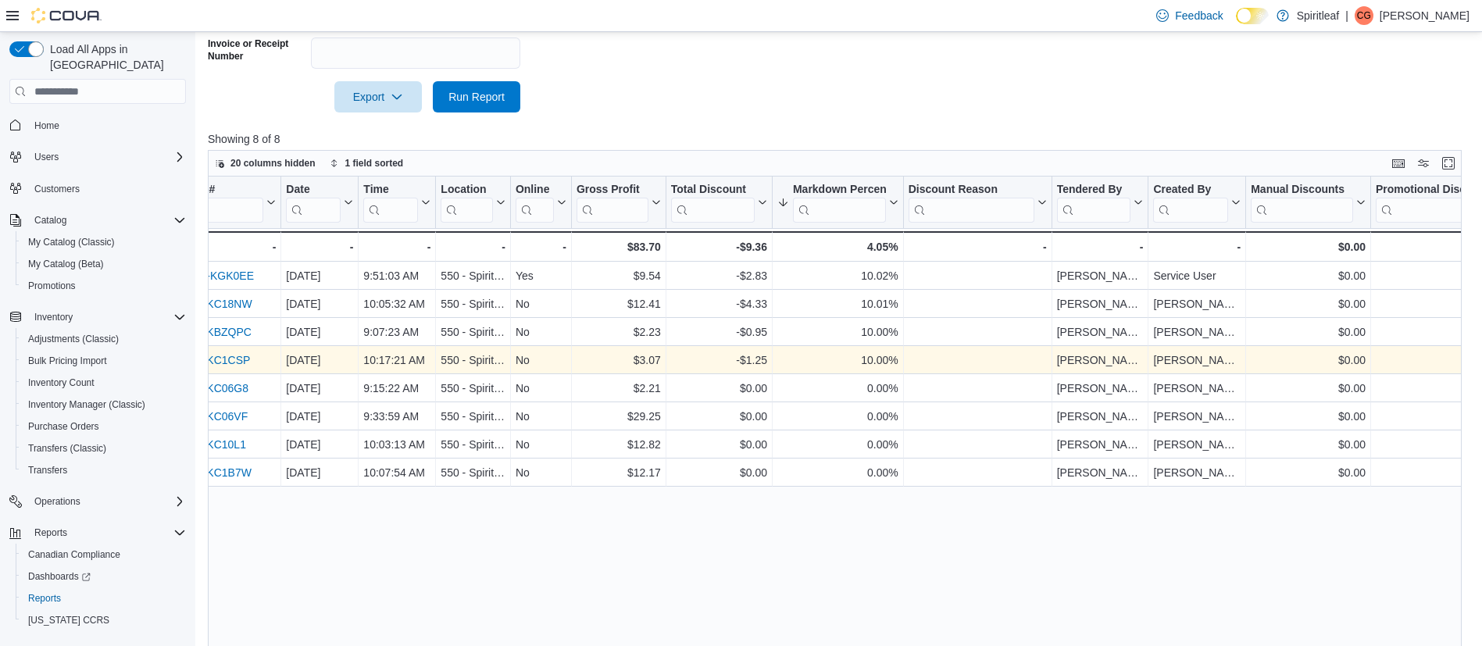
scroll to position [0, 0]
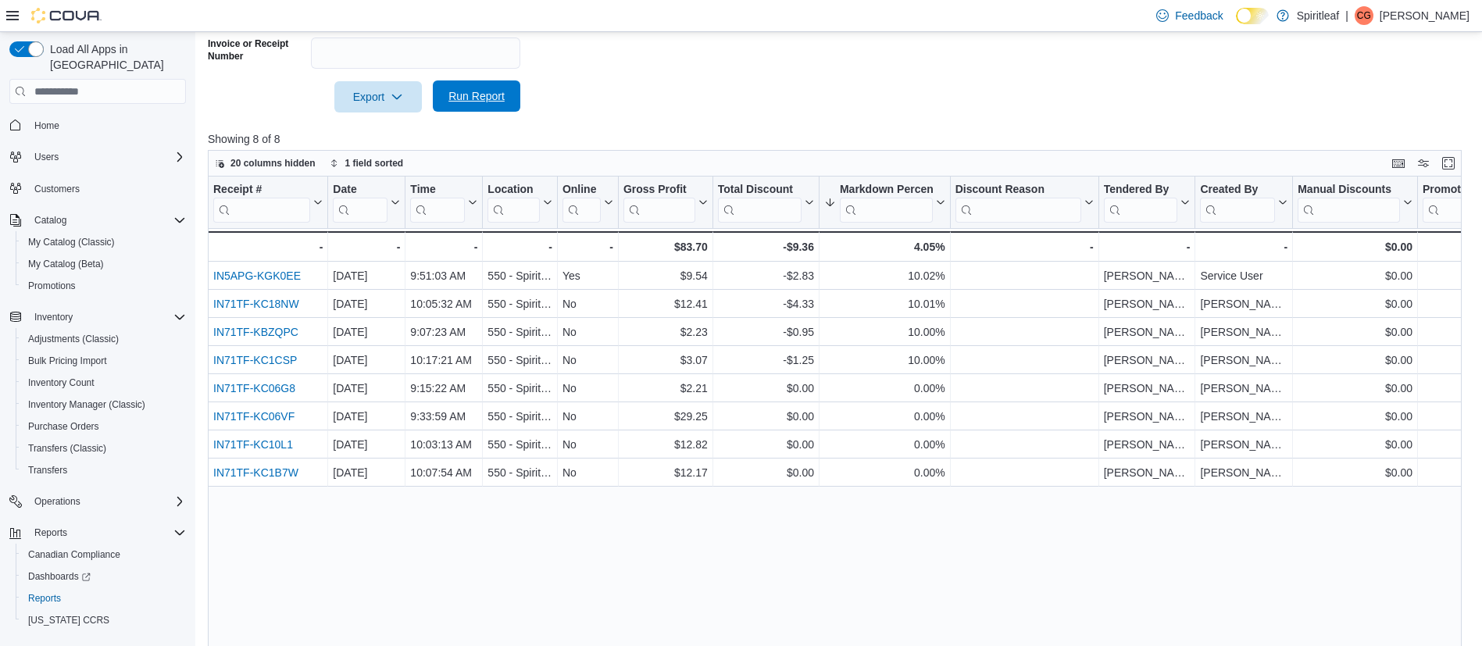
click at [490, 95] on span "Run Report" at bounding box center [476, 96] width 56 height 16
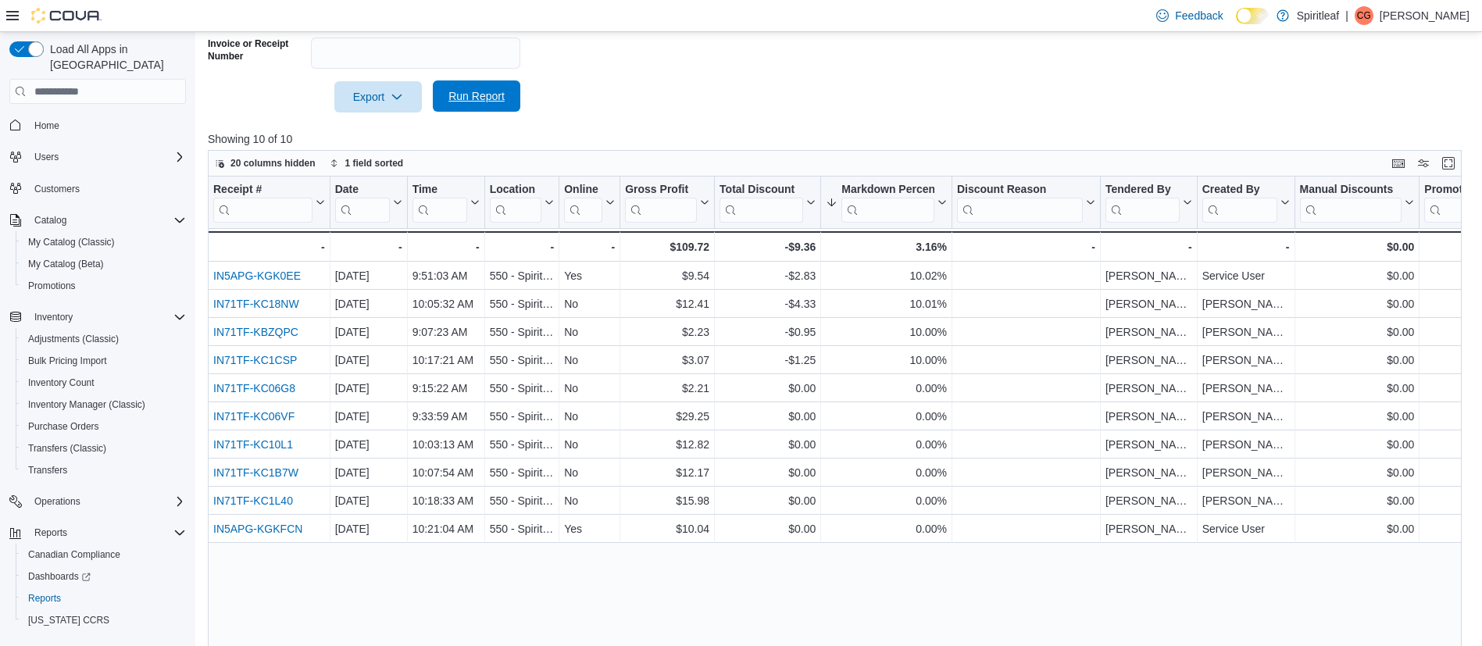
click at [505, 96] on span "Run Report" at bounding box center [476, 95] width 69 height 31
click at [479, 202] on div at bounding box center [484, 203] width 12 height 52
click at [470, 209] on button "Time" at bounding box center [445, 203] width 67 height 40
click at [451, 266] on span "Sort Low-High" at bounding box center [456, 262] width 59 height 12
click at [490, 89] on span "Run Report" at bounding box center [476, 96] width 56 height 16
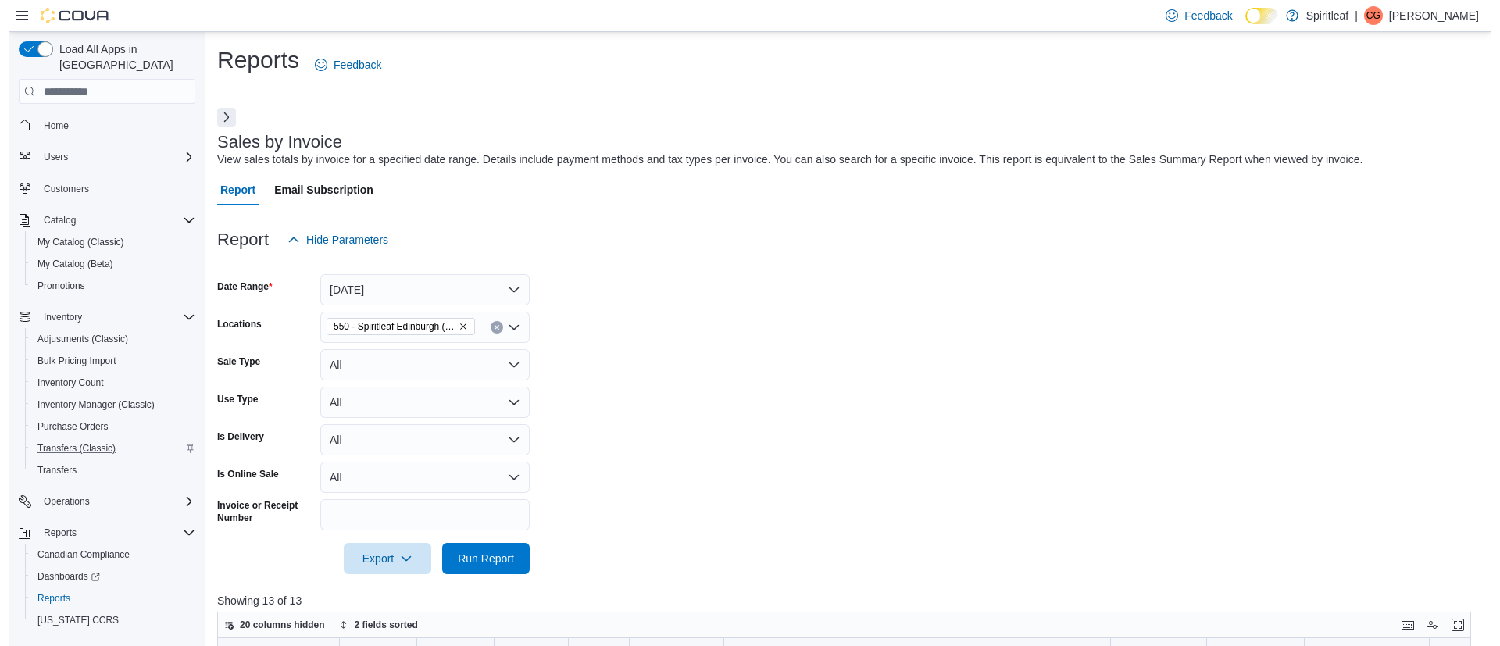
scroll to position [22, 0]
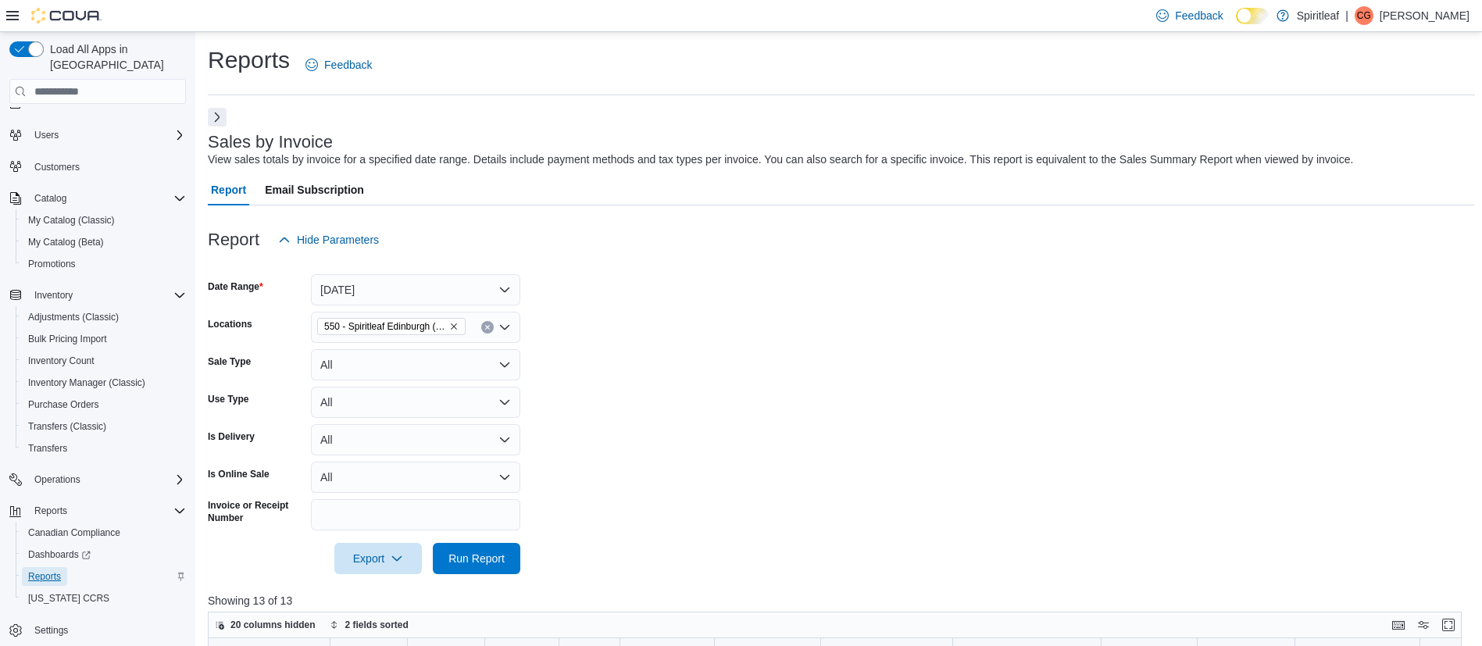
click at [40, 570] on span "Reports" at bounding box center [44, 576] width 33 height 12
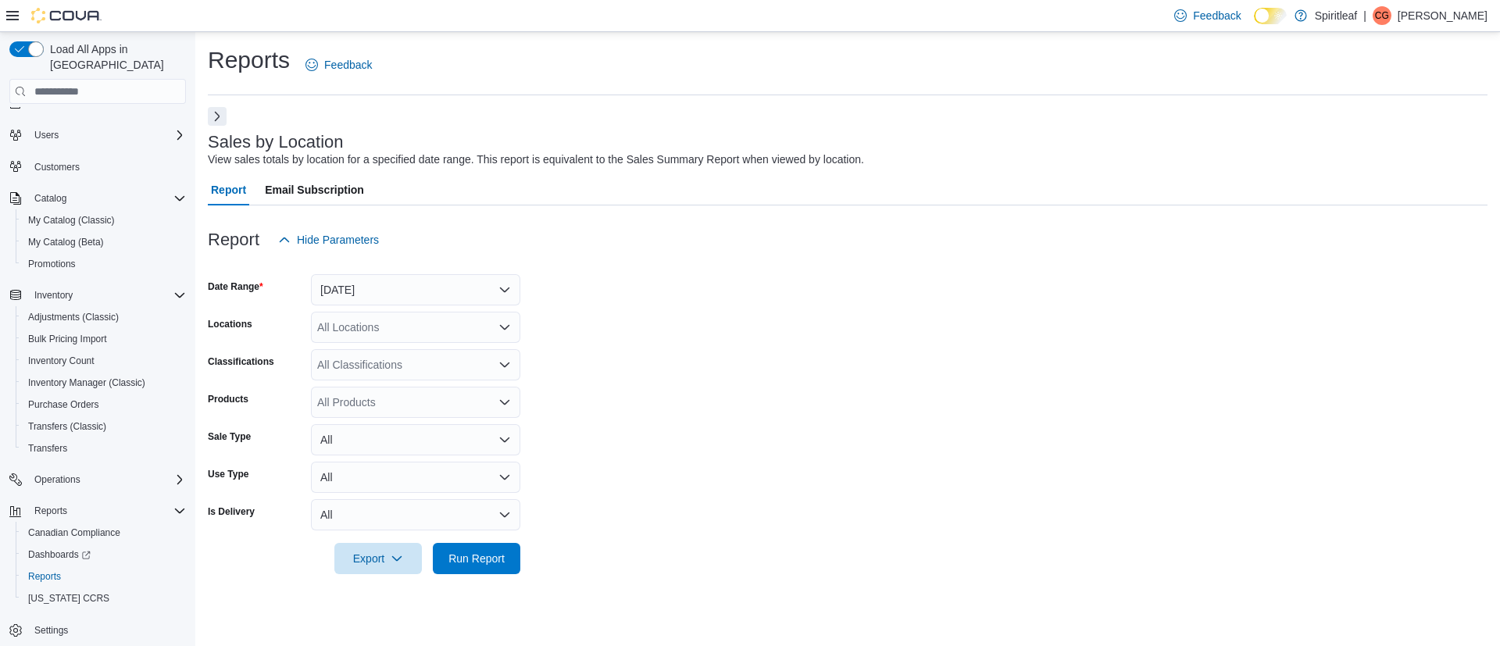
click at [212, 116] on button "Next" at bounding box center [217, 116] width 19 height 19
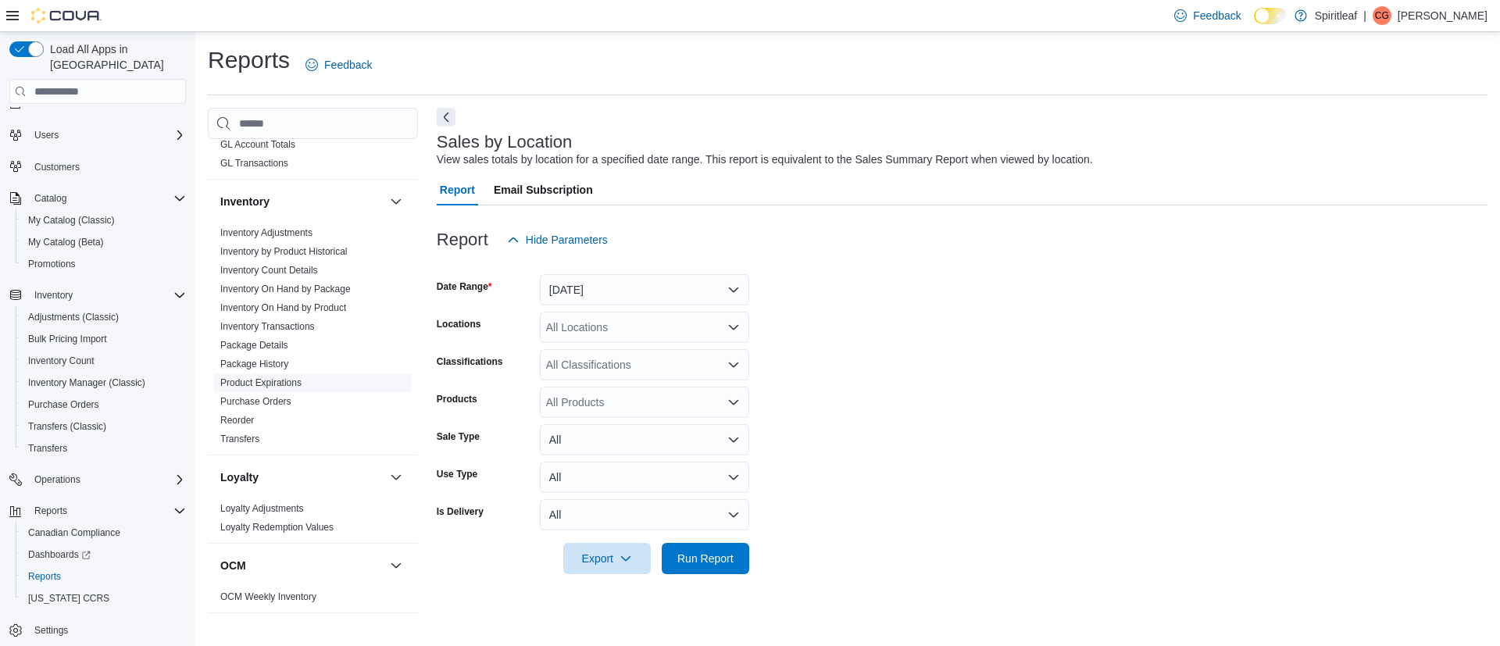
scroll to position [561, 0]
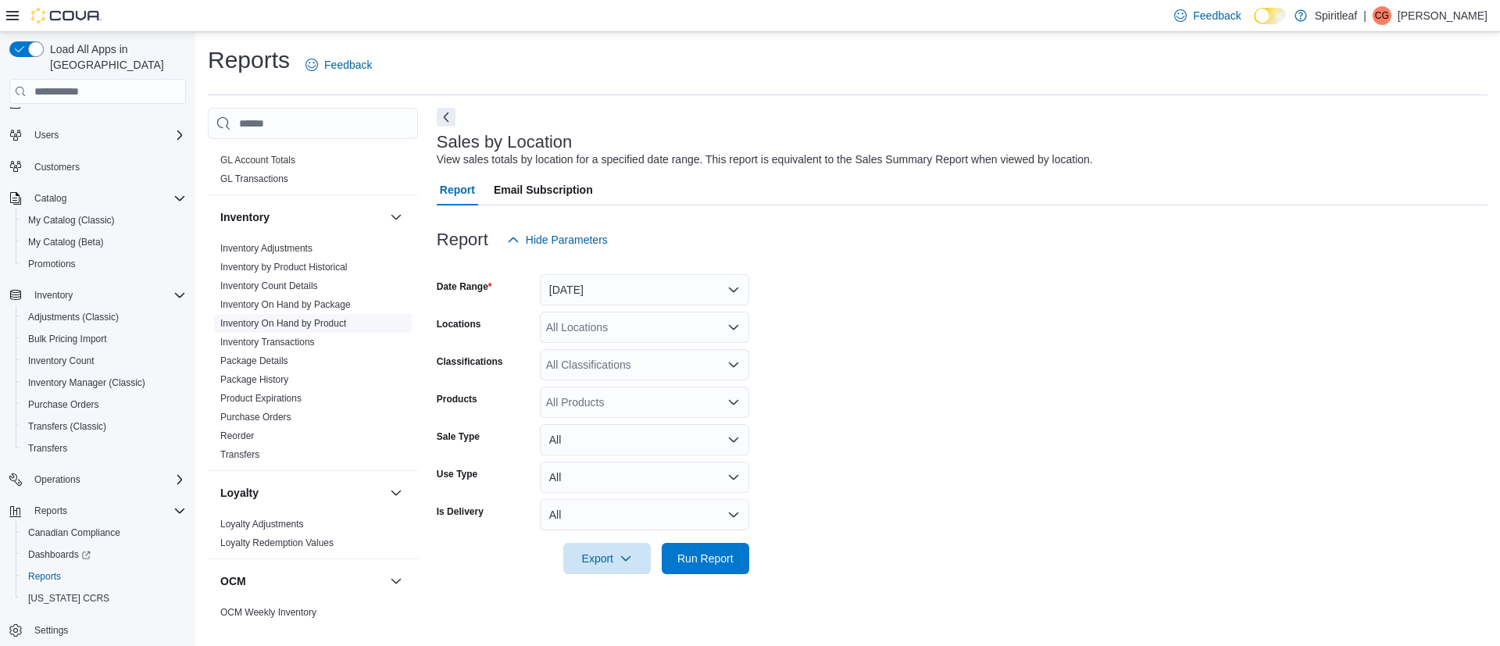
click at [314, 318] on link "Inventory On Hand by Product" at bounding box center [283, 323] width 126 height 11
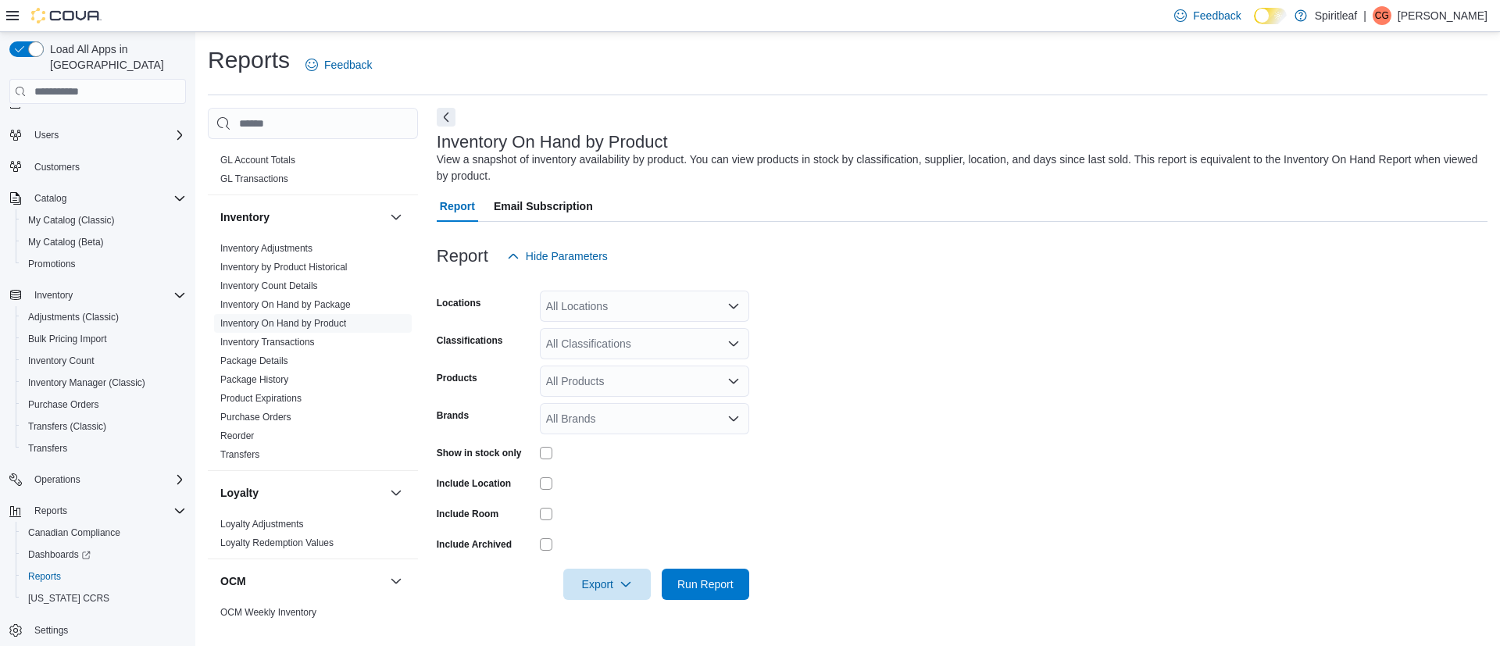
click at [616, 310] on div "All Locations" at bounding box center [644, 306] width 209 height 31
type input "***"
click at [624, 334] on span "550 - Spiritleaf Edinburgh ([GEOGRAPHIC_DATA])" at bounding box center [721, 333] width 248 height 16
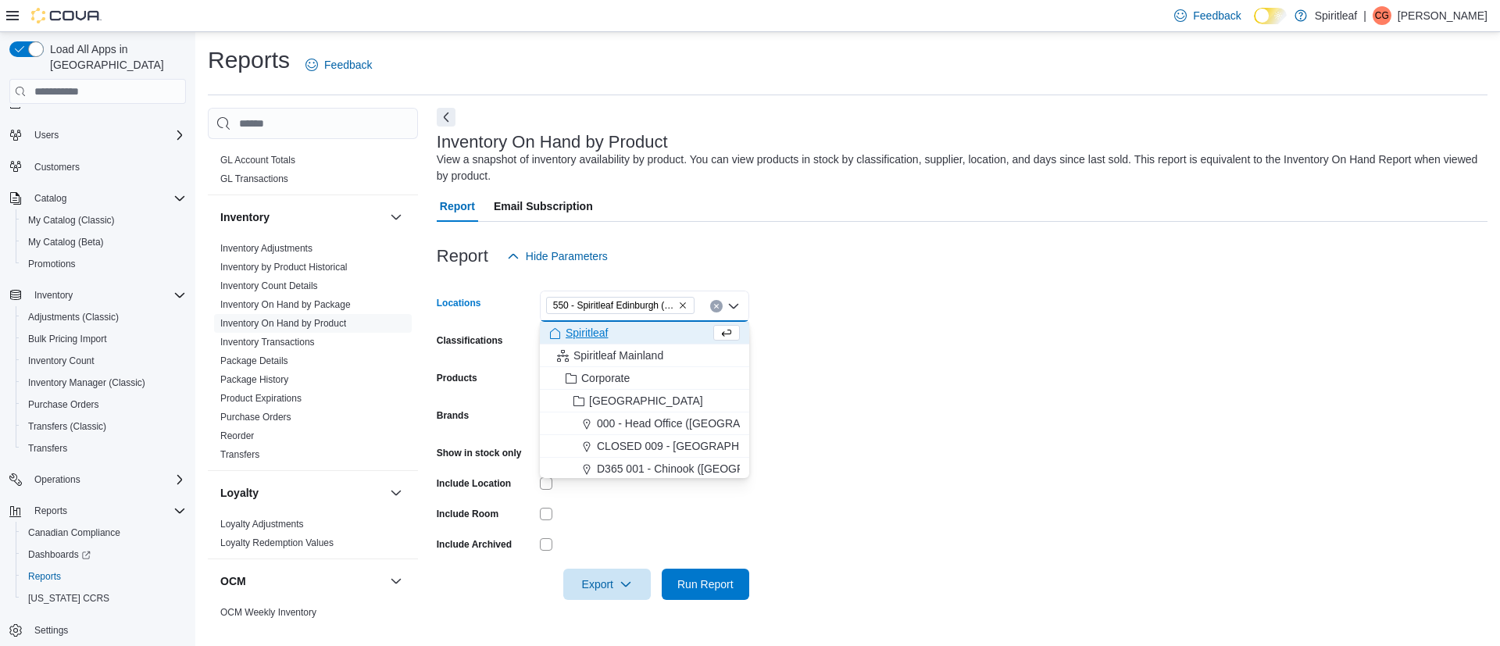
click at [877, 402] on form "Locations 550 - Spiritleaf Edinburgh (South Guelph) Combo box. Selected. 550 - …" at bounding box center [962, 436] width 1051 height 328
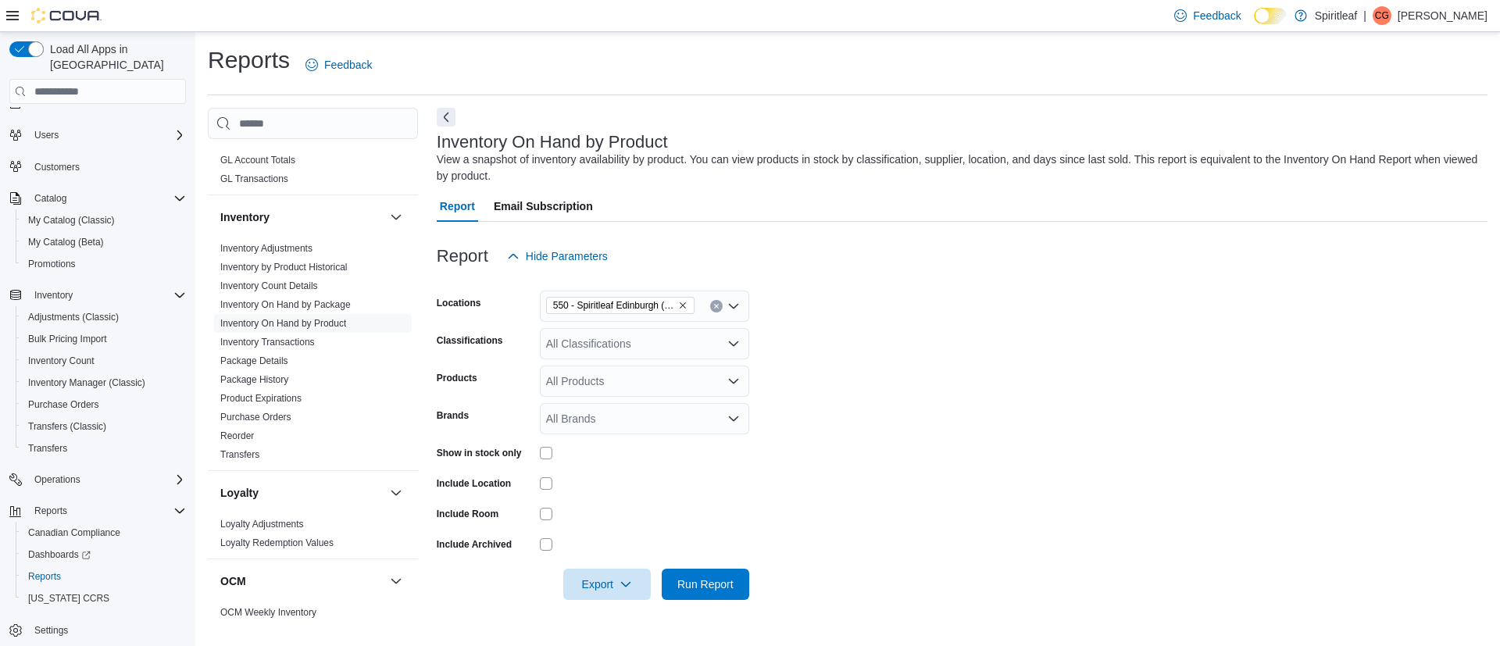
click at [894, 360] on form "Locations 550 - Spiritleaf Edinburgh (South Guelph) Classifications All Classif…" at bounding box center [962, 436] width 1051 height 328
click at [598, 357] on div "All Classifications" at bounding box center [644, 343] width 209 height 31
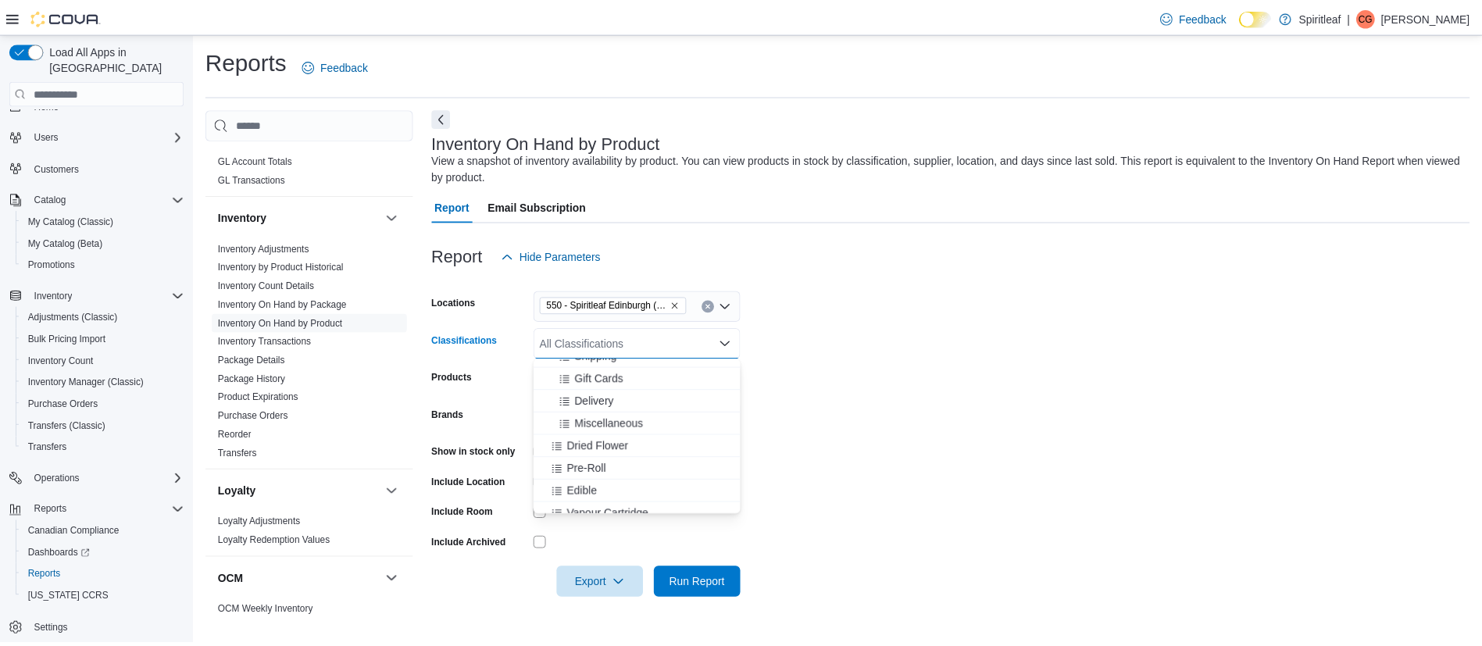
scroll to position [220, 0]
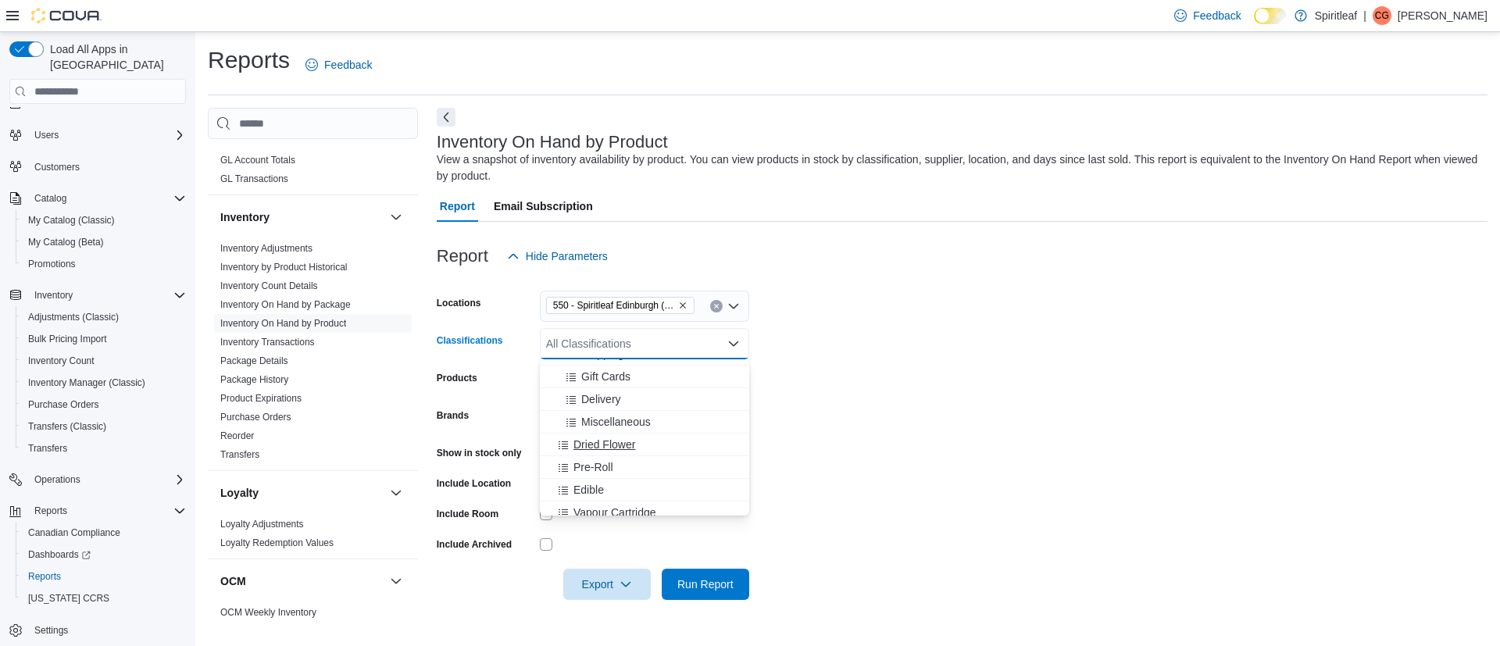
click at [598, 445] on span "Dried Flower" at bounding box center [604, 445] width 62 height 16
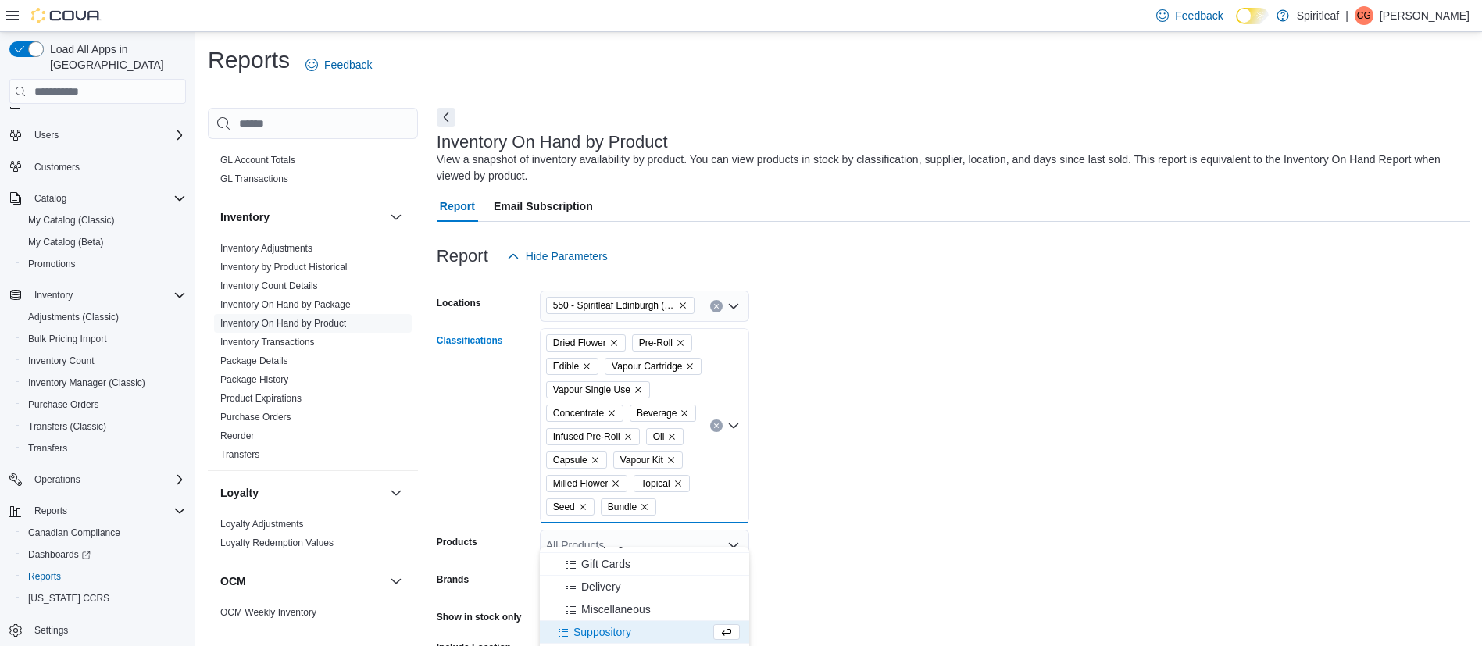
click at [582, 512] on icon "Remove Seed from selection in this group" at bounding box center [582, 506] width 9 height 9
click at [591, 512] on icon "Remove Bundle from selection in this group" at bounding box center [589, 506] width 9 height 9
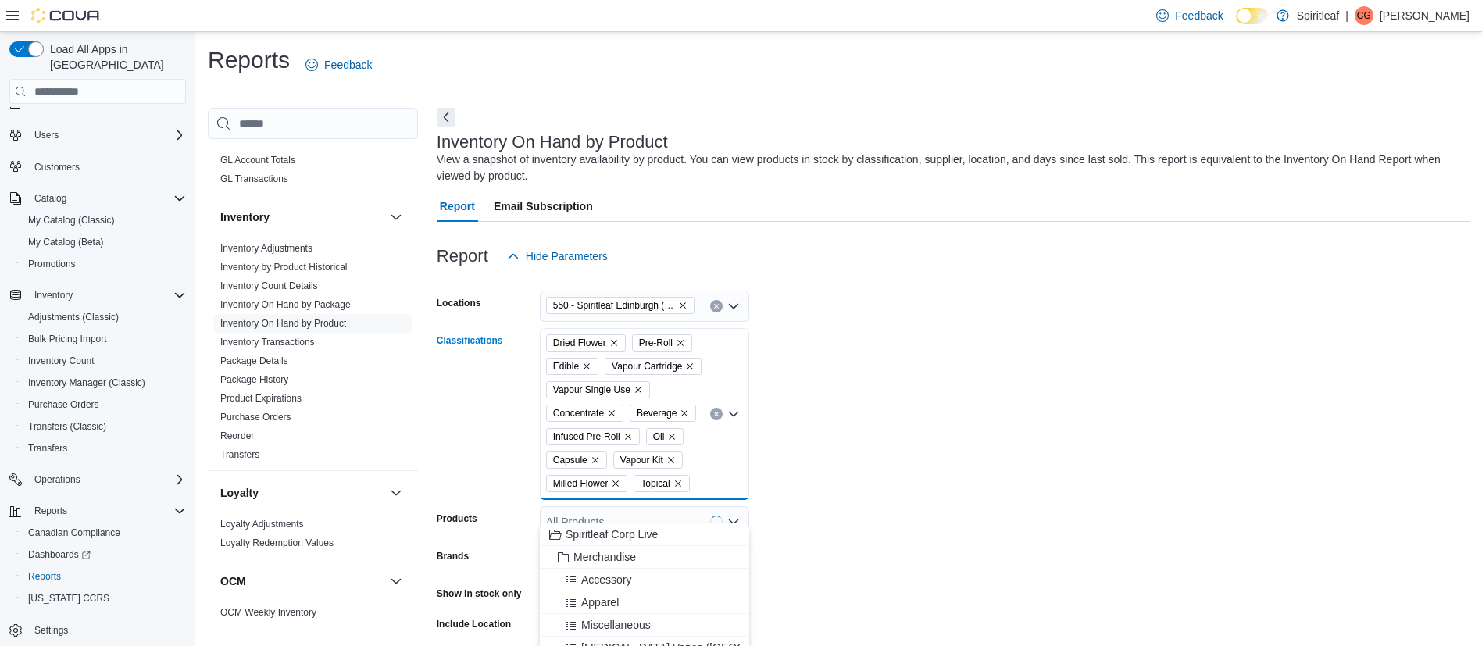
click at [675, 465] on icon "Remove Vapour Kit from selection in this group" at bounding box center [670, 459] width 9 height 9
click at [956, 543] on form "Locations 550 - Spiritleaf Edinburgh (South Guelph) Classifications Dried Flowe…" at bounding box center [953, 506] width 1033 height 469
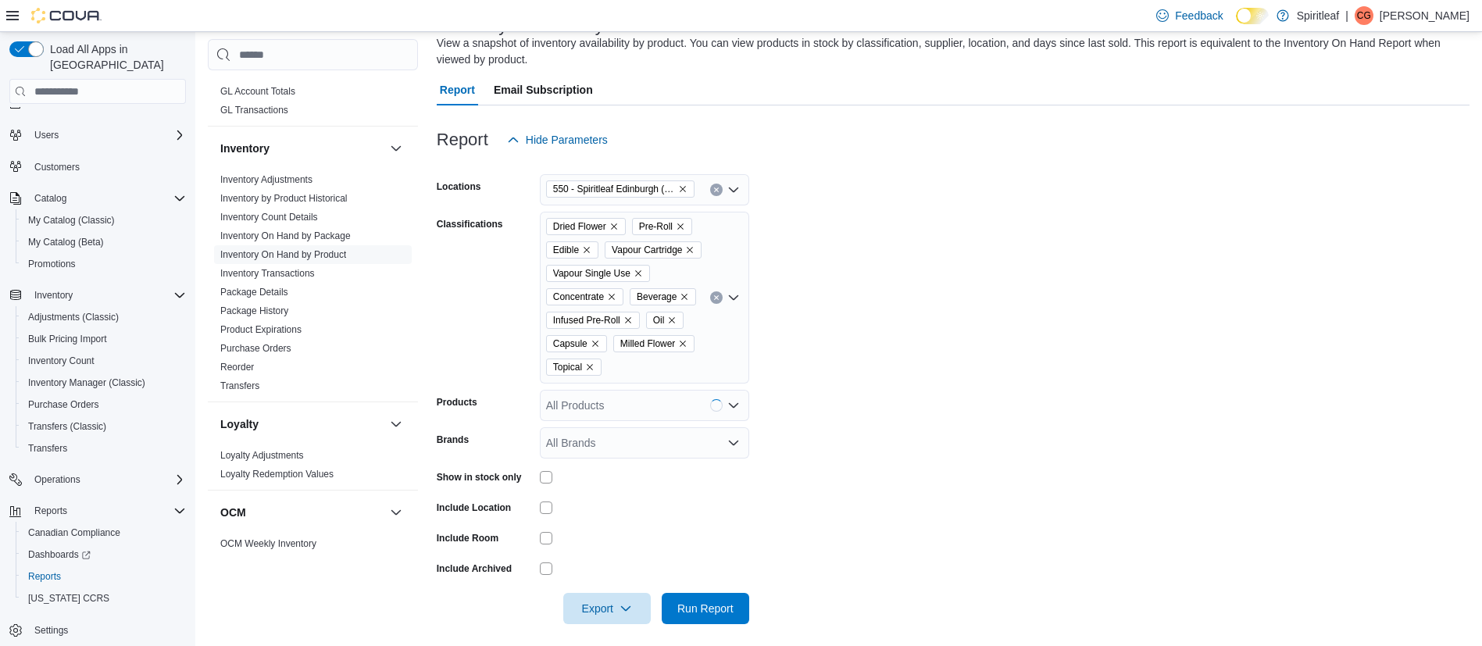
scroll to position [149, 0]
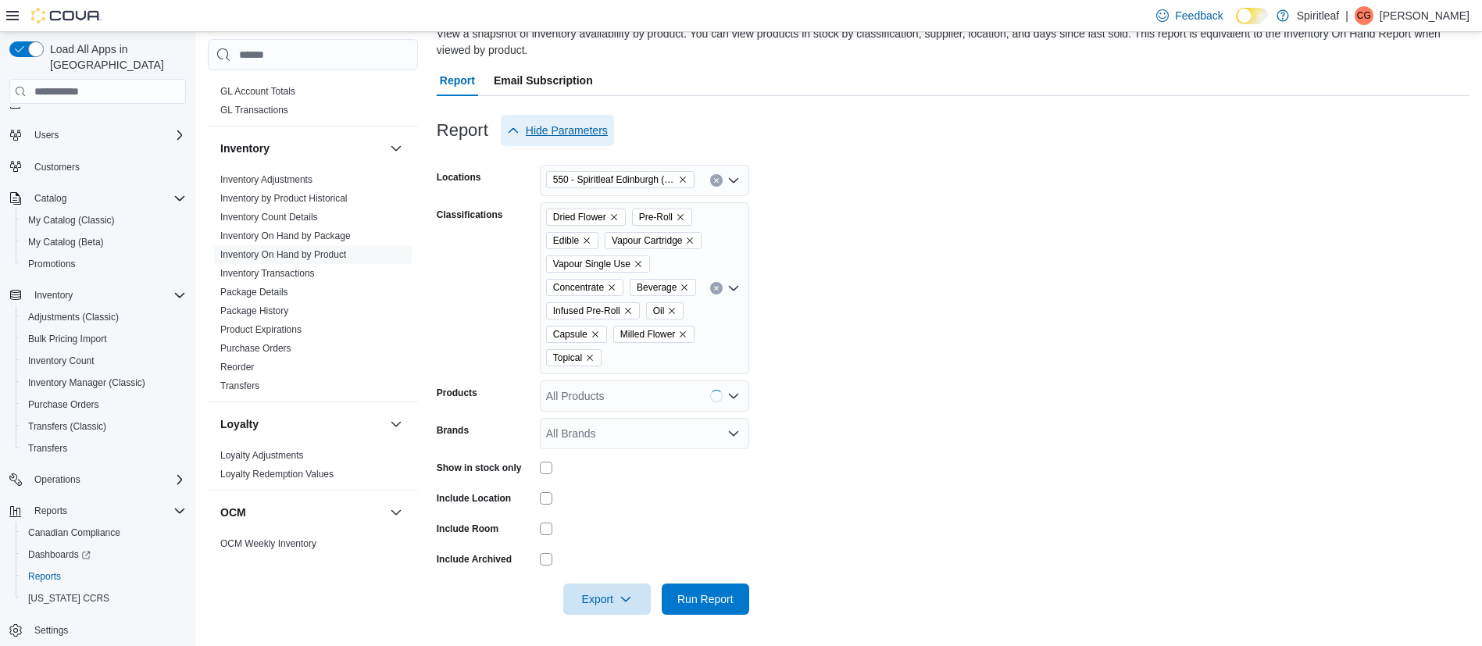
click at [567, 123] on span "Hide Parameters" at bounding box center [567, 131] width 82 height 16
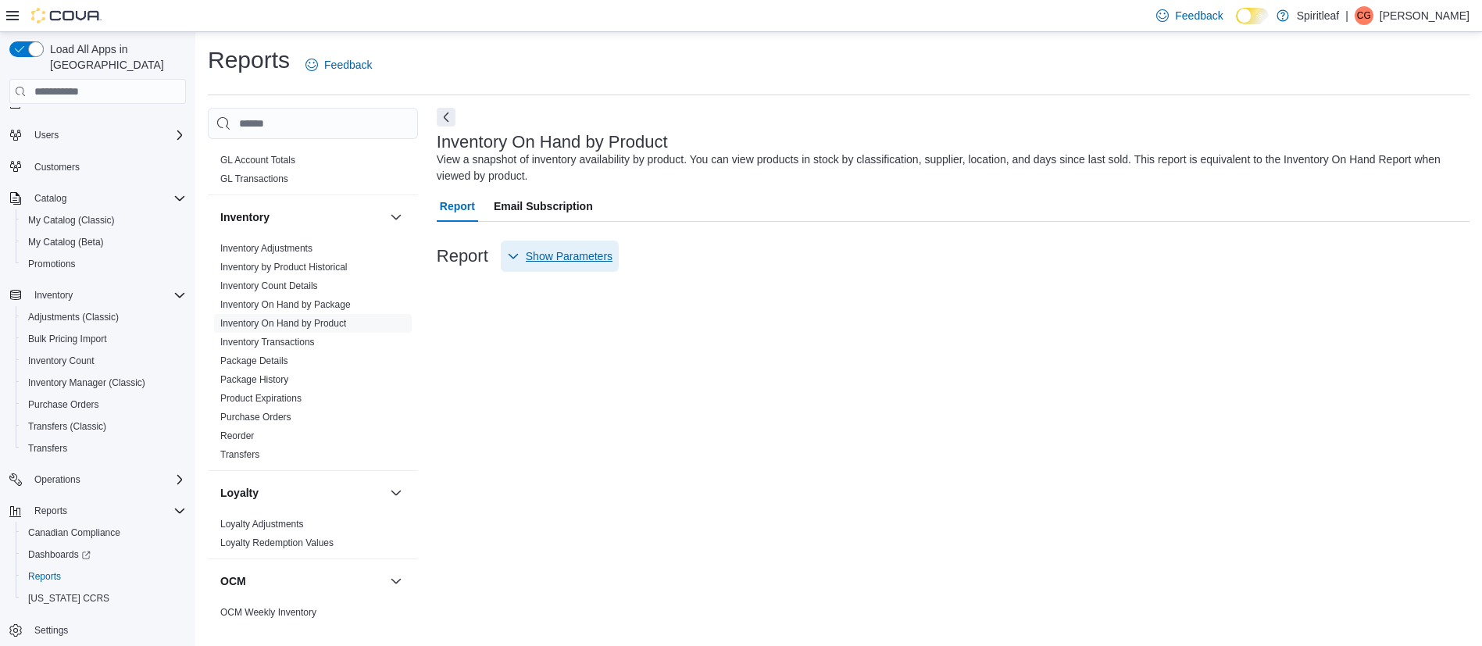
scroll to position [0, 0]
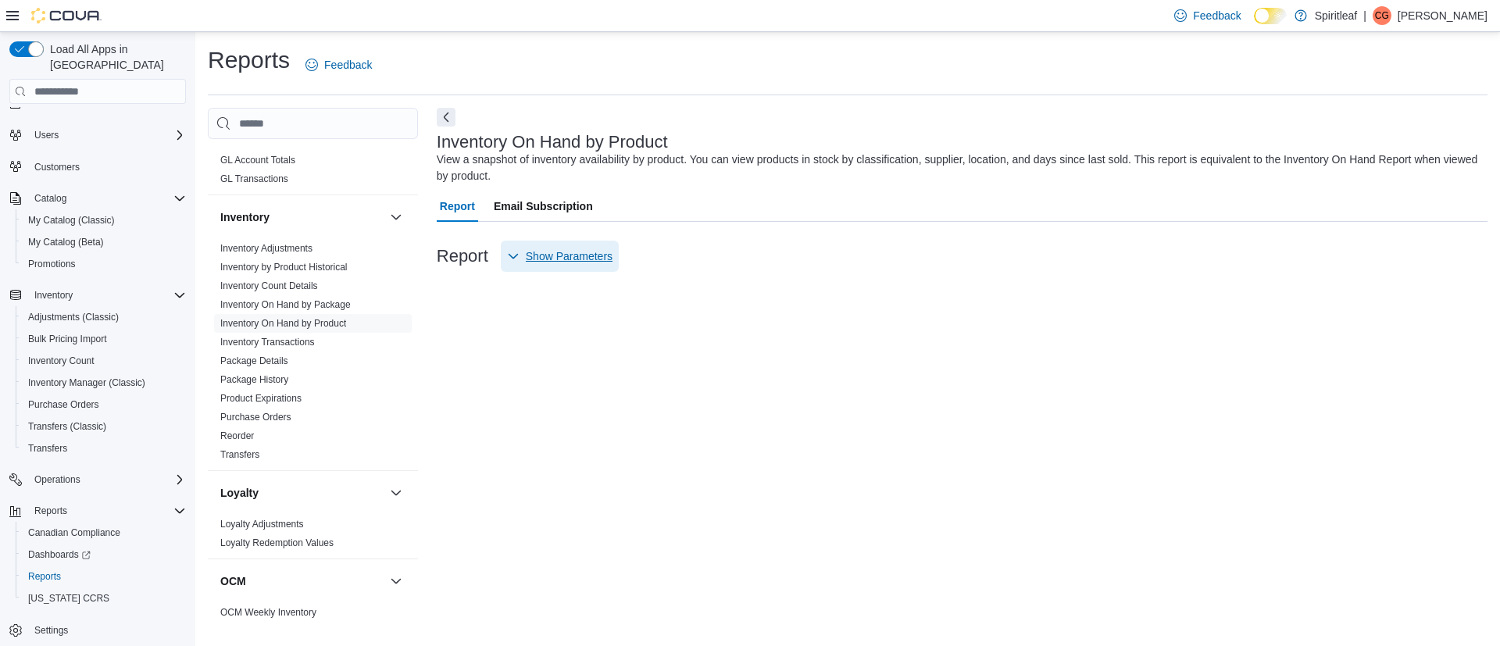
click at [547, 252] on span "Show Parameters" at bounding box center [569, 256] width 87 height 16
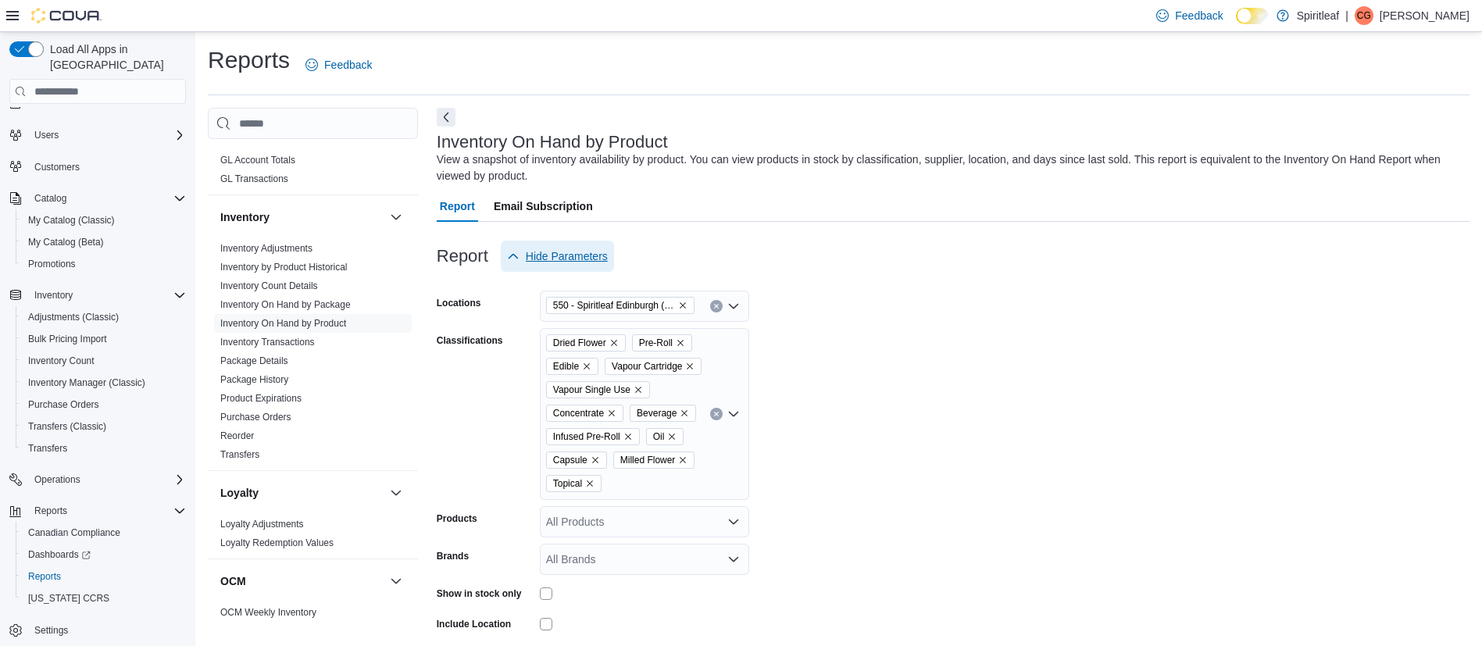
scroll to position [149, 0]
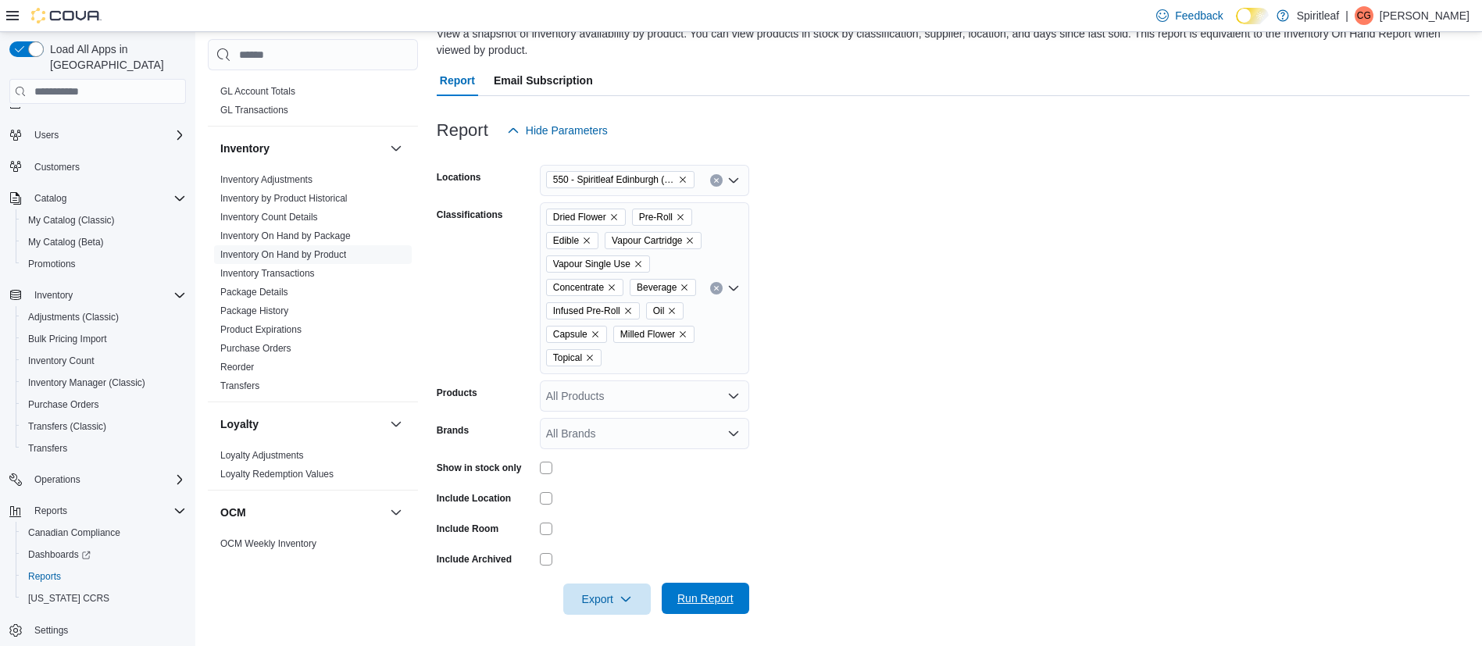
click at [701, 594] on span "Run Report" at bounding box center [705, 599] width 56 height 16
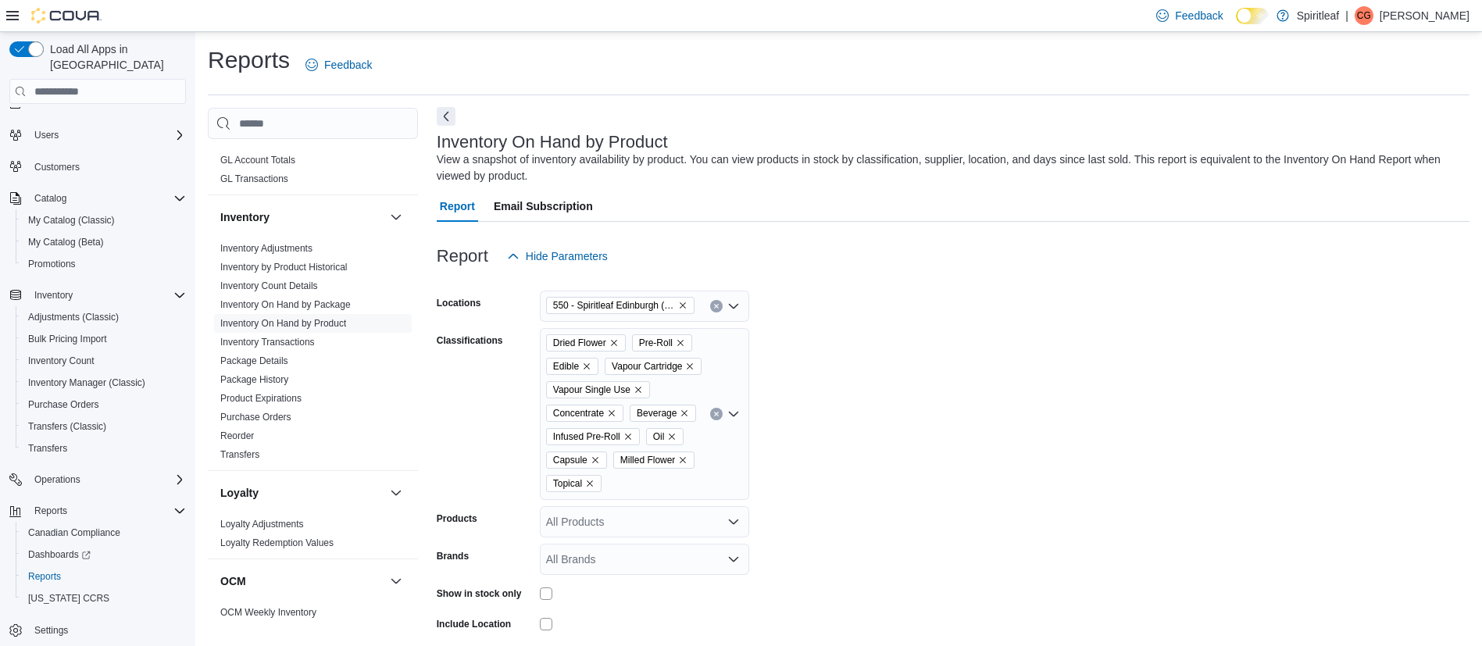
click at [445, 124] on button "Next" at bounding box center [446, 116] width 19 height 19
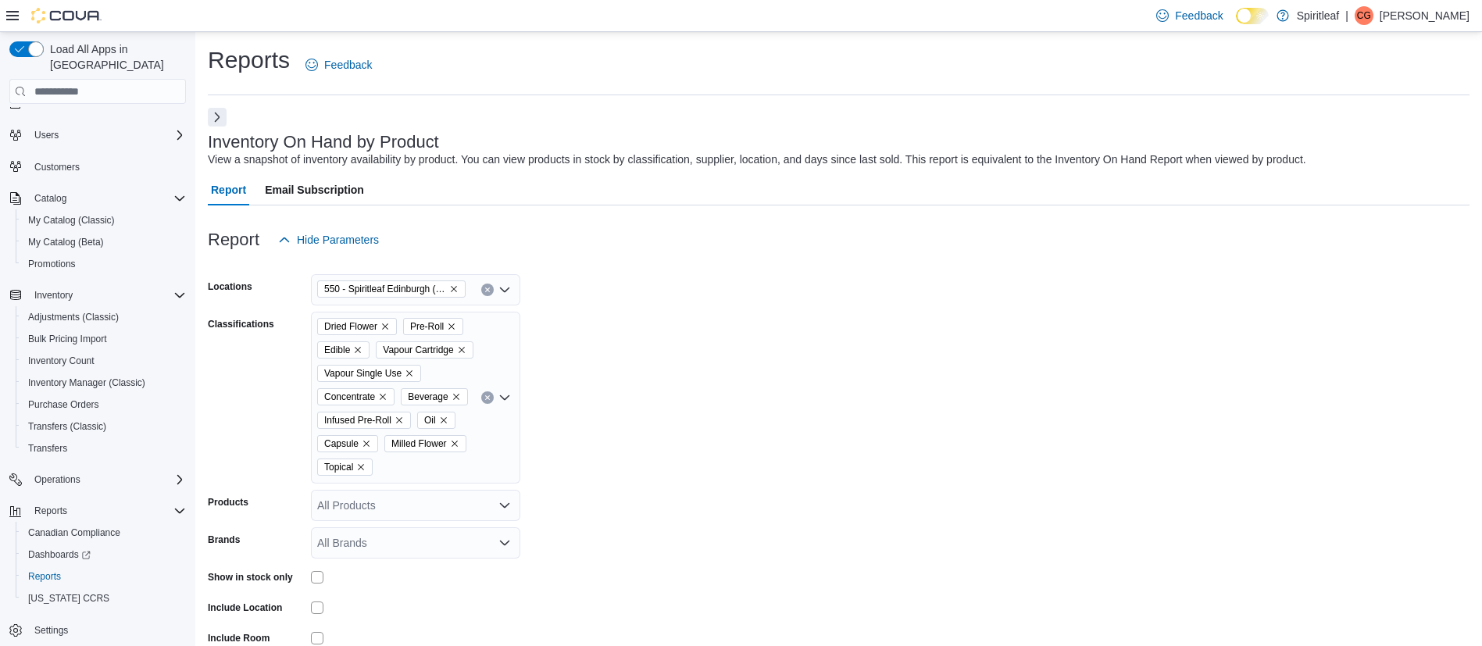
click at [18, 18] on icon at bounding box center [12, 15] width 12 height 12
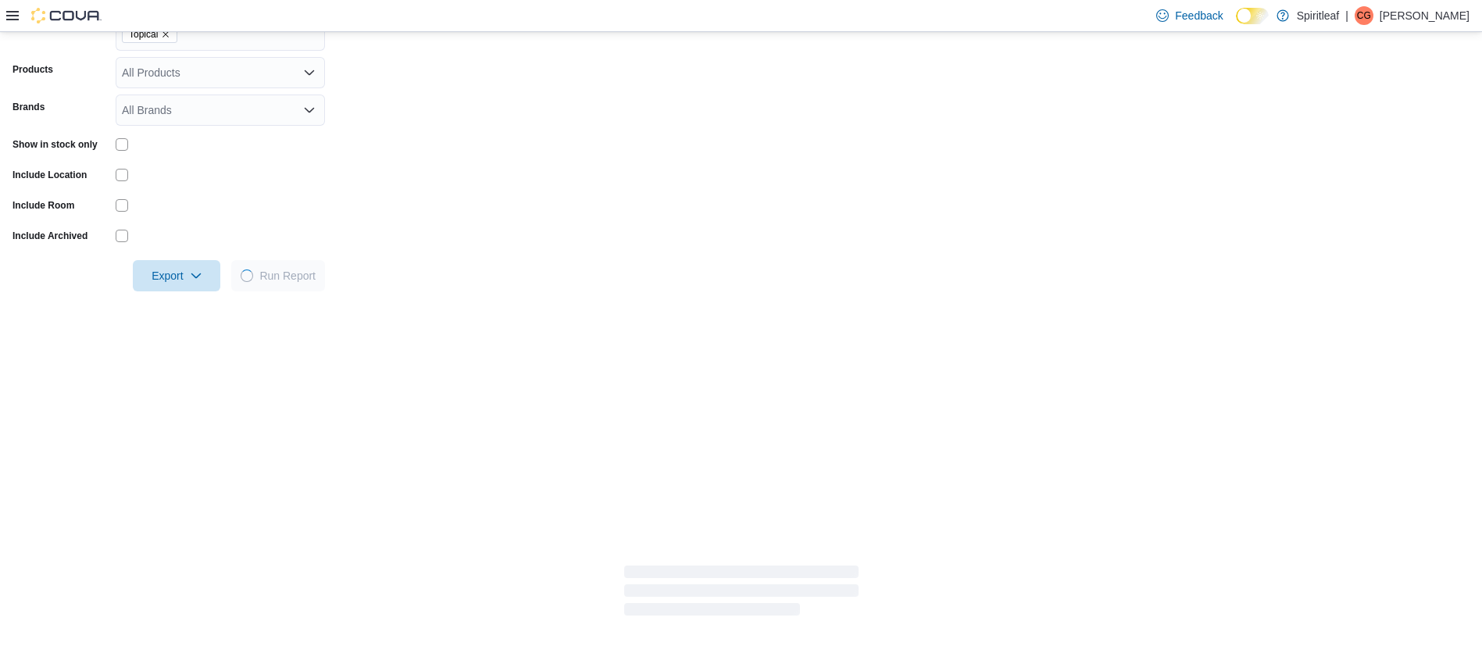
scroll to position [435, 0]
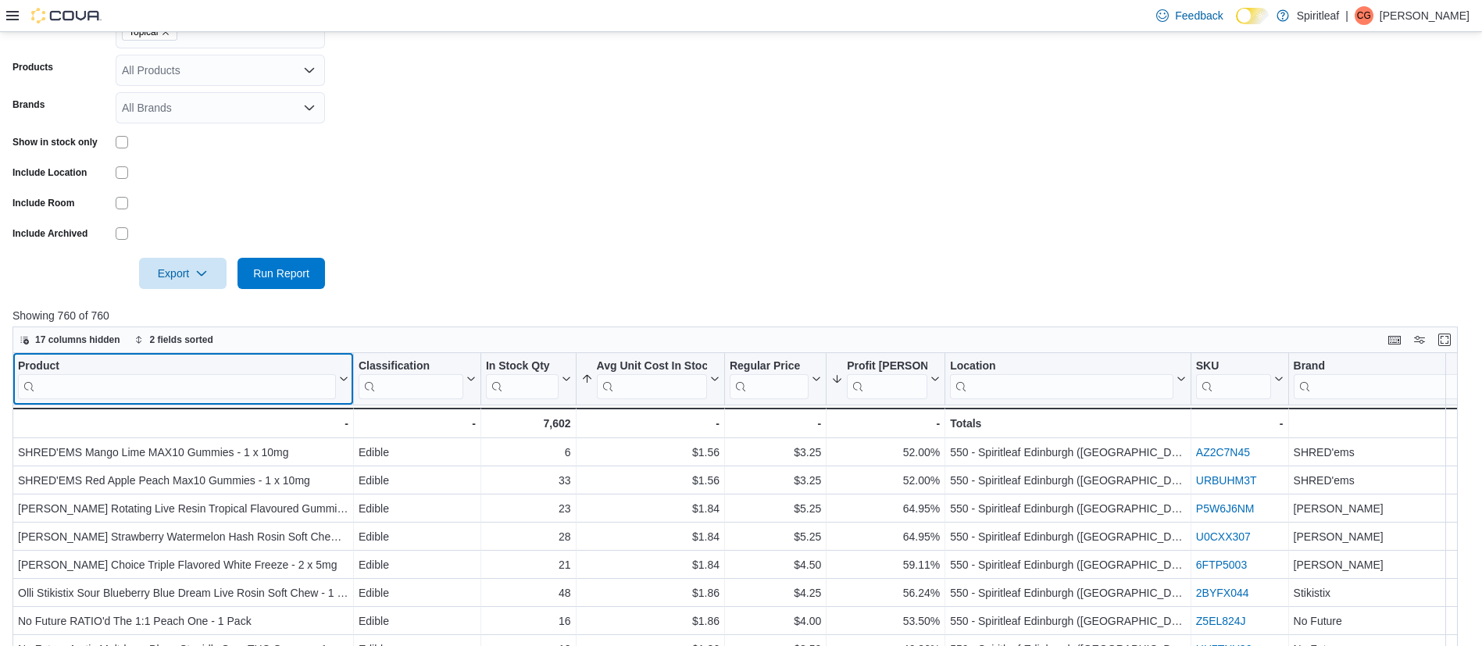
click at [249, 399] on input "search" at bounding box center [177, 386] width 318 height 25
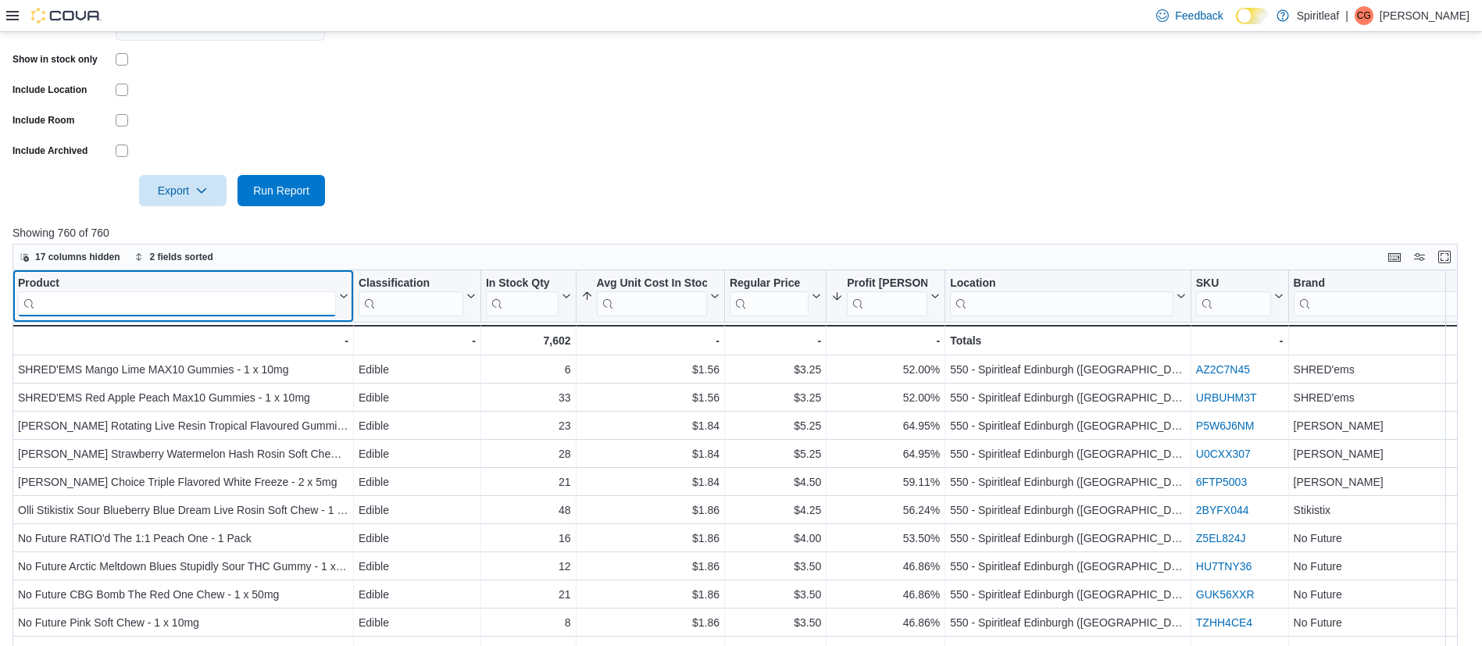
scroll to position [519, 0]
type input "*"
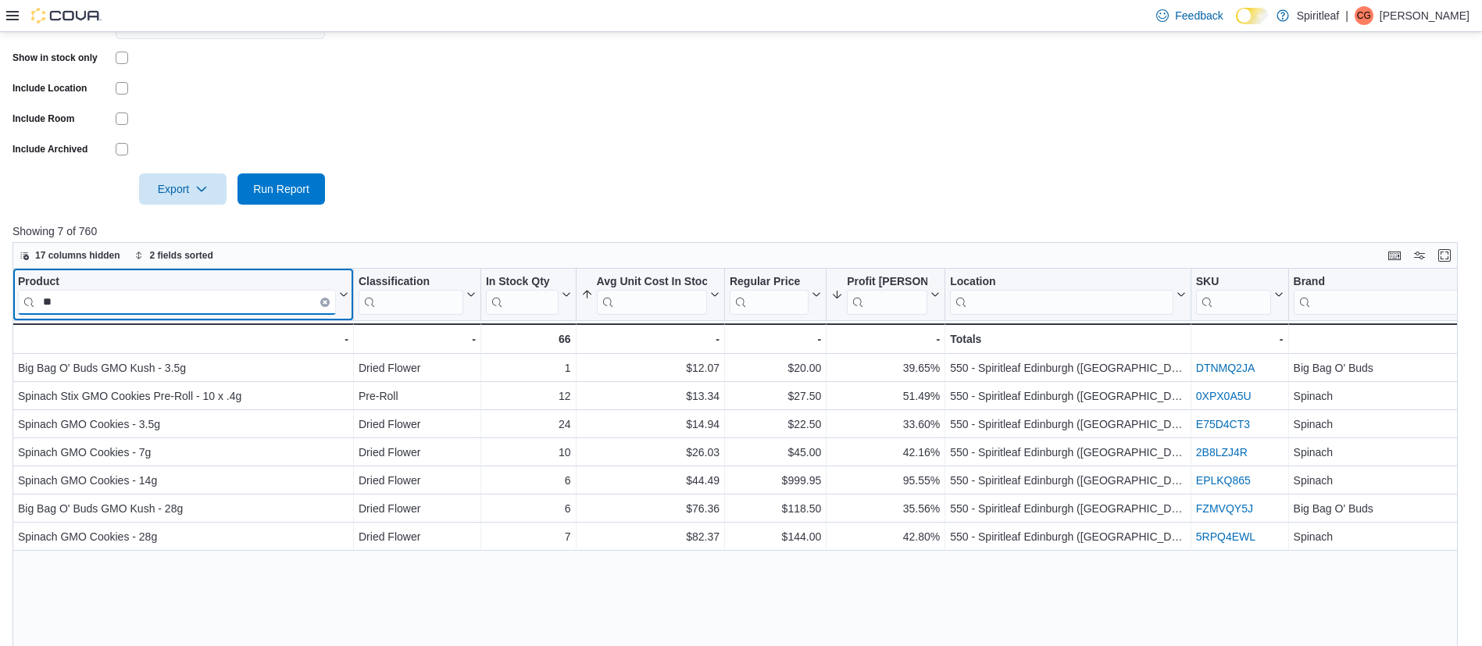
type input "*"
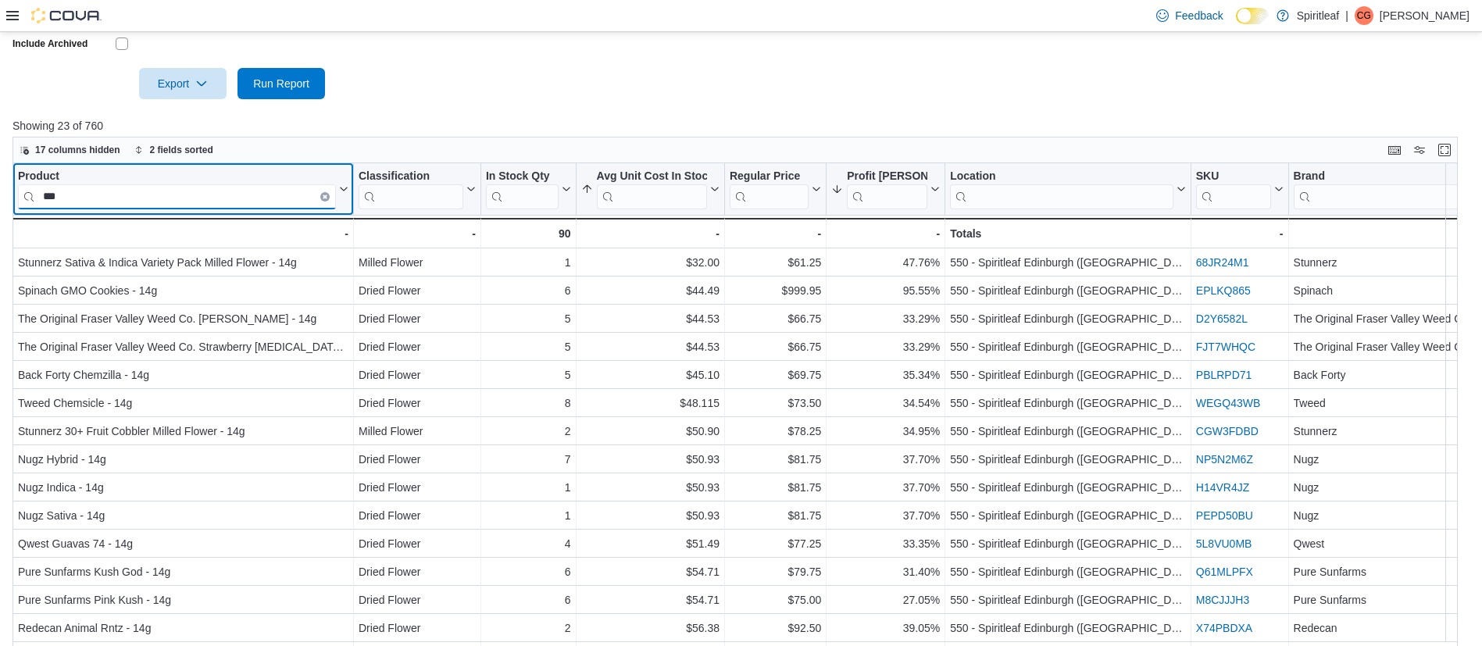
scroll to position [669, 0]
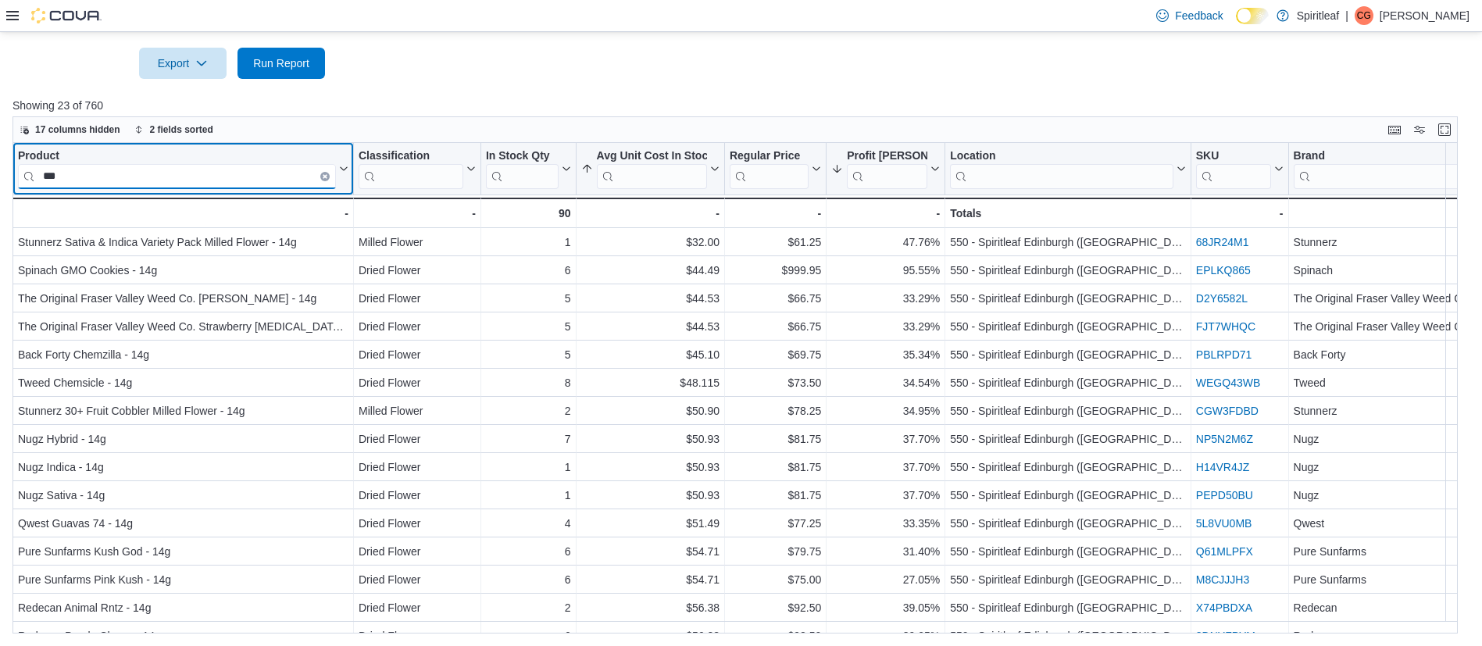
type input "***"
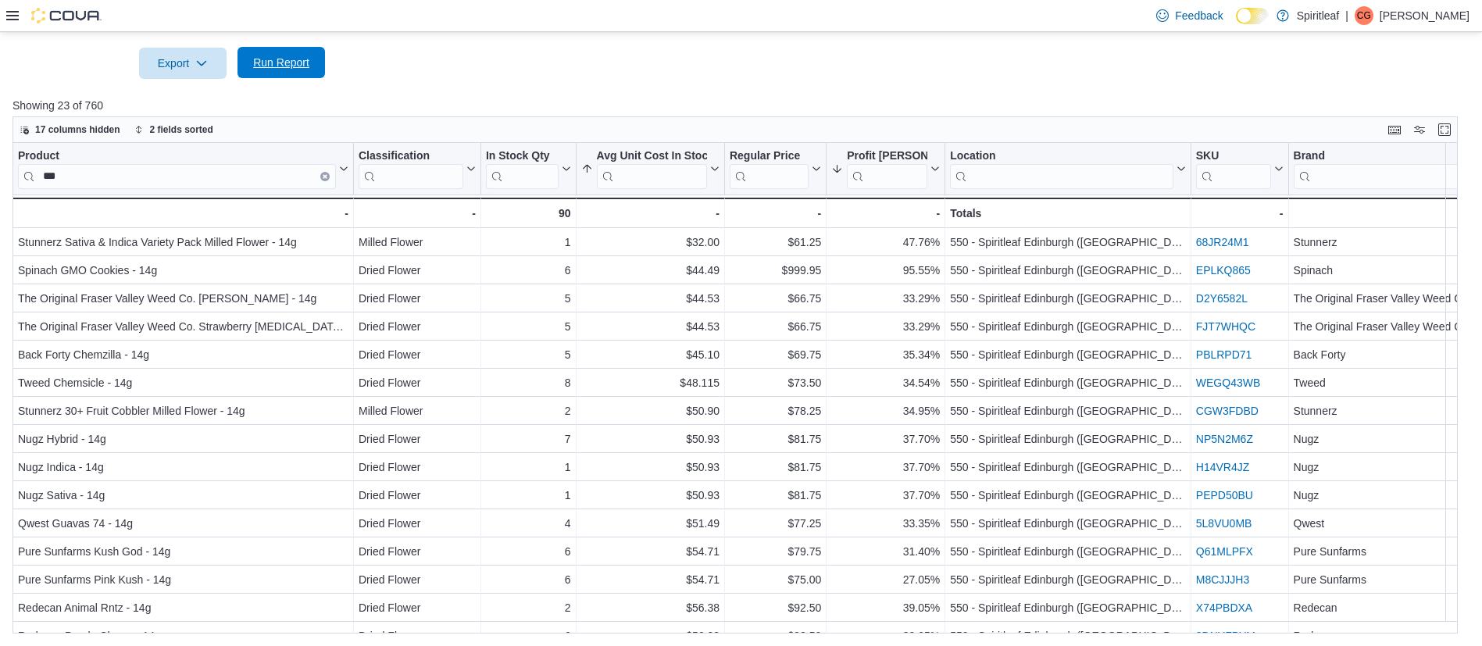
click at [302, 62] on span "Run Report" at bounding box center [281, 63] width 56 height 16
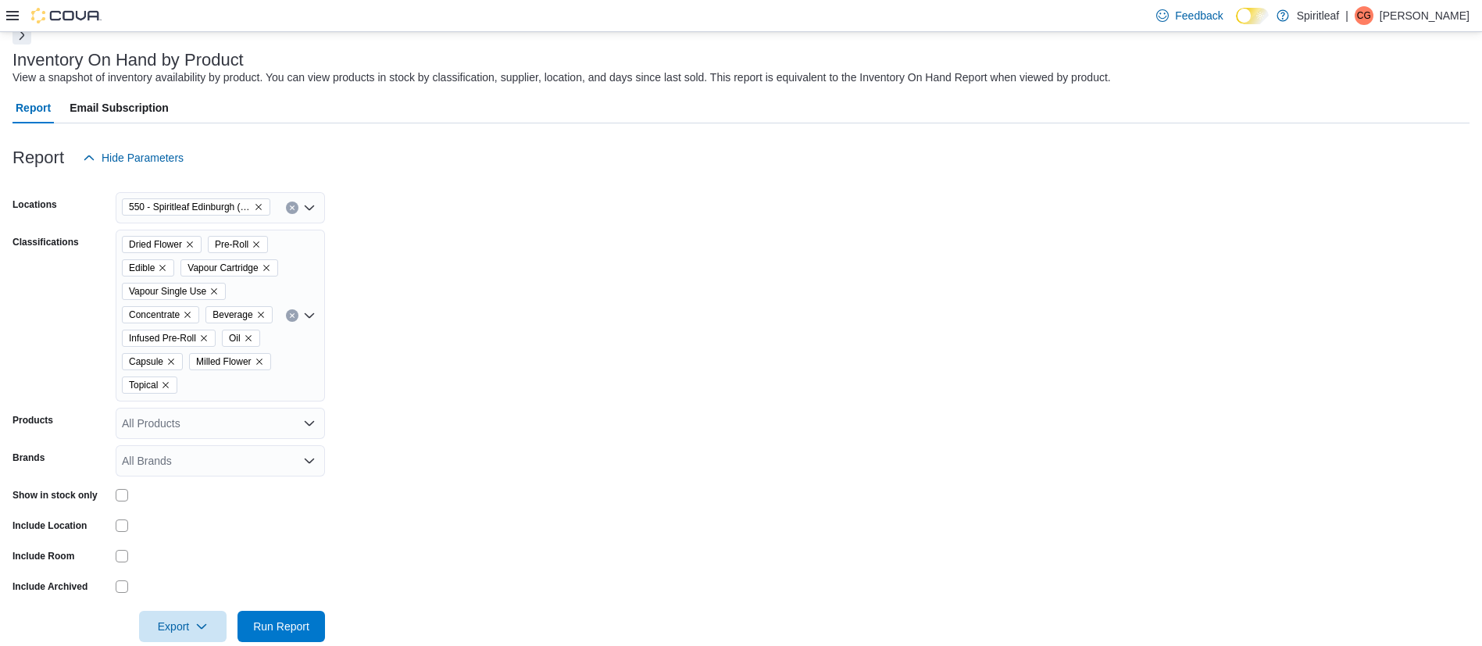
scroll to position [80, 0]
click at [261, 204] on icon "Remove 550 - Spiritleaf Edinburgh (South Guelph) from selection in this group" at bounding box center [258, 208] width 9 height 9
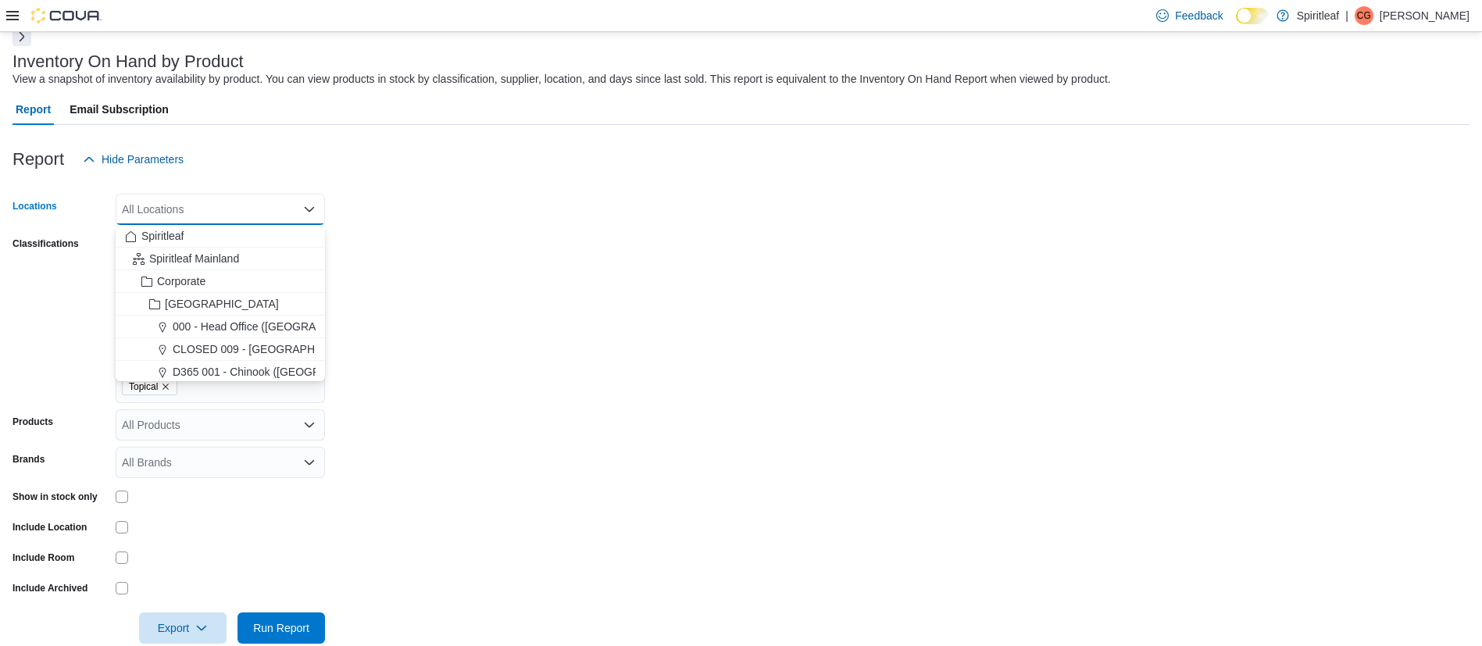
click at [198, 216] on div "All Locations" at bounding box center [220, 209] width 209 height 31
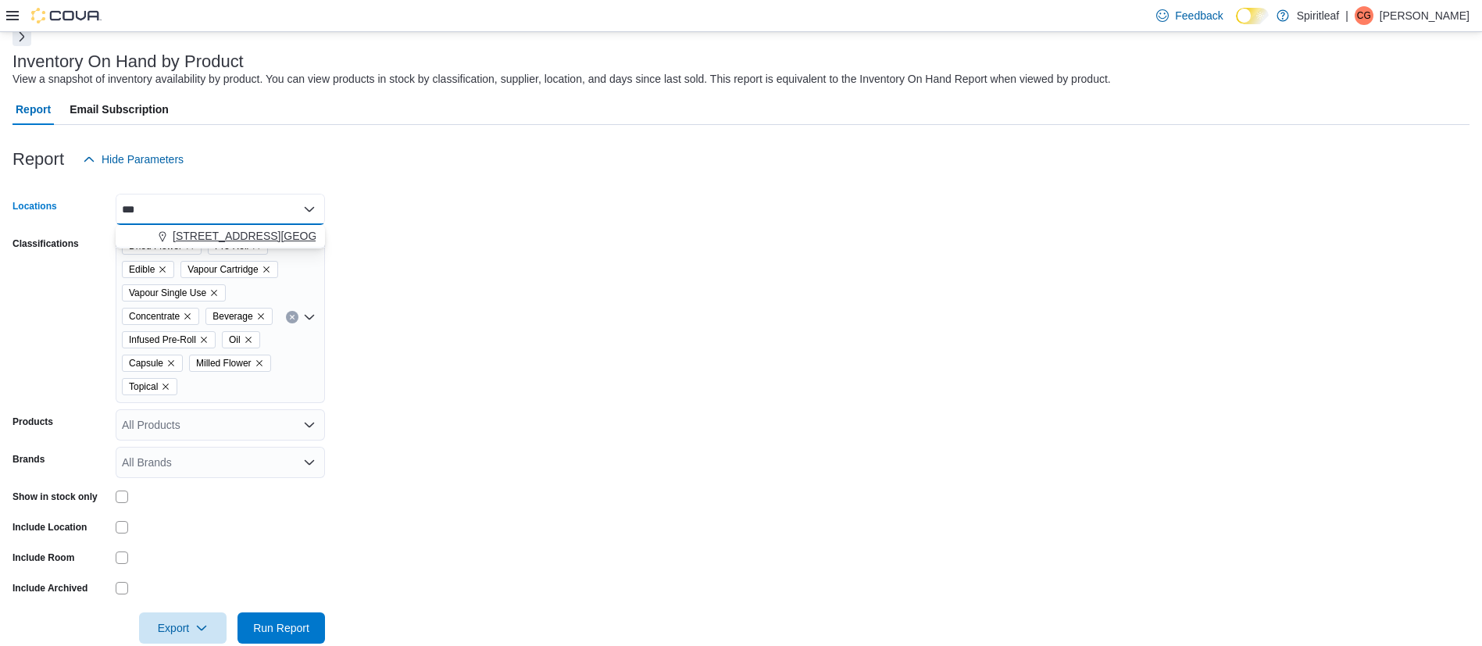
type input "***"
click at [226, 244] on button "[STREET_ADDRESS][GEOGRAPHIC_DATA])" at bounding box center [220, 236] width 209 height 23
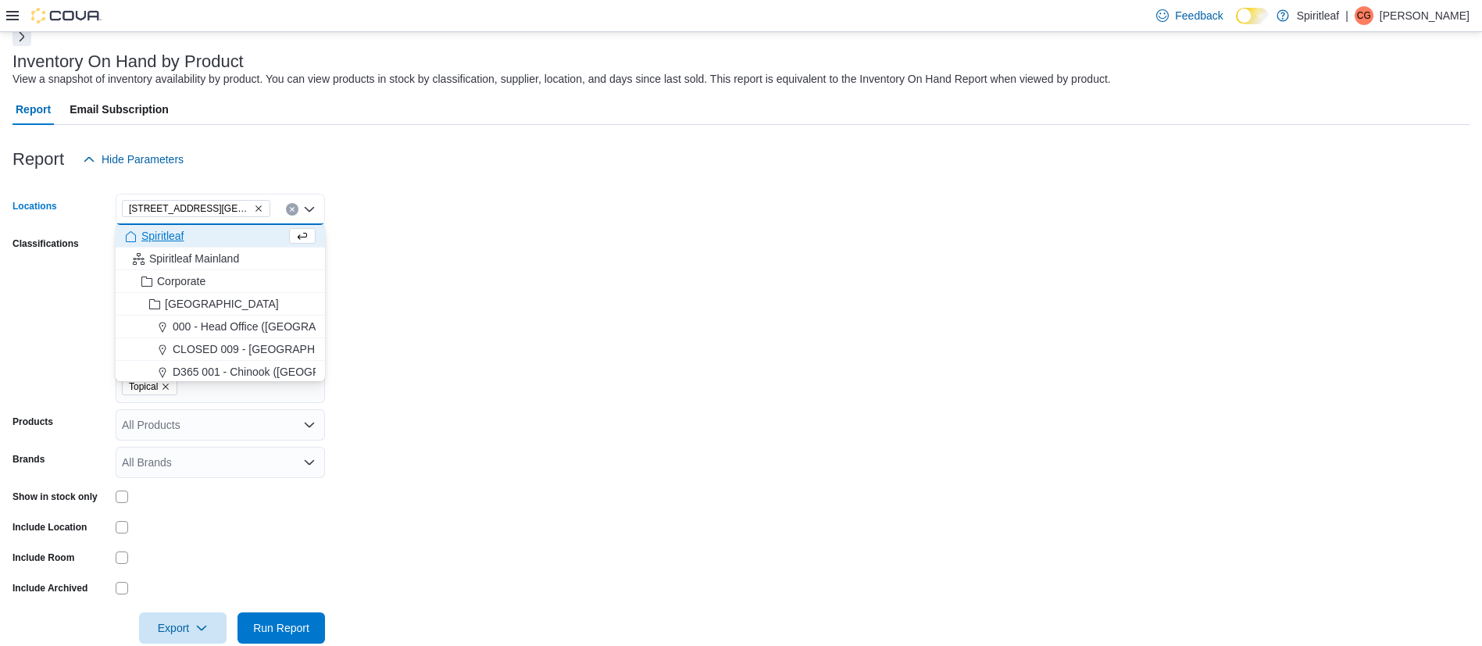
click at [461, 240] on form "Locations 567 - Spiritleaf Park Place Blvd (Barrie) Combo box. Selected. 567 - …" at bounding box center [740, 409] width 1457 height 469
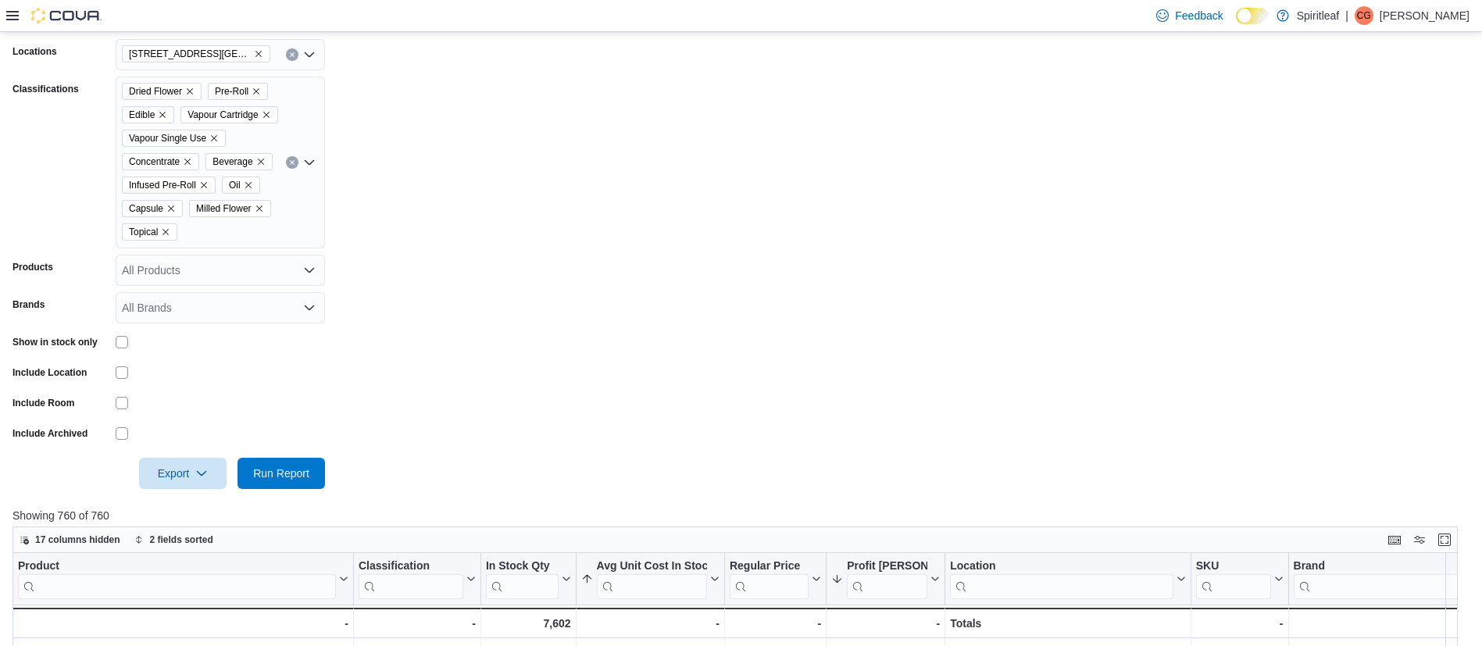
scroll to position [274, 0]
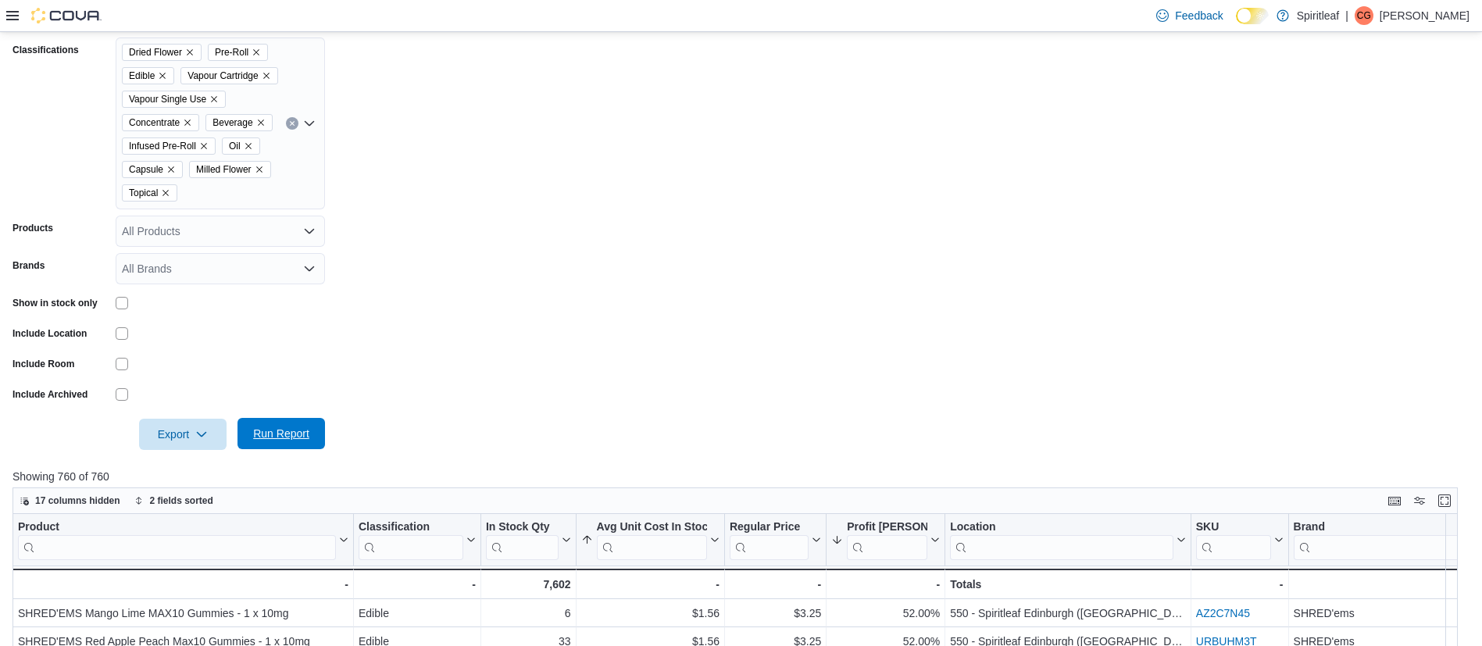
click at [299, 441] on span "Run Report" at bounding box center [281, 434] width 56 height 16
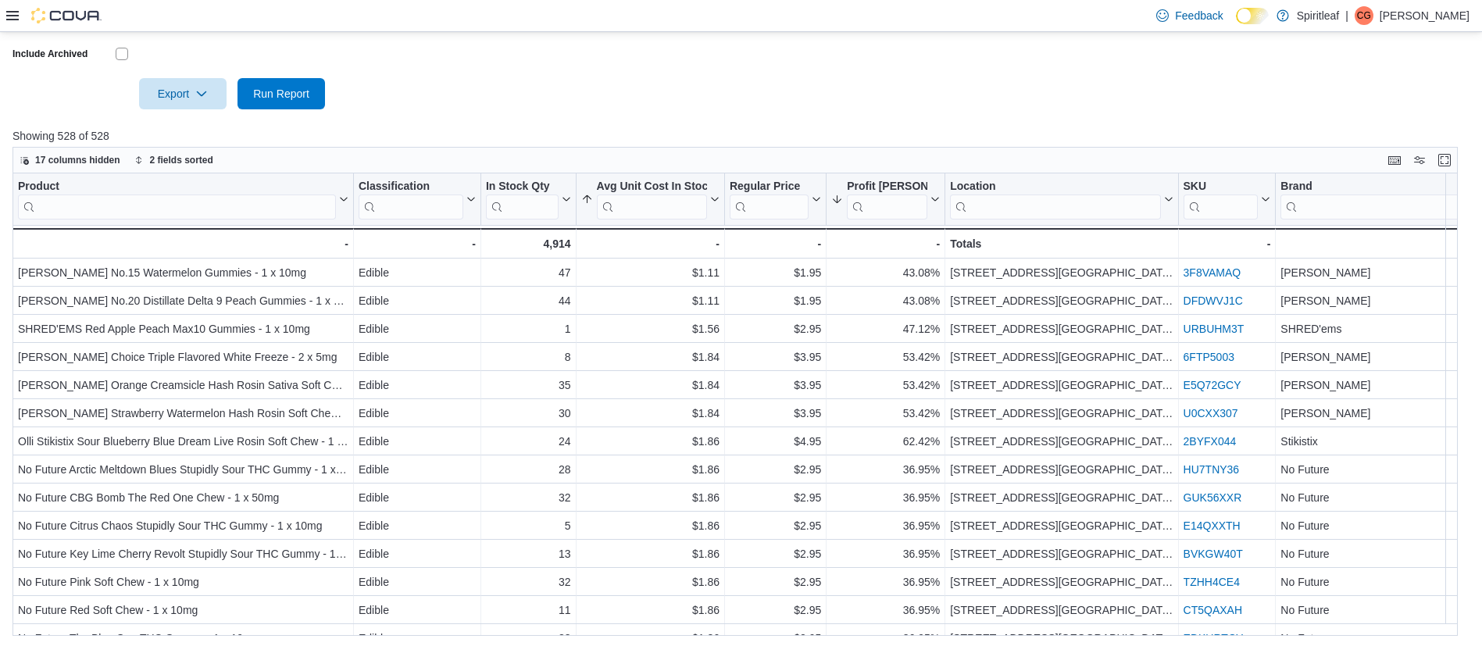
scroll to position [619, 0]
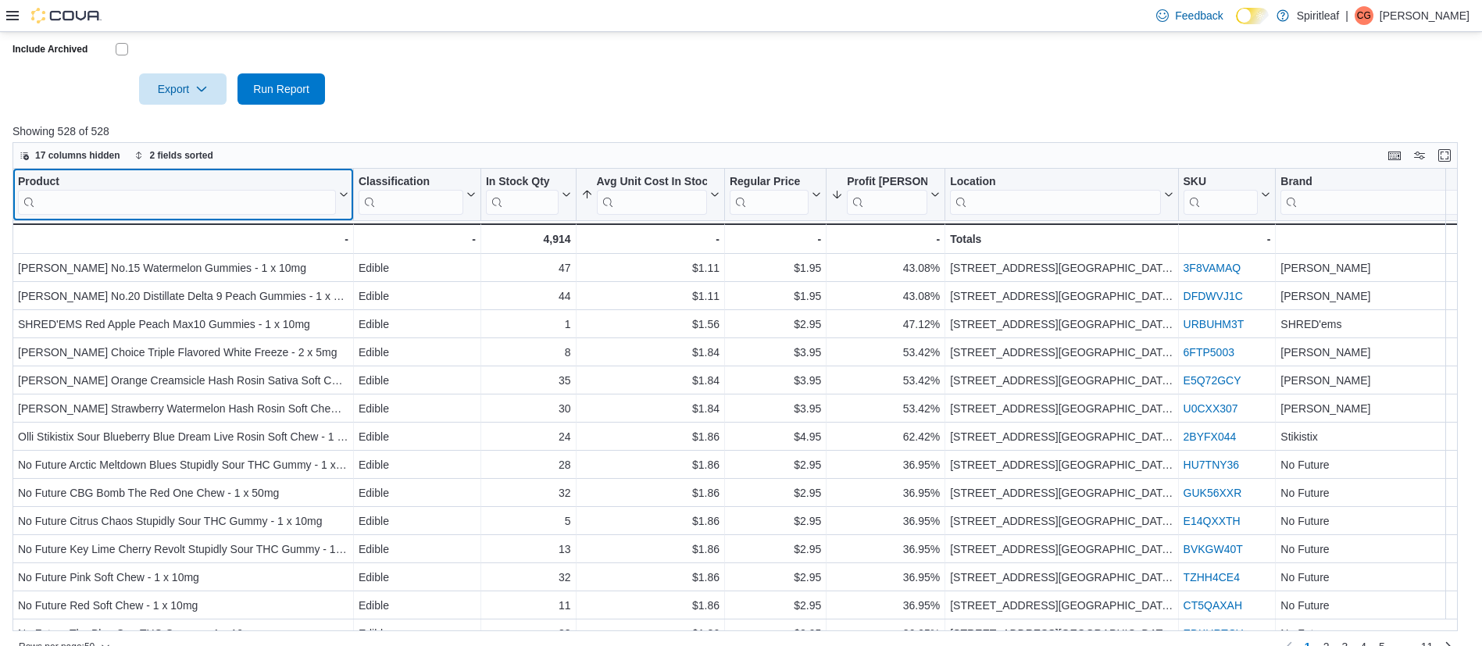
click at [206, 215] on input "search" at bounding box center [177, 202] width 318 height 25
click at [153, 162] on span "2 fields sorted" at bounding box center [181, 155] width 63 height 12
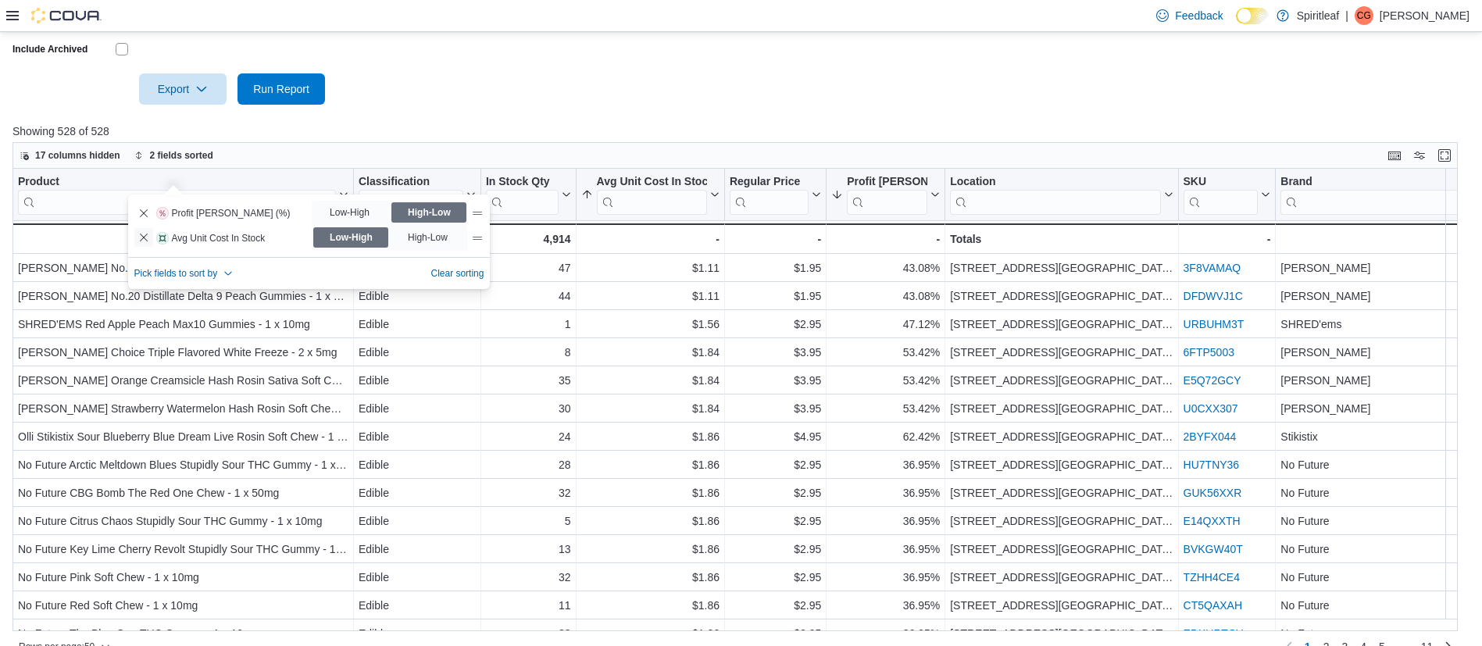
click at [145, 241] on button "Remove Avg Unit Cost In Stock from data grid sort" at bounding box center [143, 237] width 19 height 19
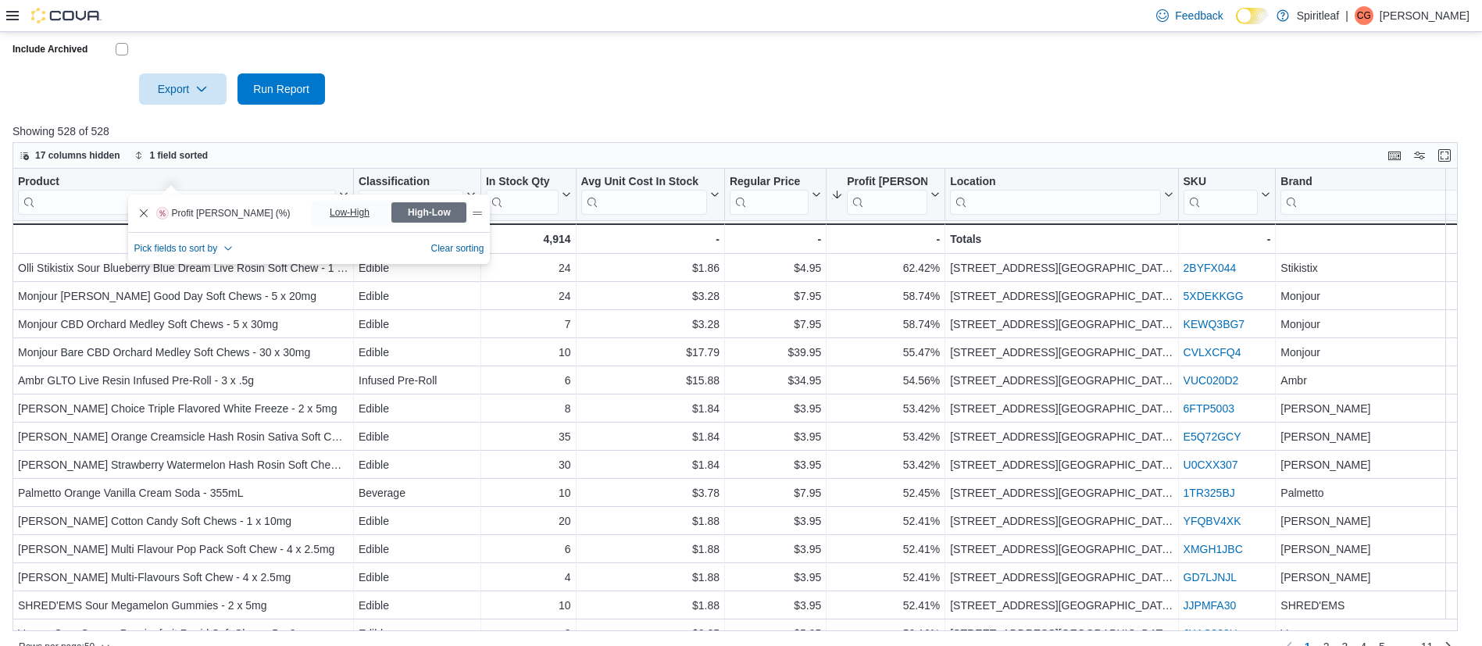
click at [330, 208] on span "Low-High" at bounding box center [351, 212] width 43 height 23
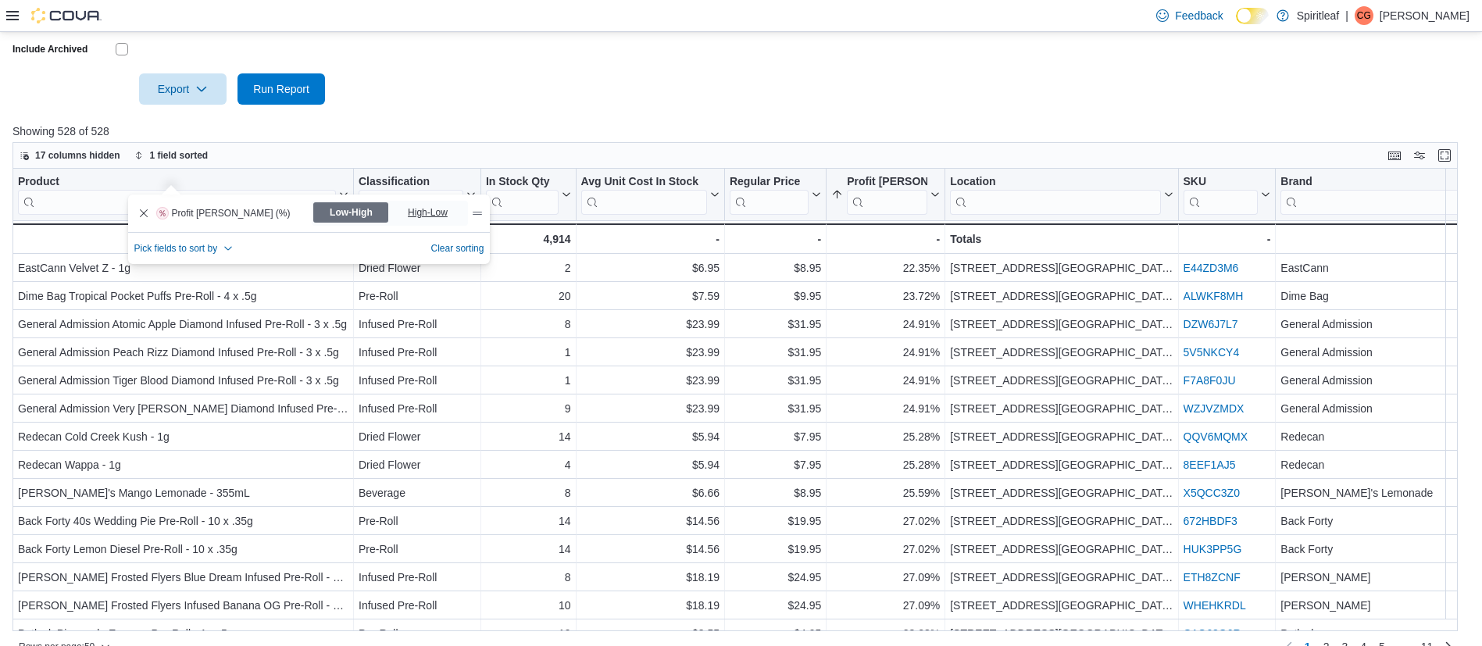
click at [408, 208] on span "High-Low" at bounding box center [429, 212] width 43 height 23
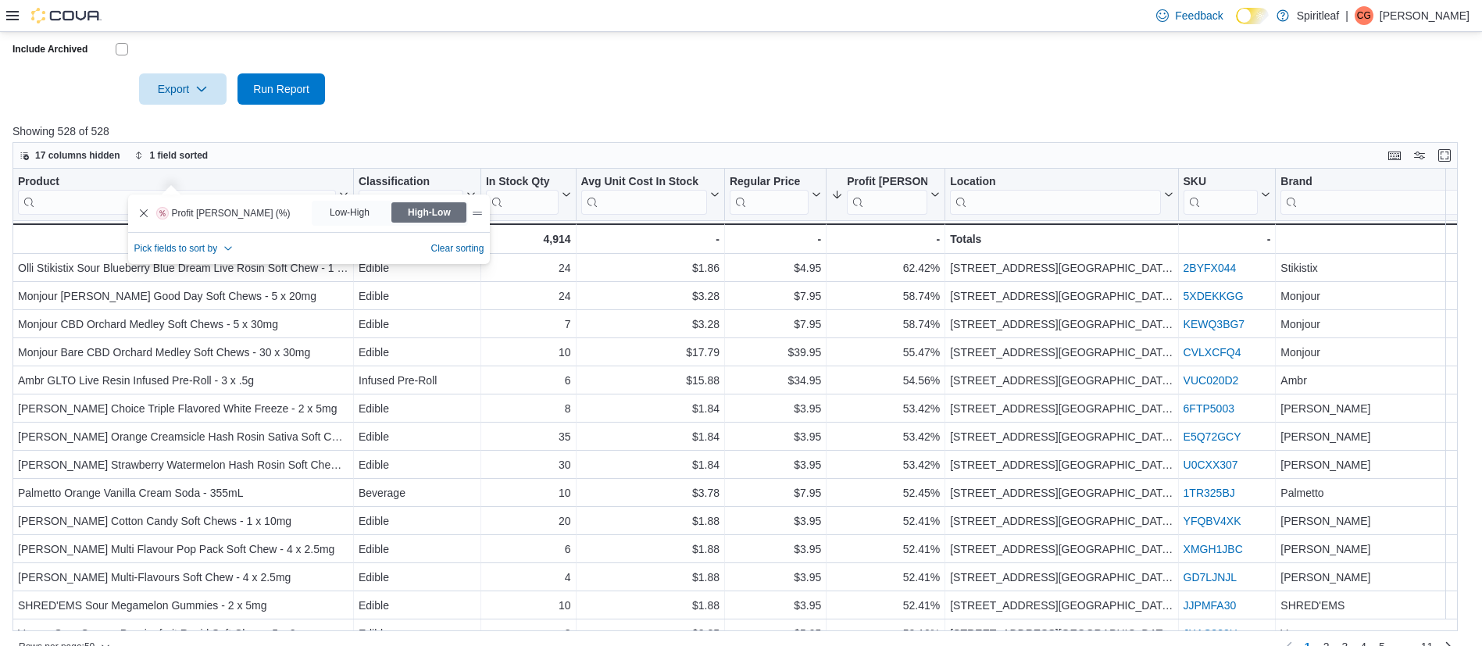
click at [432, 123] on div at bounding box center [740, 114] width 1457 height 19
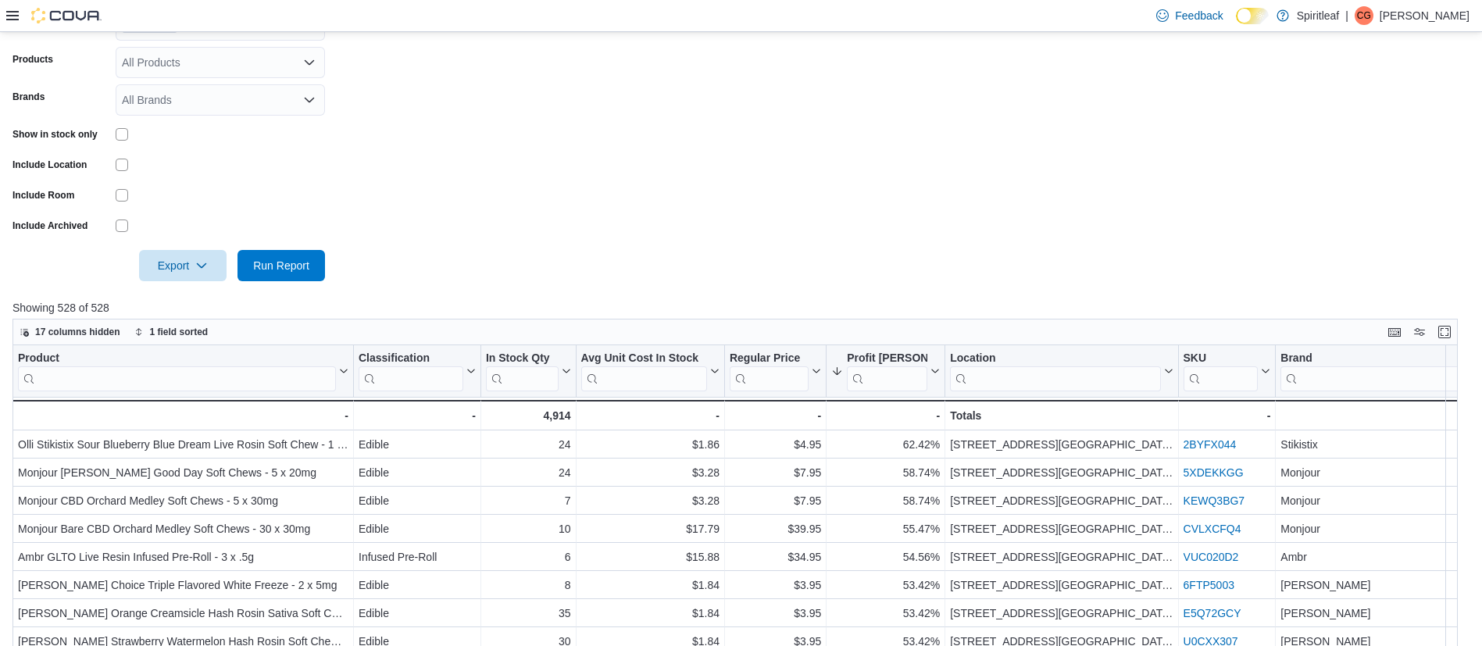
scroll to position [444, 0]
click at [298, 272] on span "Run Report" at bounding box center [281, 264] width 56 height 16
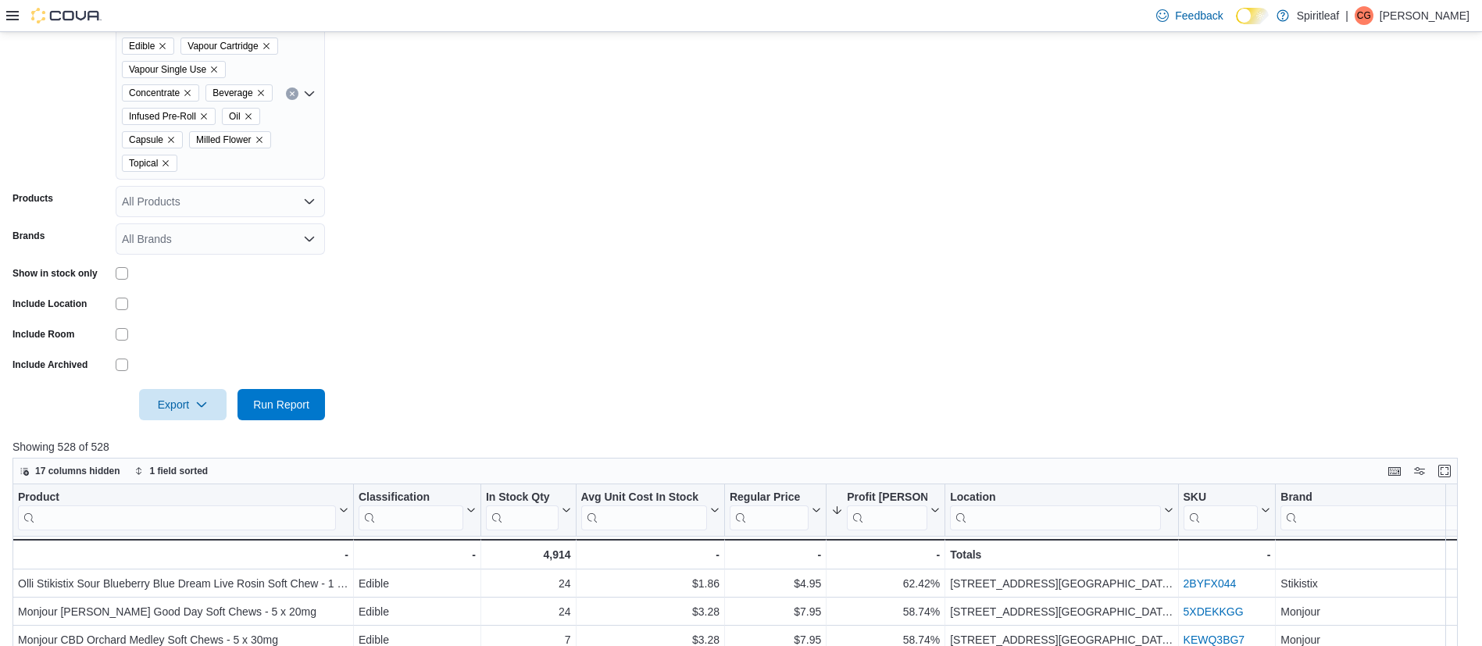
scroll to position [346, 0]
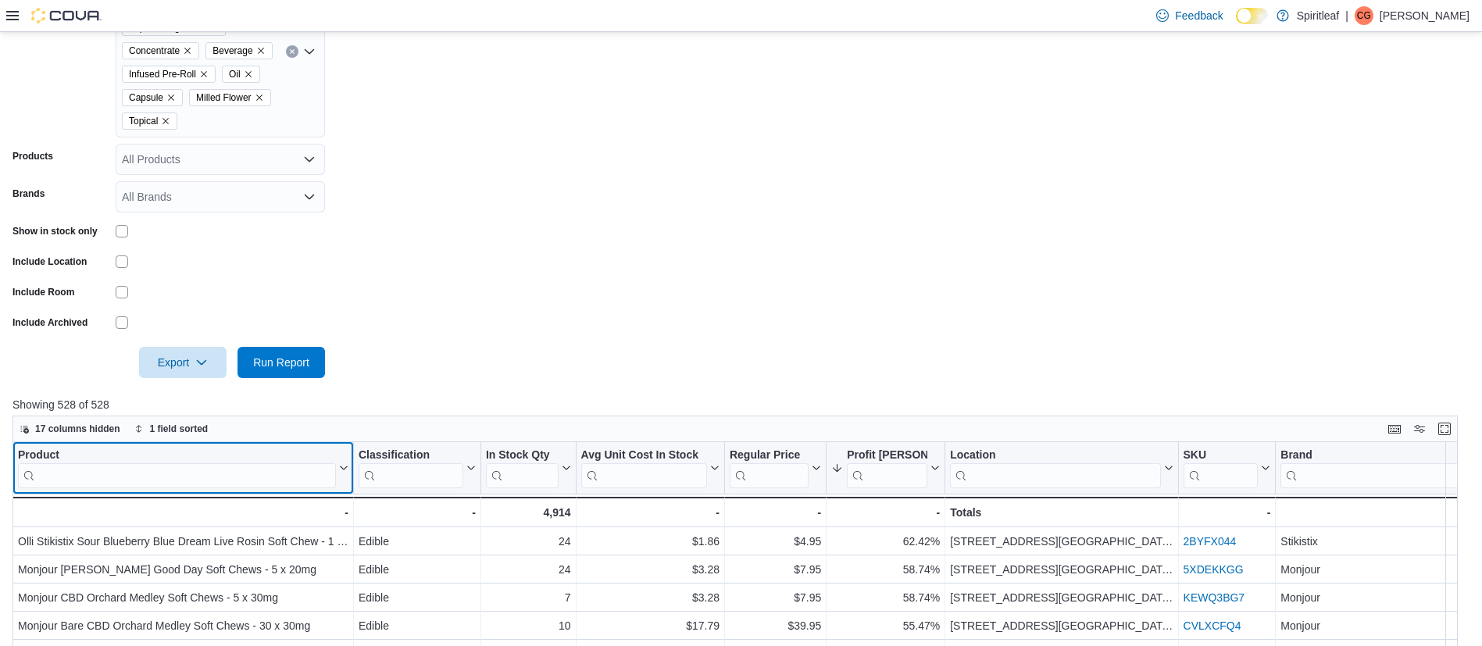
click at [155, 488] on input "search" at bounding box center [177, 475] width 318 height 25
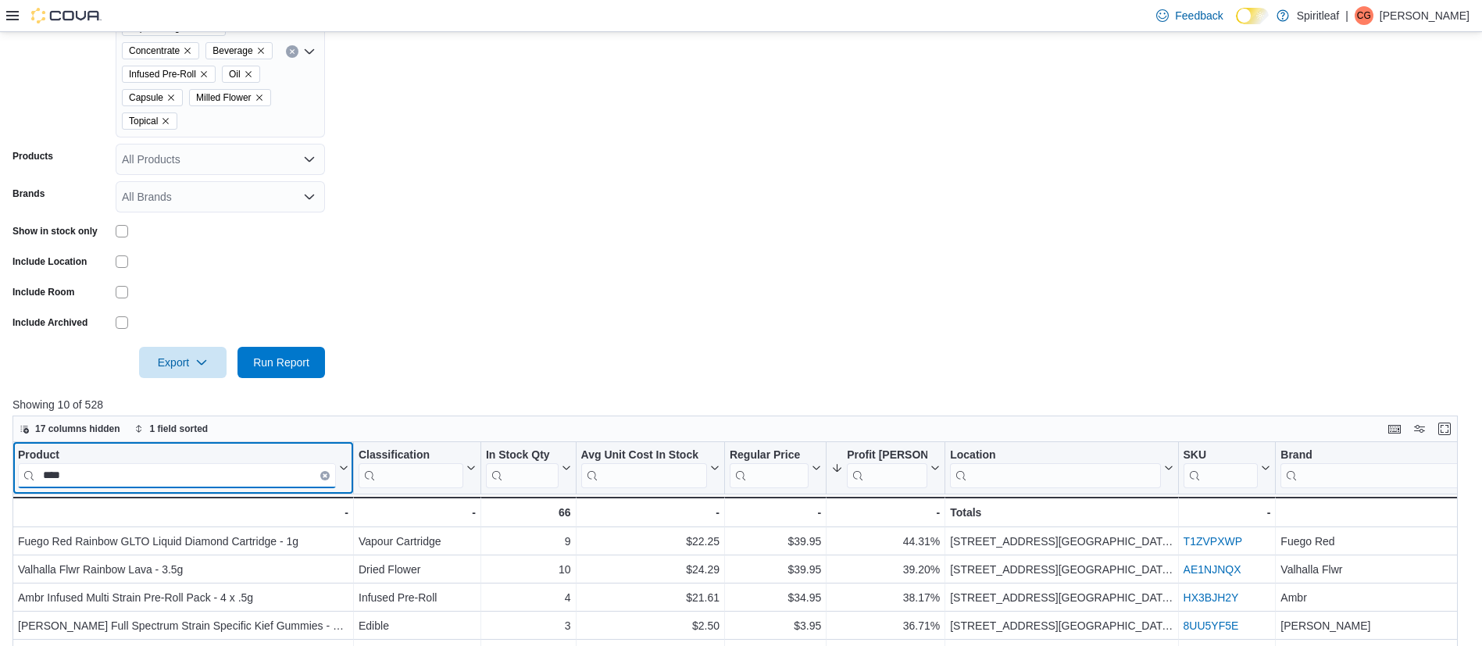
type input "****"
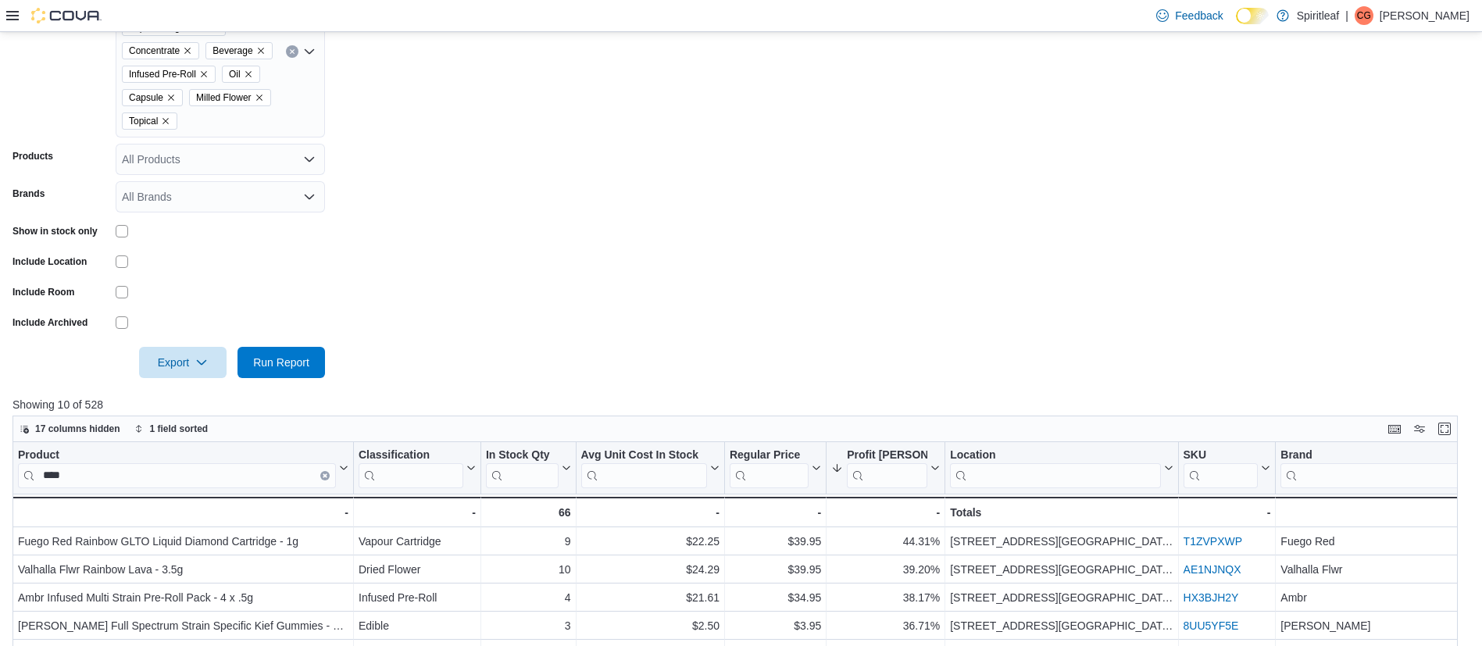
click at [876, 248] on form "Locations 567 - Spiritleaf Park Place Blvd (Barrie) Classifications Dried Flowe…" at bounding box center [740, 143] width 1457 height 469
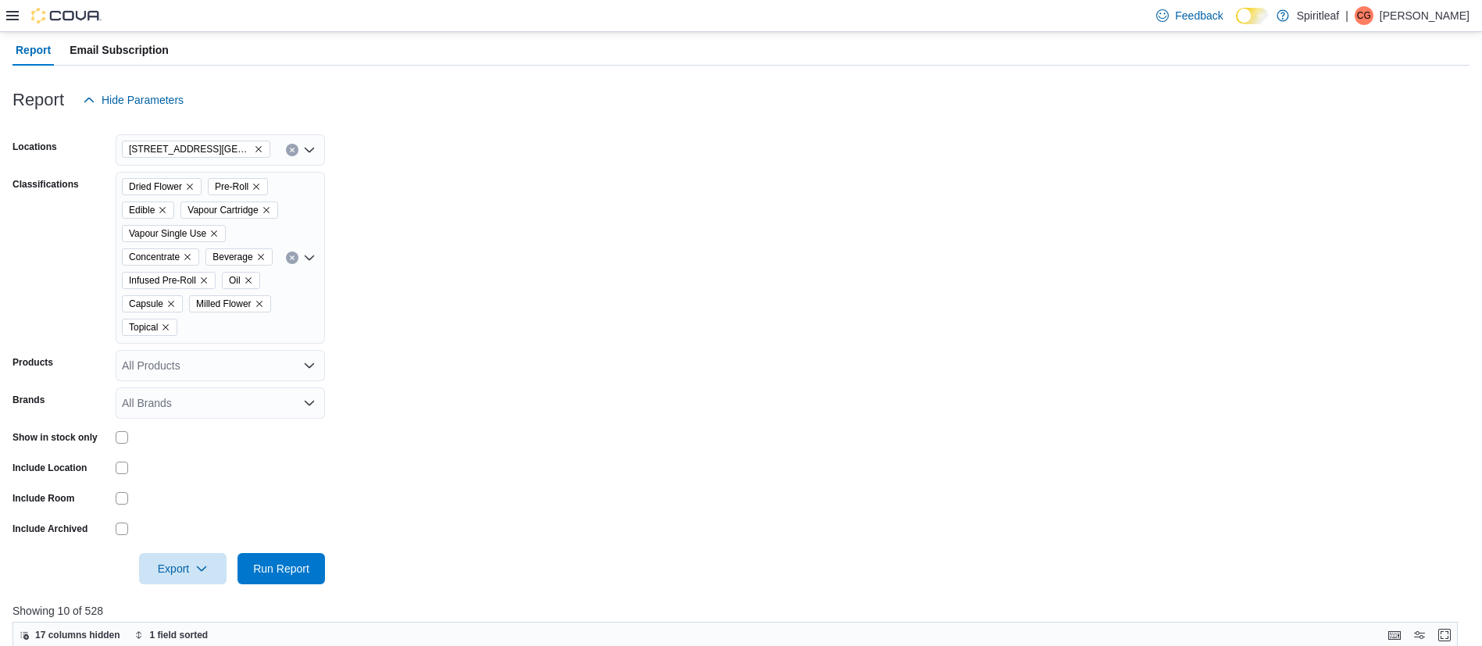
scroll to position [0, 0]
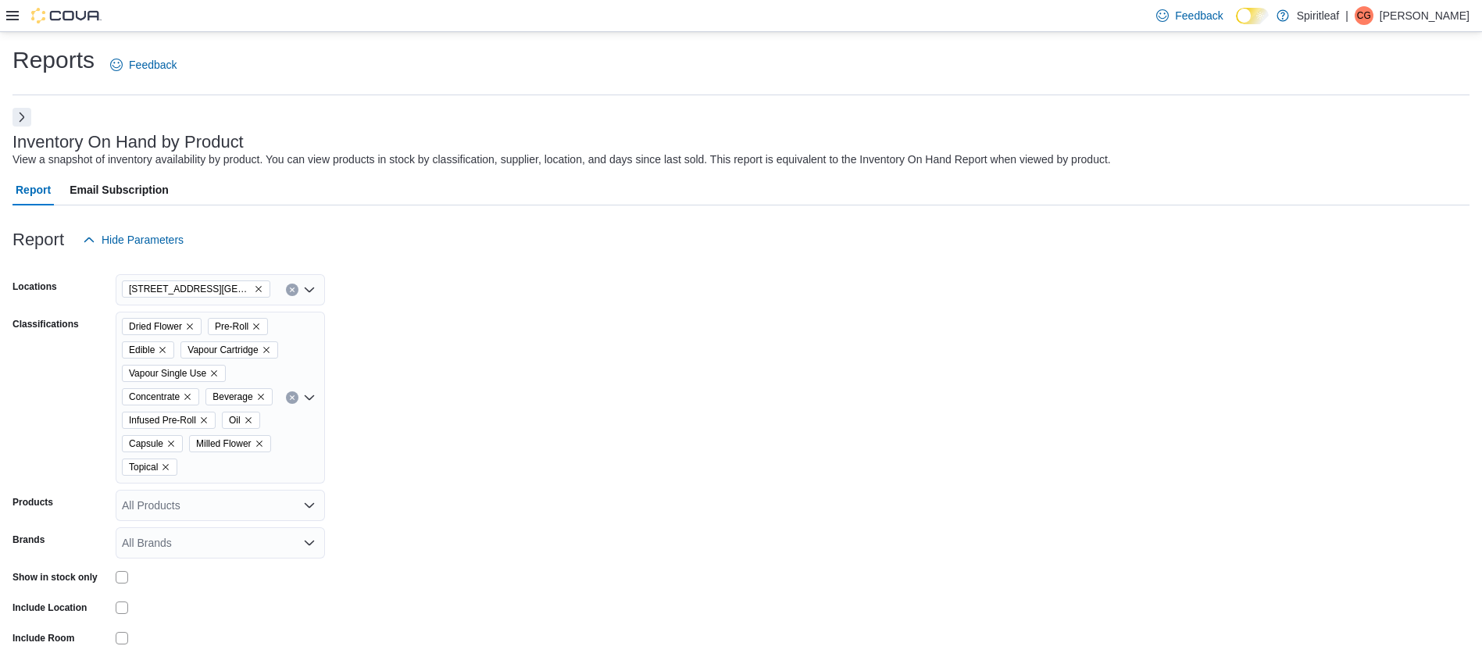
click at [262, 287] on icon "Remove 567 - Spiritleaf Park Place Blvd (Barrie) from selection in this group" at bounding box center [258, 288] width 9 height 9
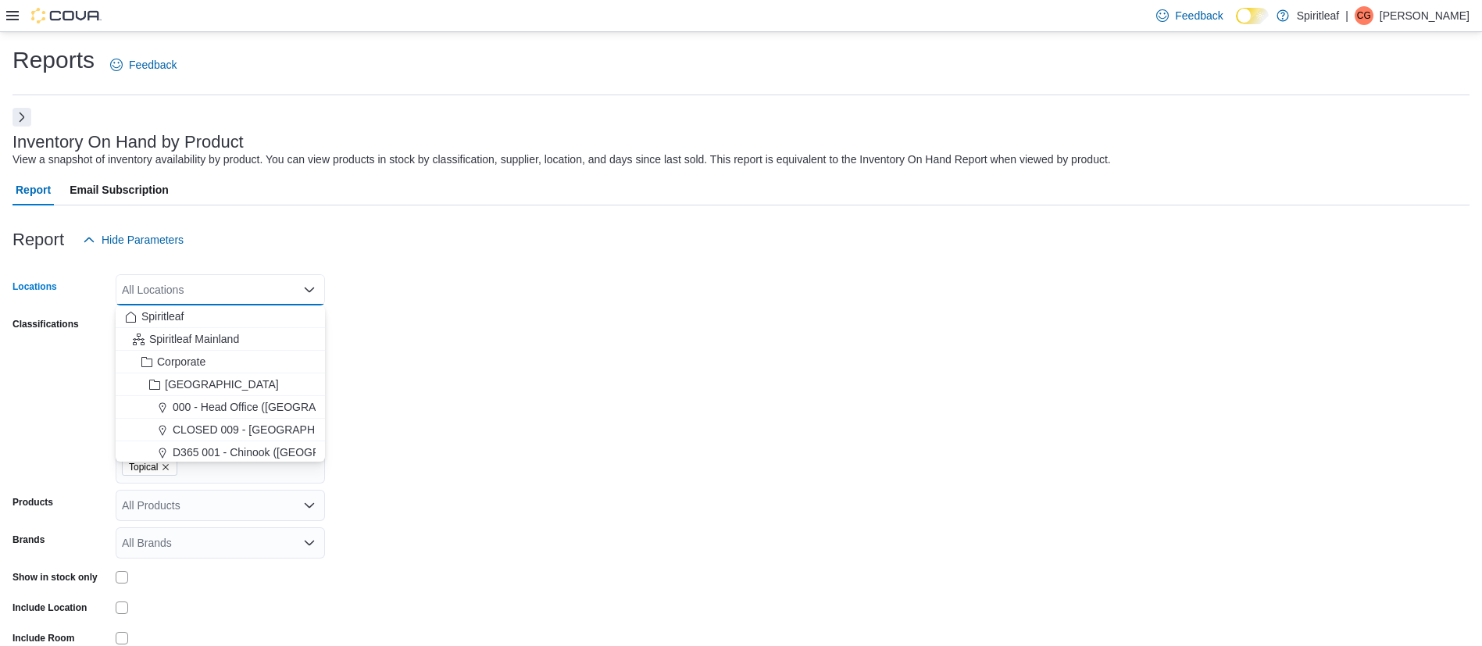
click at [259, 287] on div "All Locations" at bounding box center [220, 289] width 209 height 31
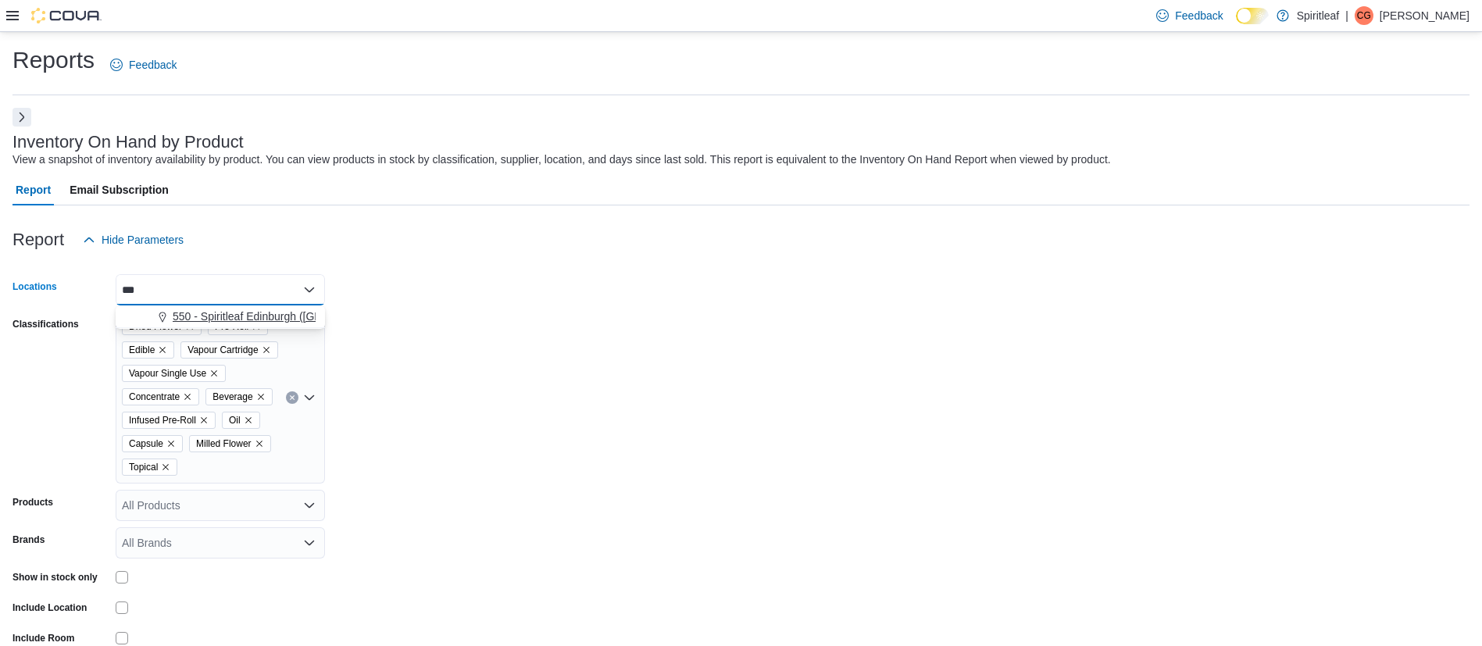
type input "***"
click at [259, 320] on span "550 - Spiritleaf Edinburgh ([GEOGRAPHIC_DATA])" at bounding box center [297, 317] width 248 height 16
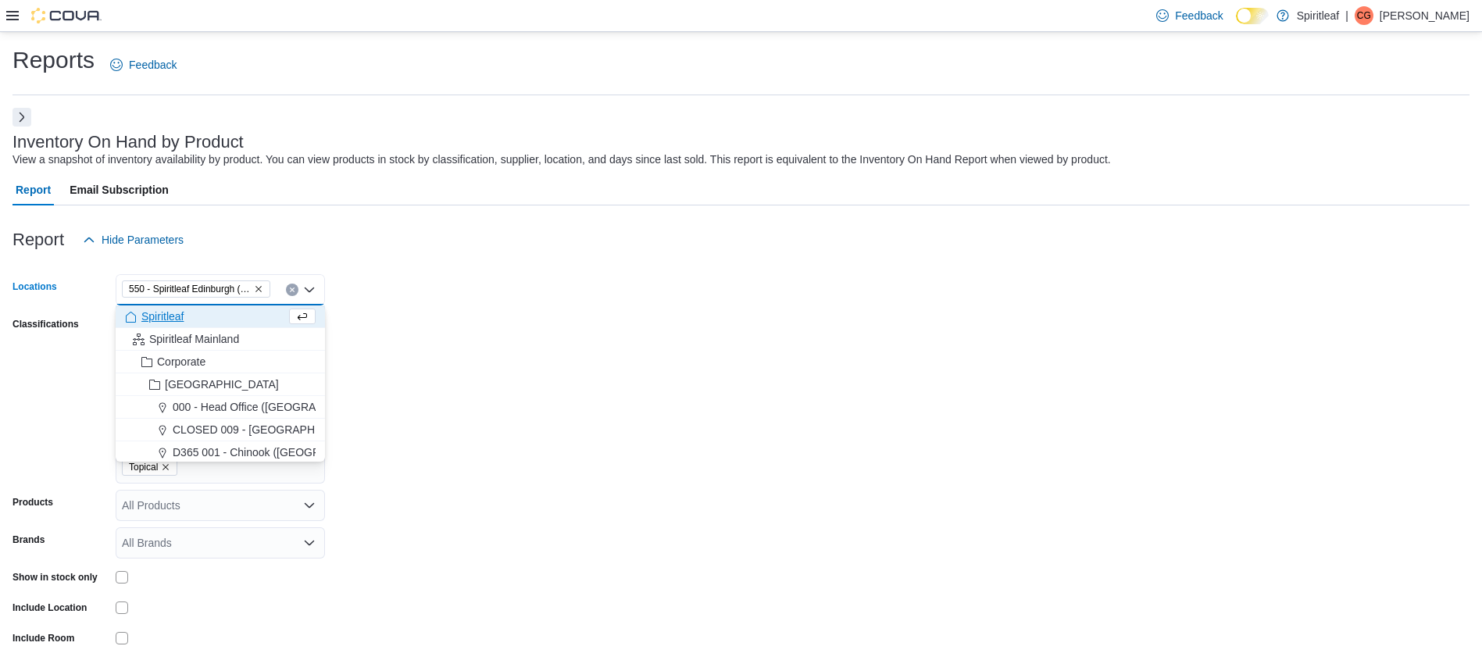
click at [405, 370] on form "Locations 550 - Spiritleaf Edinburgh (South Guelph) Combo box. Selected. 550 - …" at bounding box center [740, 489] width 1457 height 469
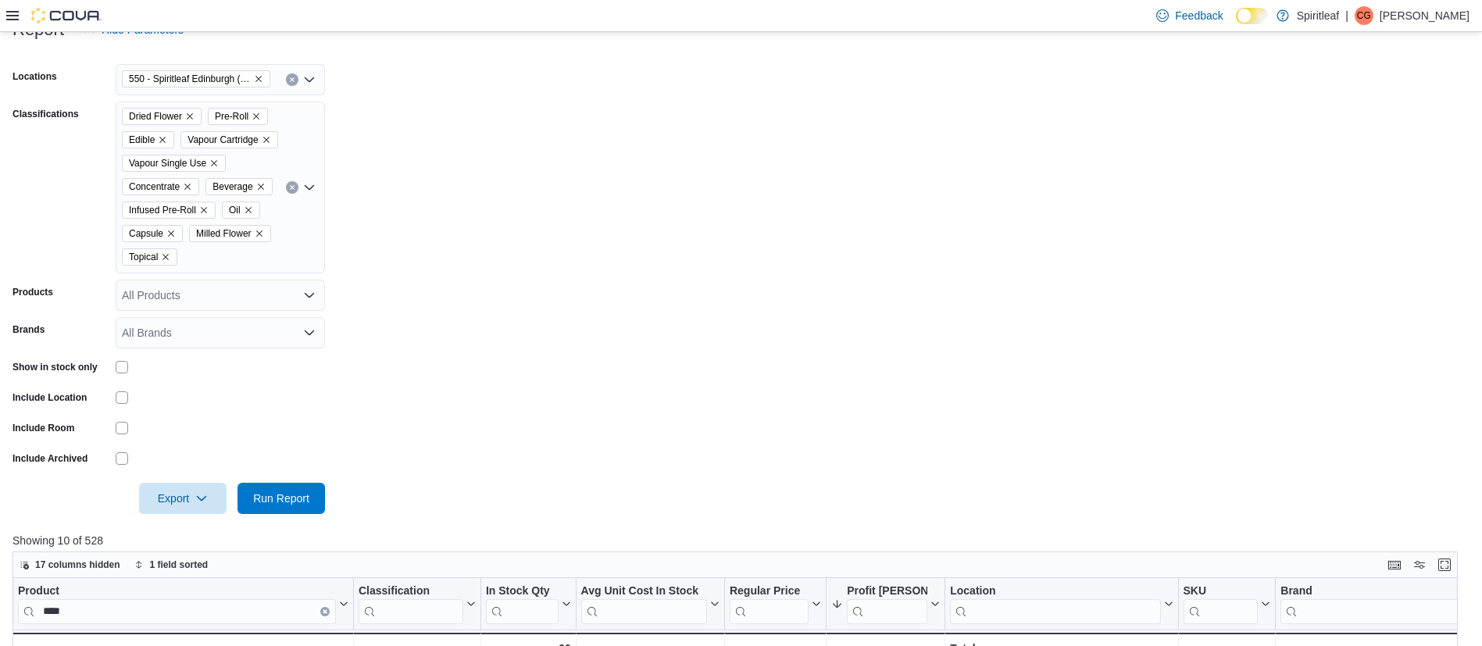
scroll to position [213, 0]
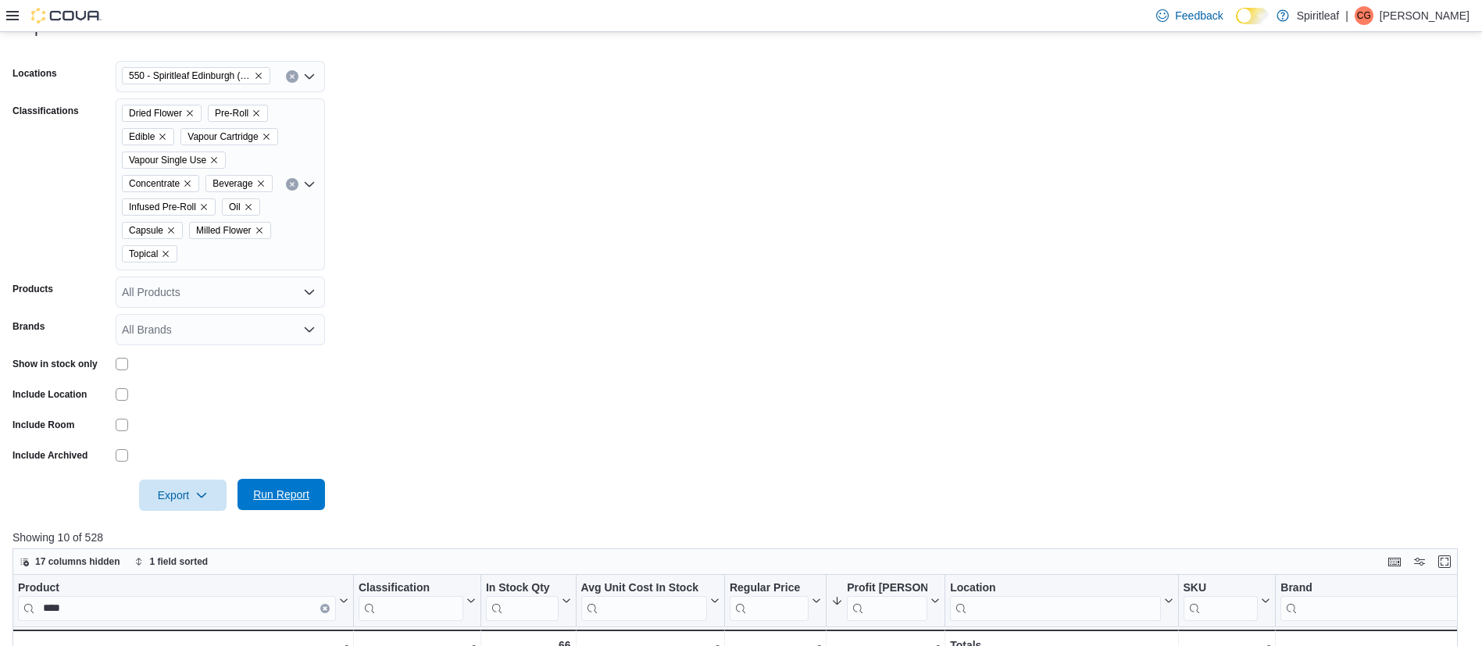
click at [294, 510] on span "Run Report" at bounding box center [281, 494] width 69 height 31
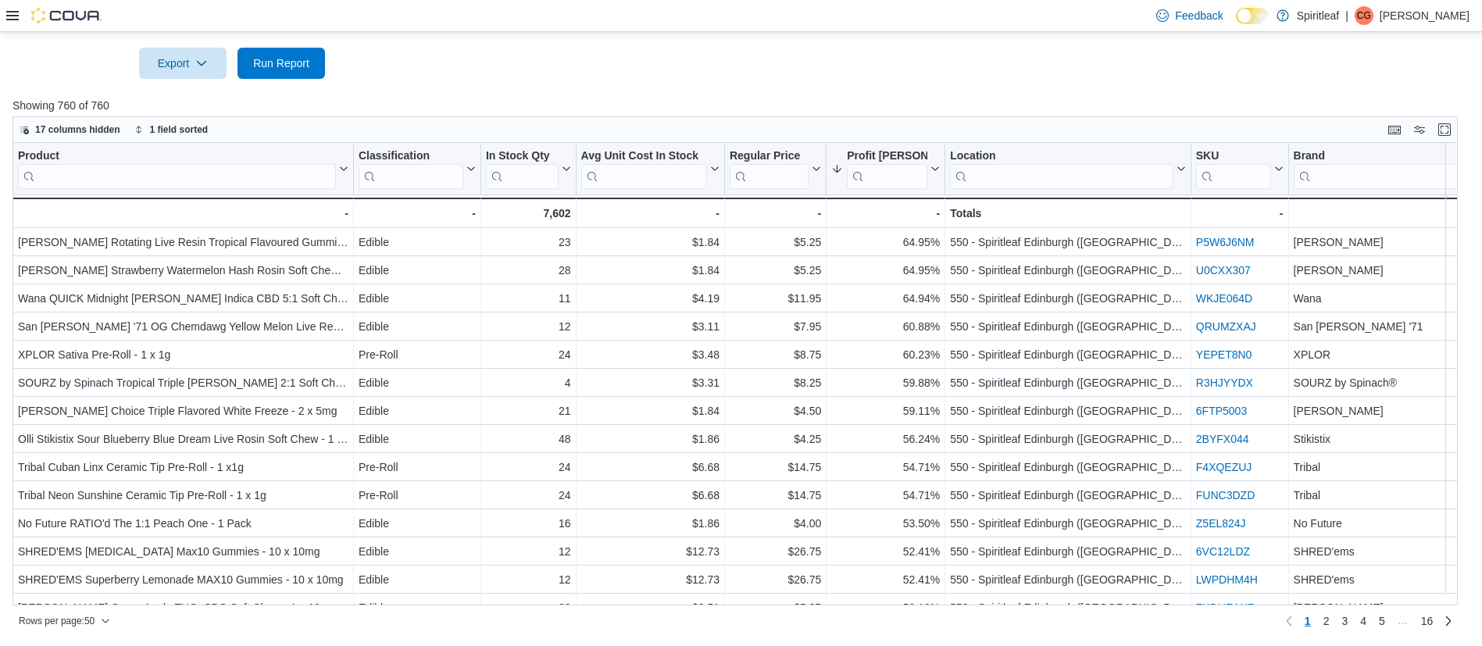
scroll to position [661, 0]
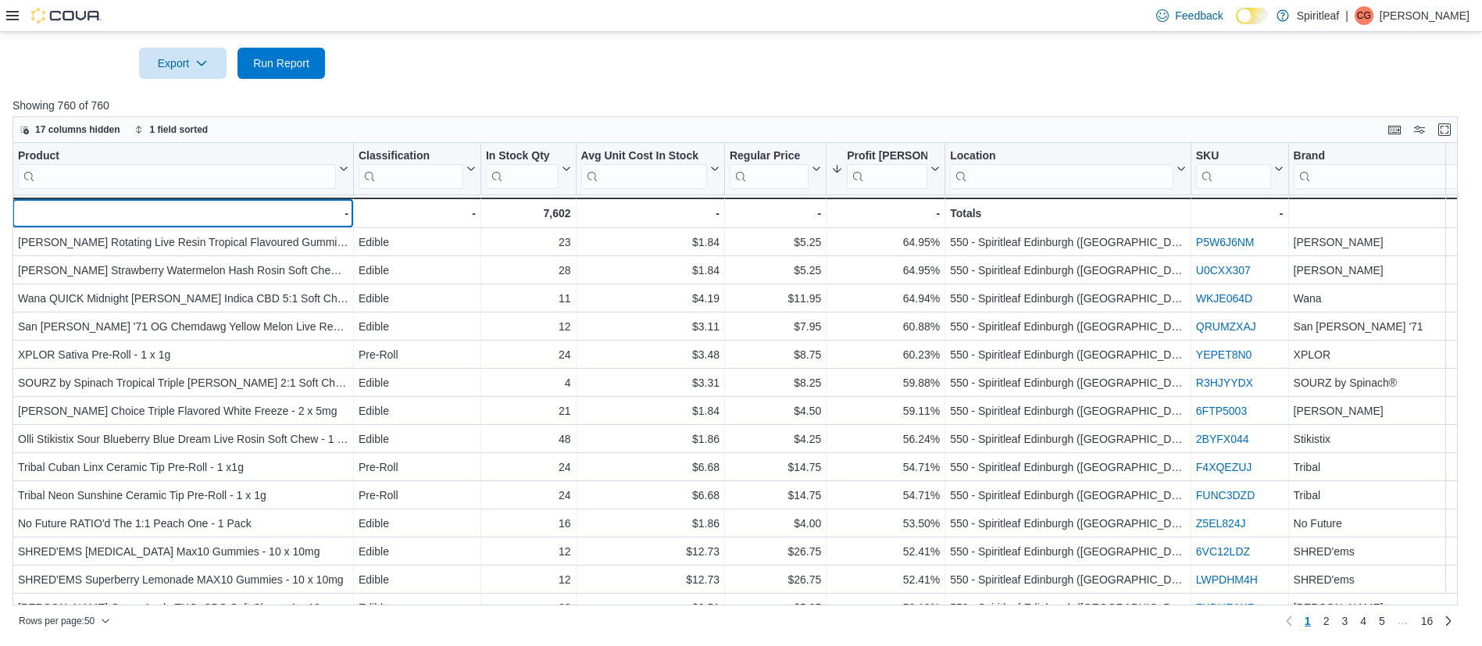
click at [269, 209] on div "- - Product, column 1, row 51" at bounding box center [182, 213] width 341 height 30
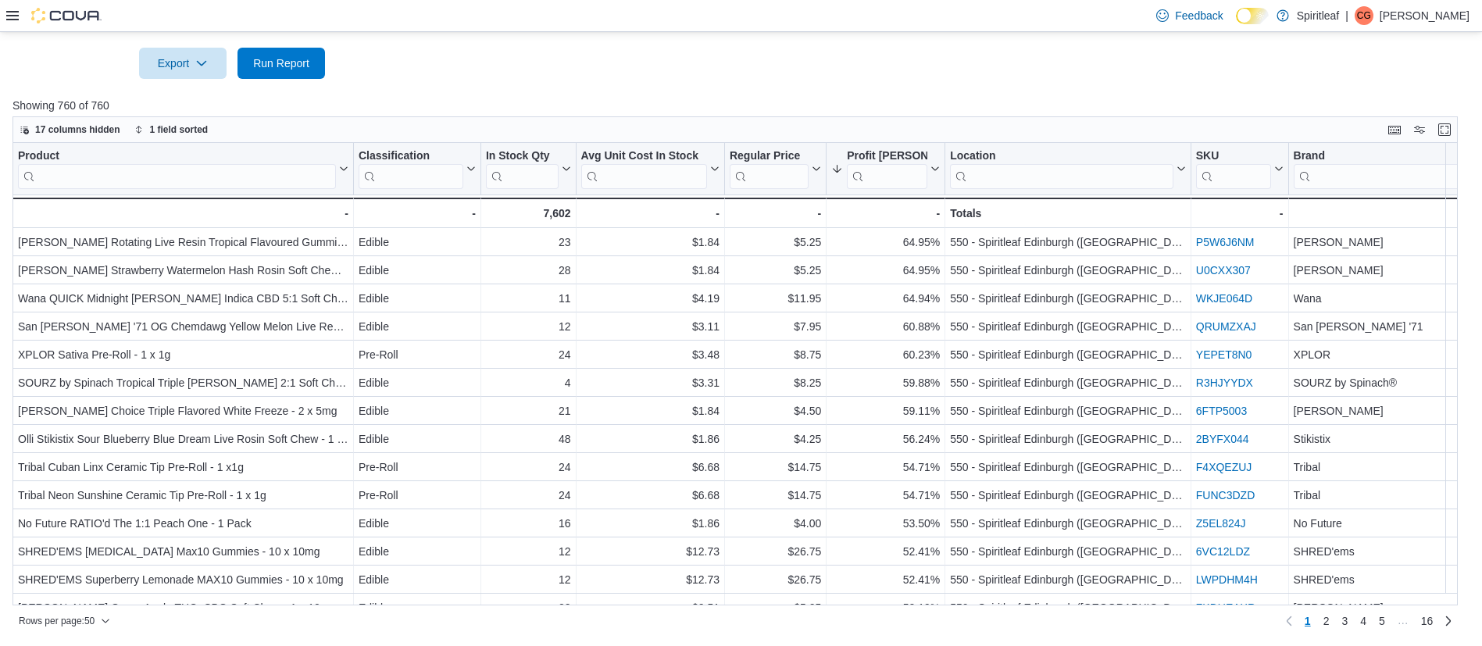
click at [247, 180] on input "search" at bounding box center [177, 176] width 318 height 25
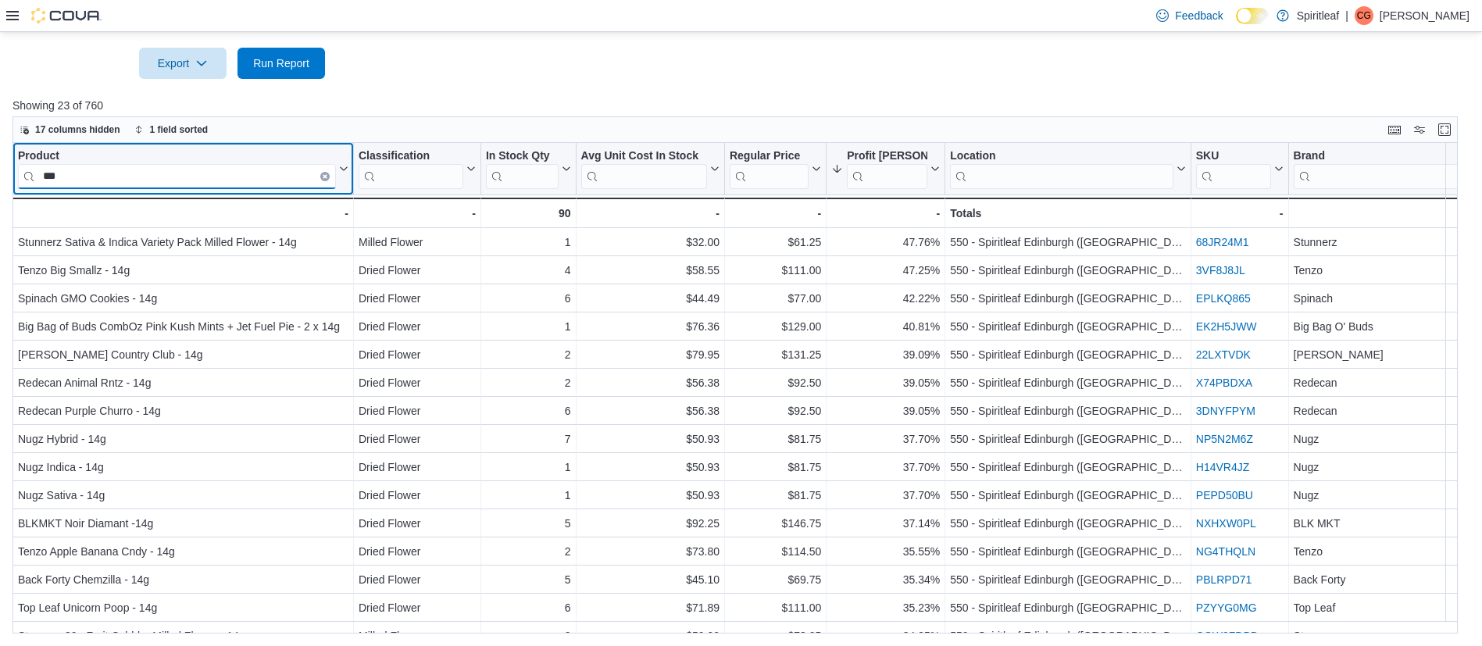
scroll to position [0, 0]
click at [319, 184] on input "***" at bounding box center [177, 176] width 318 height 25
type input "***"
click at [327, 178] on icon "Clear input" at bounding box center [324, 176] width 3 height 3
click at [298, 183] on input "search" at bounding box center [177, 176] width 318 height 25
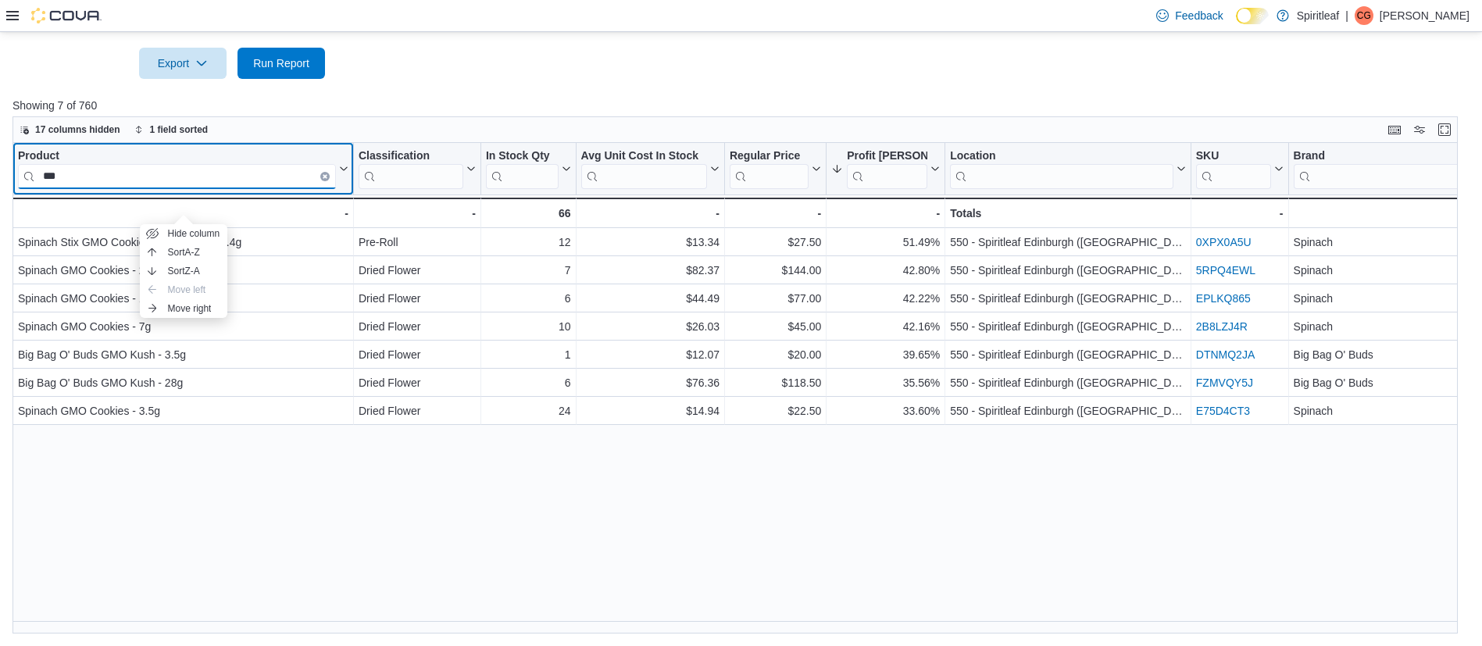
type input "***"
click at [362, 516] on div "Product *** Click to view column header actions Classification Click to view co…" at bounding box center [742, 388] width 1460 height 491
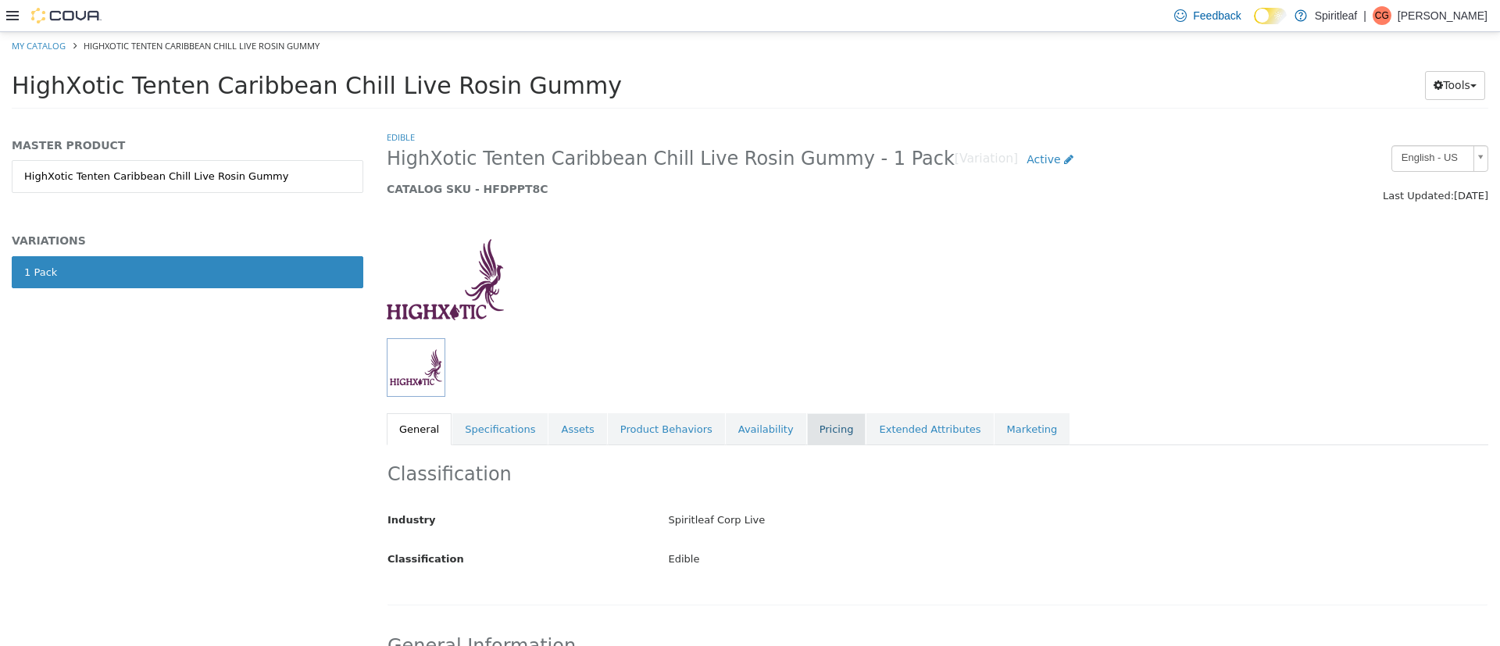
click at [819, 429] on link "Pricing" at bounding box center [836, 429] width 59 height 33
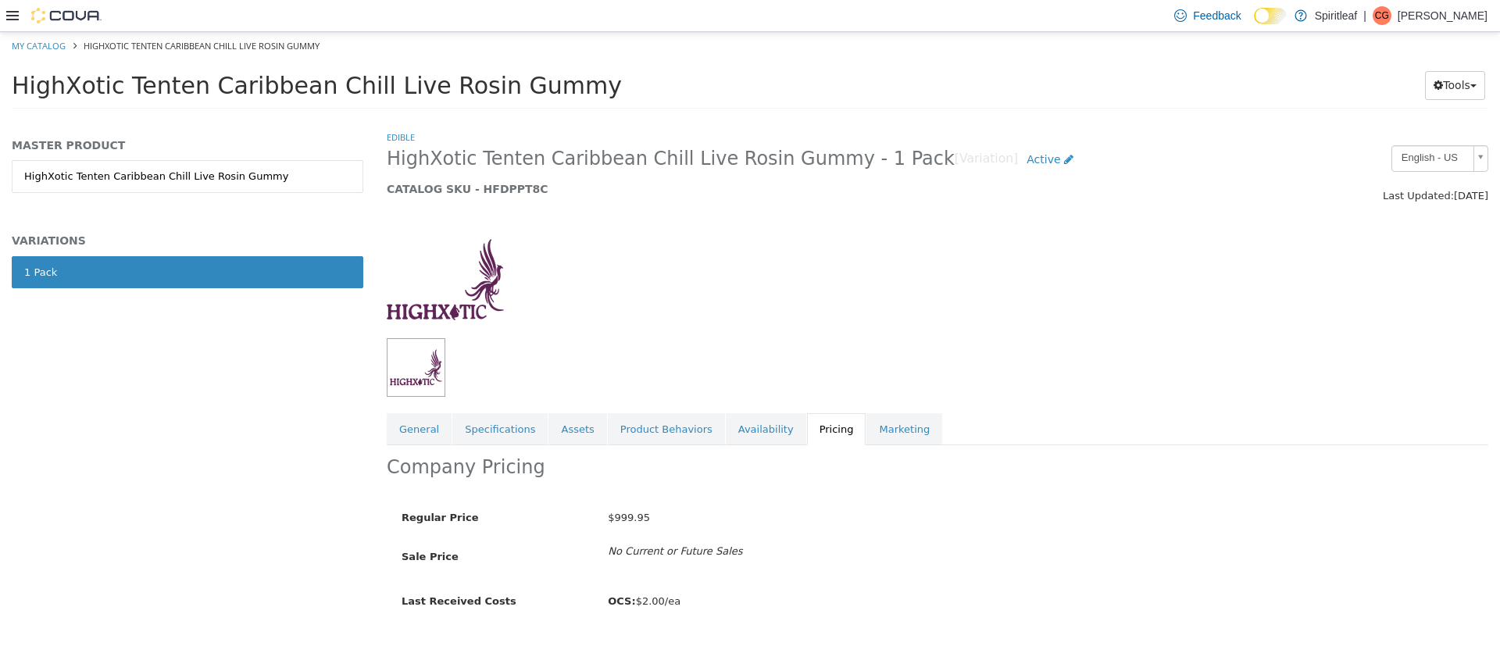
scroll to position [39, 0]
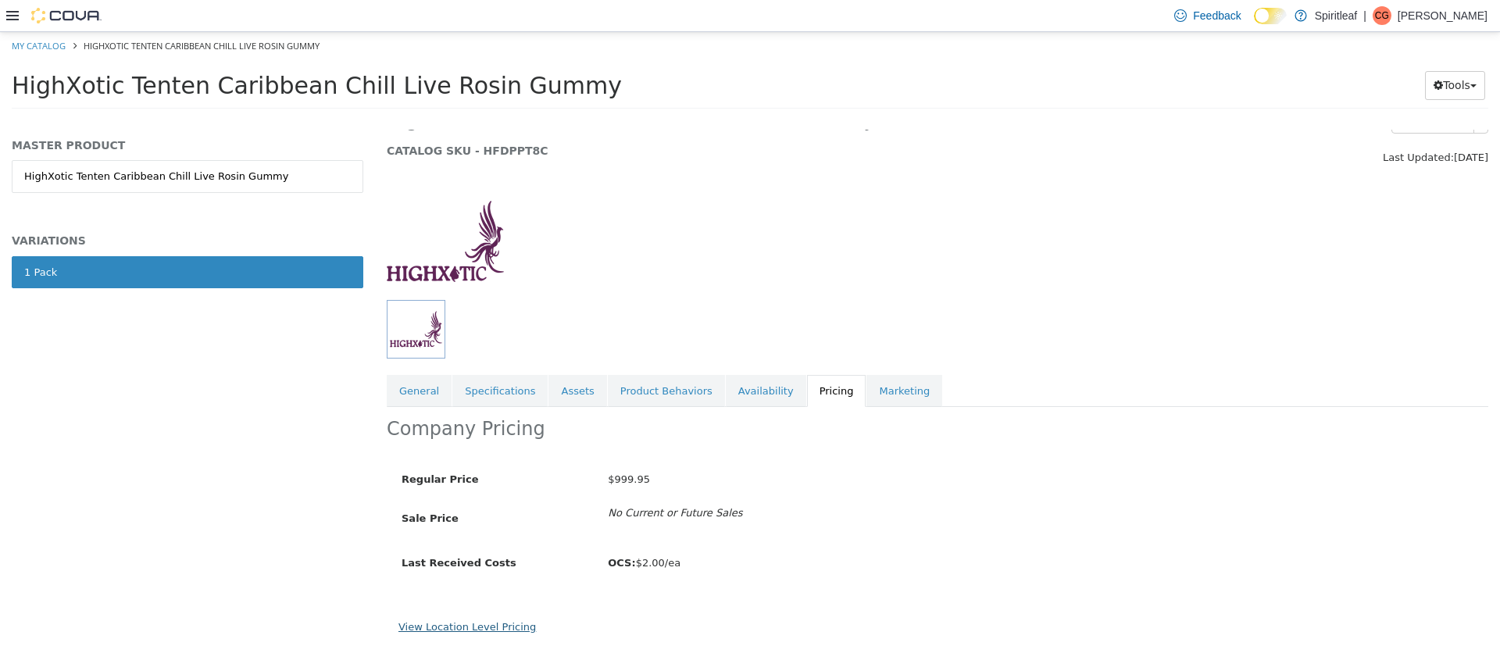
click at [464, 622] on link "View Location Level Pricing" at bounding box center [466, 627] width 137 height 12
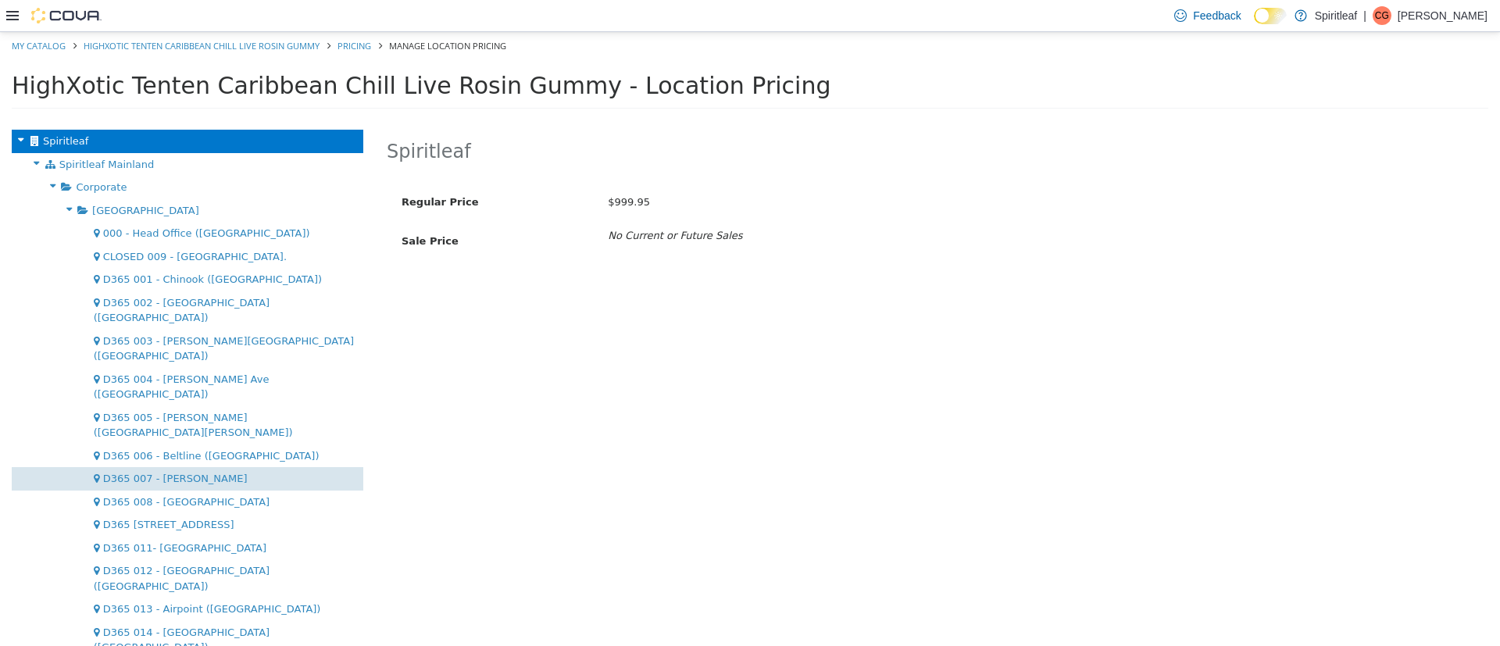
scroll to position [2104, 0]
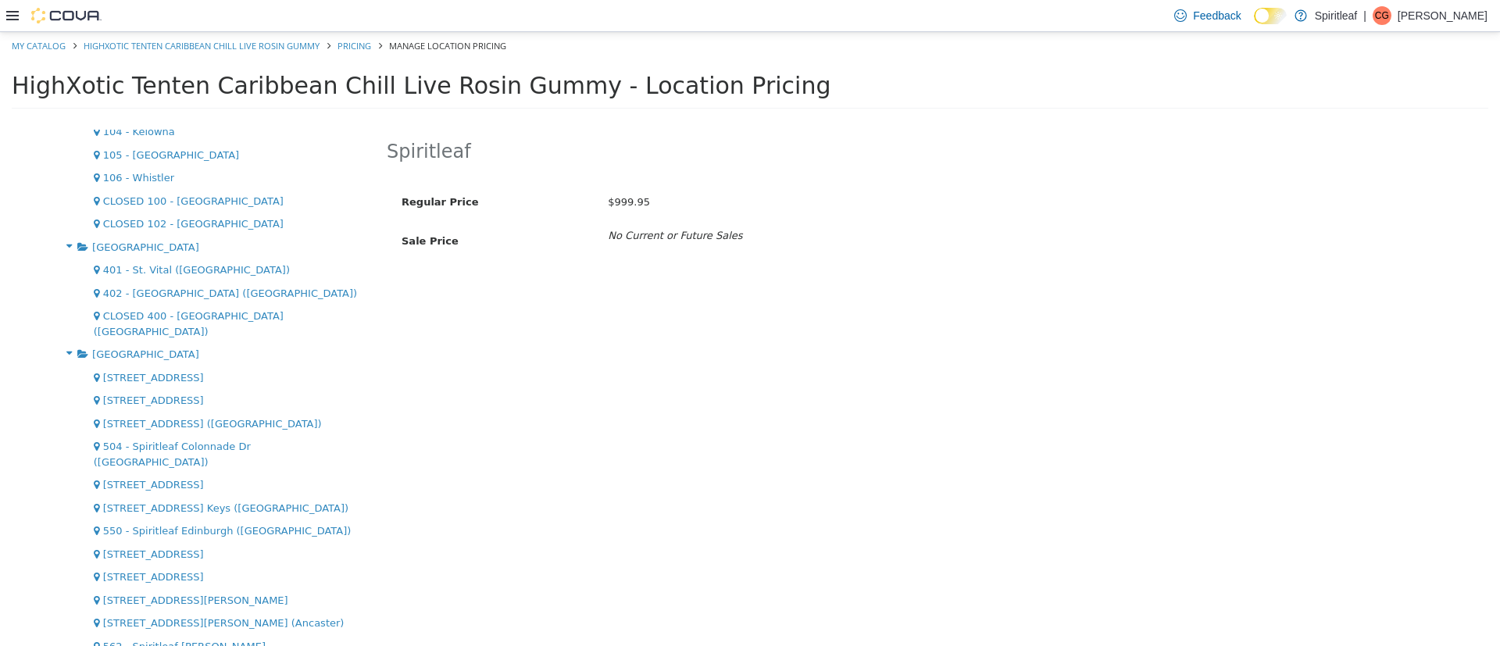
click at [777, 155] on button "Edit" at bounding box center [797, 154] width 40 height 29
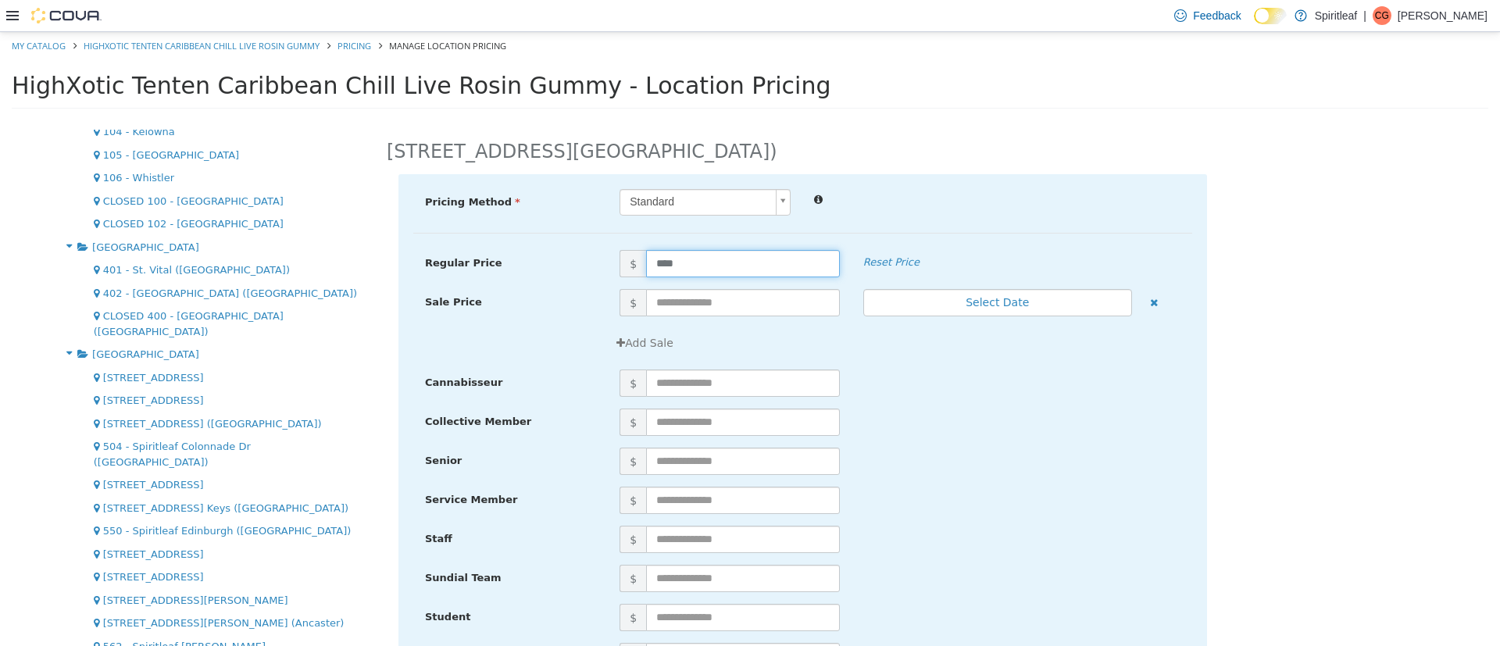
click at [658, 267] on input "****" at bounding box center [743, 263] width 194 height 27
type input "****"
click at [897, 339] on div "Add Sale" at bounding box center [900, 343] width 584 height 29
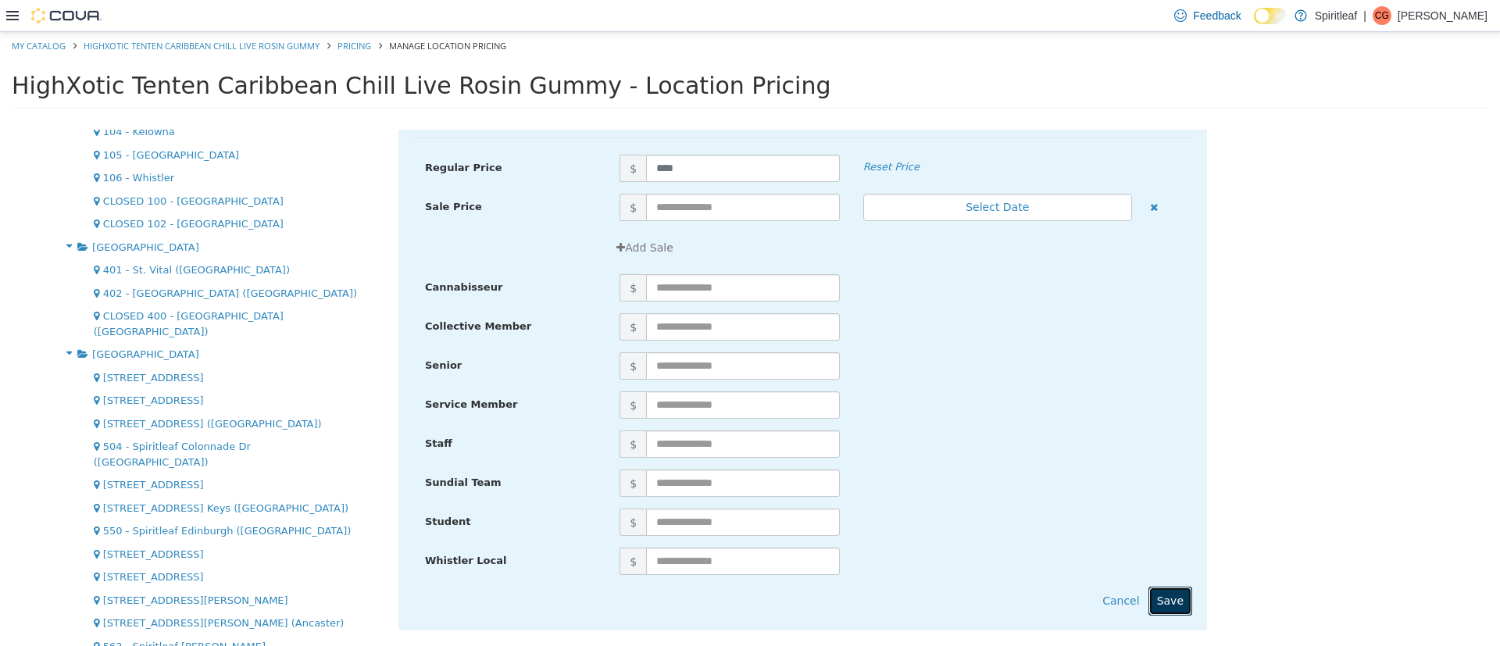
click at [1164, 594] on button "Save" at bounding box center [1170, 601] width 44 height 29
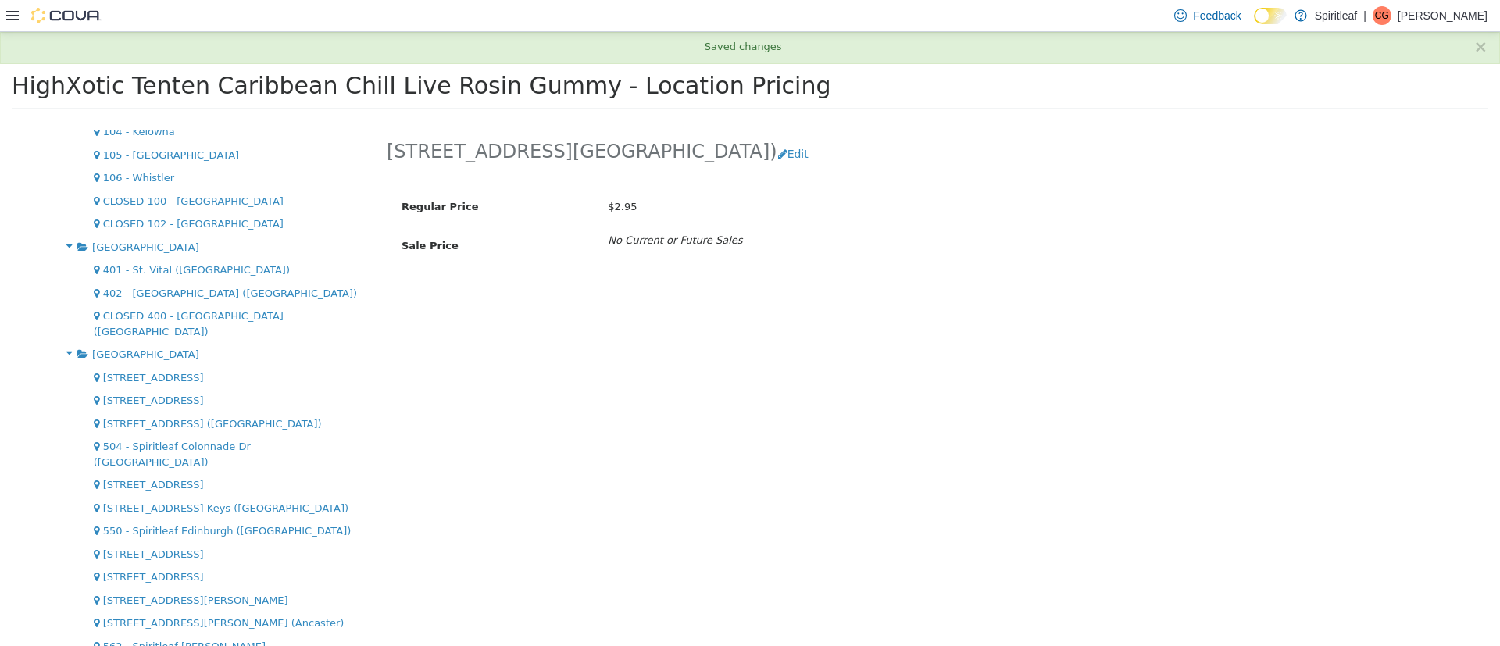
scroll to position [0, 0]
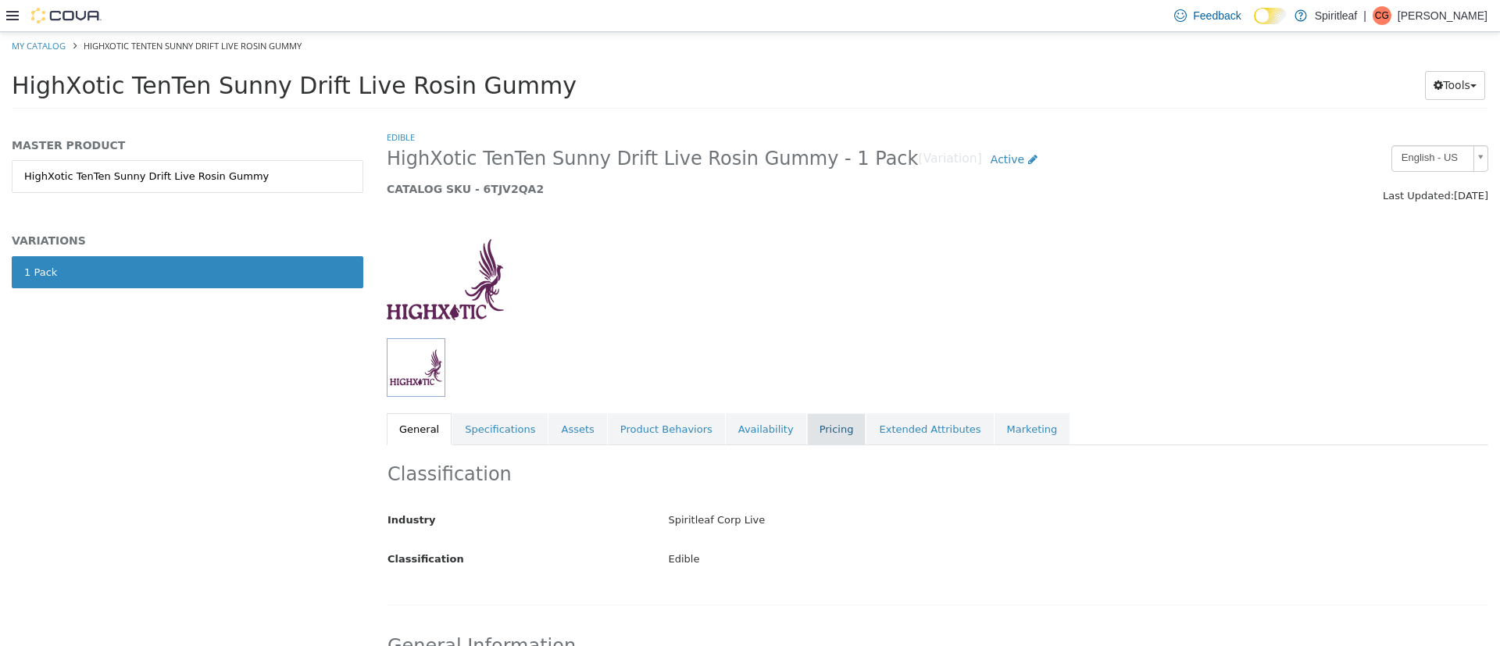
click at [807, 423] on link "Pricing" at bounding box center [836, 429] width 59 height 33
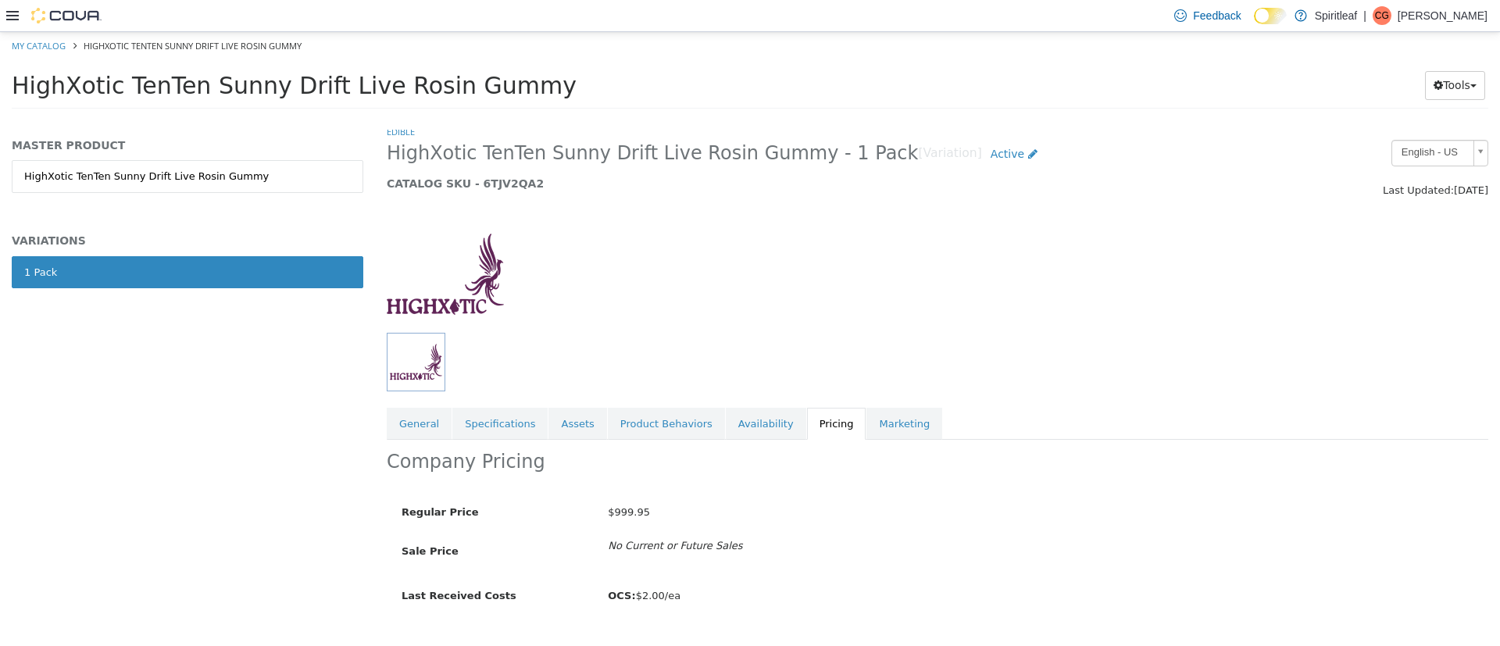
scroll to position [39, 0]
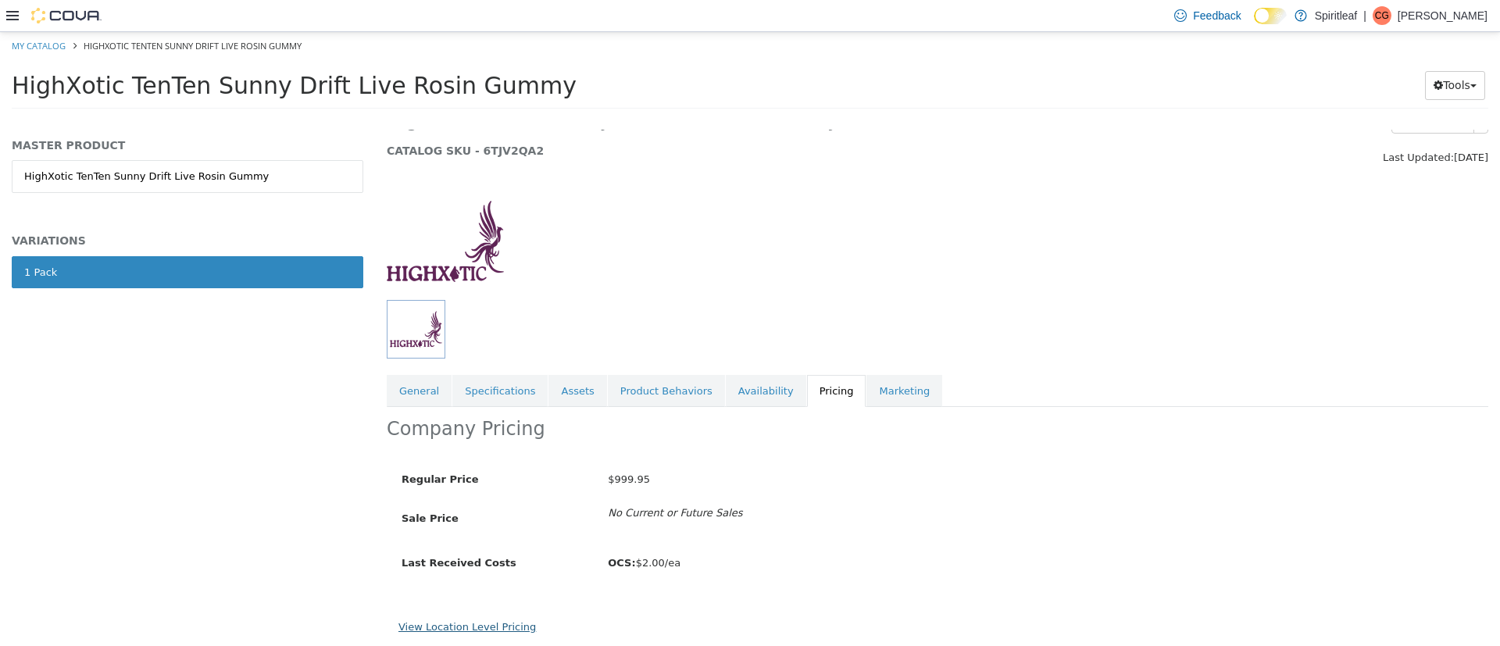
click at [430, 626] on link "View Location Level Pricing" at bounding box center [466, 627] width 137 height 12
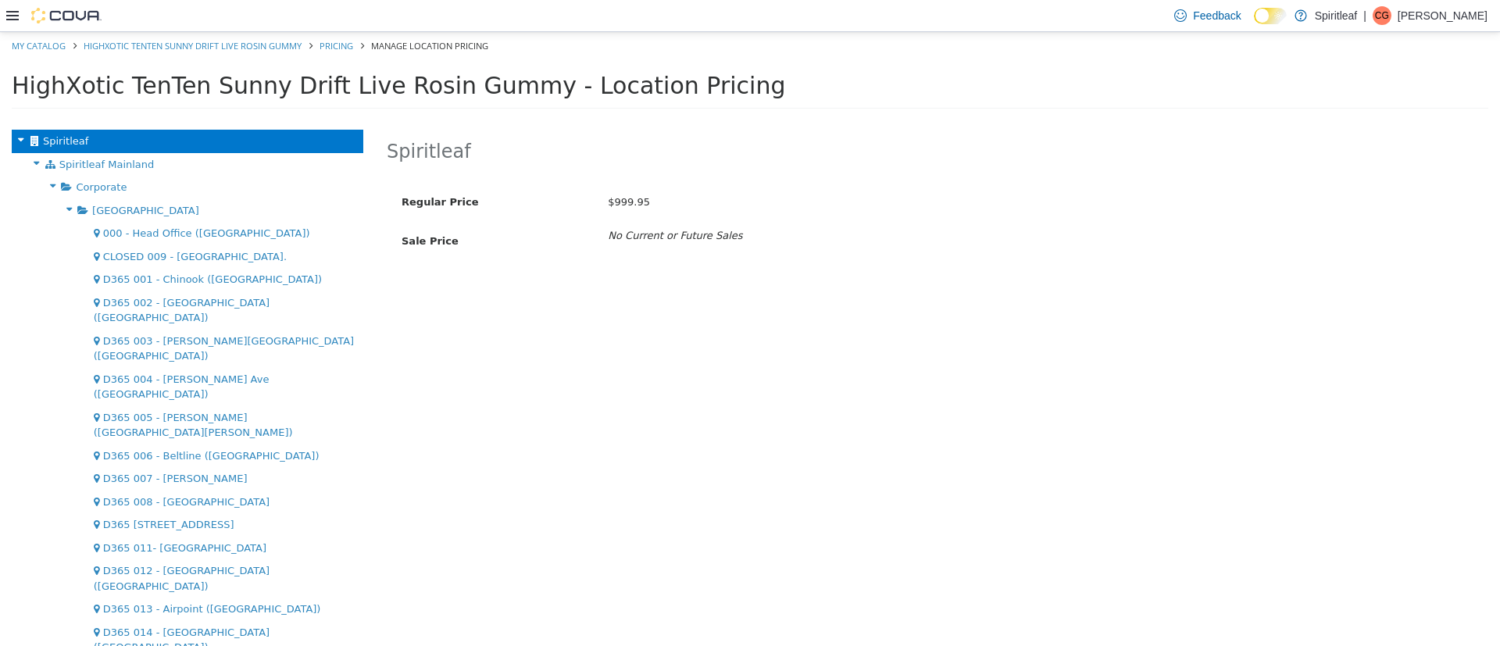
scroll to position [2104, 0]
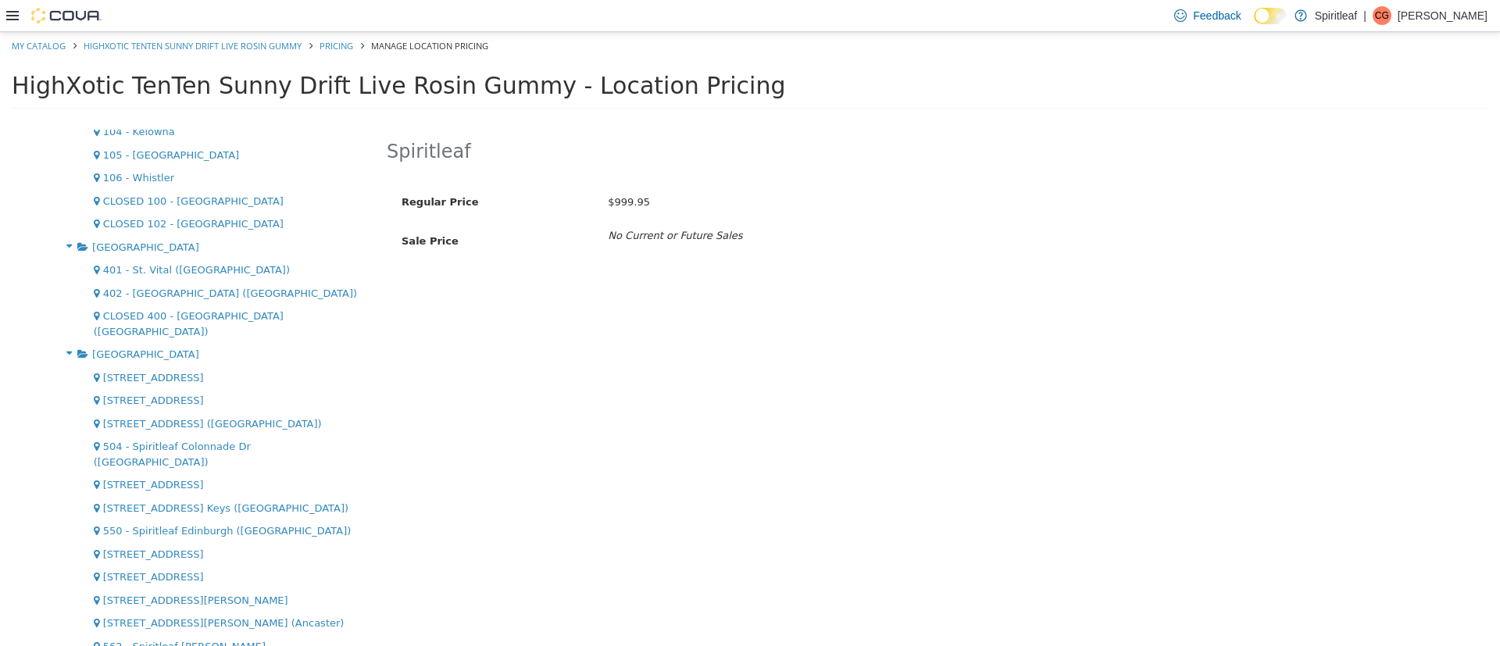
click at [777, 152] on button "Edit" at bounding box center [797, 154] width 40 height 29
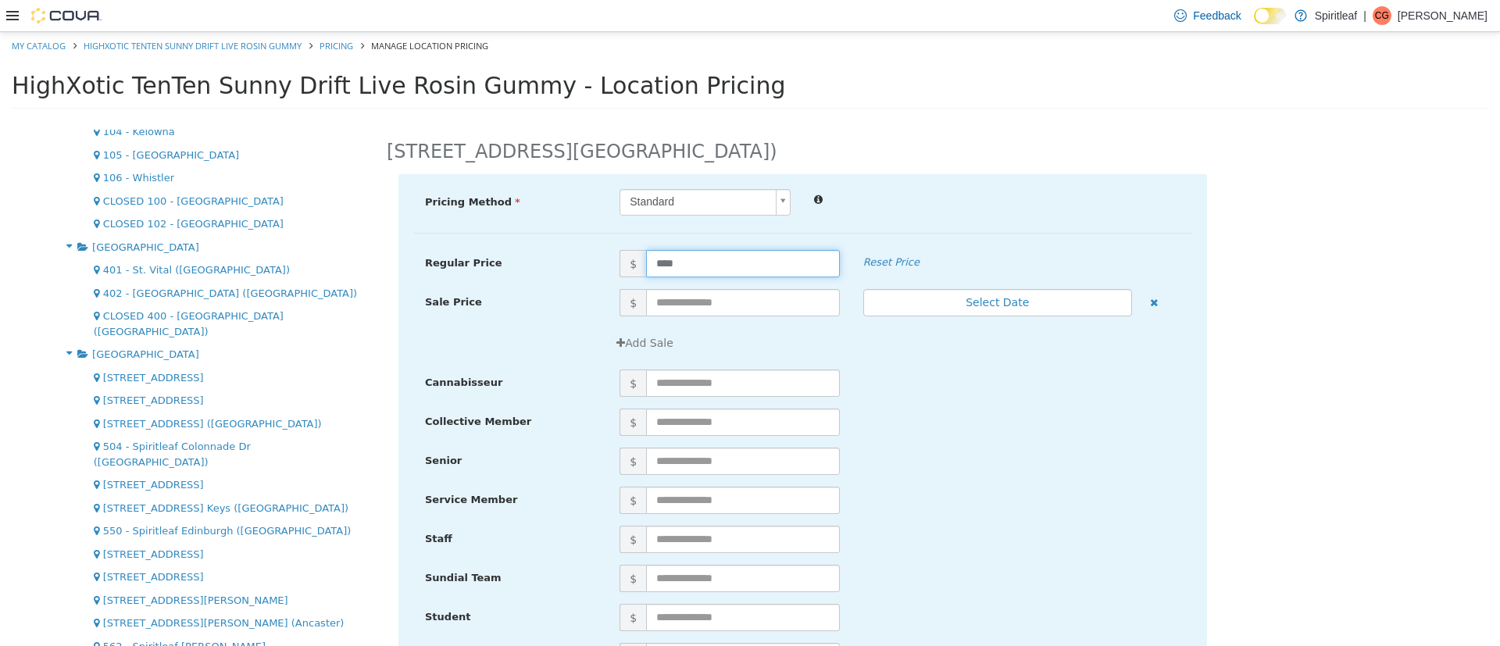
click at [656, 263] on input "****" at bounding box center [743, 263] width 194 height 27
type input "****"
click at [887, 332] on div "Add Sale" at bounding box center [900, 343] width 584 height 29
drag, startPoint x: 886, startPoint y: 332, endPoint x: 927, endPoint y: 42, distance: 292.8
click at [927, 42] on div "My Catalog HighXotic TenTen Sunny Drift Live Rosin Gummy Pricing Manage Locatio…" at bounding box center [750, 75] width 1500 height 87
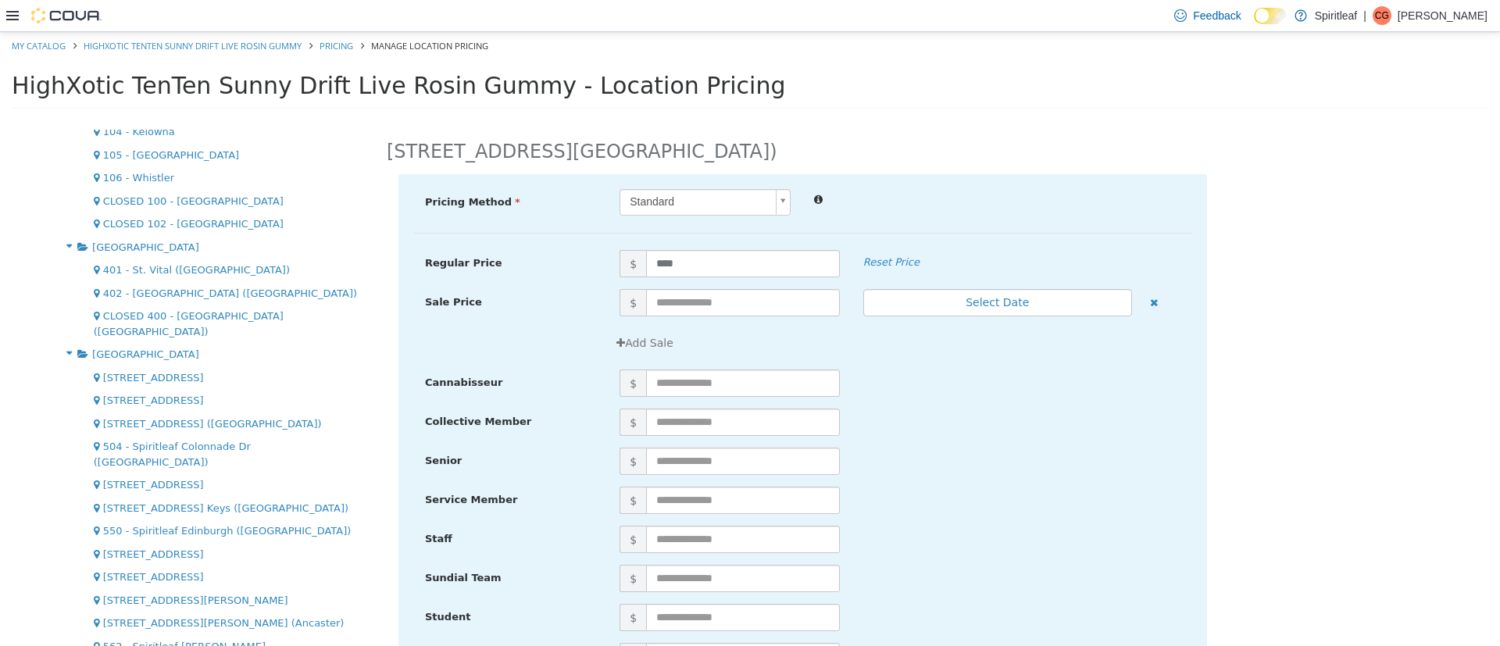
click at [1130, 530] on div "$" at bounding box center [900, 539] width 584 height 27
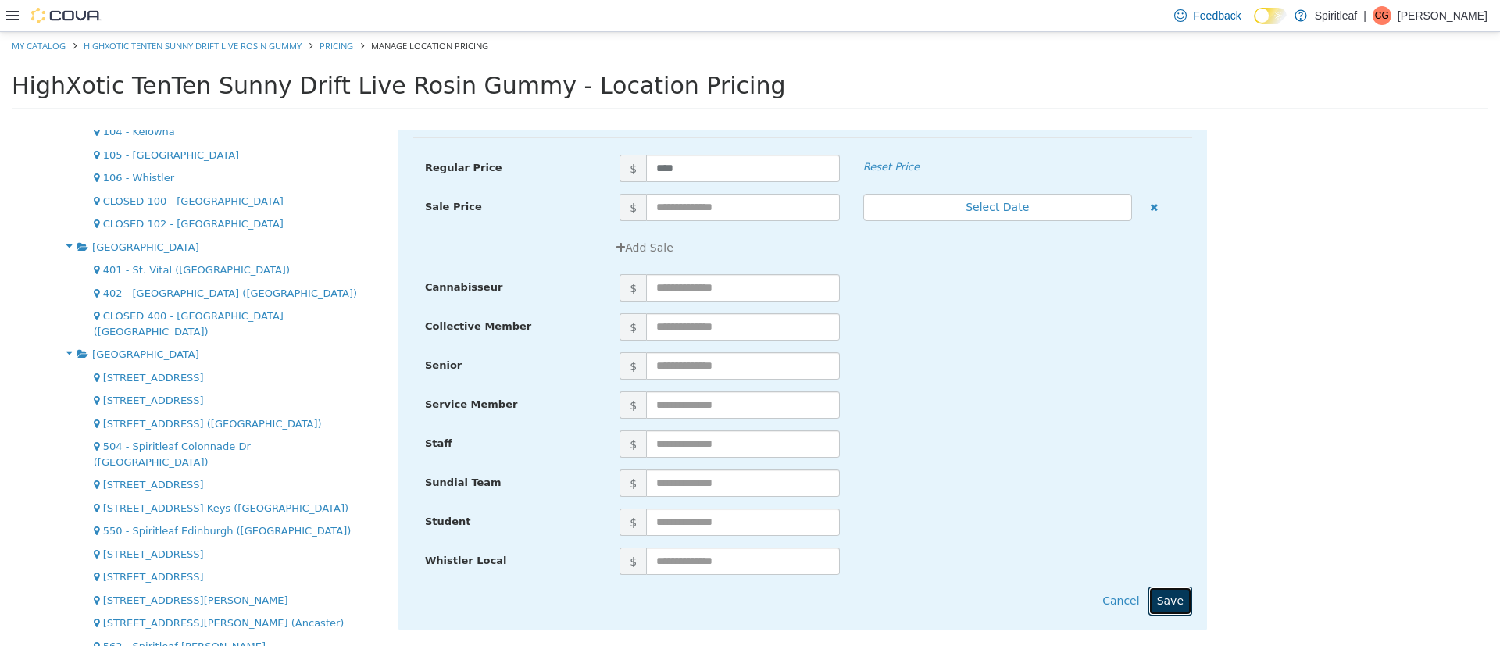
click at [1162, 610] on button "Save" at bounding box center [1170, 601] width 44 height 29
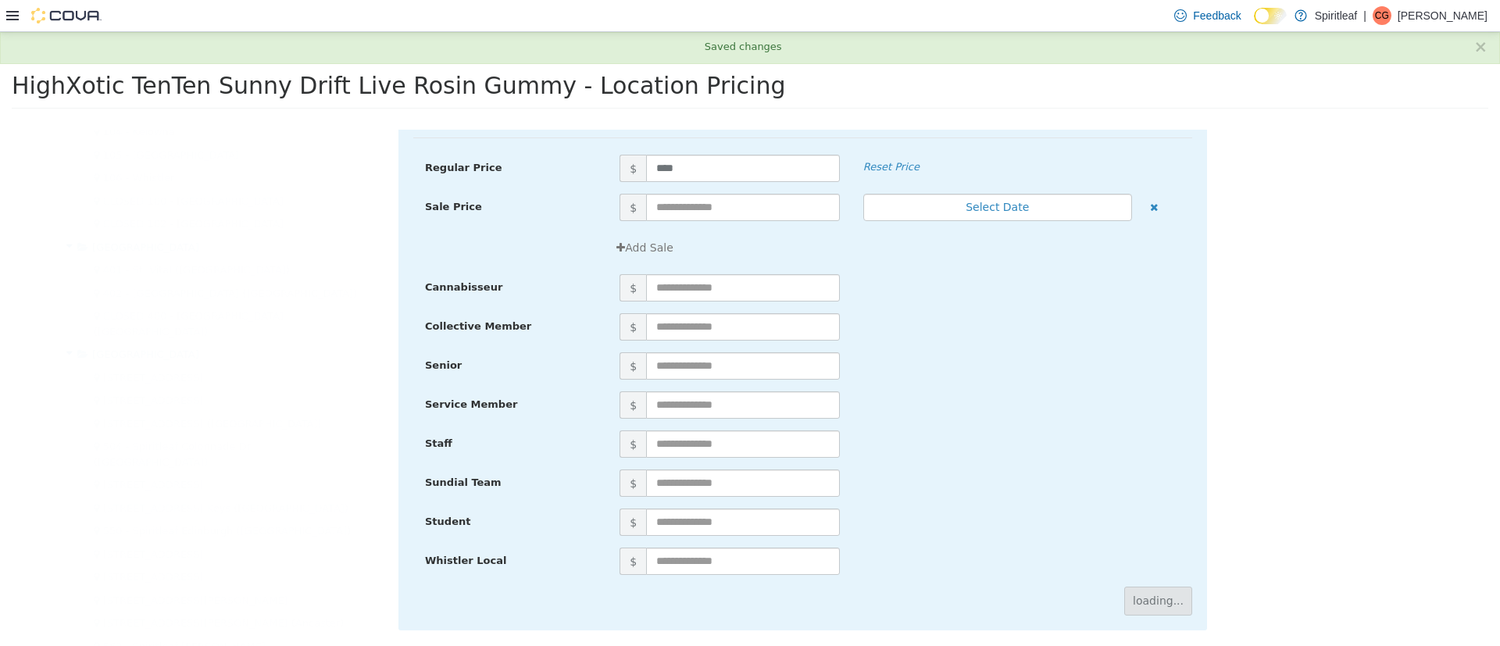
scroll to position [0, 0]
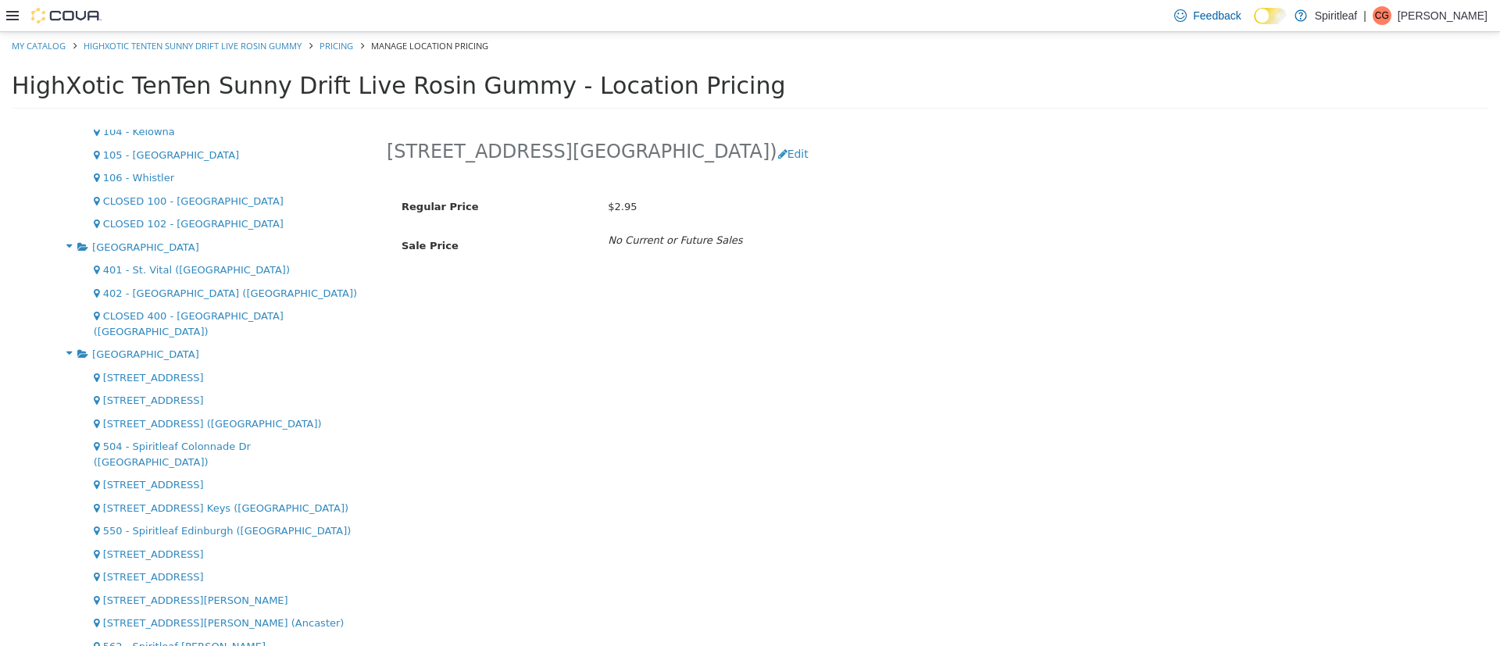
click at [11, 19] on icon at bounding box center [12, 15] width 12 height 9
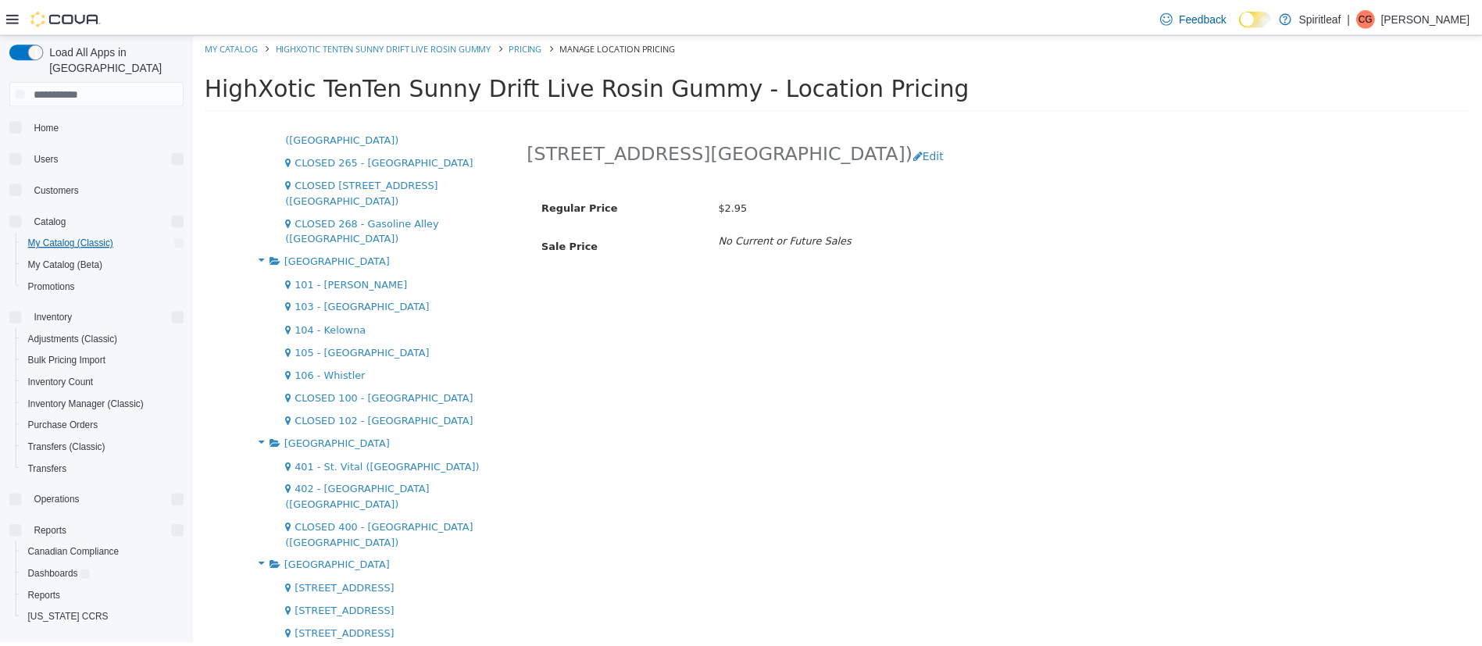
scroll to position [2211, 0]
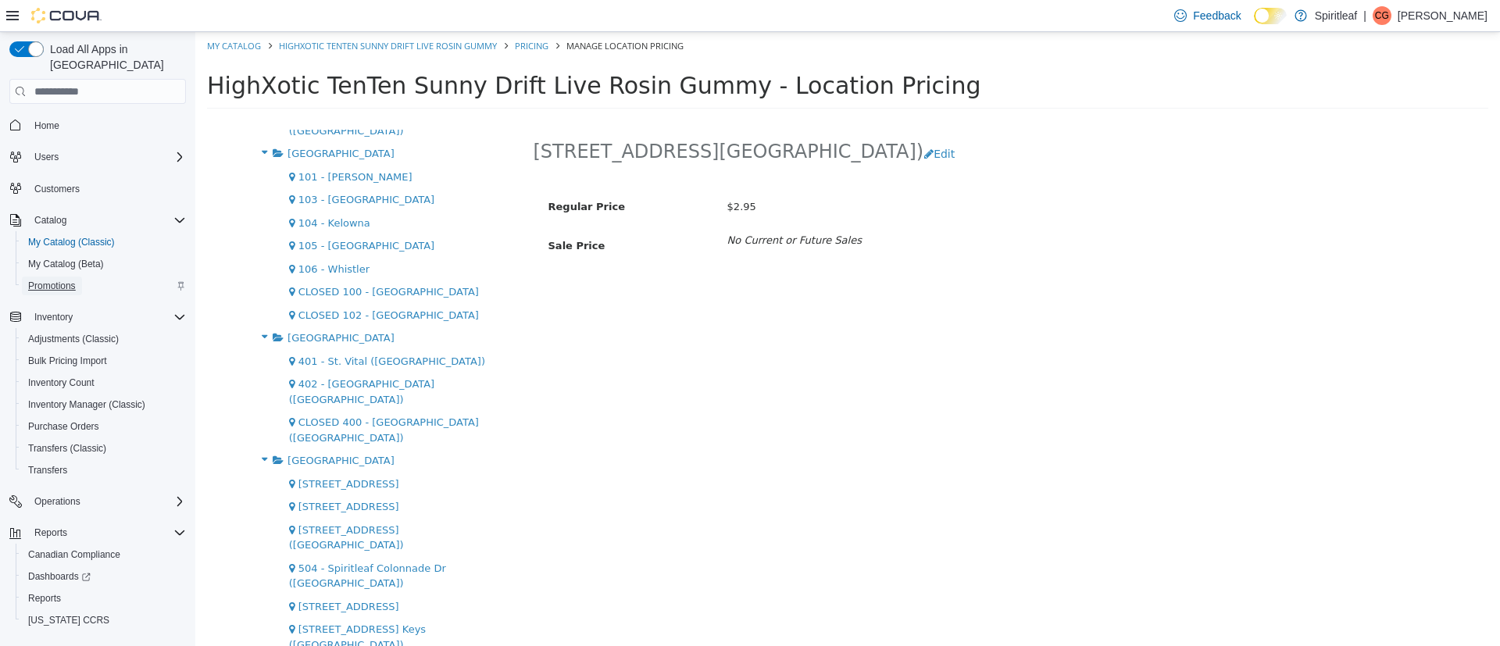
click at [56, 280] on span "Promotions" at bounding box center [52, 286] width 48 height 12
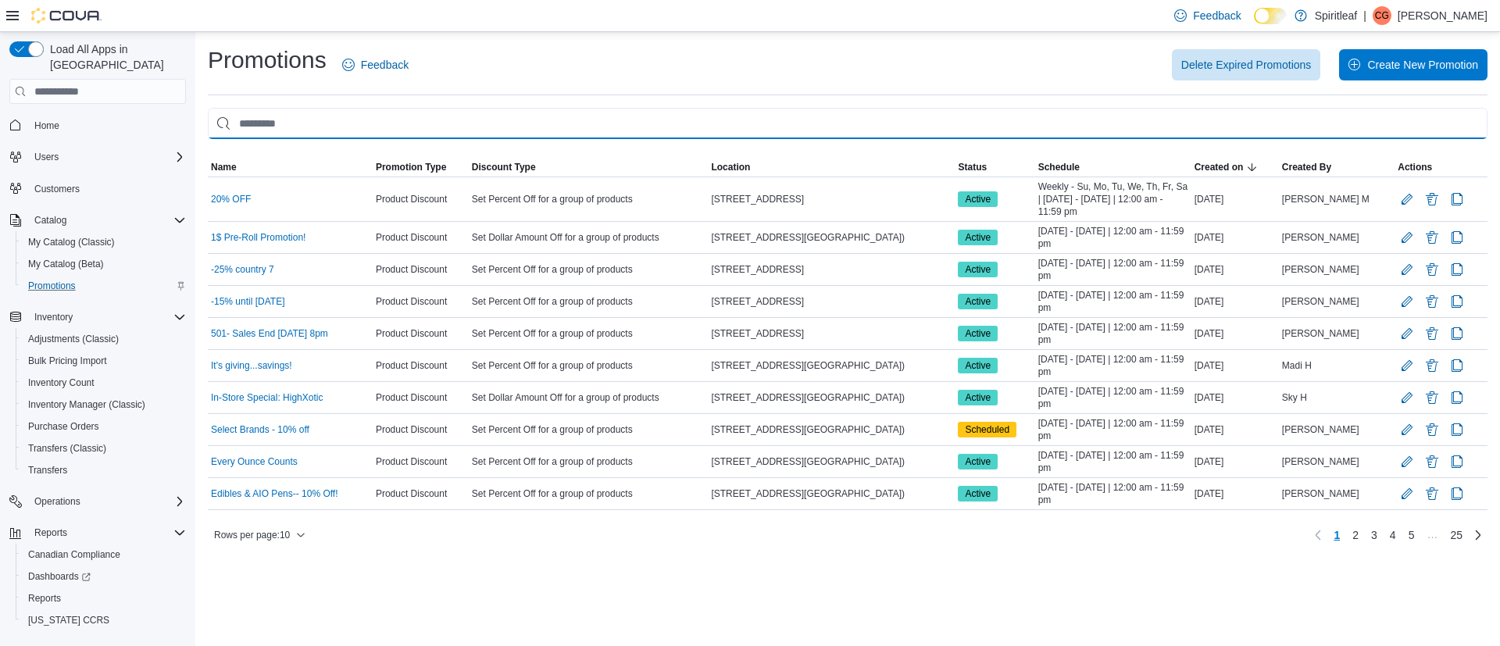
click at [262, 120] on input "This is a search bar. As you type, the results lower in the page will automatic…" at bounding box center [848, 123] width 1280 height 31
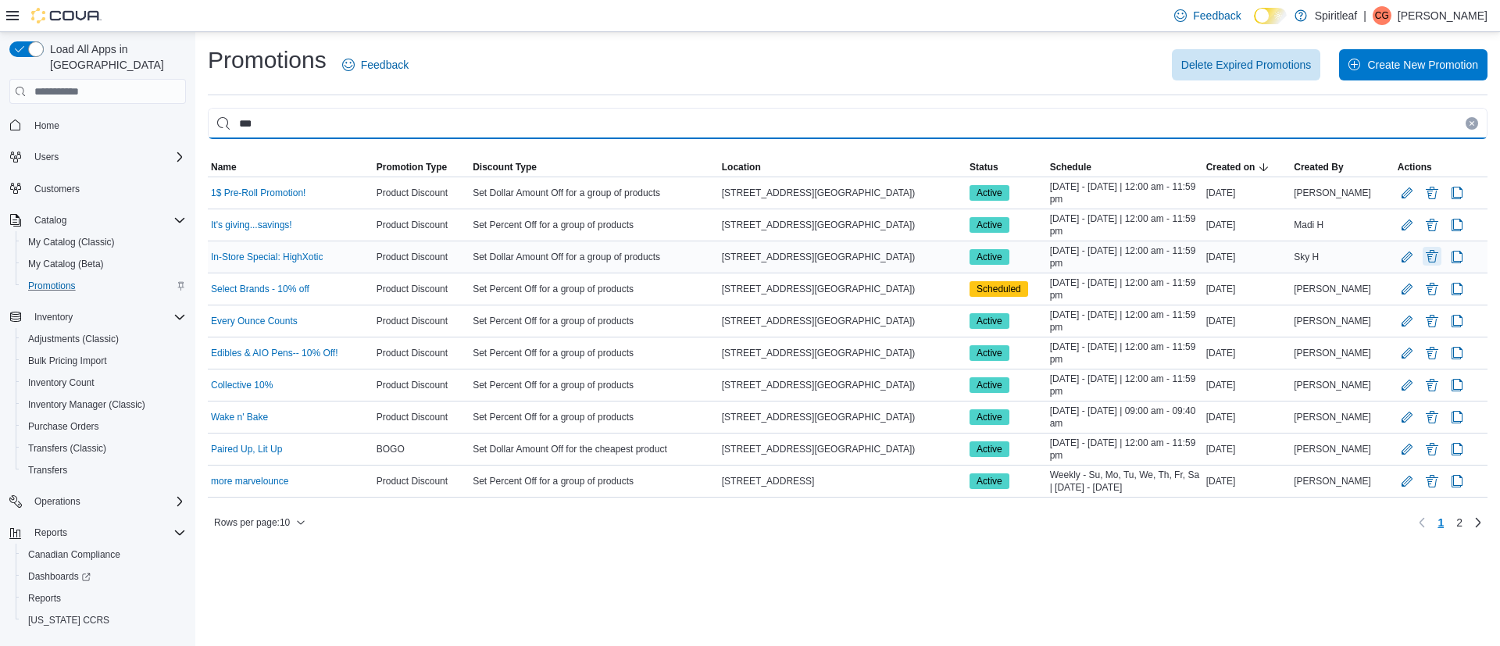
type input "***"
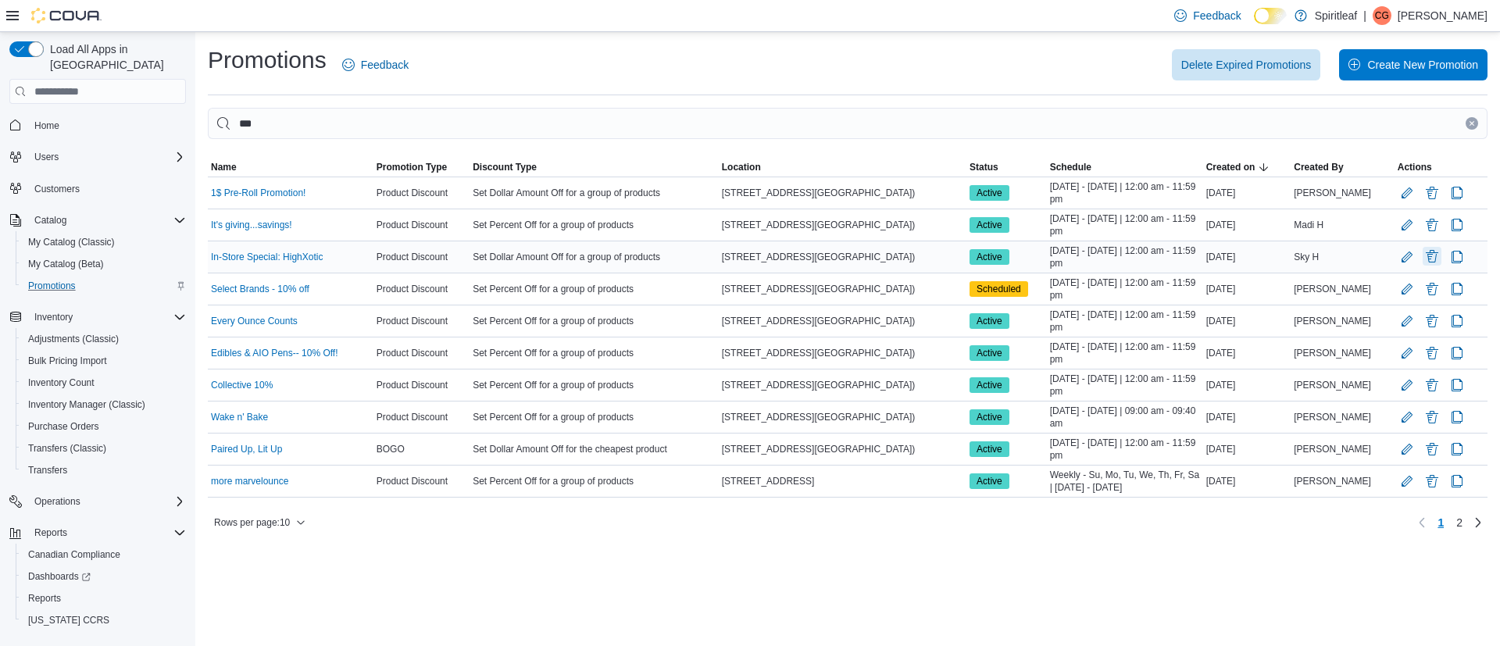
click at [1428, 260] on button "Delete Promotion" at bounding box center [1432, 256] width 19 height 19
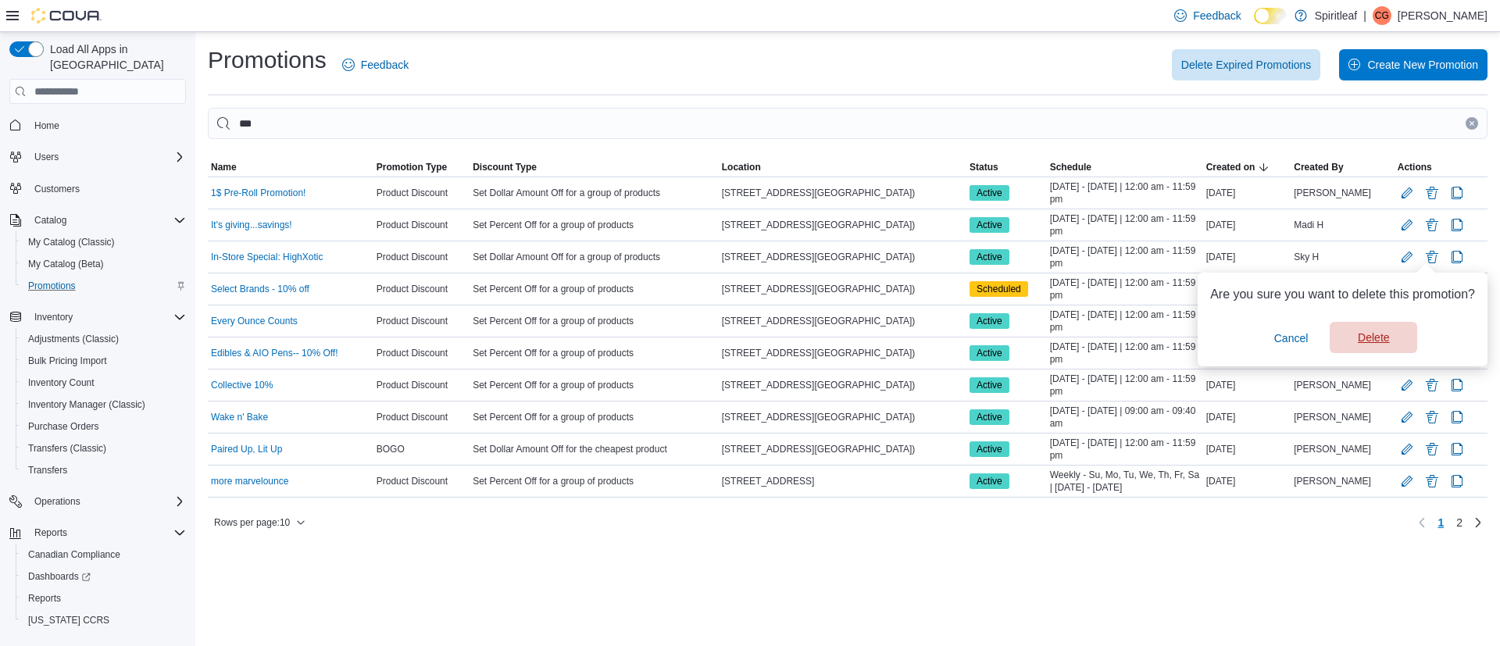
click at [1385, 334] on span "Delete" at bounding box center [1373, 338] width 31 height 16
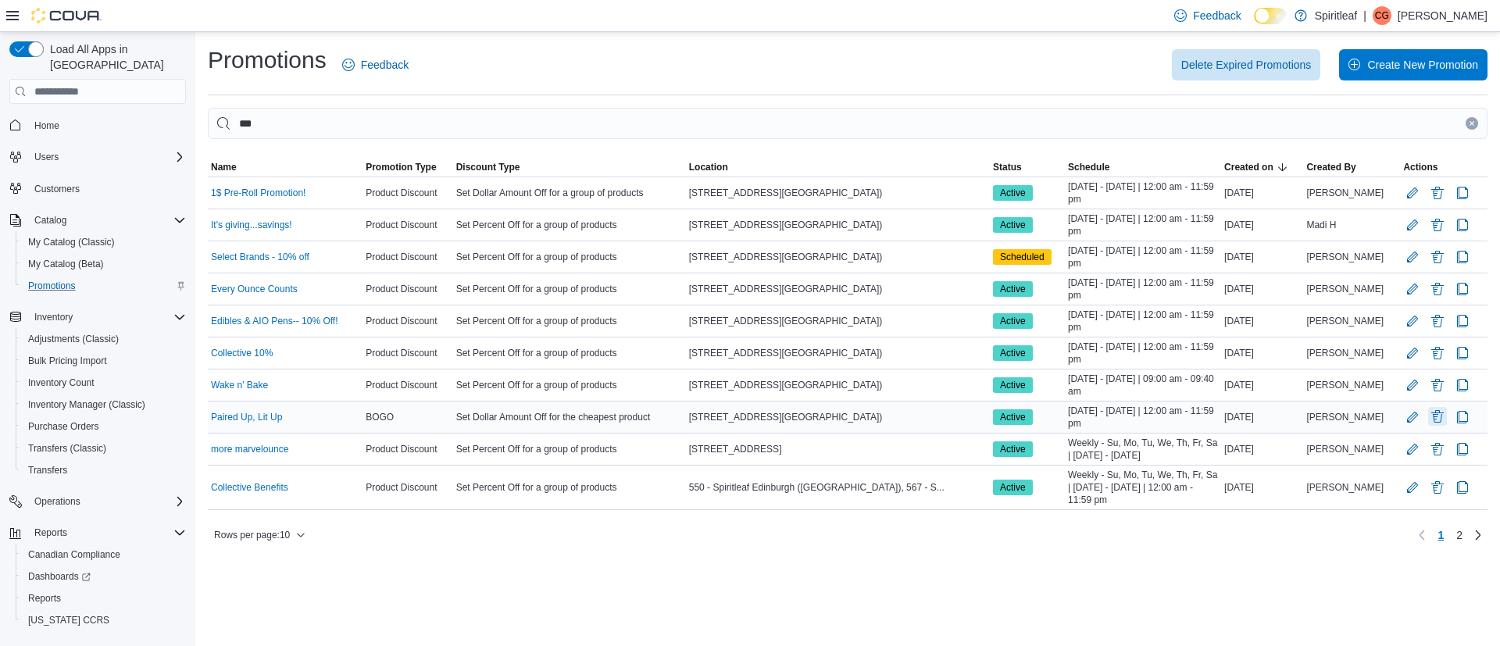
click at [1430, 414] on button "Delete Promotion" at bounding box center [1437, 416] width 19 height 19
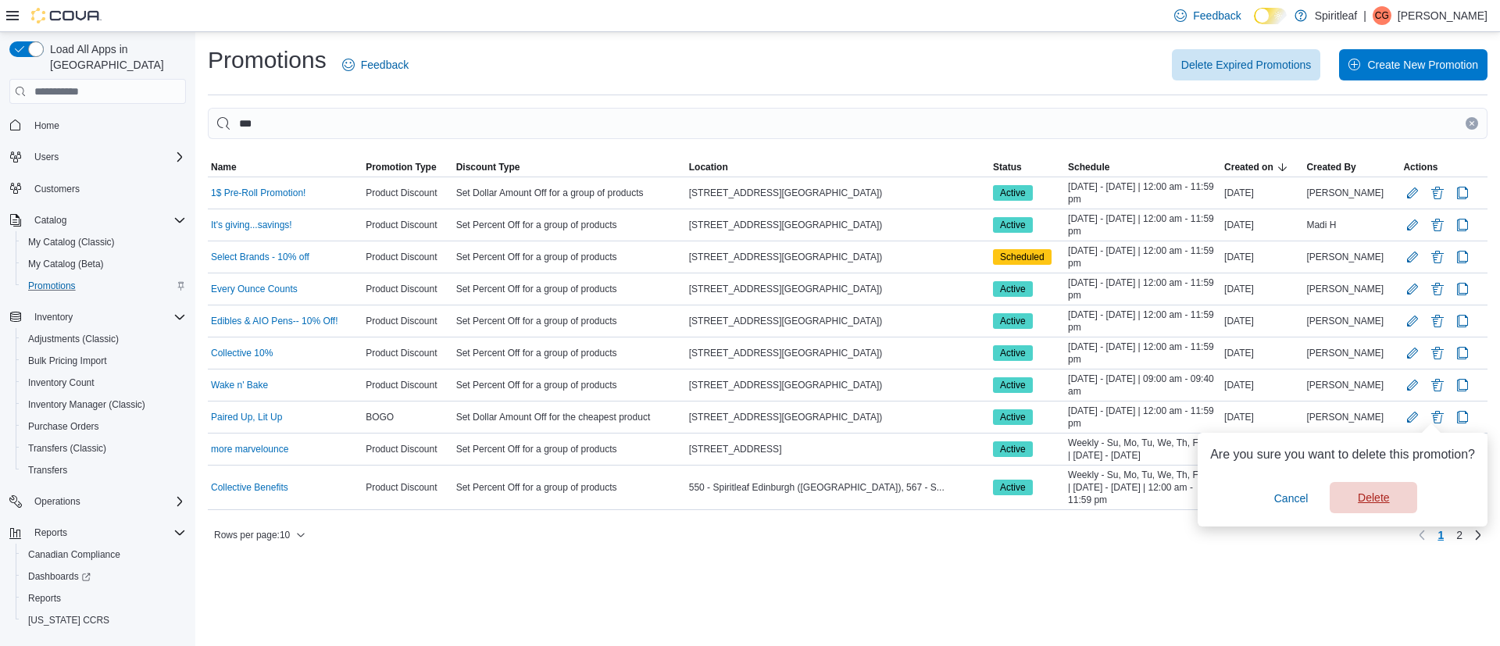
click at [1355, 502] on span "Delete" at bounding box center [1373, 497] width 69 height 31
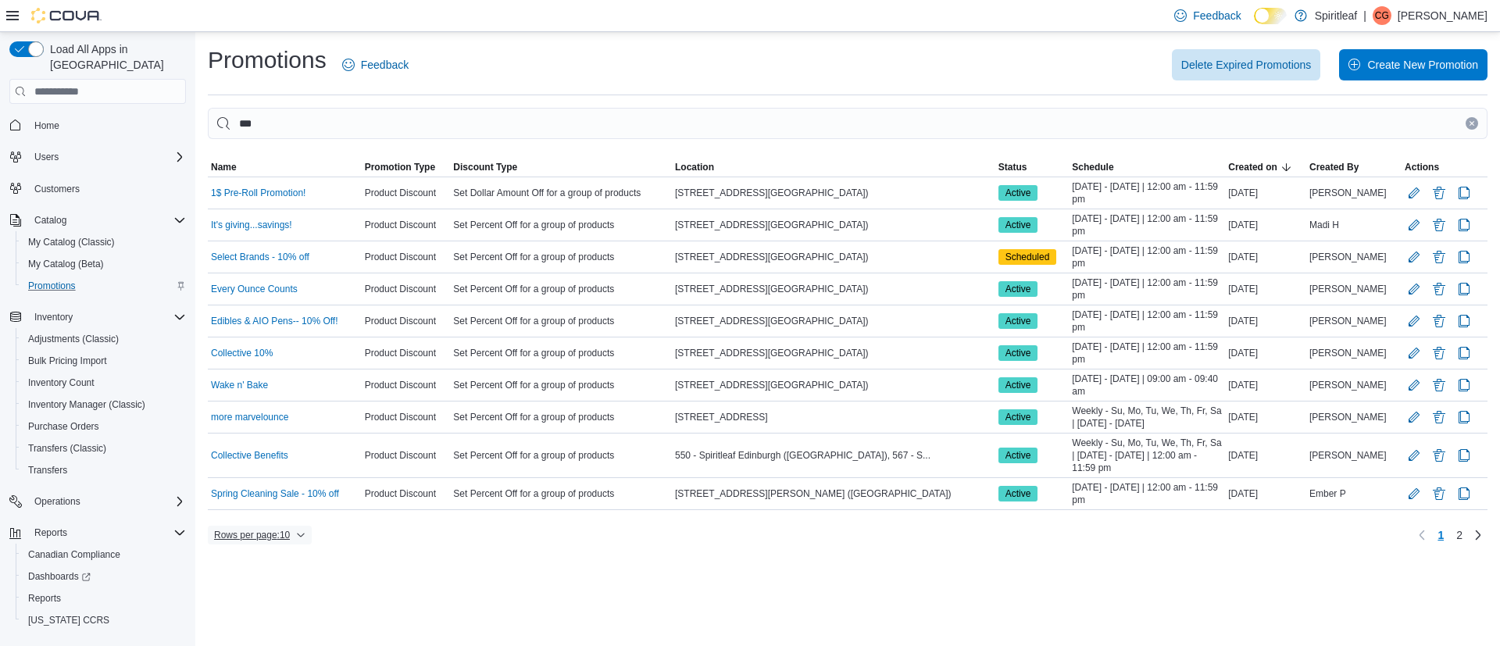
click at [281, 535] on span "Rows per page : 10" at bounding box center [252, 535] width 76 height 12
click at [265, 510] on button "50 rows" at bounding box center [270, 503] width 87 height 31
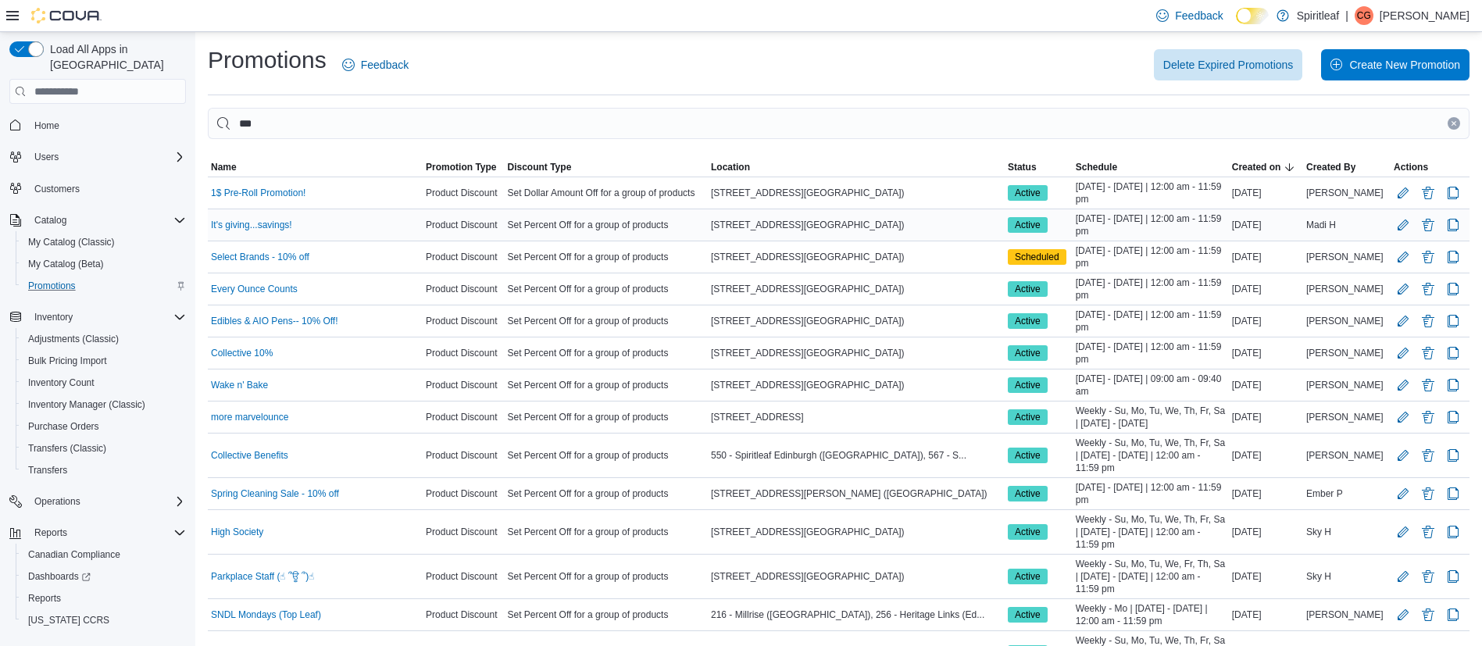
scroll to position [80, 0]
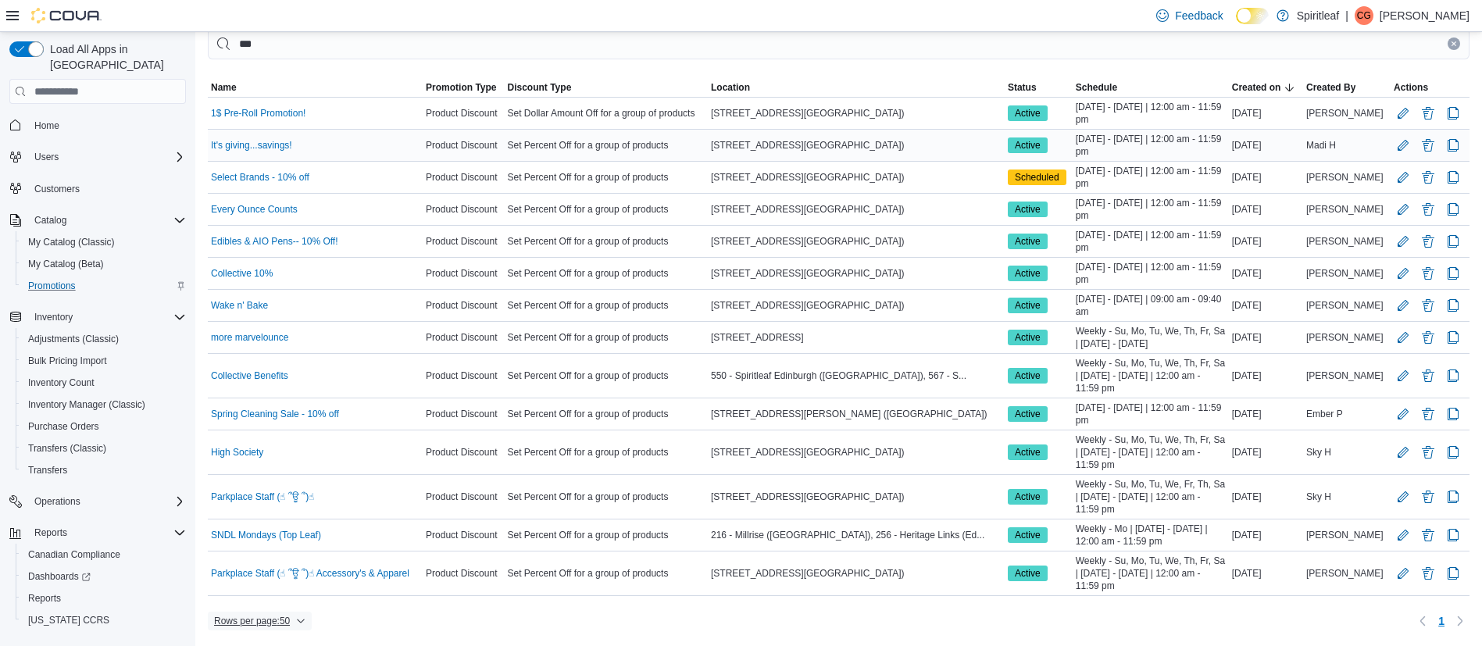
click at [208, 612] on button "Rows per page : 50" at bounding box center [260, 621] width 104 height 19
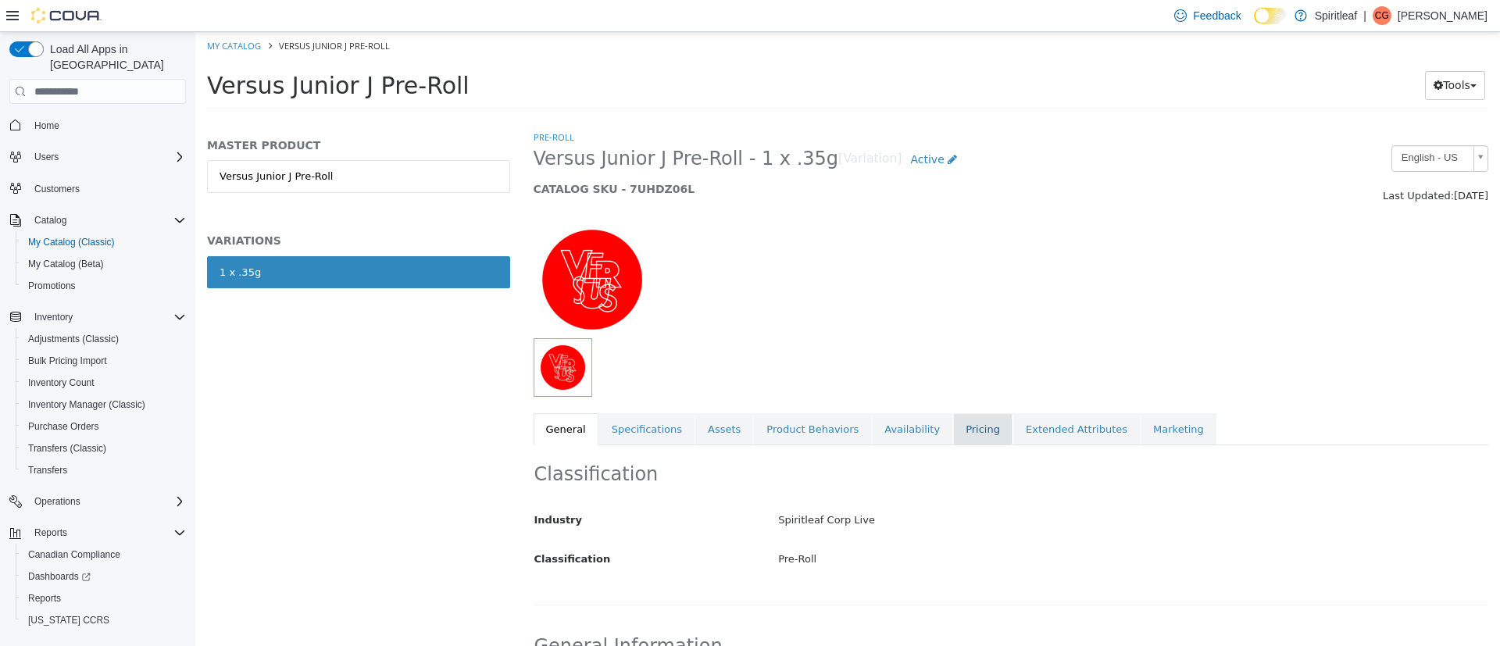
click at [953, 429] on link "Pricing" at bounding box center [982, 429] width 59 height 33
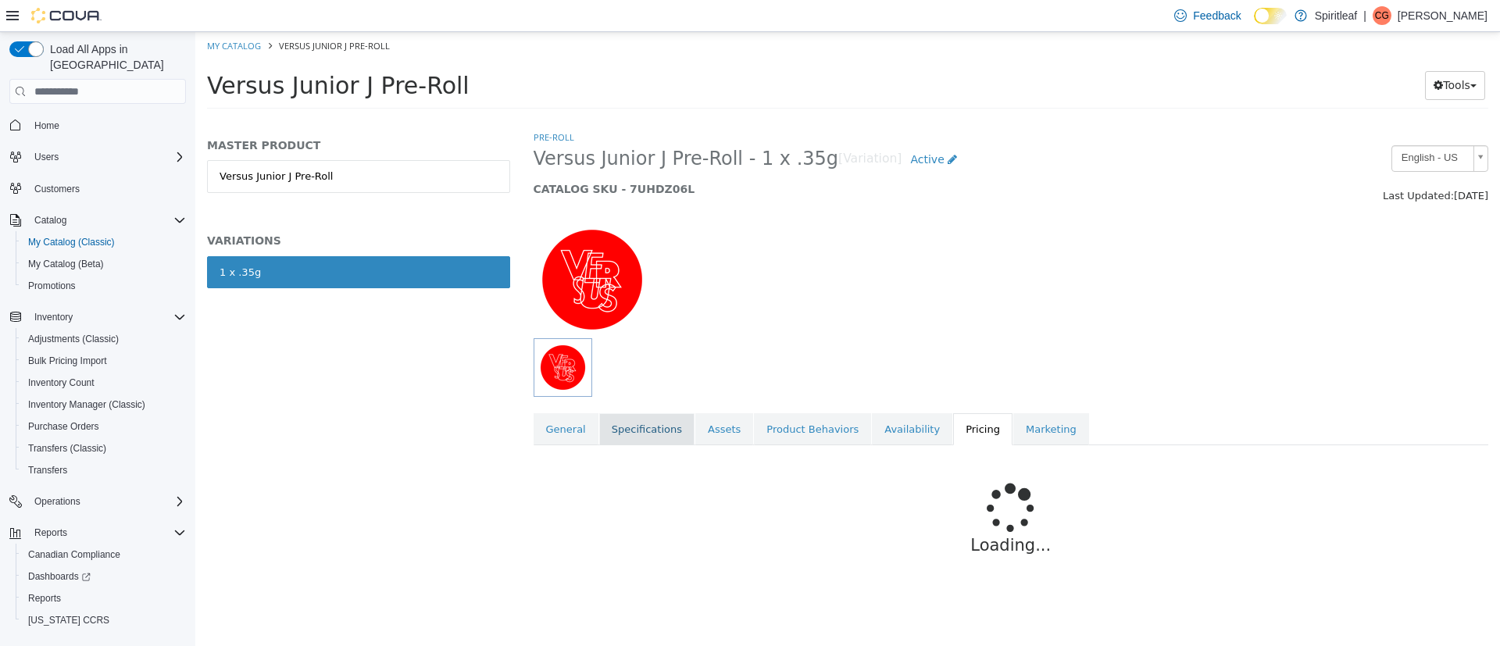
scroll to position [68, 0]
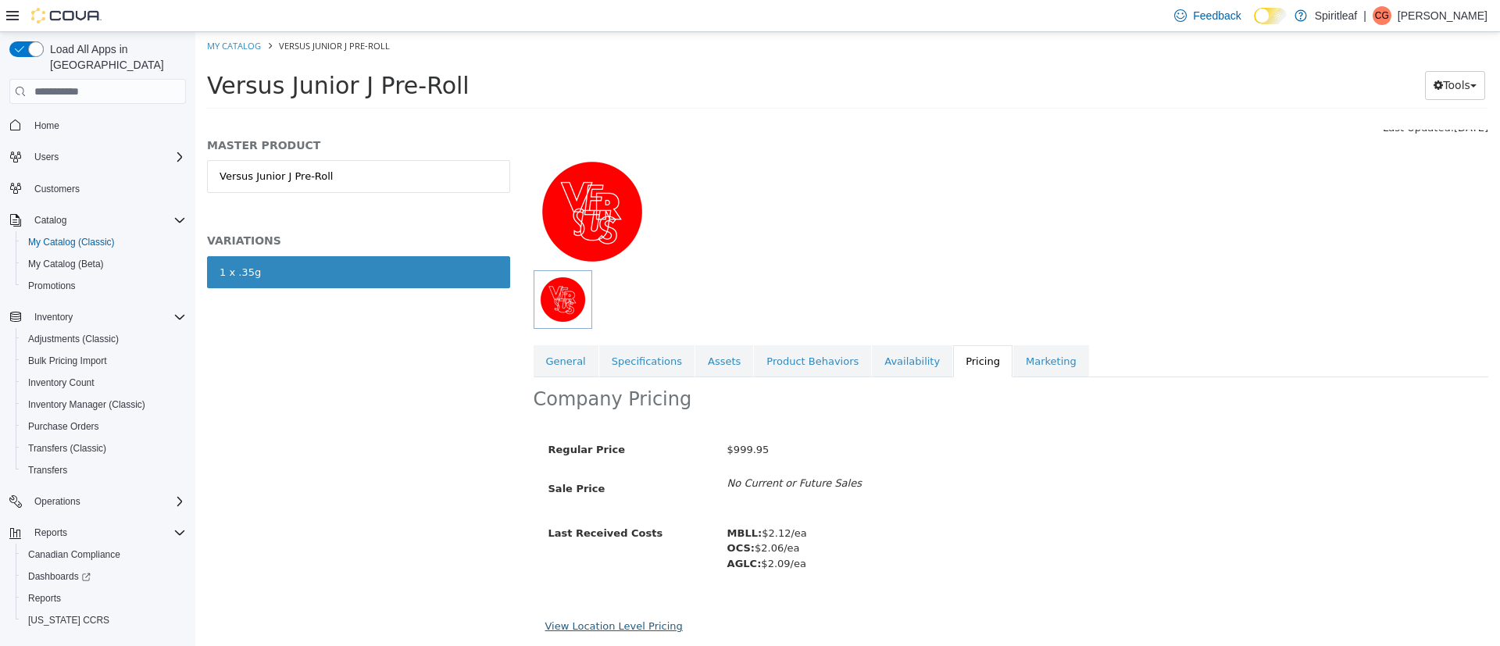
click at [577, 632] on link "View Location Level Pricing" at bounding box center [613, 626] width 137 height 12
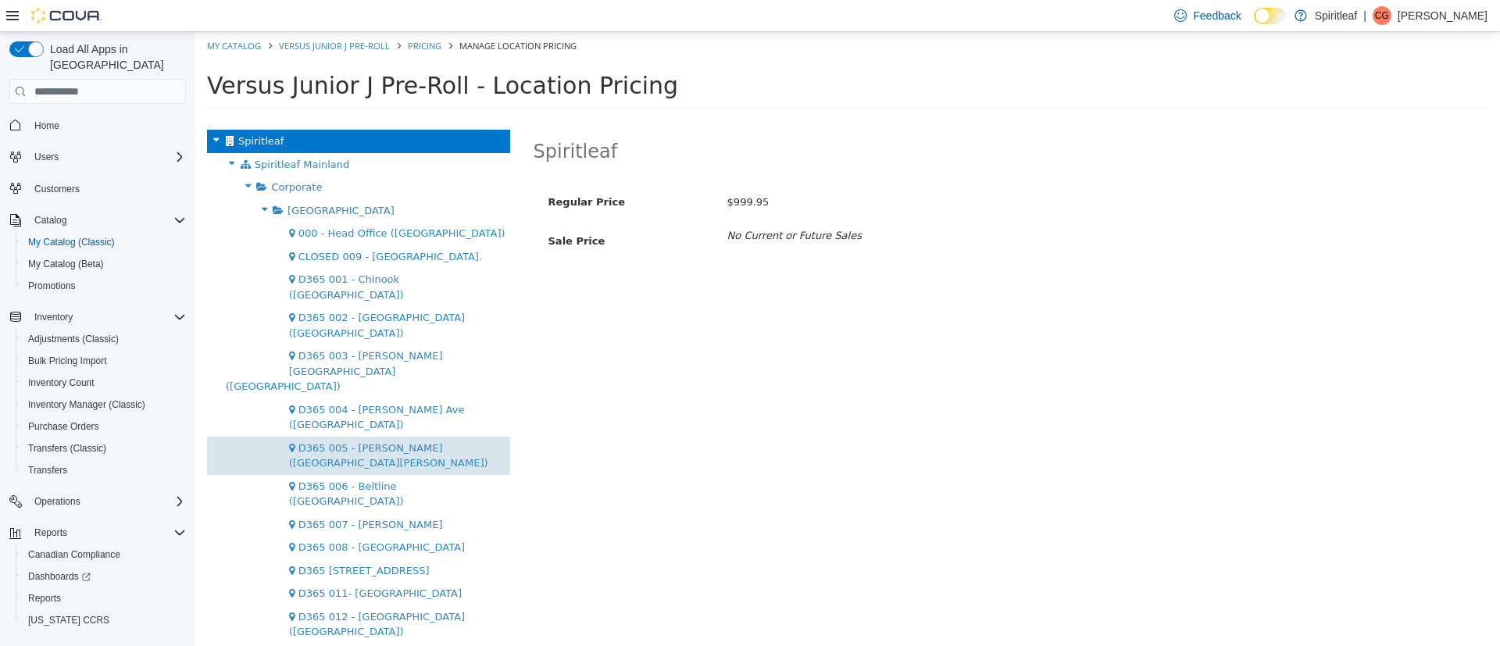
scroll to position [2211, 0]
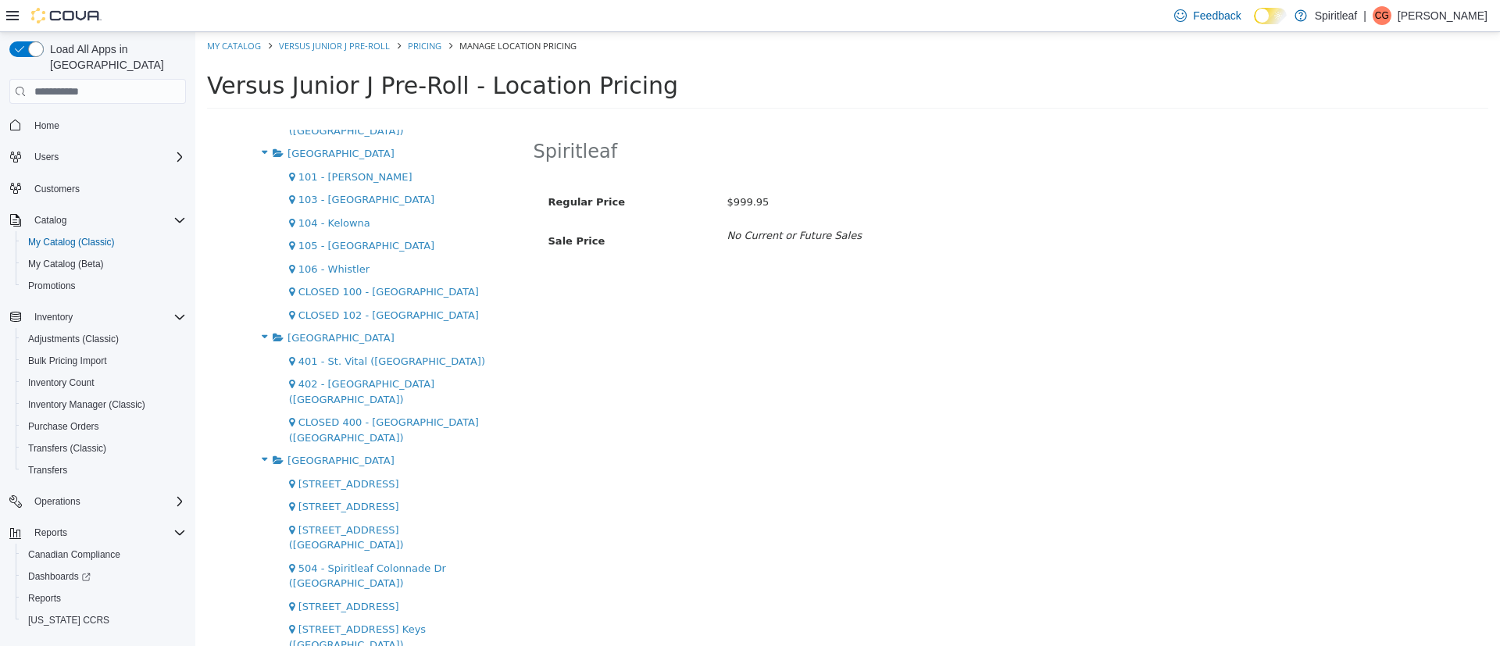
click at [923, 153] on button "Edit" at bounding box center [943, 154] width 40 height 29
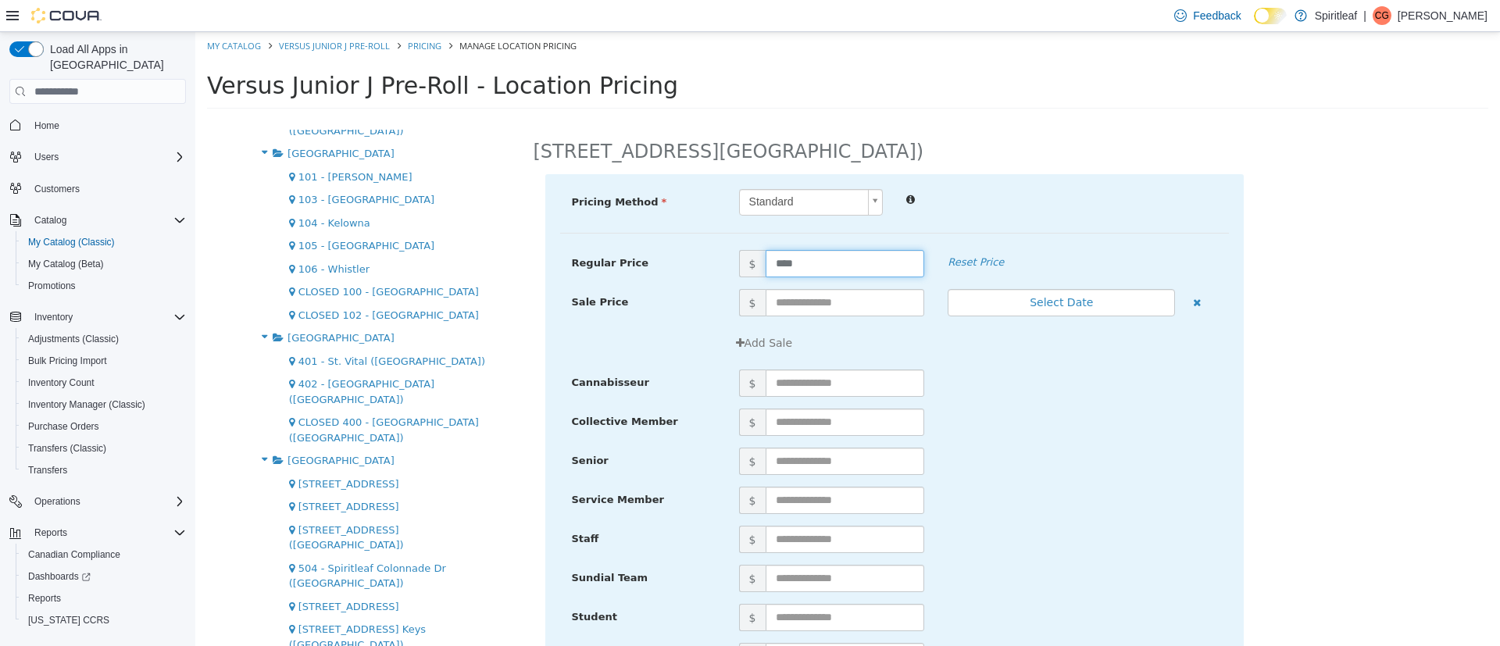
click at [774, 270] on input "****" at bounding box center [845, 263] width 159 height 27
type input "****"
click at [1057, 240] on div "Pricing Method Standard * Regular Price $ **** Reset Price Sale Price $ Select …" at bounding box center [894, 450] width 698 height 552
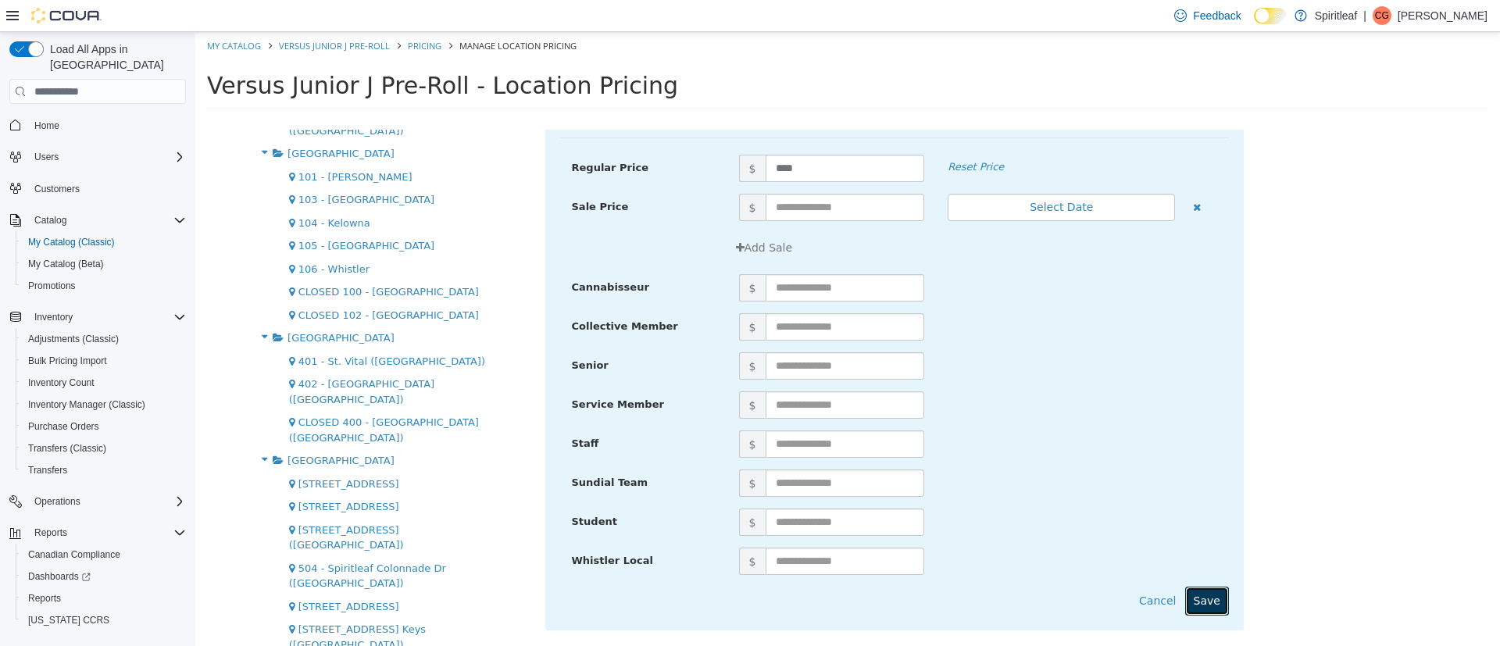
click at [1190, 605] on button "Save" at bounding box center [1207, 601] width 44 height 29
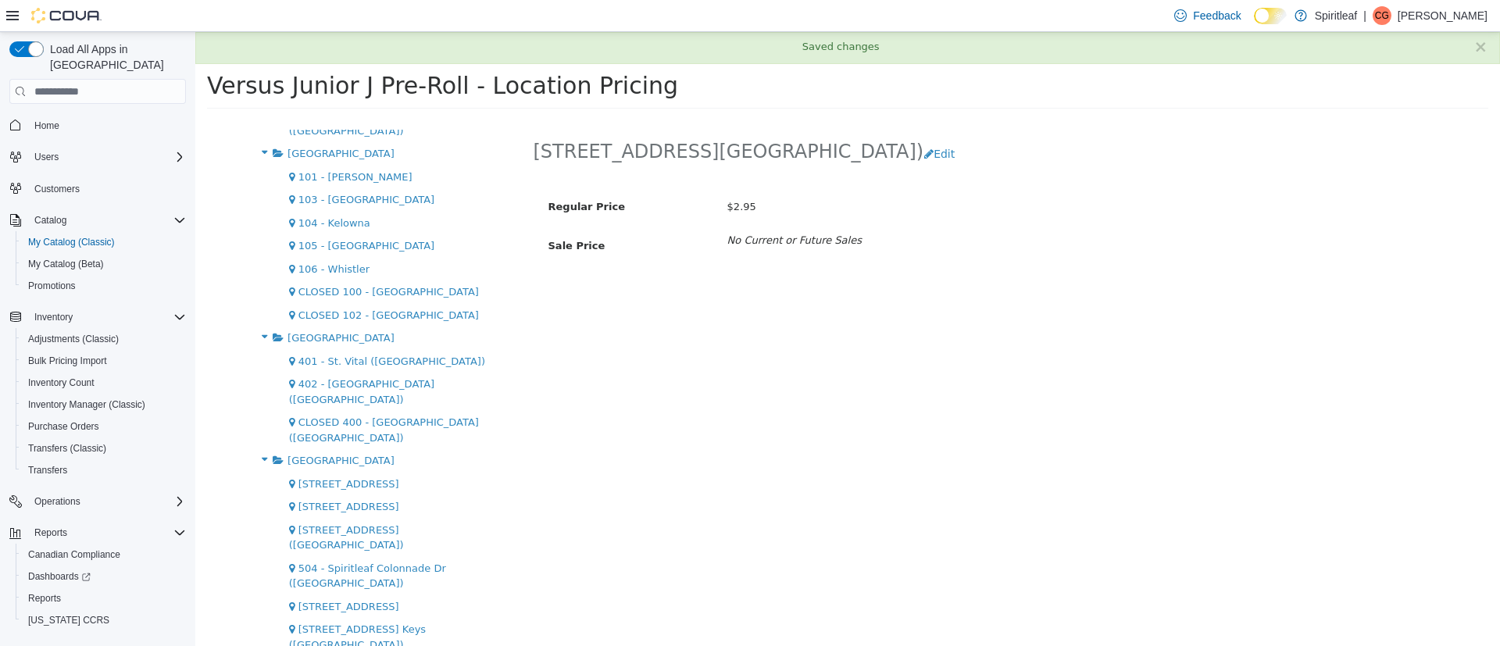
scroll to position [0, 0]
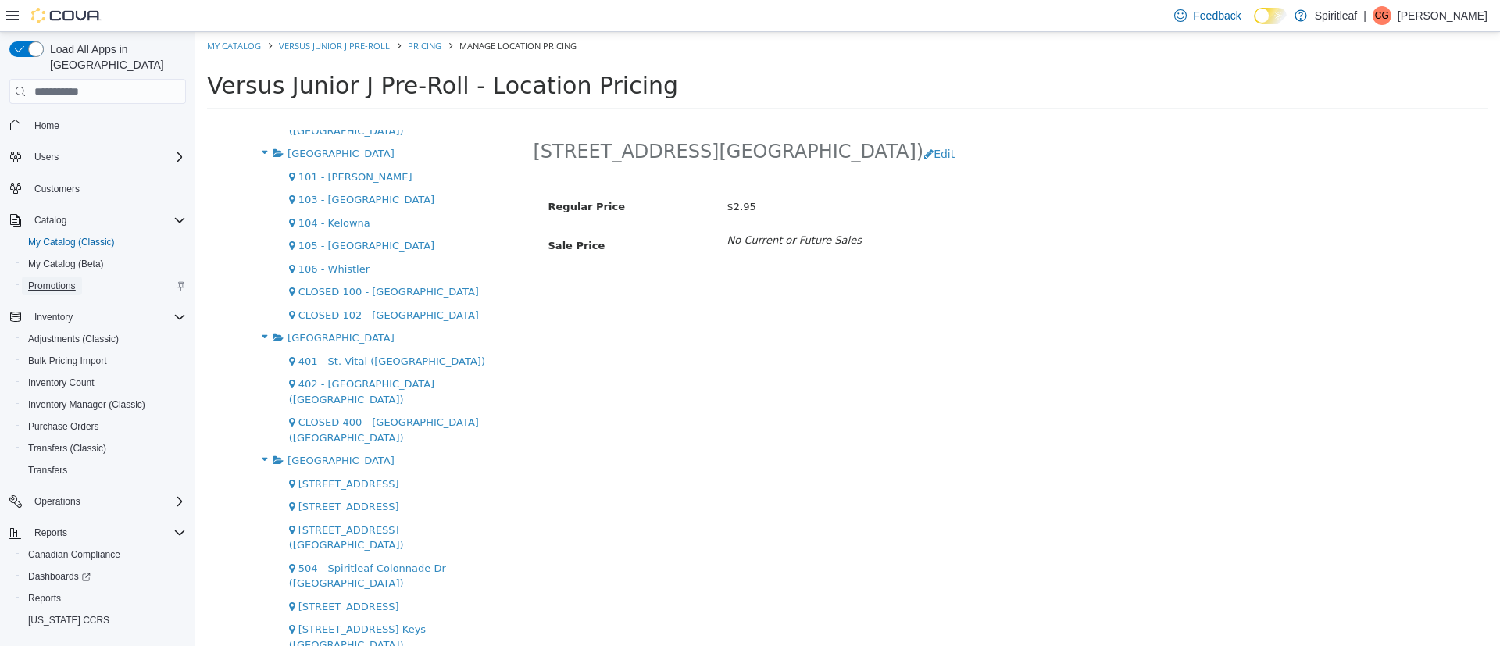
click at [48, 280] on span "Promotions" at bounding box center [52, 286] width 48 height 12
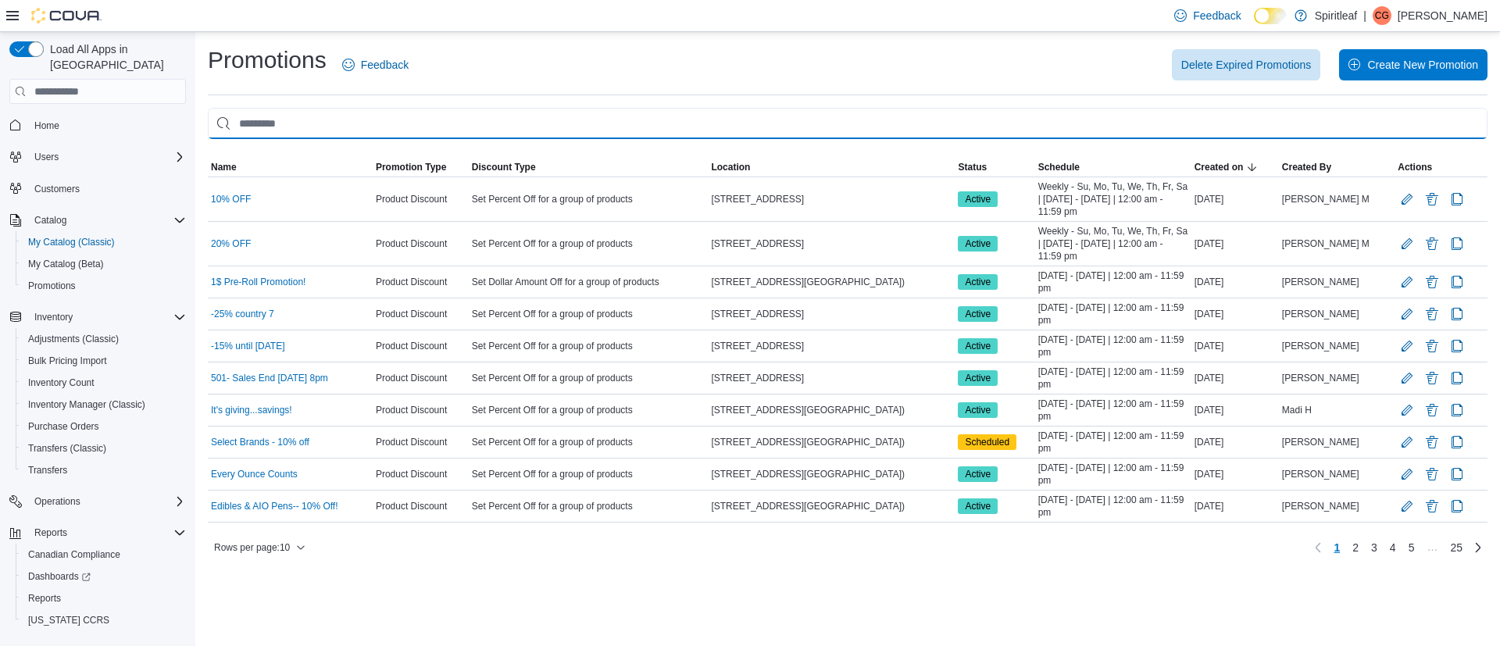
click at [518, 129] on input "This is a search bar. As you type, the results lower in the page will automatic…" at bounding box center [848, 123] width 1280 height 31
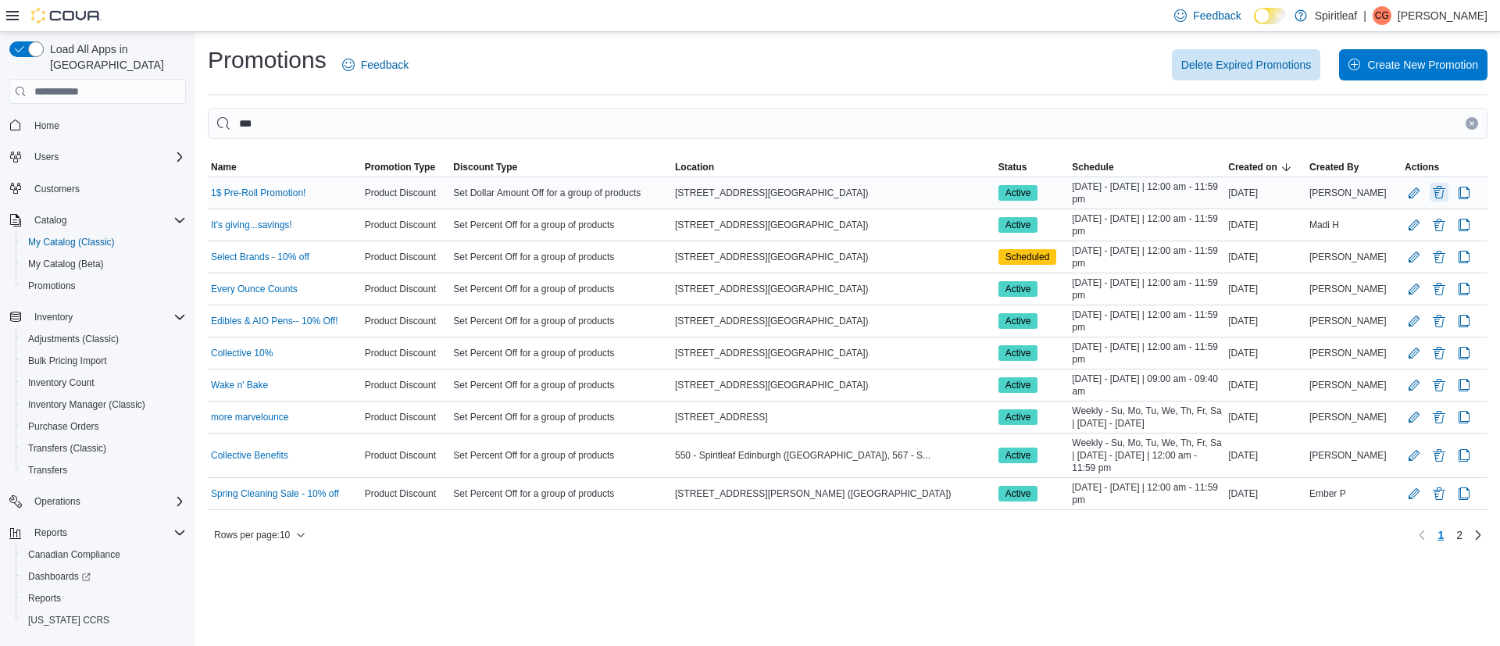
click at [1436, 195] on button "Delete Promotion" at bounding box center [1439, 192] width 19 height 19
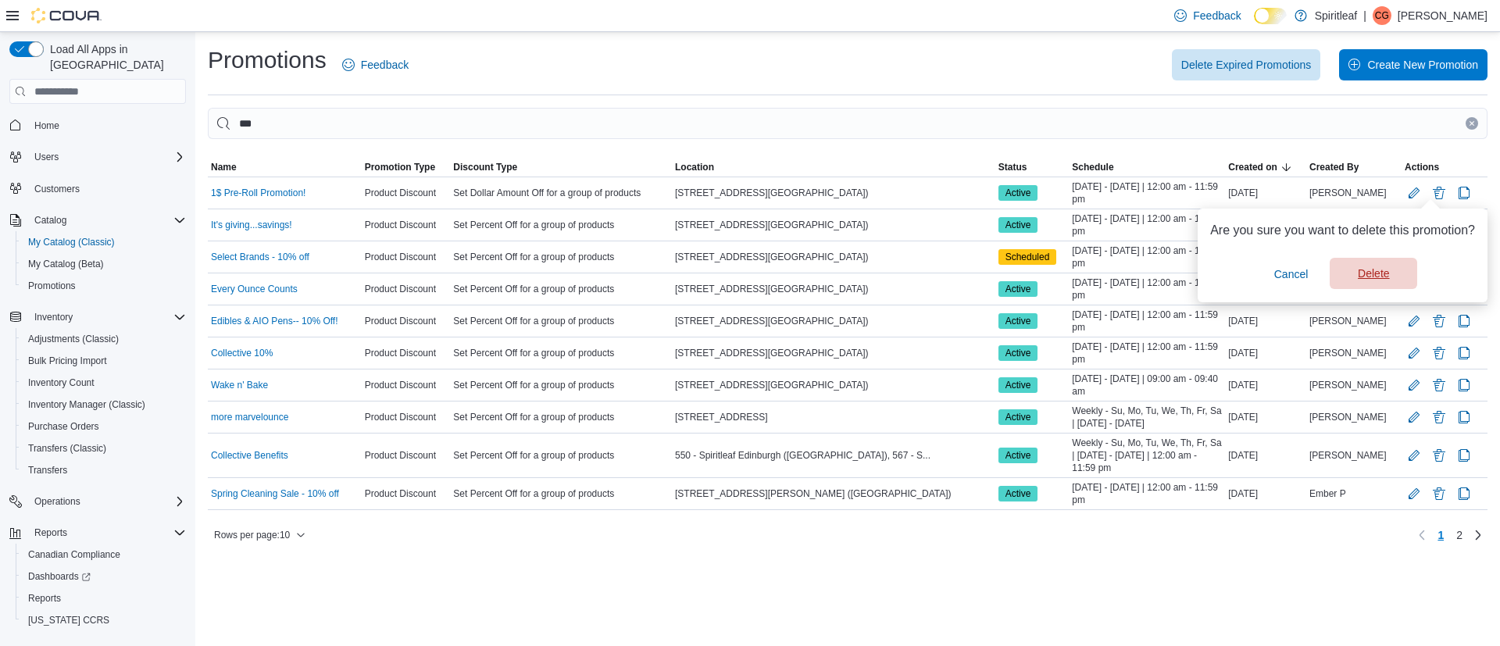
click at [1376, 279] on span "Delete" at bounding box center [1373, 274] width 31 height 16
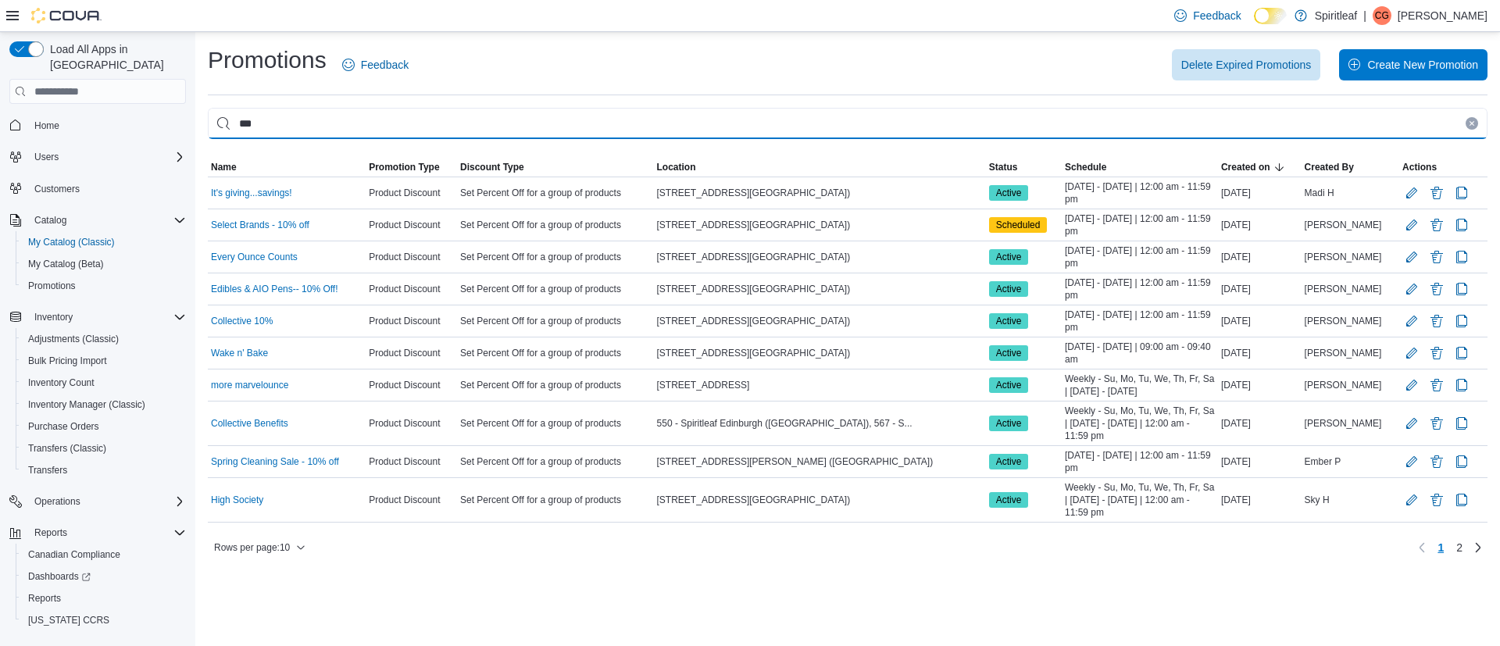
click at [589, 120] on input "***" at bounding box center [848, 123] width 1280 height 31
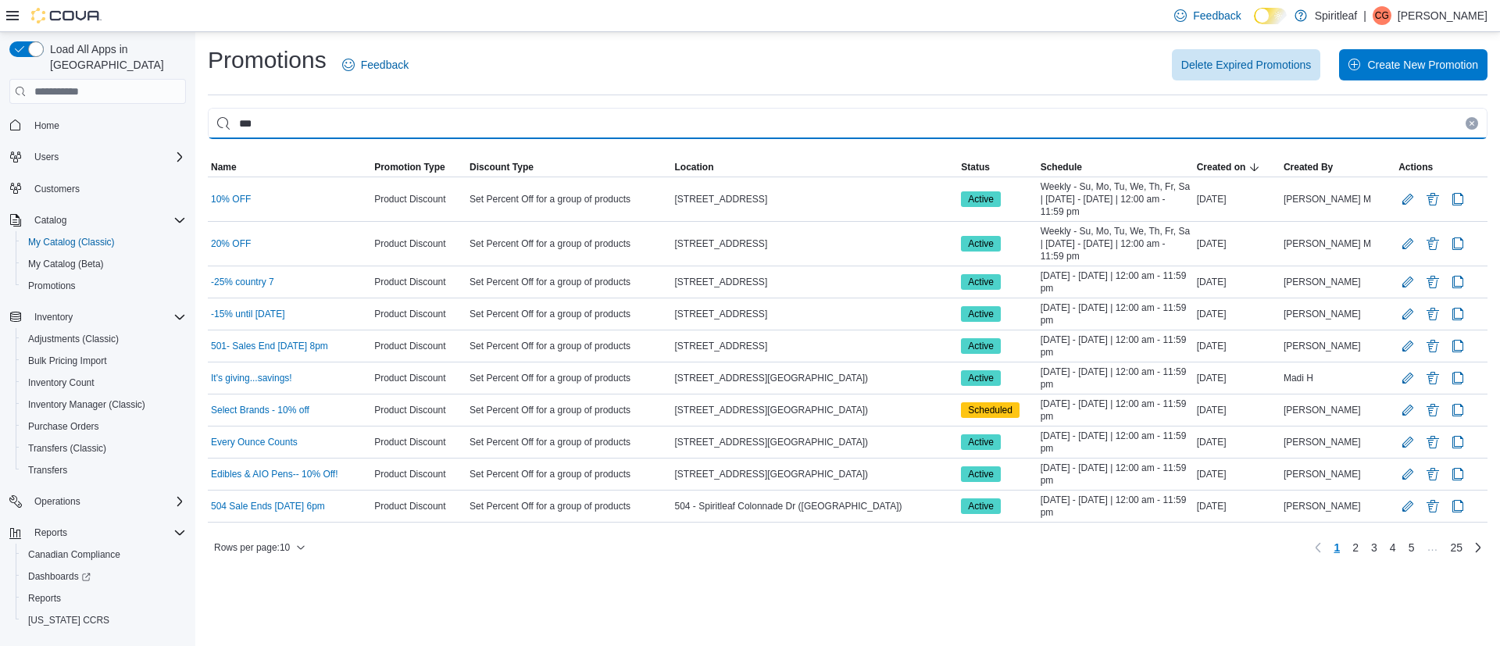
type input "****"
